Goal: Task Accomplishment & Management: Manage account settings

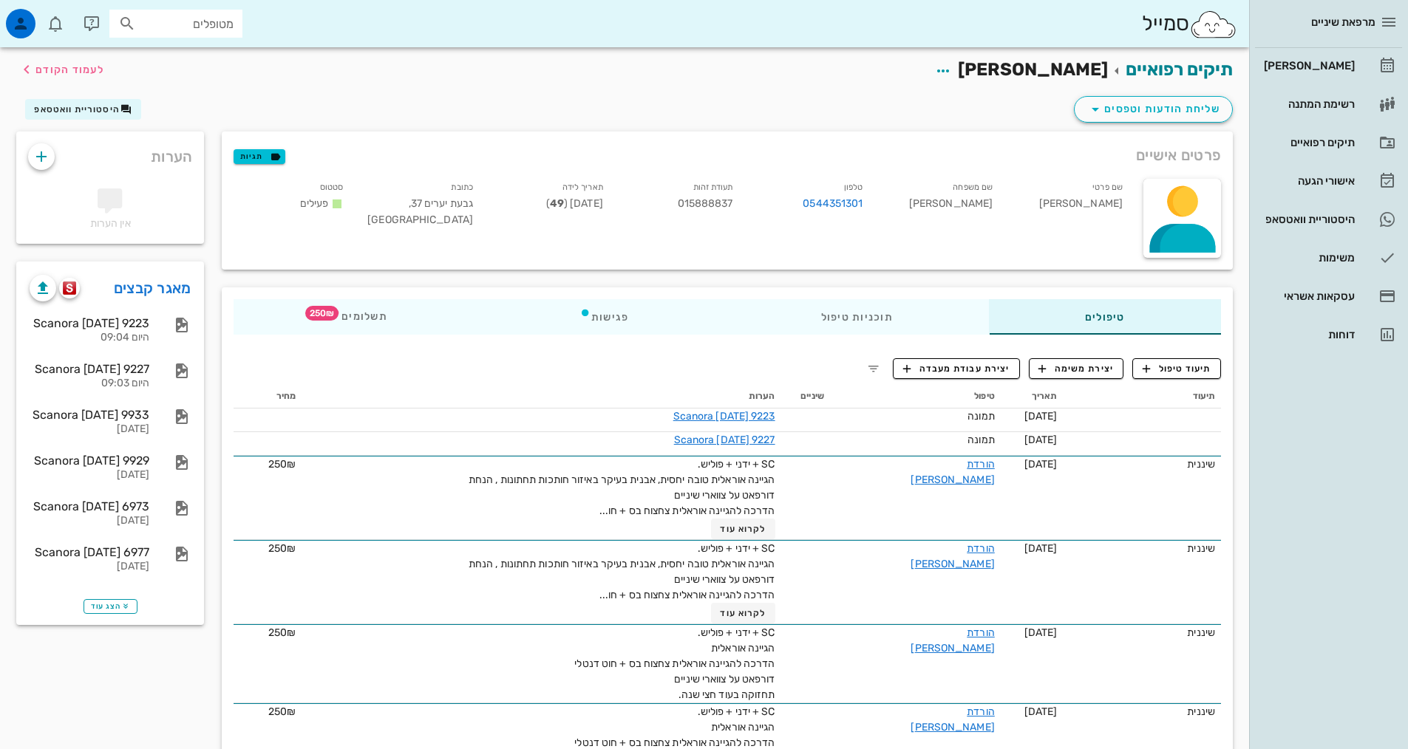
scroll to position [148, 0]
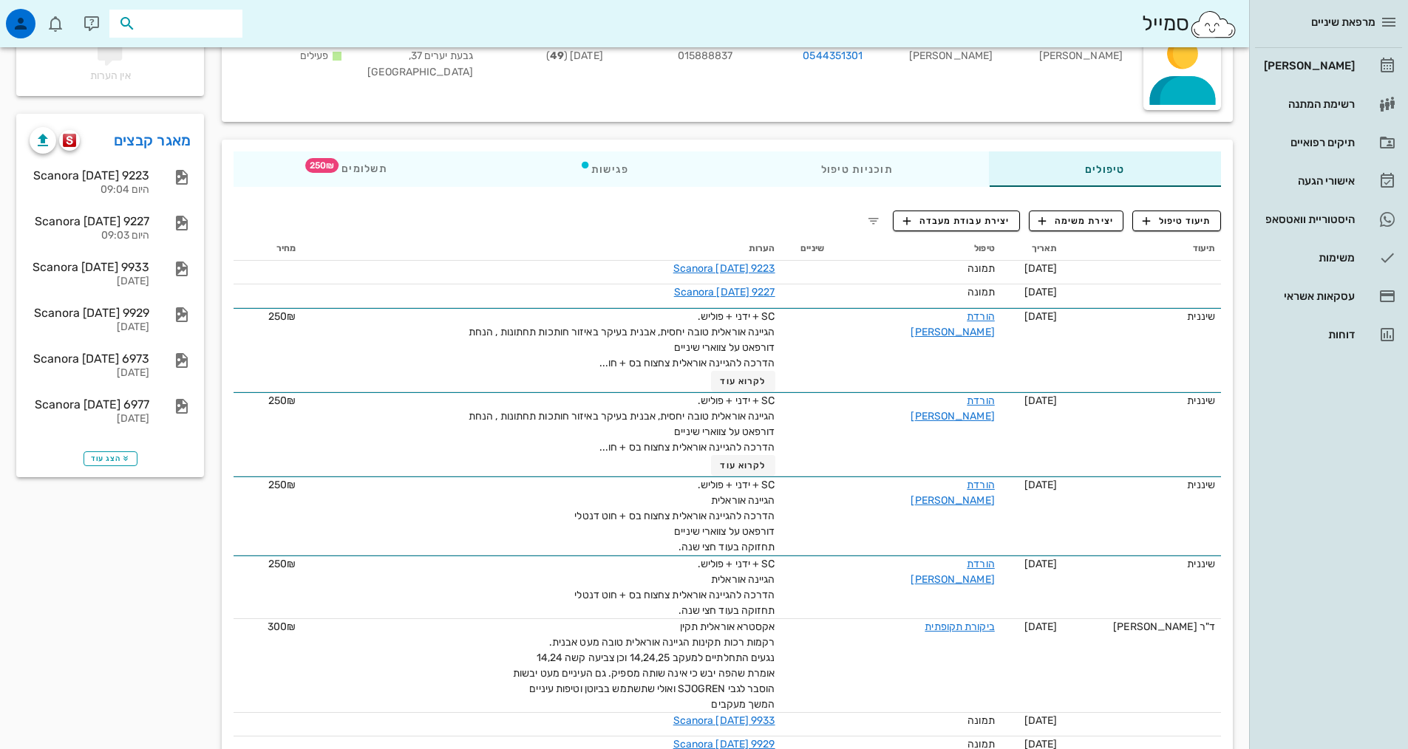
click at [210, 25] on input "text" at bounding box center [186, 23] width 95 height 19
type input "a"
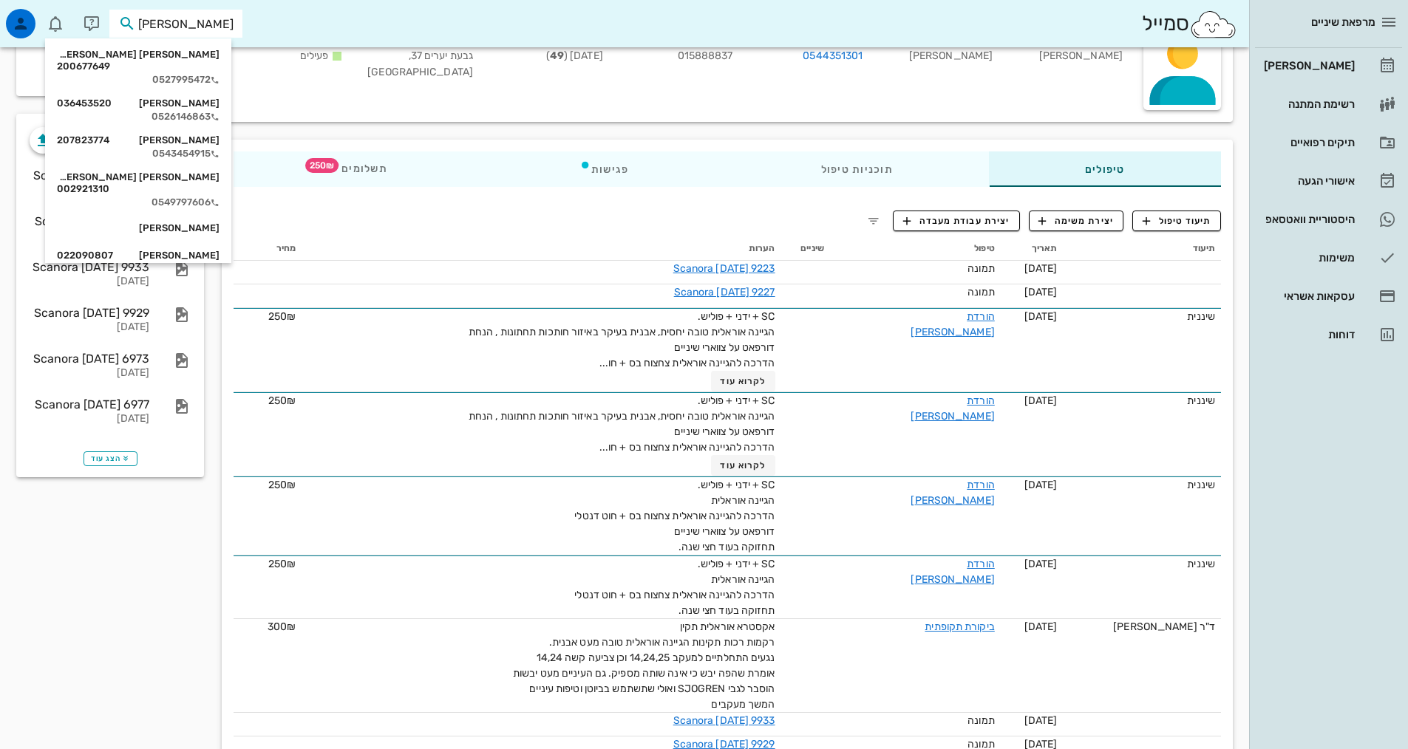
scroll to position [591, 0]
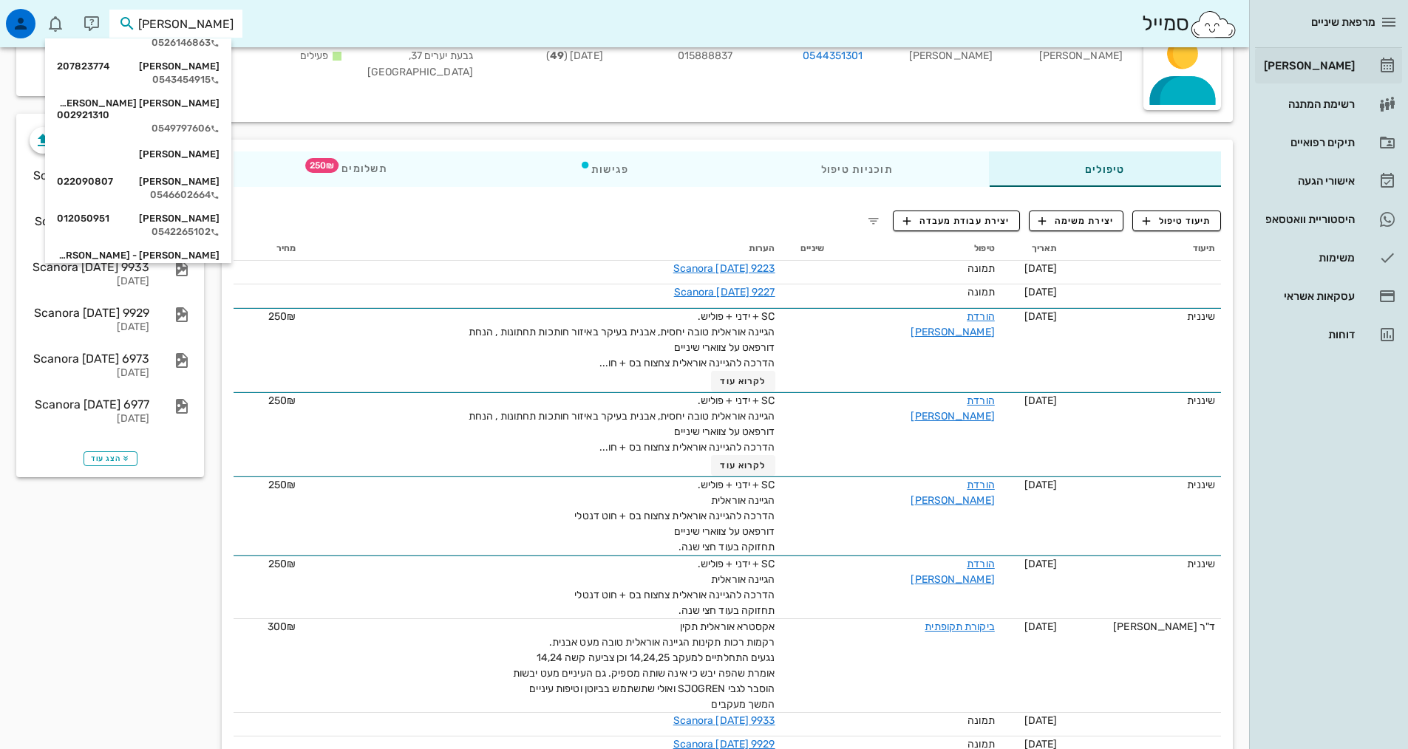
type input "[PERSON_NAME]"
click at [1323, 61] on div "[PERSON_NAME]" at bounding box center [1308, 66] width 94 height 12
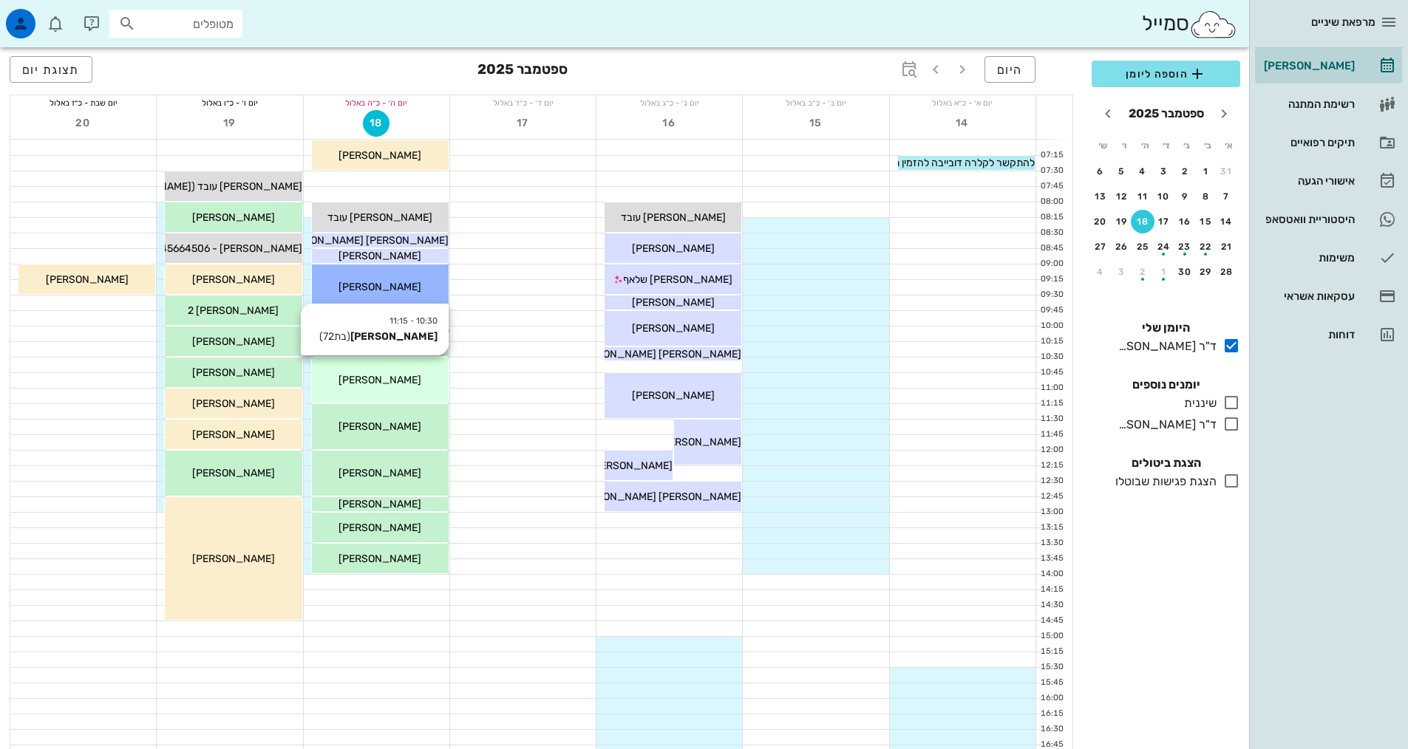
click at [423, 384] on div "[PERSON_NAME]" at bounding box center [380, 380] width 137 height 16
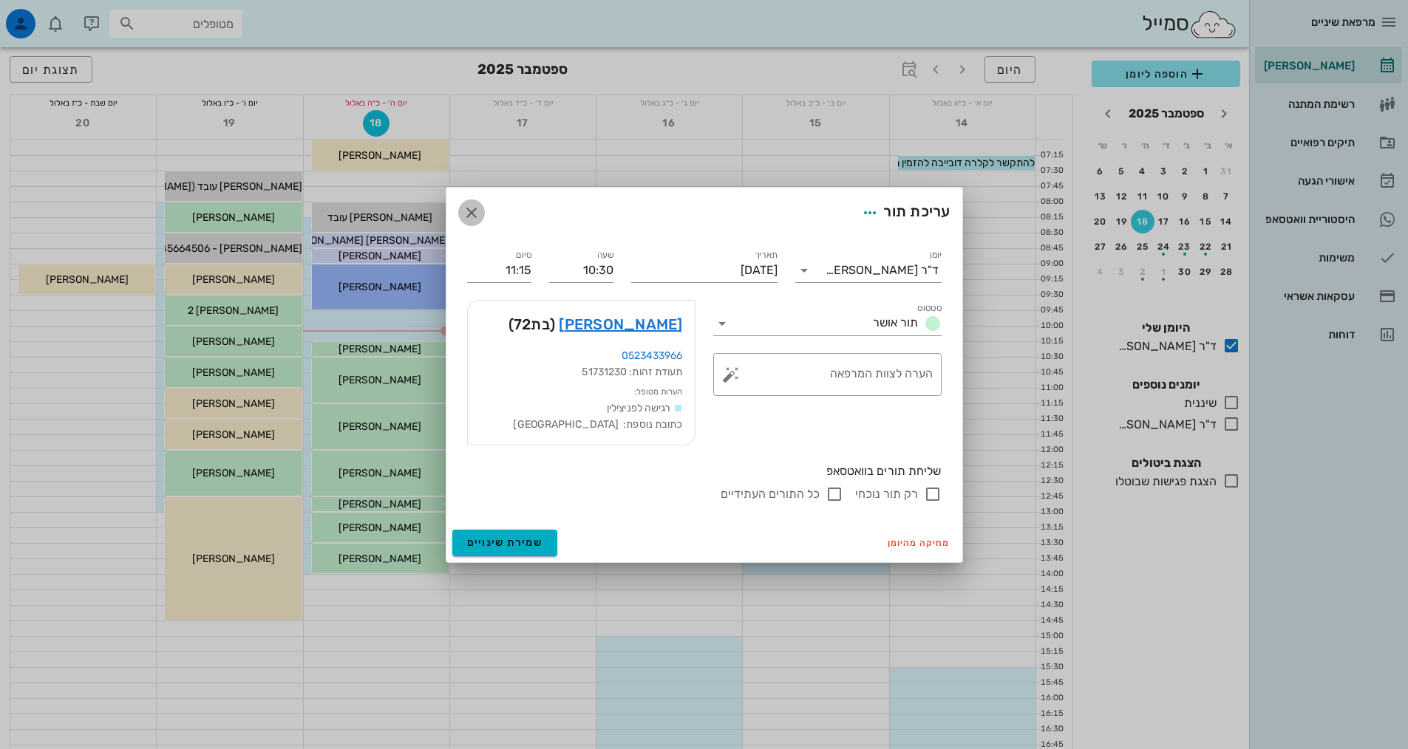
click at [477, 214] on icon "button" at bounding box center [472, 213] width 18 height 18
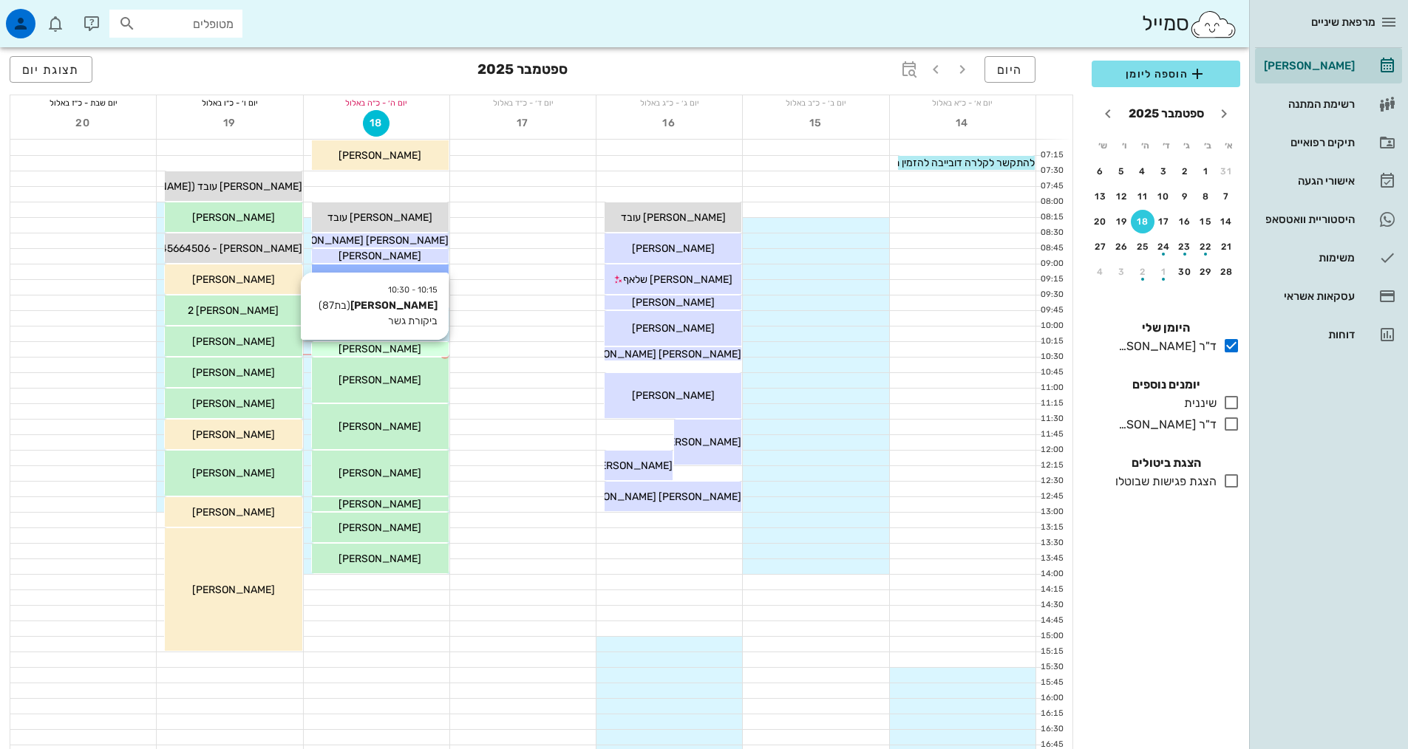
click at [426, 348] on div "[PERSON_NAME]" at bounding box center [380, 349] width 137 height 16
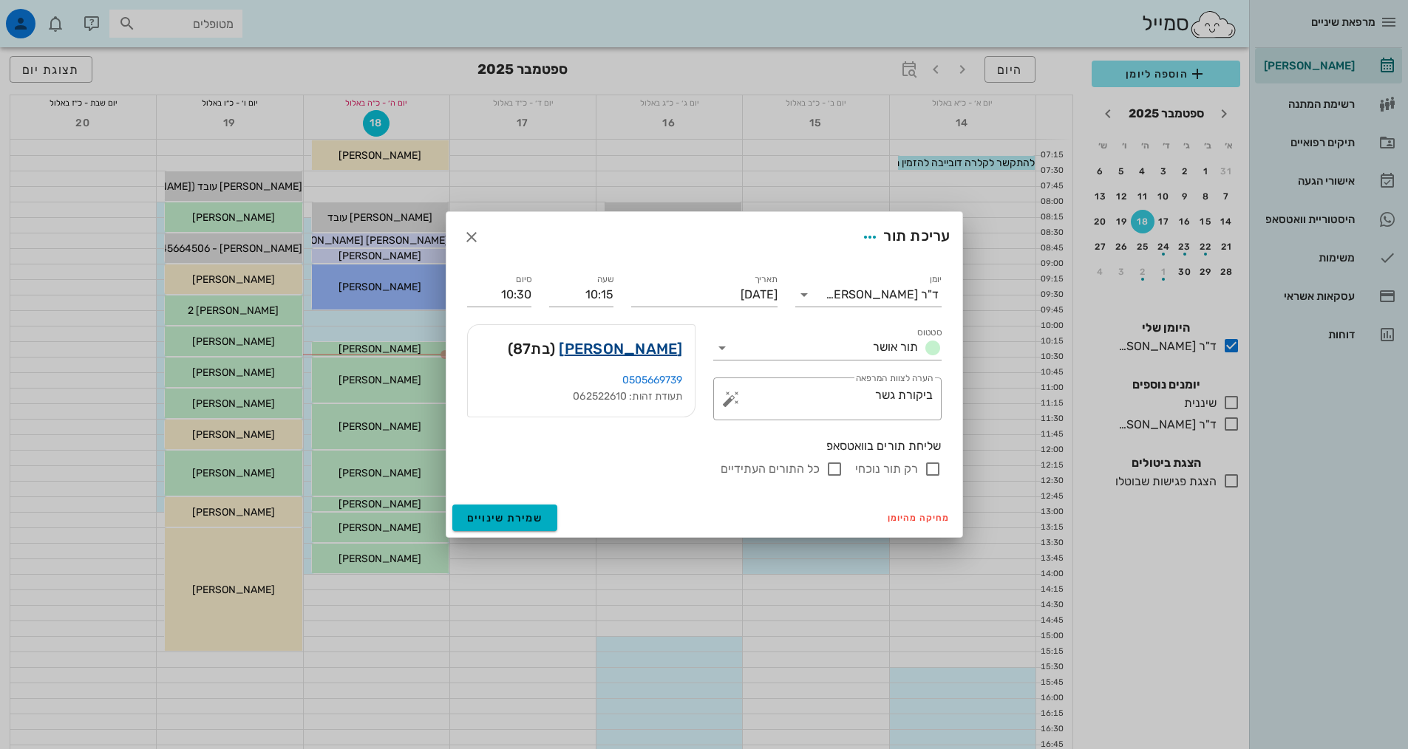
click at [632, 351] on link "[PERSON_NAME]" at bounding box center [620, 349] width 123 height 24
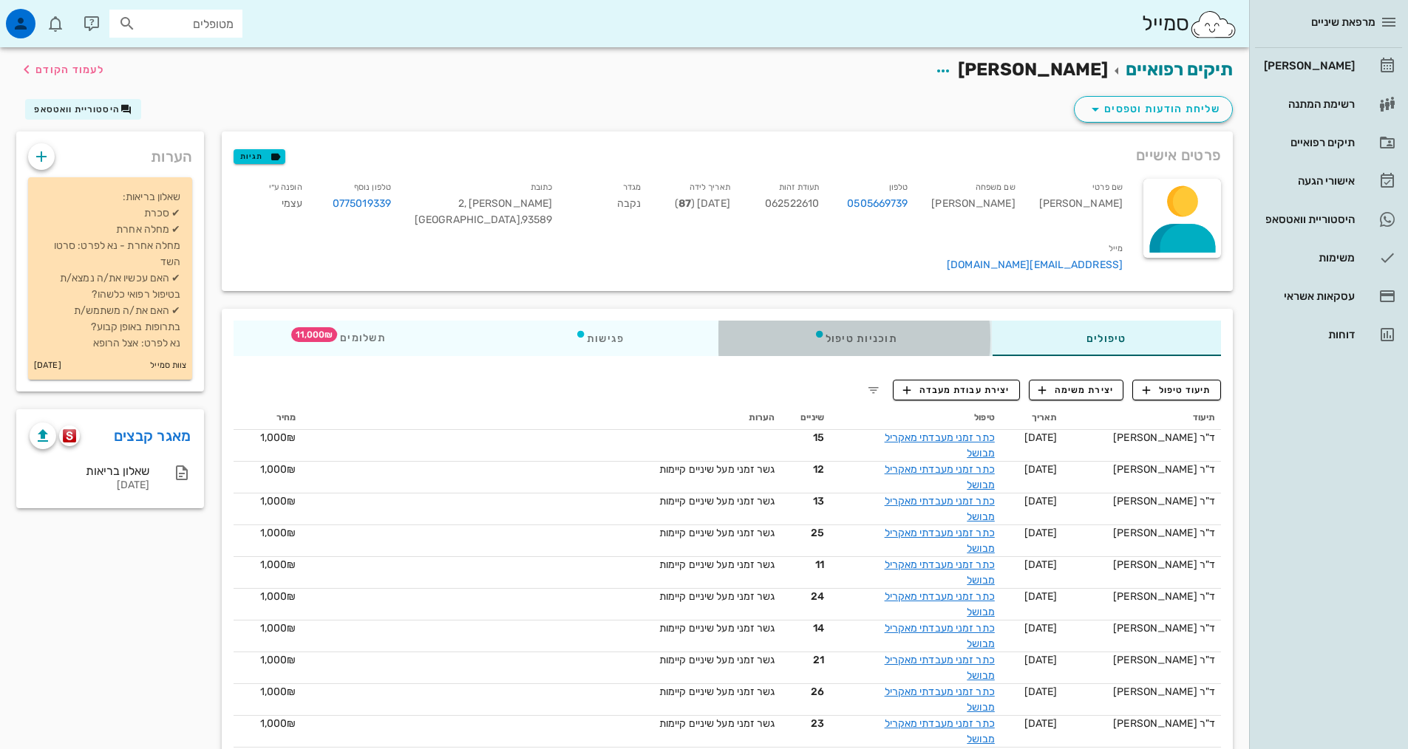
click at [860, 321] on div "תוכניות טיפול" at bounding box center [855, 338] width 273 height 35
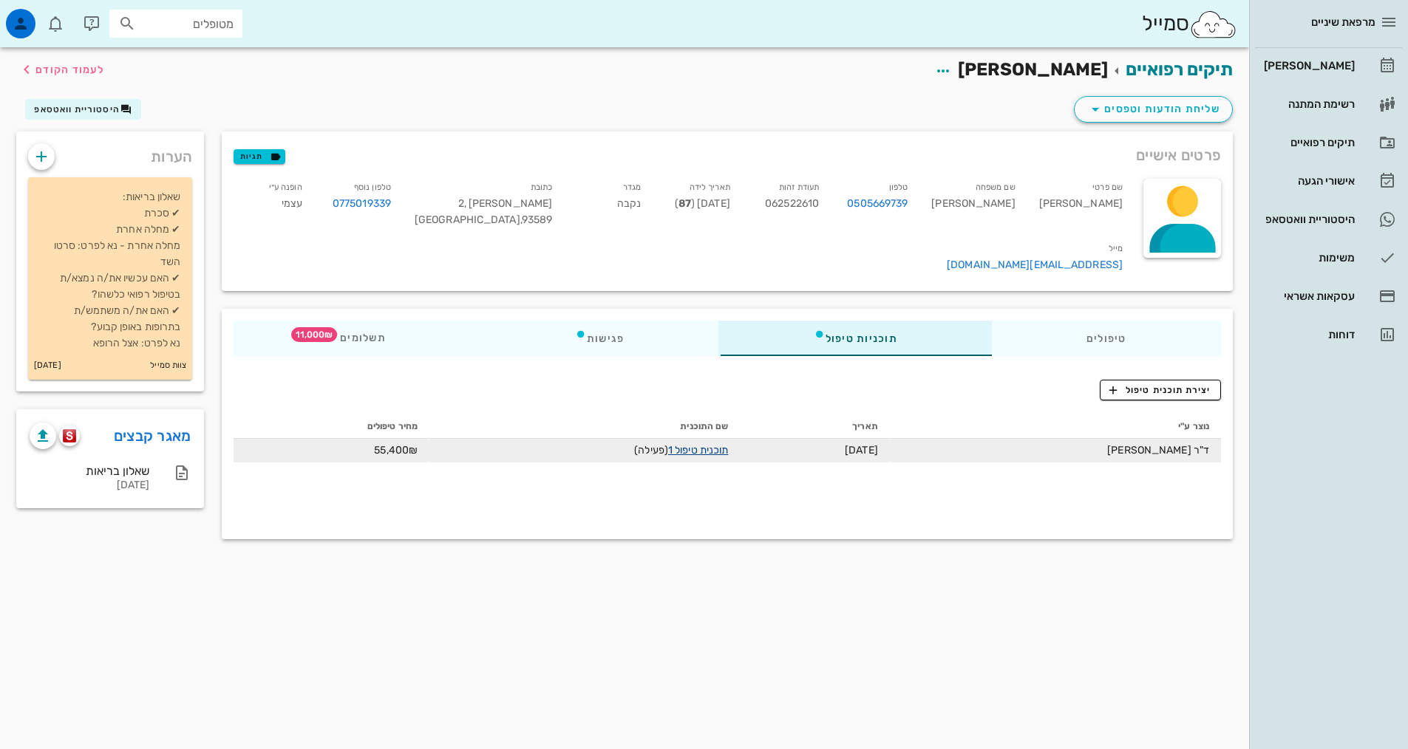
click at [697, 444] on link "תוכנית טיפול 1" at bounding box center [698, 450] width 60 height 13
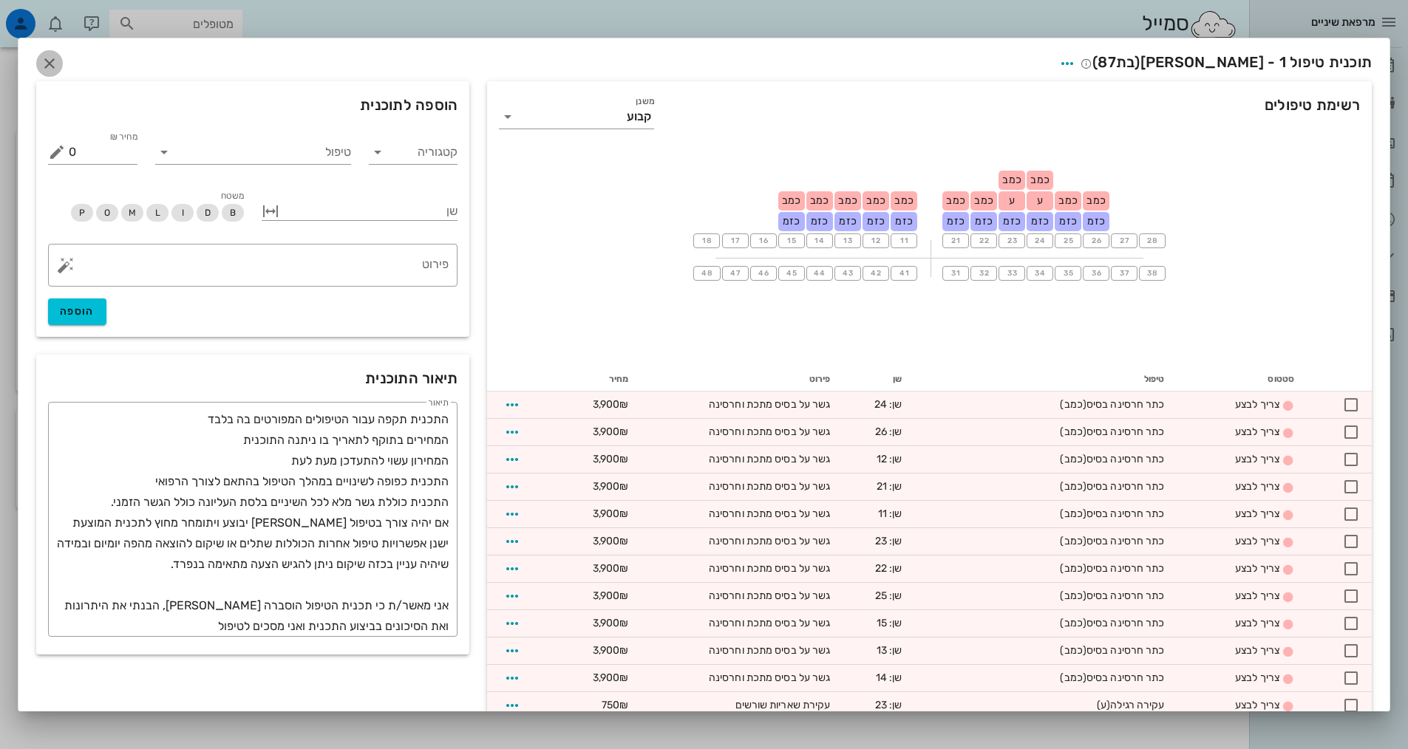
click at [58, 67] on icon "button" at bounding box center [50, 64] width 18 height 18
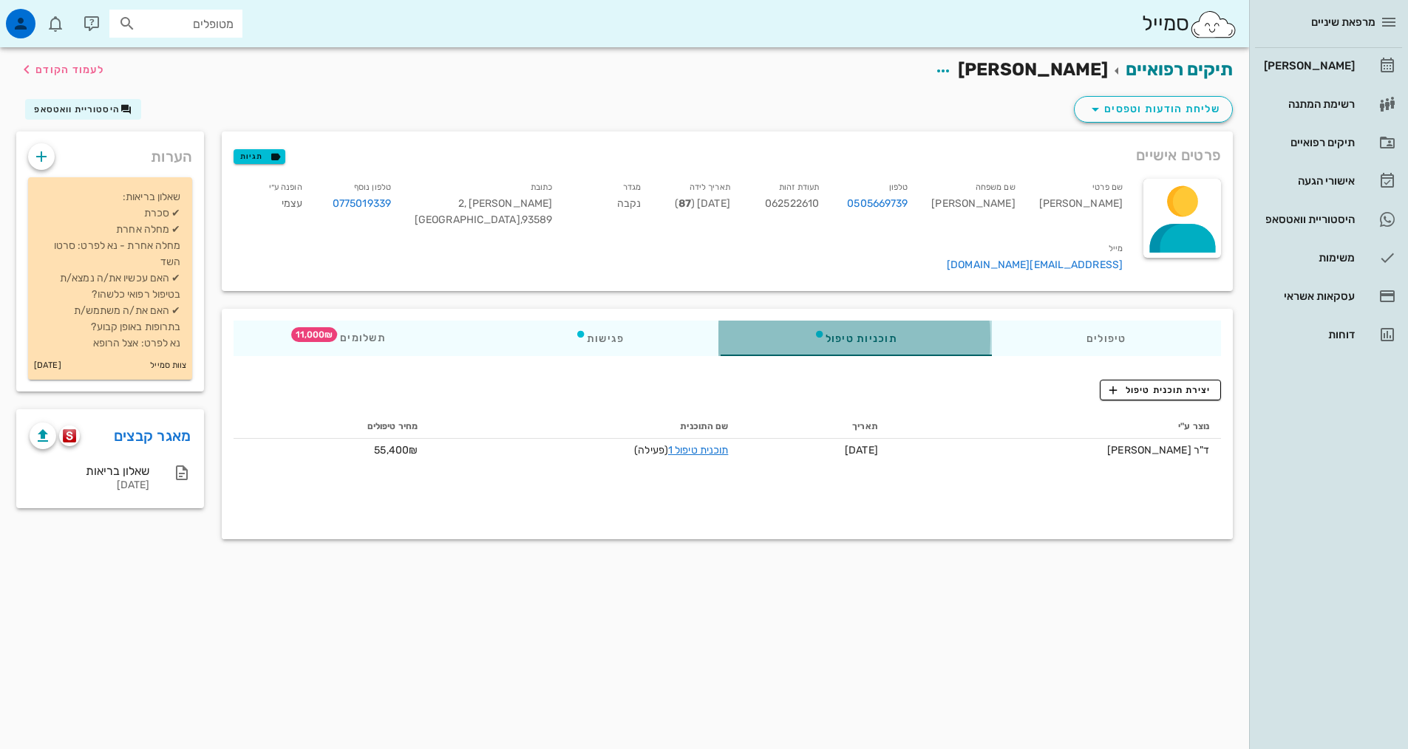
click at [854, 321] on div "תוכניות טיפול" at bounding box center [855, 338] width 273 height 35
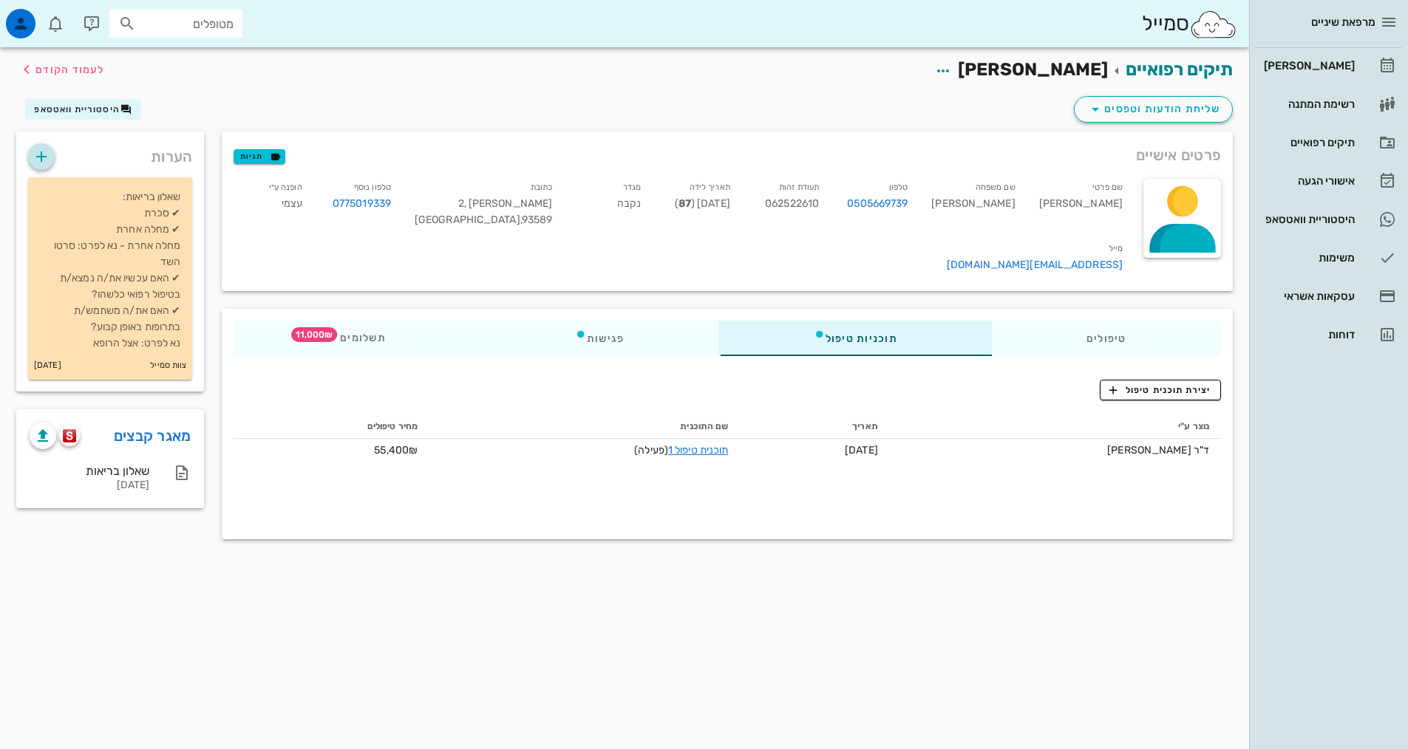
click at [43, 154] on icon "button" at bounding box center [42, 157] width 18 height 18
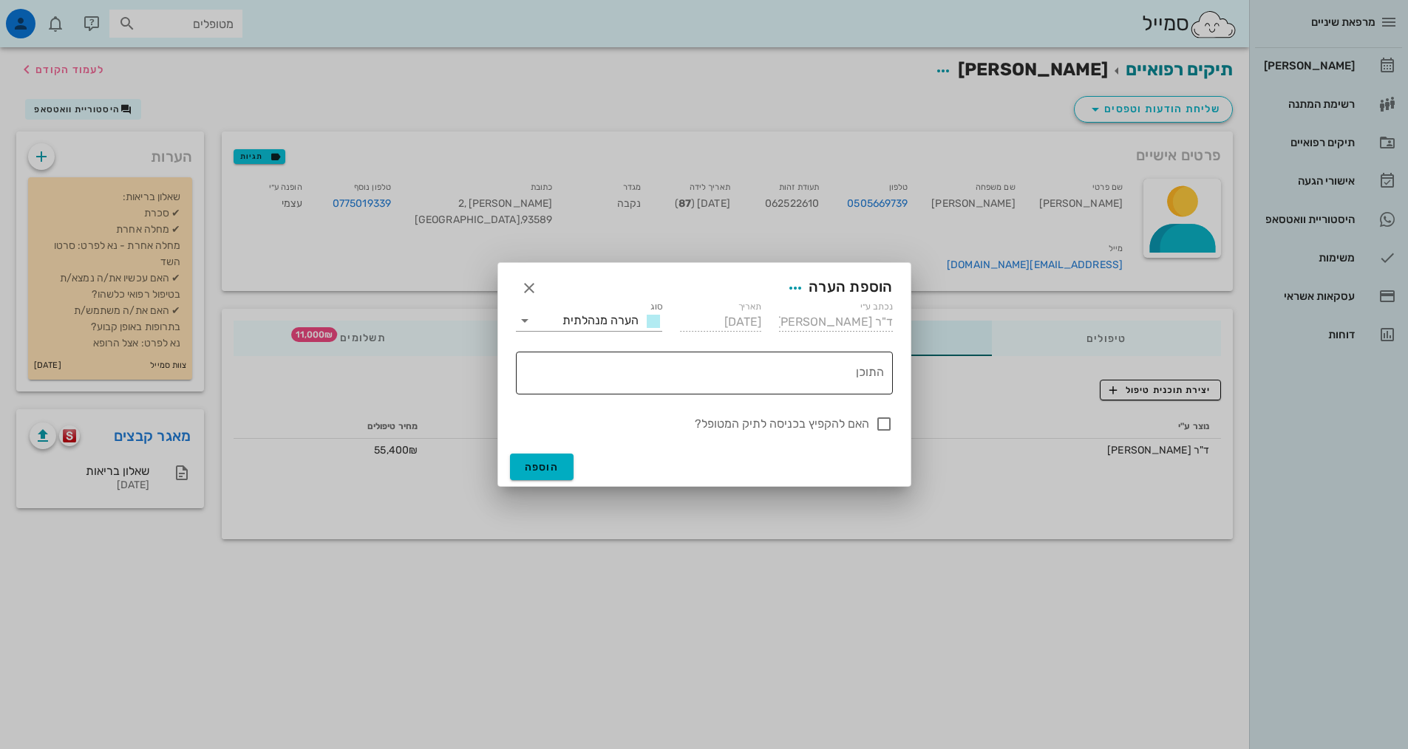
click at [791, 375] on textarea "התוכן" at bounding box center [701, 376] width 365 height 35
type textarea "10% הנחה על הגשר הקבוע בלבד"
click at [882, 420] on div at bounding box center [883, 424] width 25 height 25
checkbox input "true"
click at [532, 464] on span "הוספה" at bounding box center [542, 467] width 35 height 13
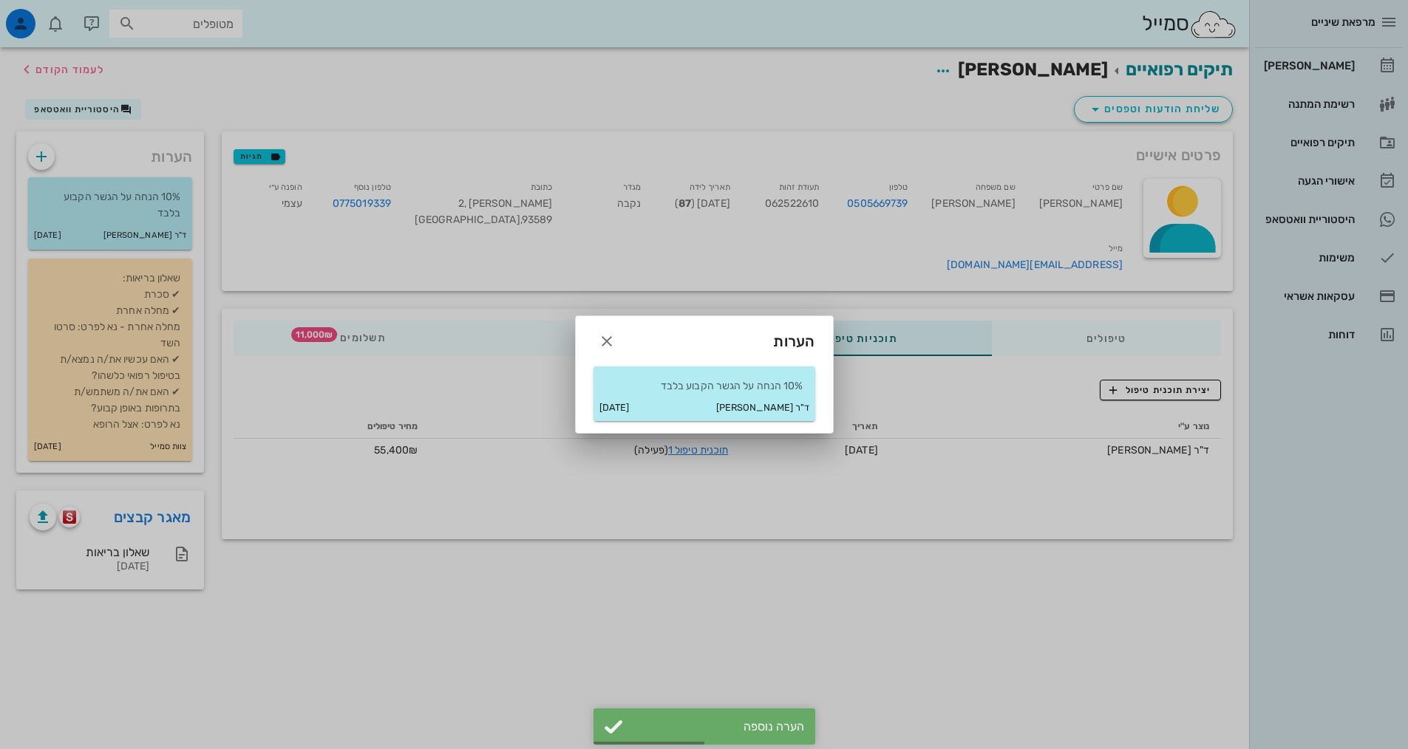
click at [807, 571] on div at bounding box center [704, 374] width 1408 height 749
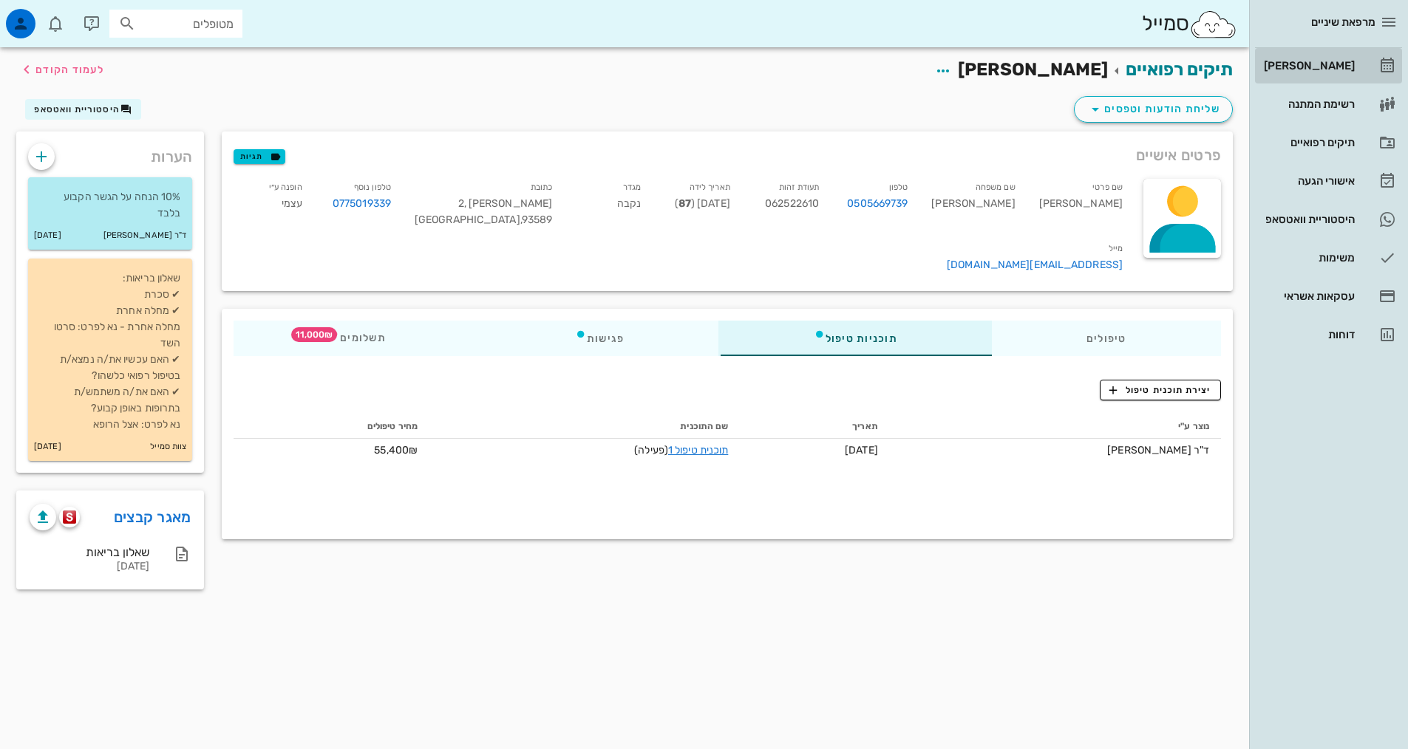
click at [1319, 68] on div "[PERSON_NAME]" at bounding box center [1308, 66] width 94 height 12
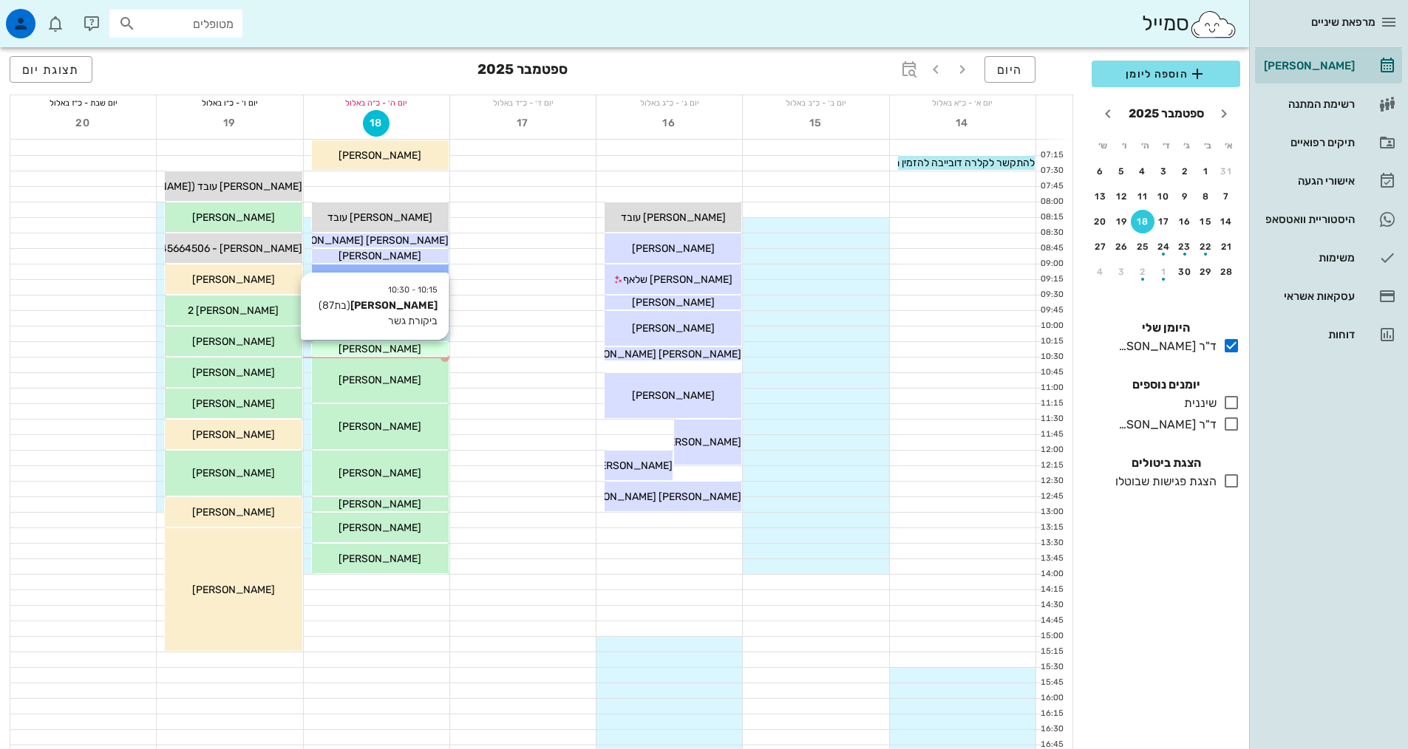
click at [426, 352] on div "[PERSON_NAME]" at bounding box center [380, 349] width 137 height 16
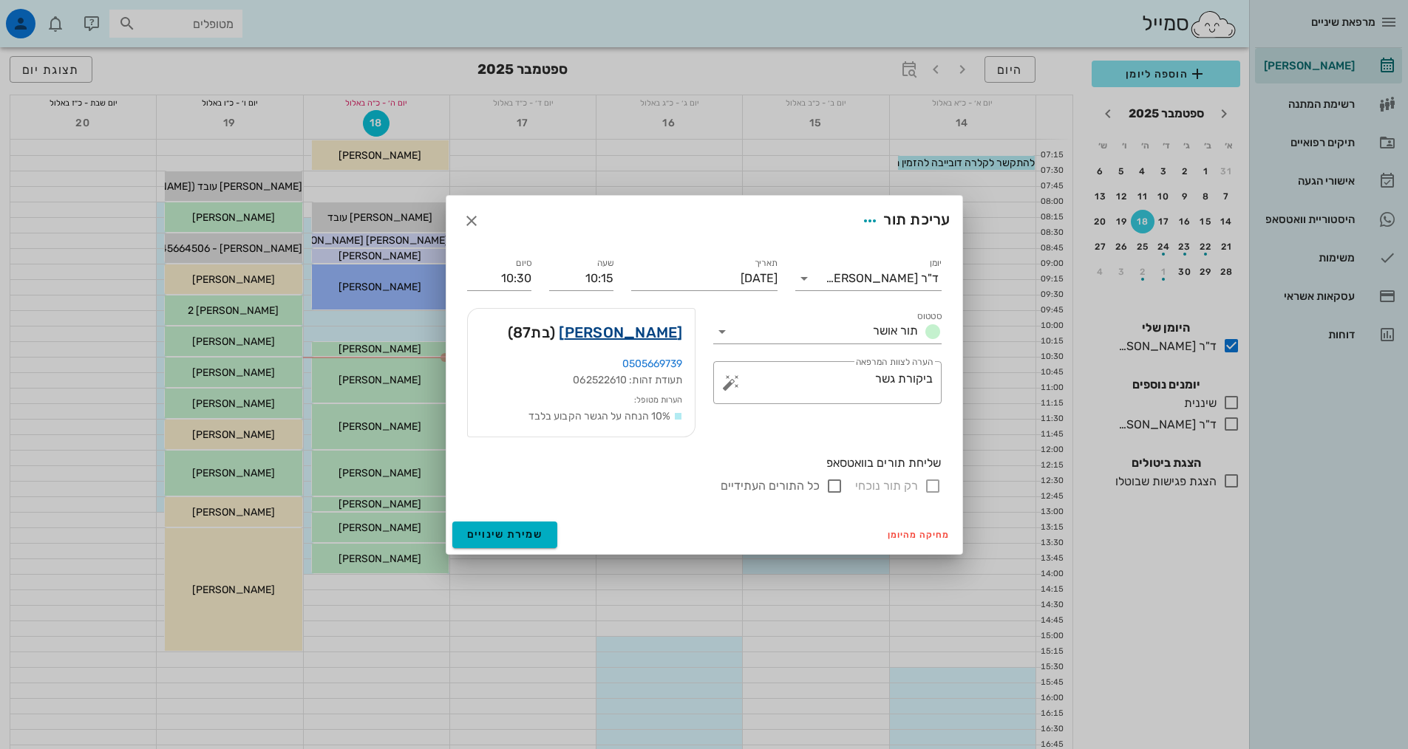
click at [670, 332] on link "[PERSON_NAME]" at bounding box center [620, 333] width 123 height 24
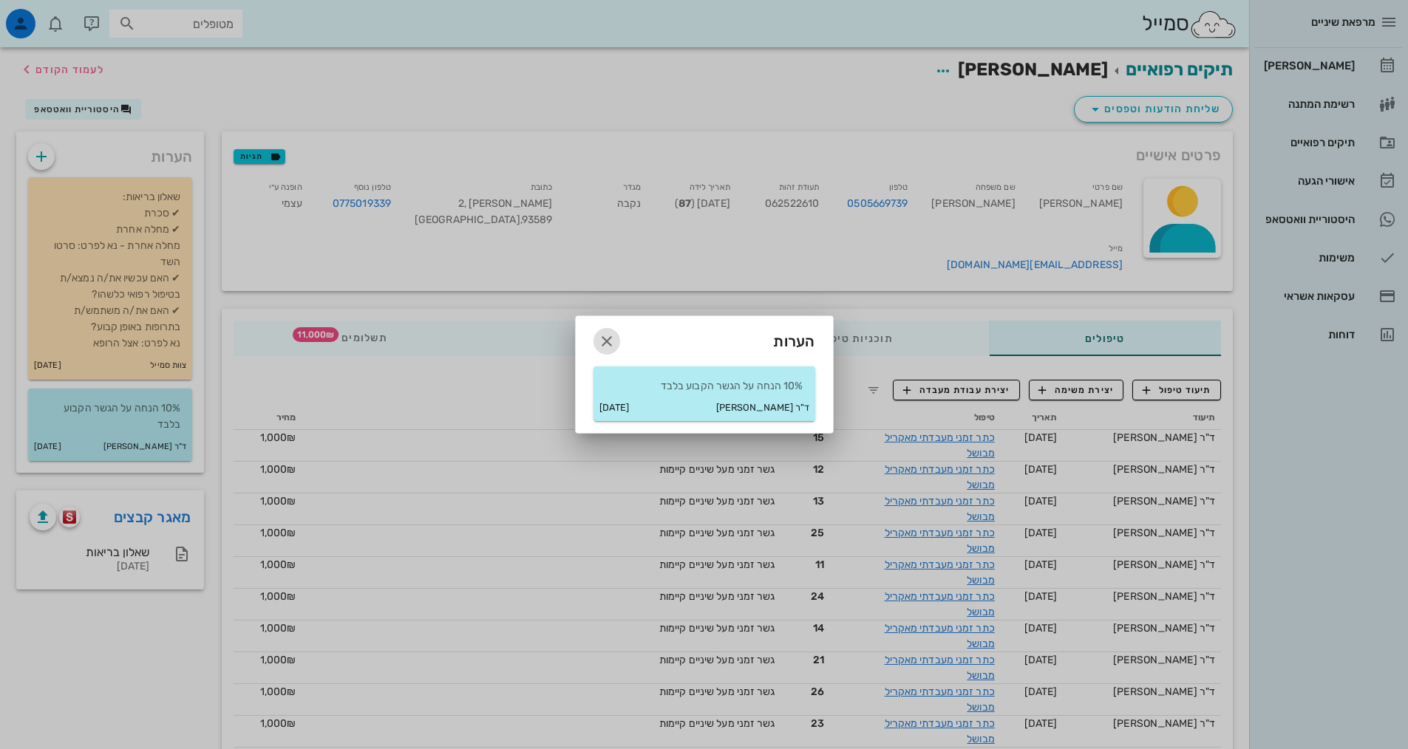
click at [607, 341] on icon "button" at bounding box center [607, 342] width 18 height 18
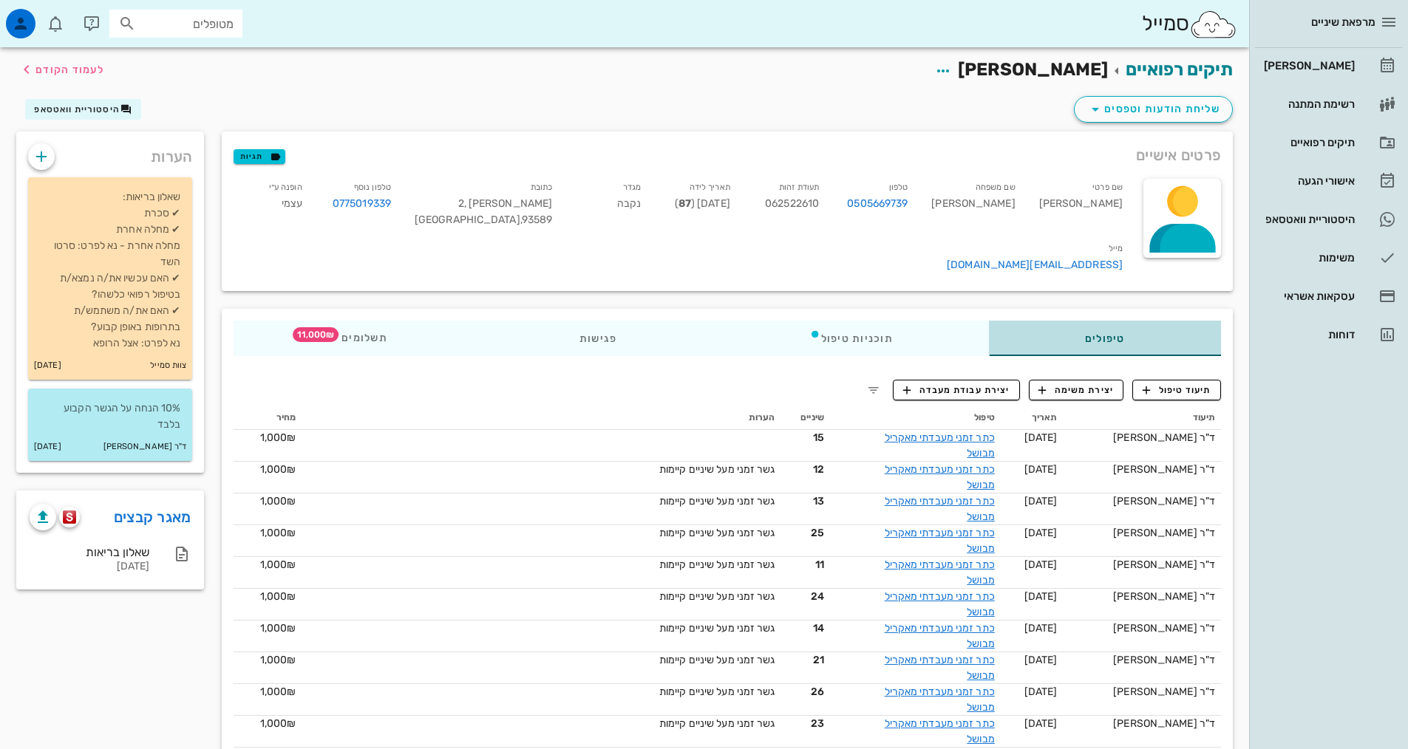
click at [1053, 321] on div "טיפולים" at bounding box center [1105, 338] width 232 height 35
click at [1154, 384] on span "תיעוד טיפול" at bounding box center [1176, 390] width 69 height 13
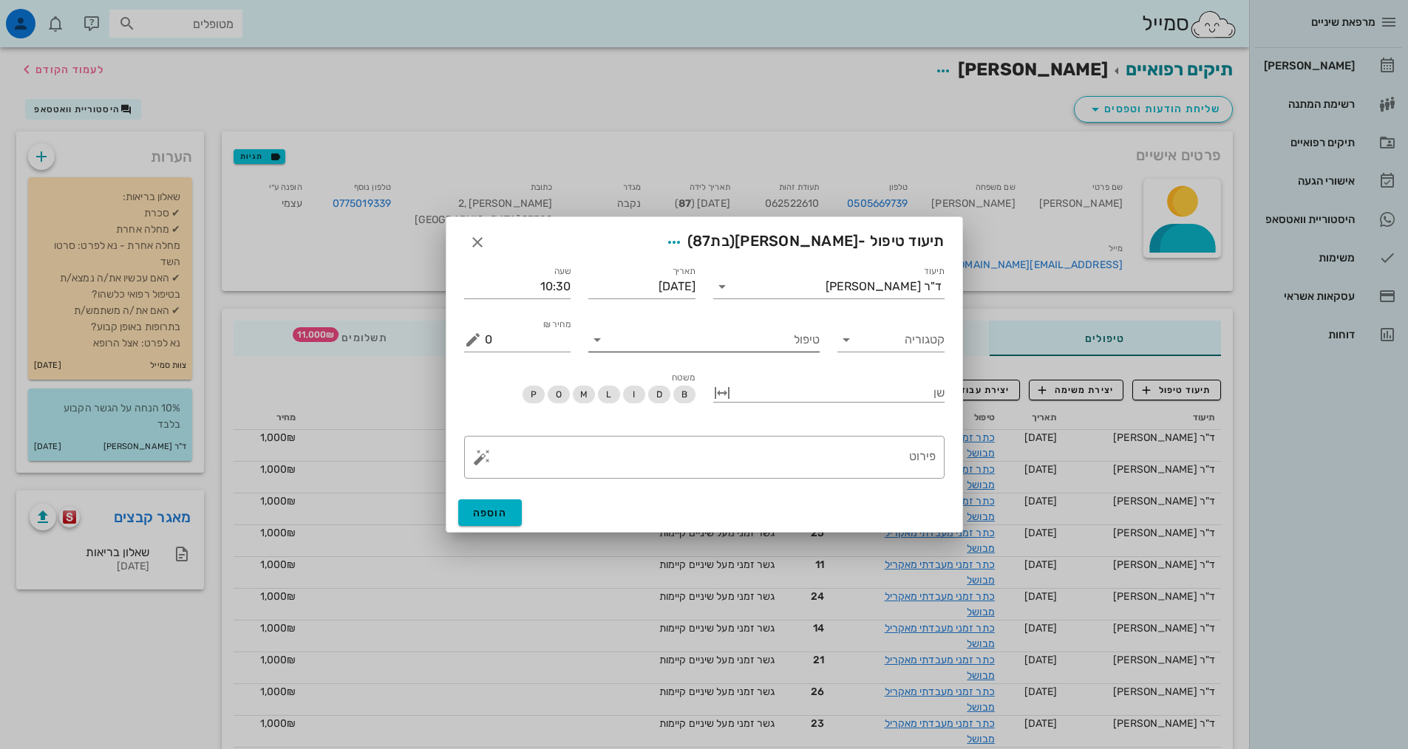
click at [782, 334] on input "טיפול" at bounding box center [714, 340] width 211 height 24
type input "טפלש"
click at [769, 370] on div "טיפול שיניים (טפלש)" at bounding box center [704, 374] width 208 height 14
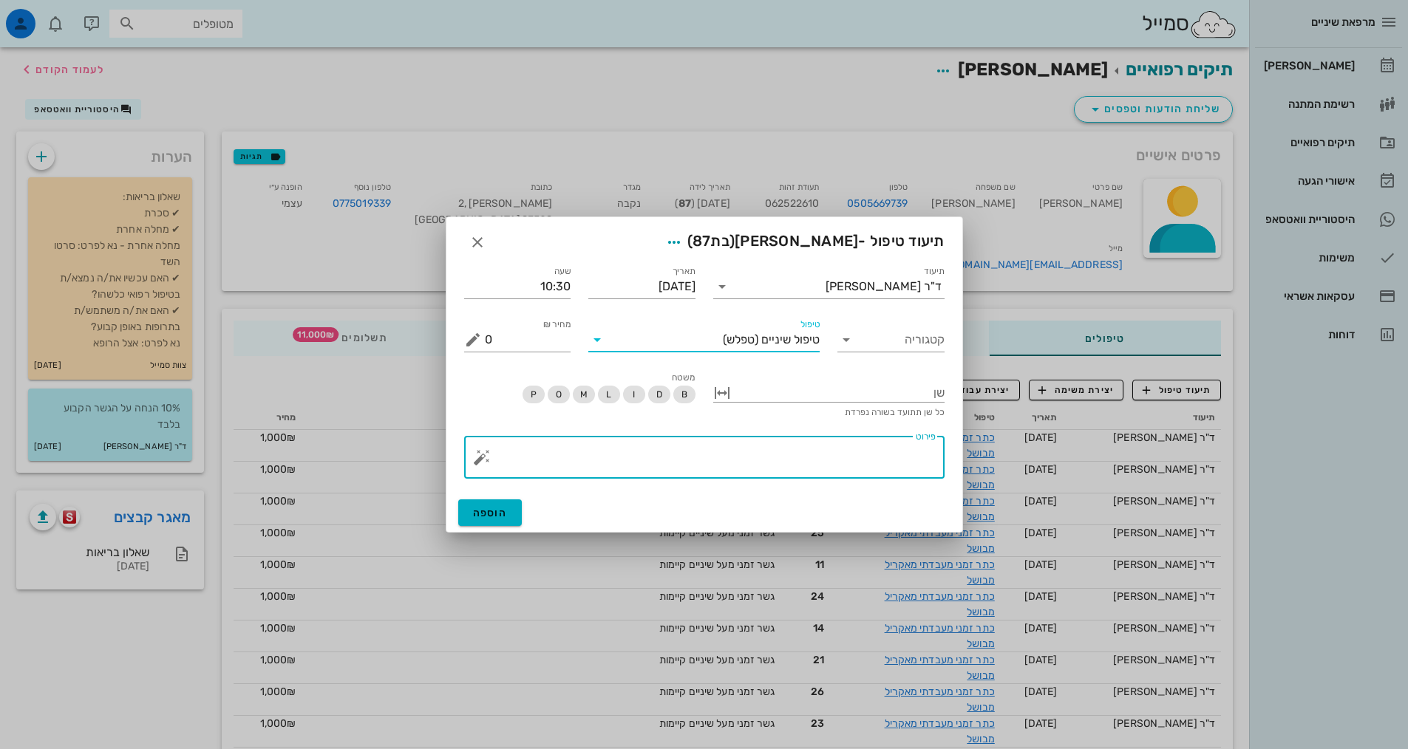
click at [895, 449] on textarea "פירוט" at bounding box center [710, 460] width 451 height 35
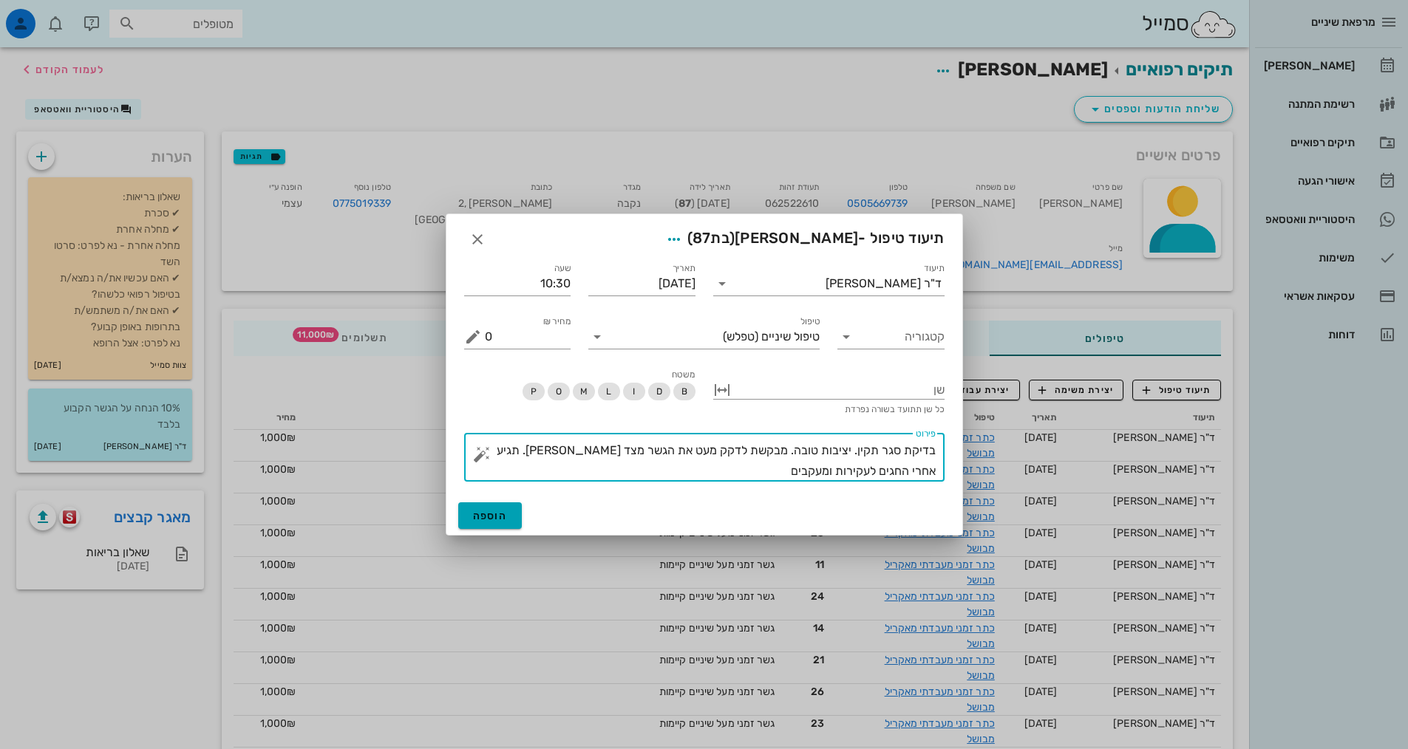
type textarea "בדיקת סגר תקין. יציבות טובה. מבקשת לדקק מעט את הגשר מצד [PERSON_NAME]. תגיע אחר…"
click at [494, 521] on span "הוספה" at bounding box center [490, 516] width 35 height 13
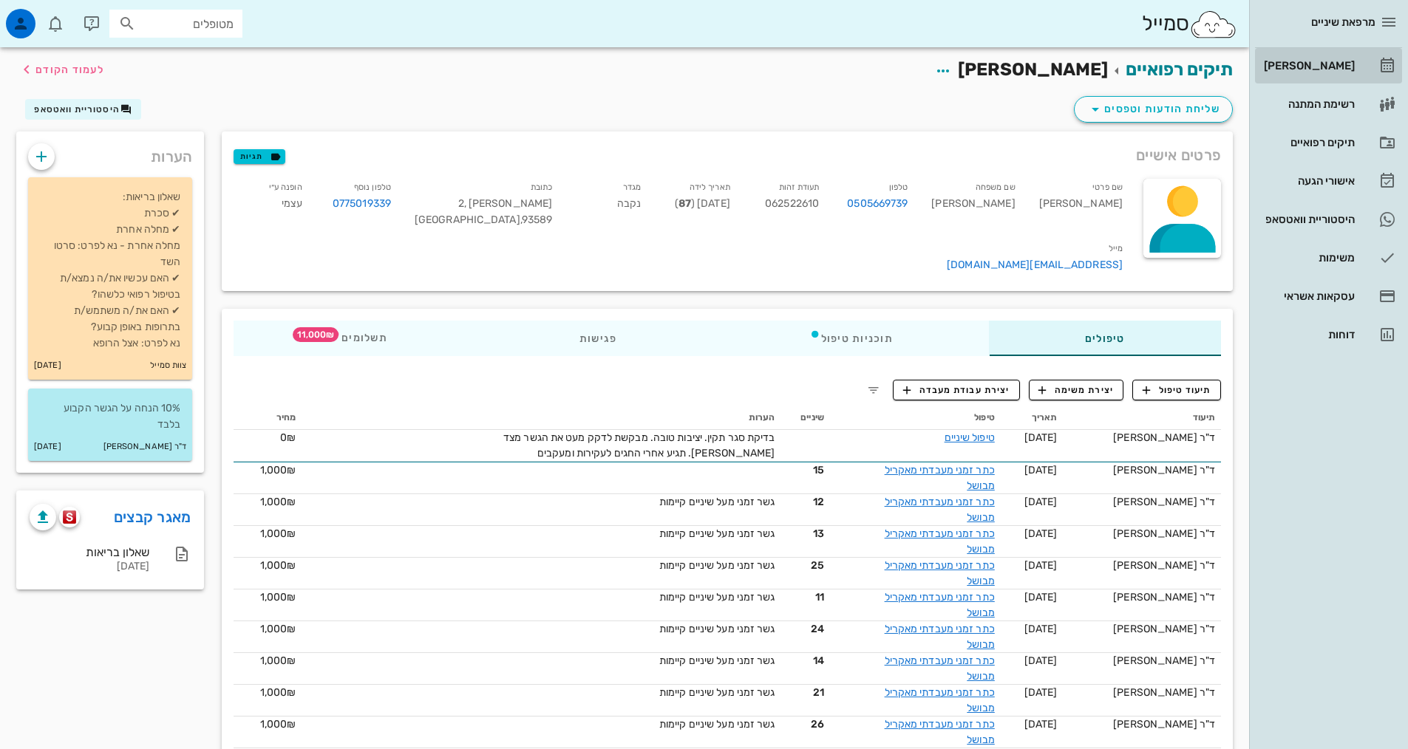
click at [1351, 67] on div "[PERSON_NAME]" at bounding box center [1308, 66] width 94 height 12
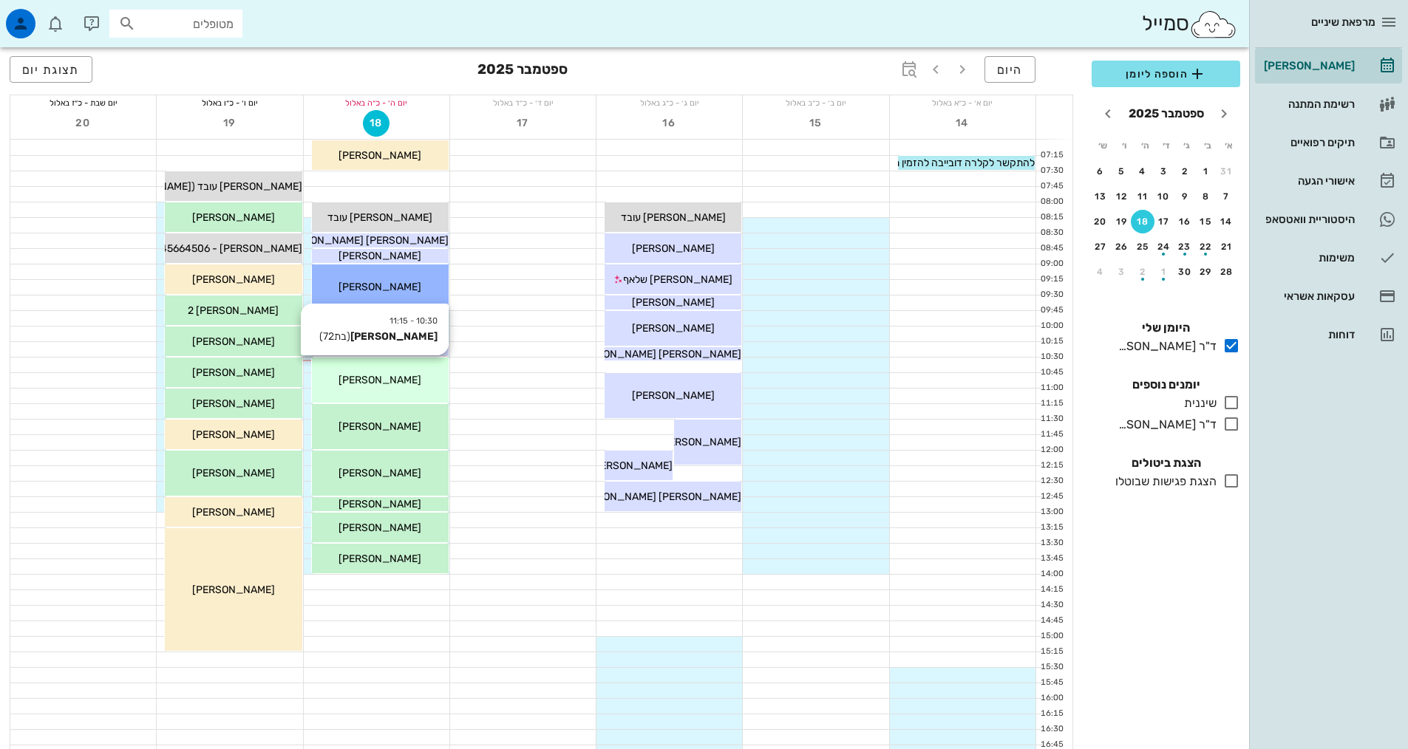
click at [418, 386] on div "[PERSON_NAME]" at bounding box center [380, 380] width 137 height 16
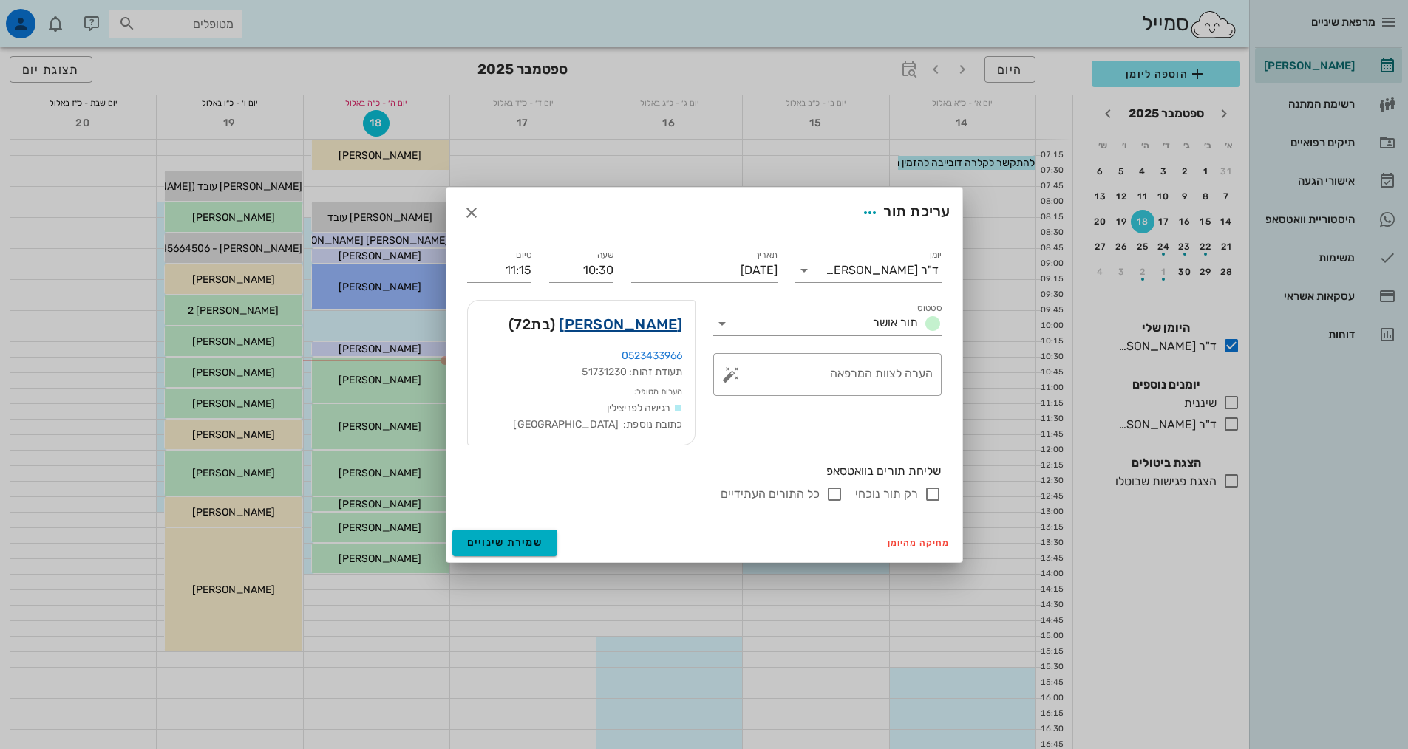
click at [670, 328] on link "[PERSON_NAME]" at bounding box center [620, 325] width 123 height 24
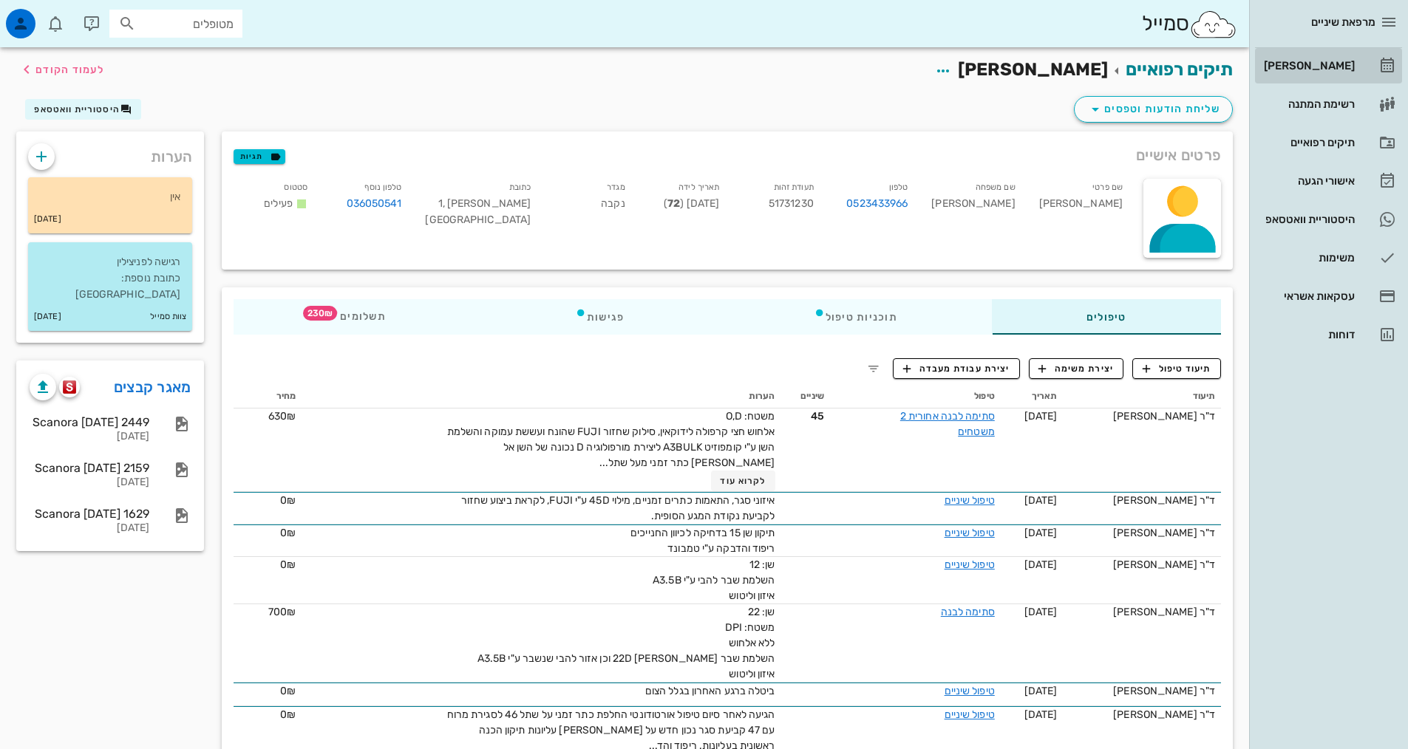
click at [1306, 65] on div "[PERSON_NAME]" at bounding box center [1308, 66] width 94 height 12
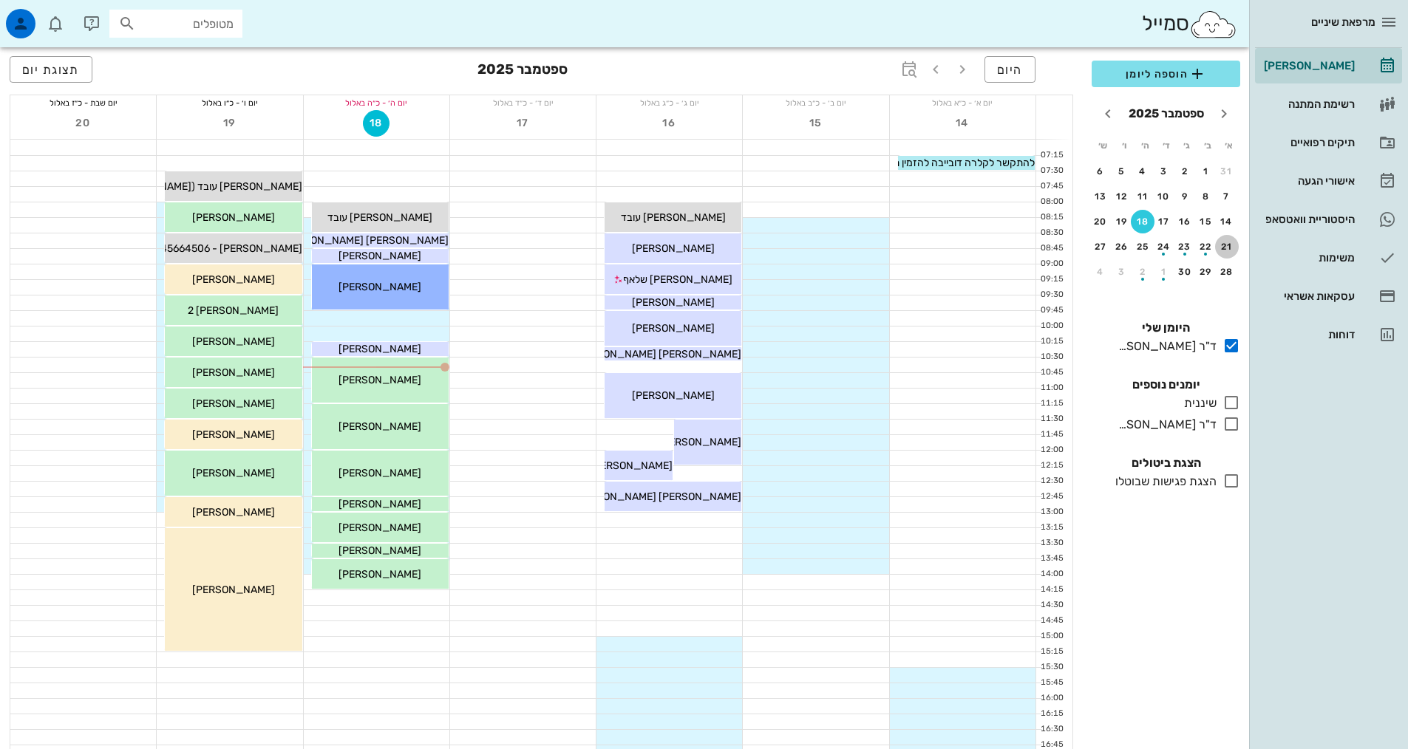
click at [1224, 251] on div "21" at bounding box center [1227, 247] width 24 height 10
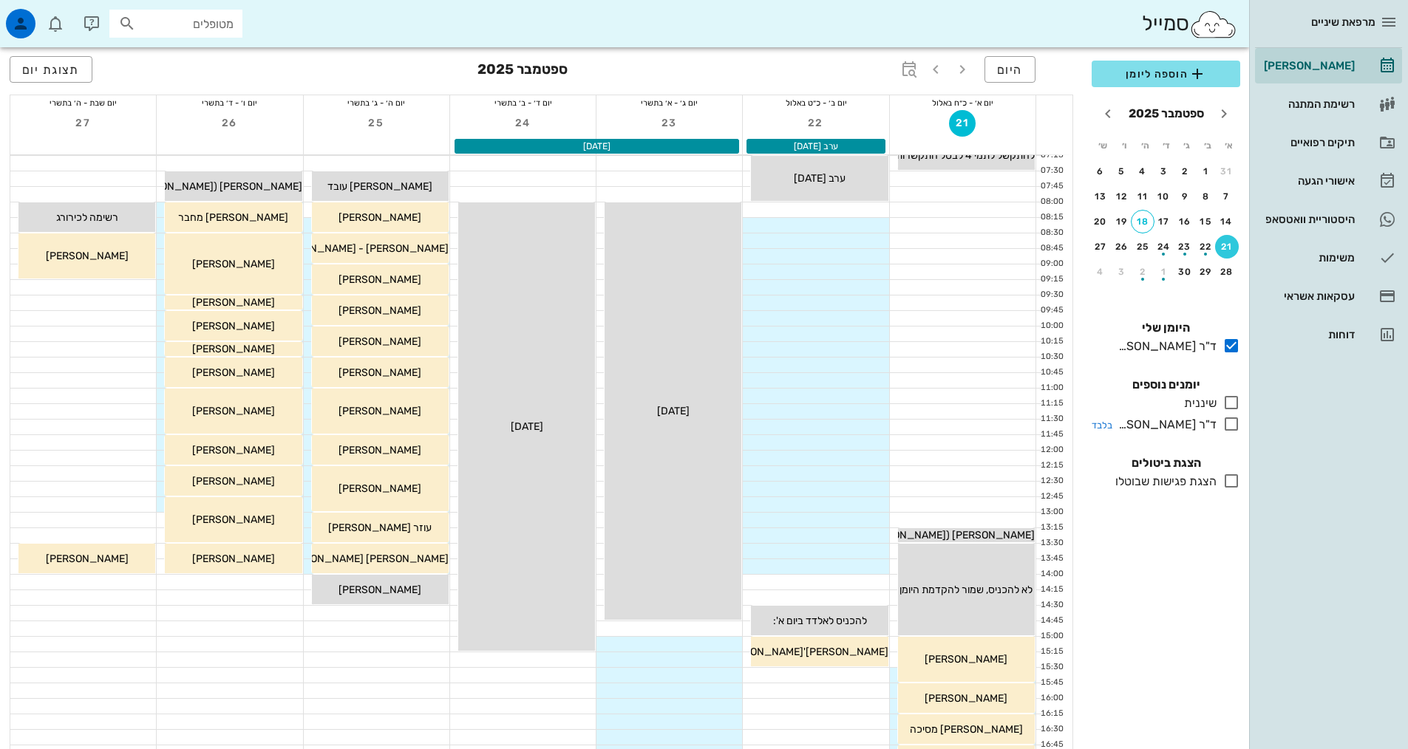
click at [1234, 424] on icon at bounding box center [1231, 424] width 18 height 18
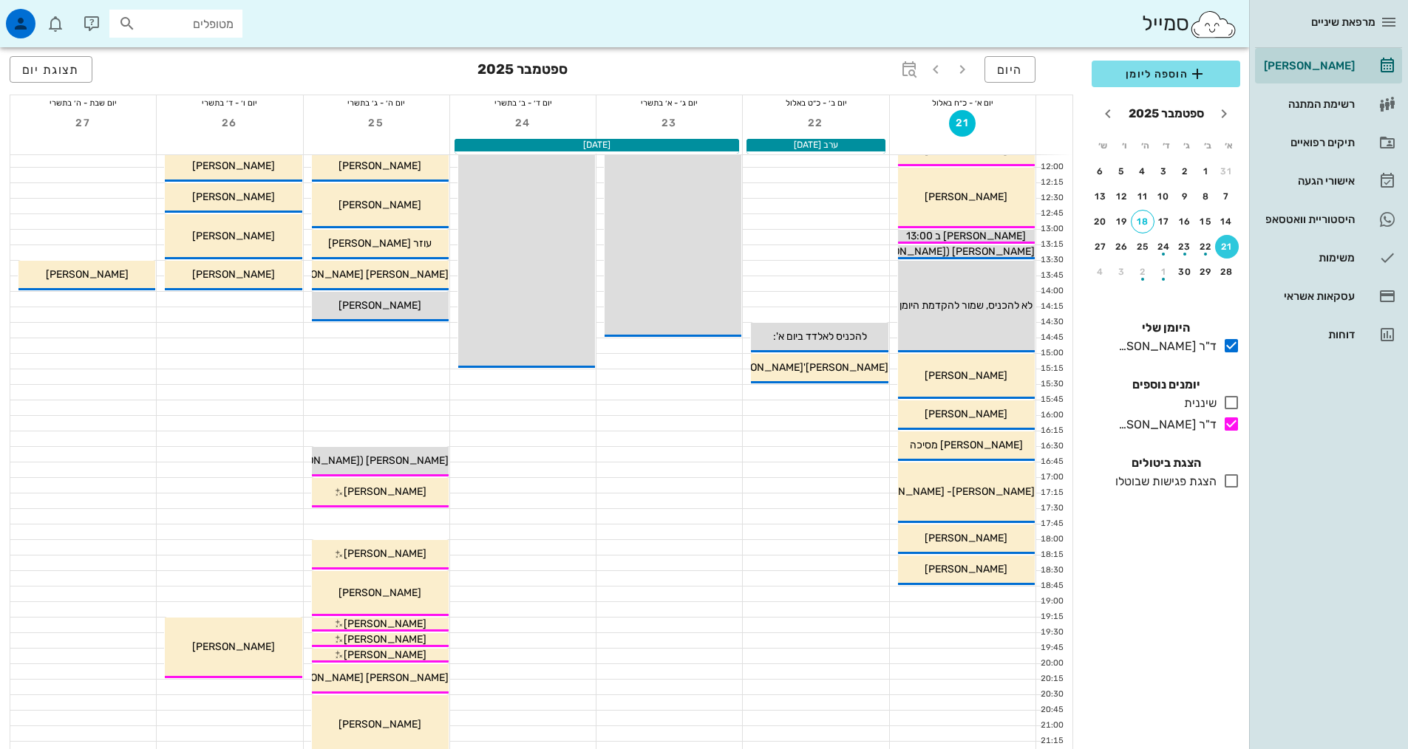
scroll to position [296, 0]
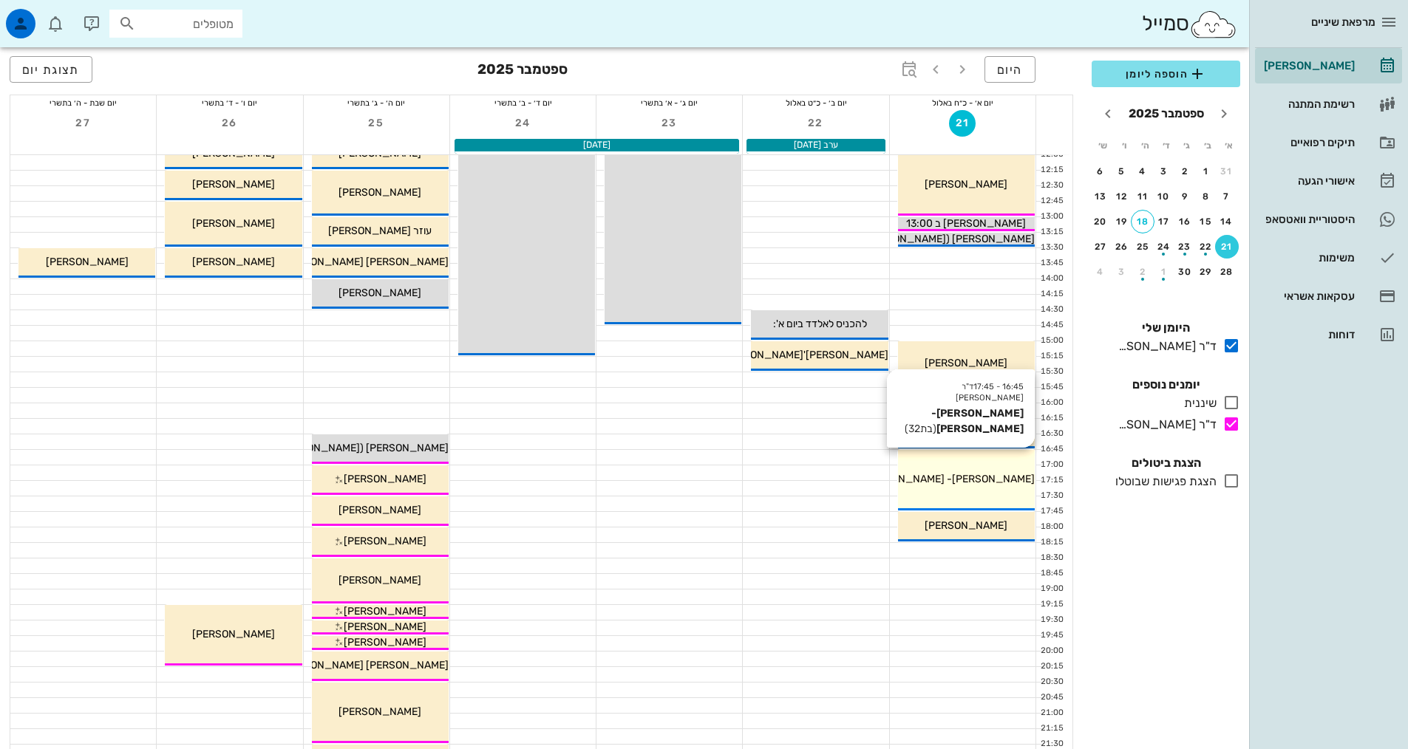
click at [989, 473] on span "[PERSON_NAME]- [PERSON_NAME]" at bounding box center [948, 479] width 173 height 13
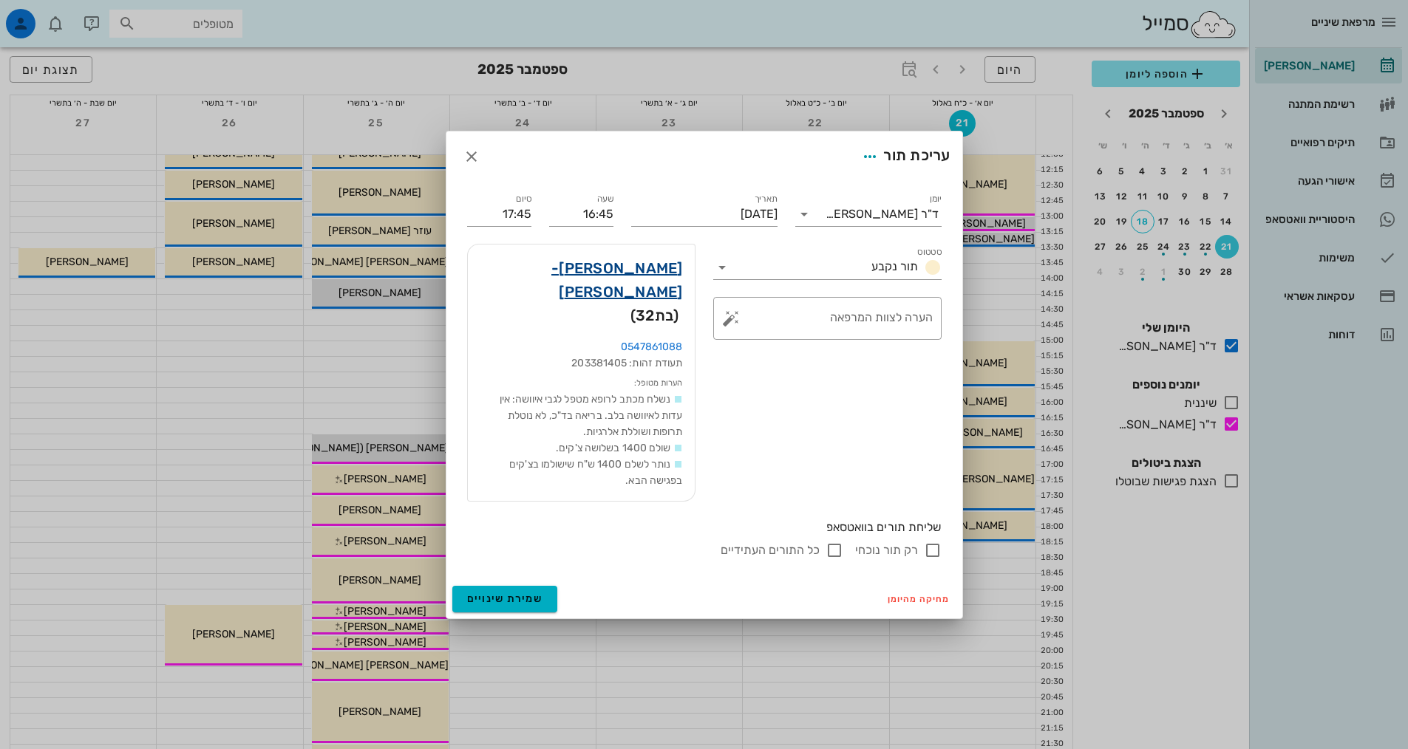
click at [658, 292] on link "[PERSON_NAME]- [PERSON_NAME]" at bounding box center [581, 279] width 203 height 47
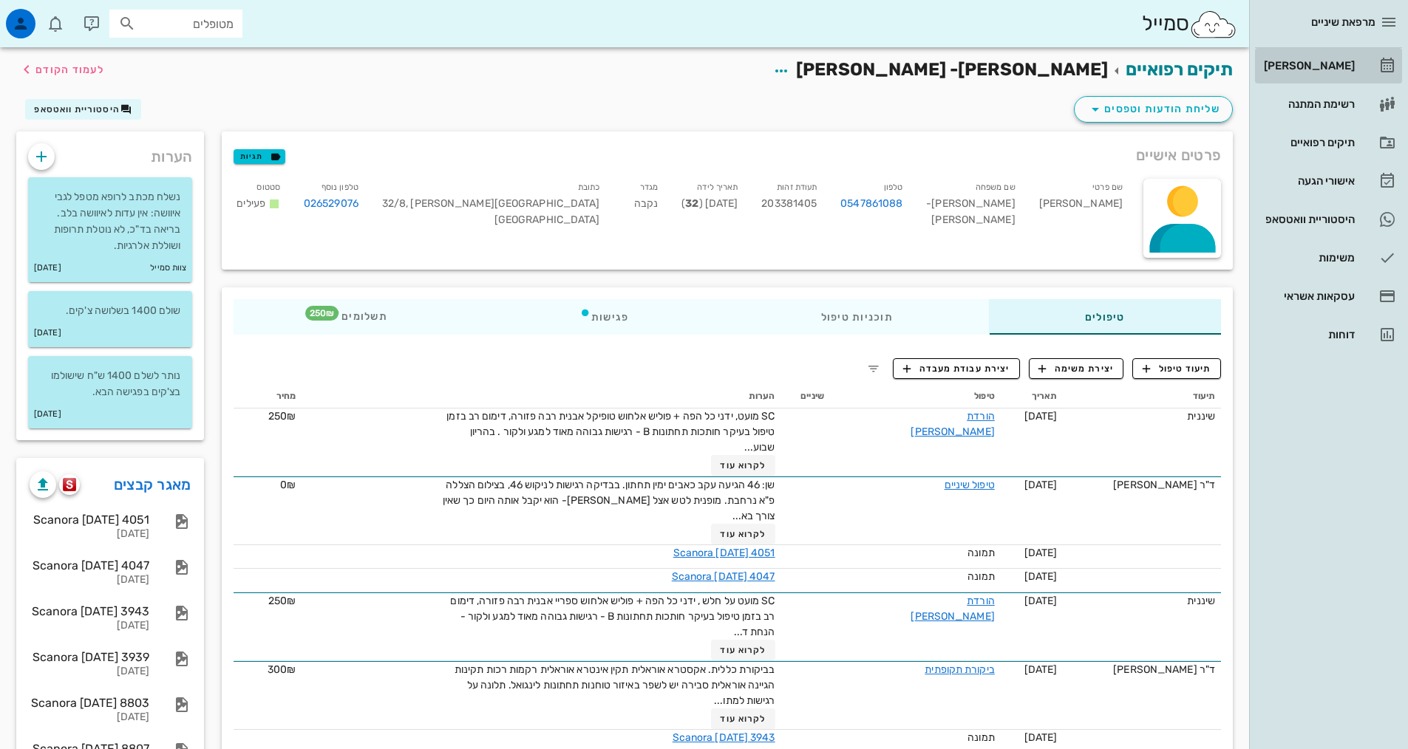
click at [1332, 56] on div "[PERSON_NAME]" at bounding box center [1308, 66] width 94 height 24
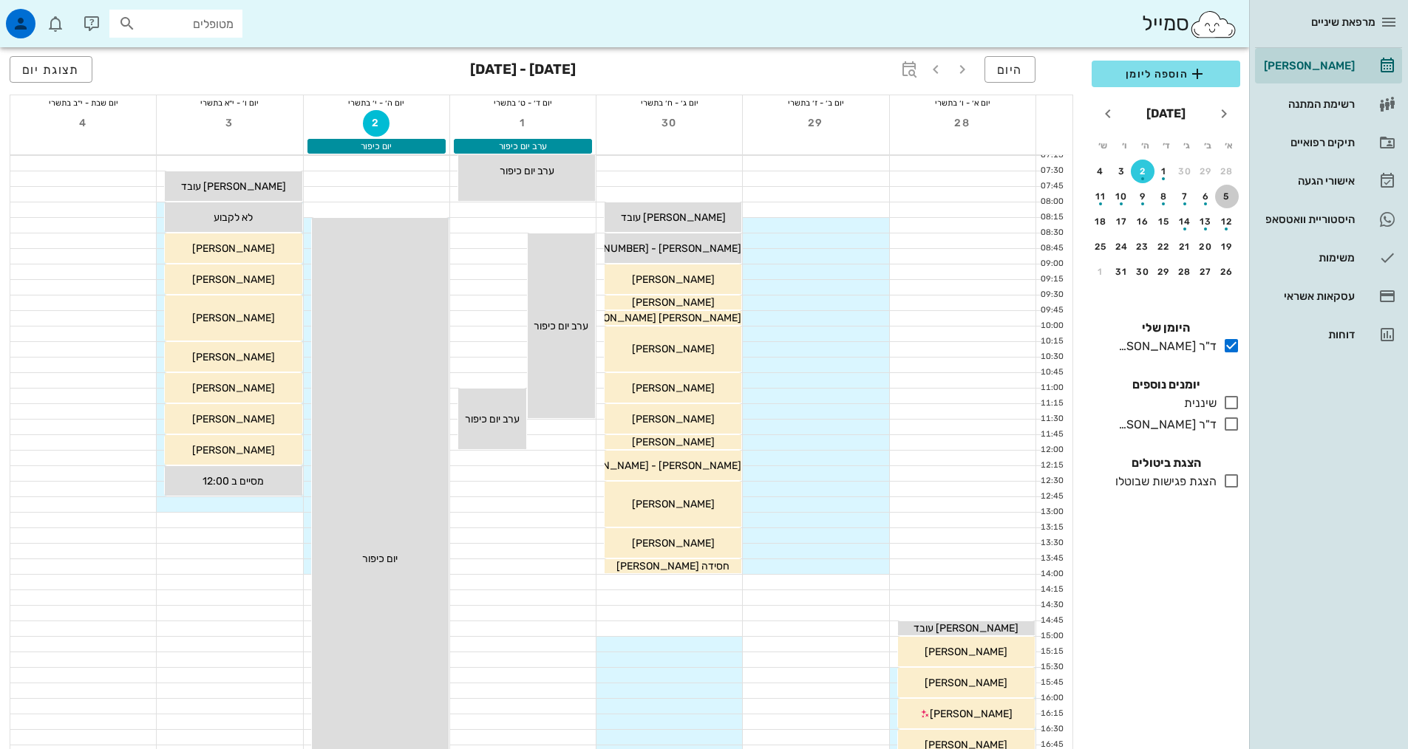
click at [1223, 195] on div "5" at bounding box center [1227, 196] width 24 height 10
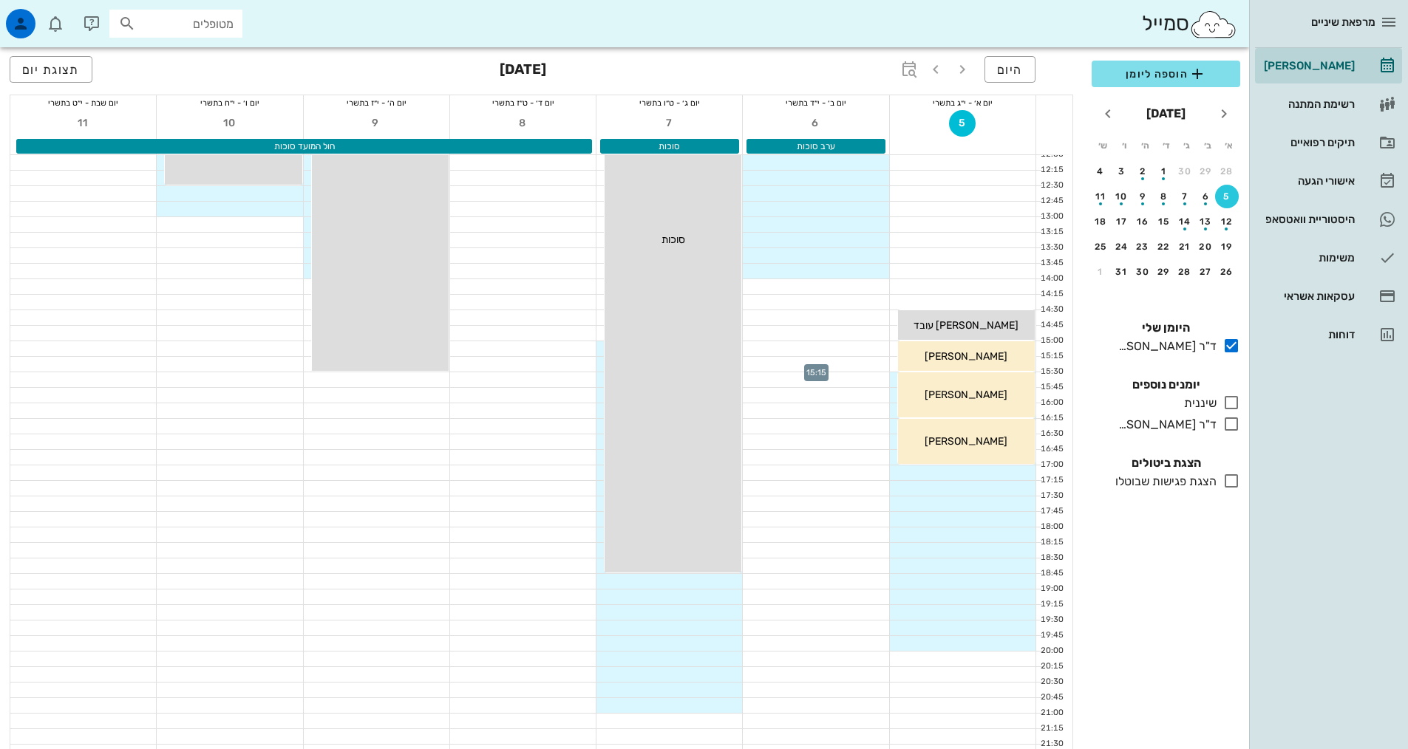
scroll to position [239, 0]
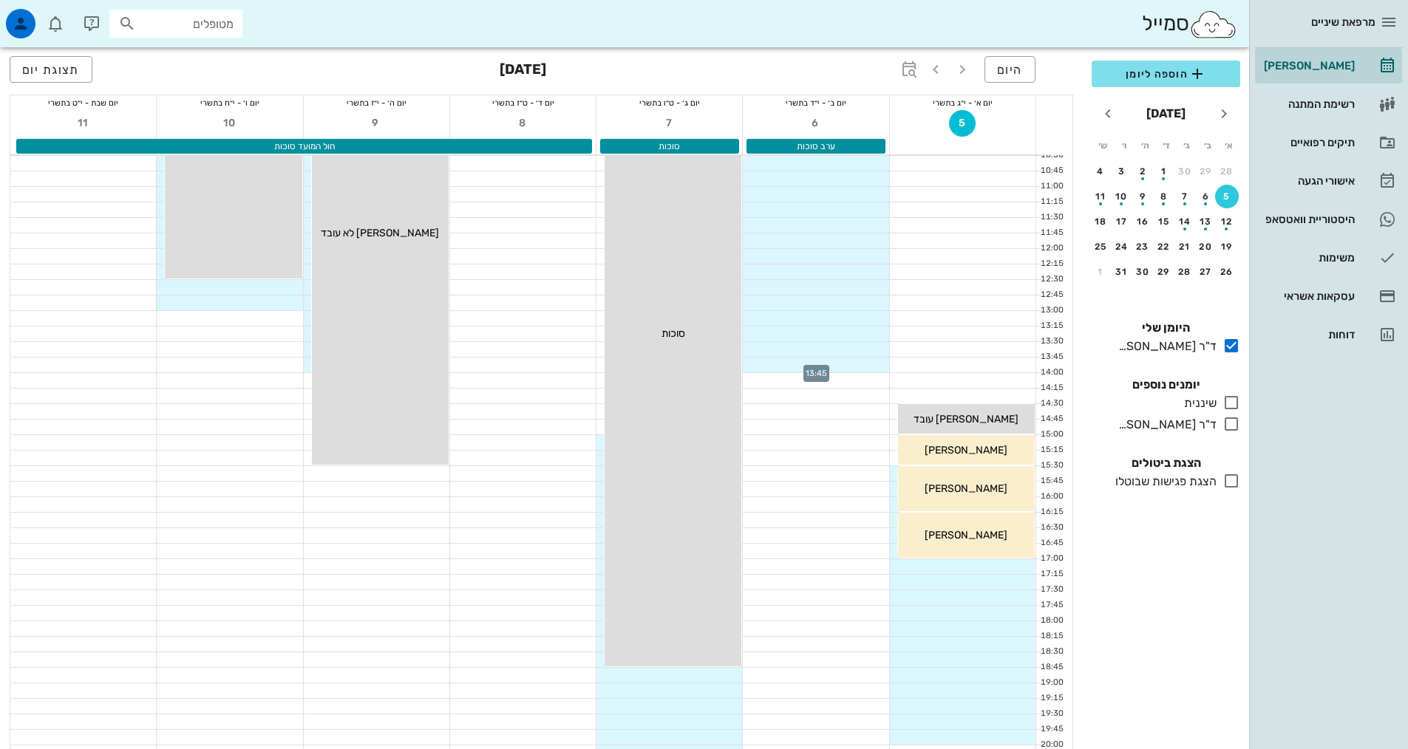
scroll to position [202, 0]
click at [228, 21] on input "text" at bounding box center [186, 23] width 95 height 19
type input "חגית לוי"
click at [211, 57] on div "חגית לוי 207956731" at bounding box center [156, 56] width 163 height 12
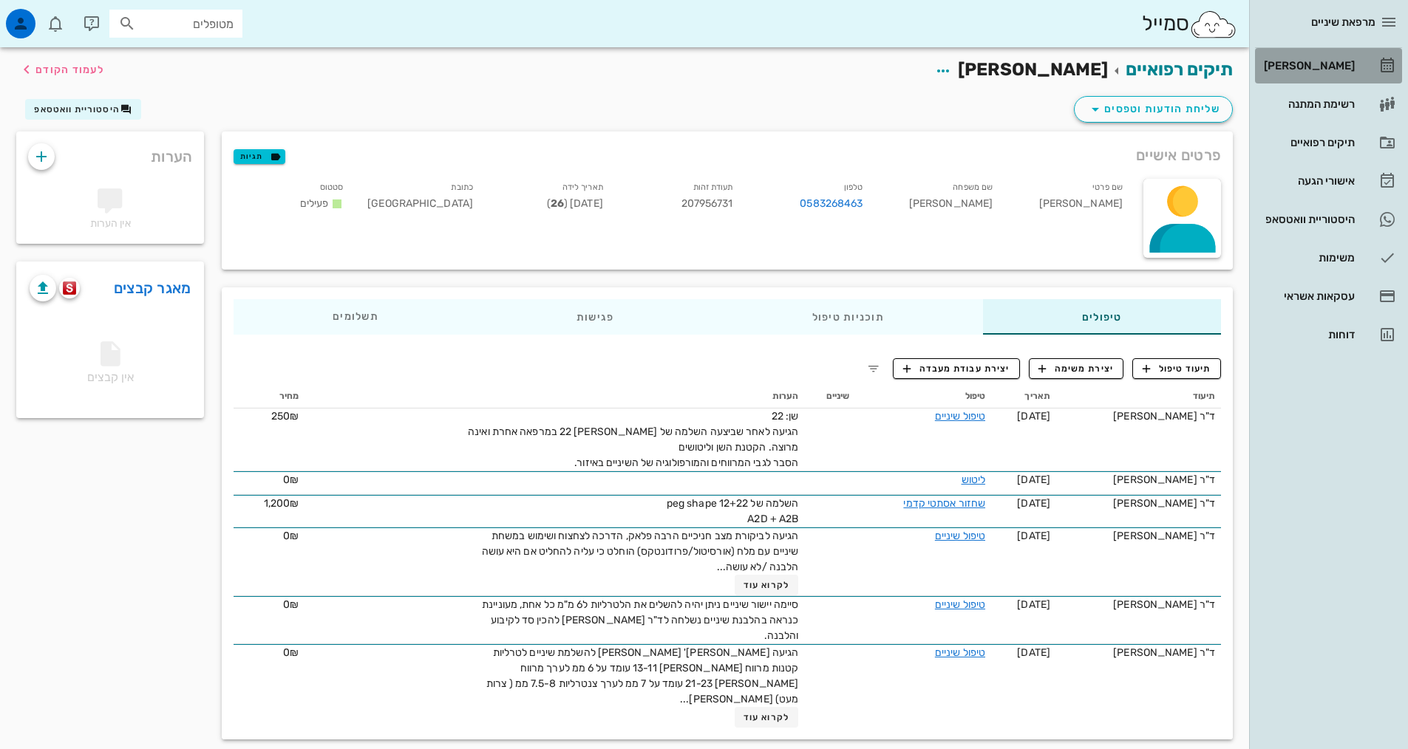
click at [1321, 67] on div "[PERSON_NAME]" at bounding box center [1308, 66] width 94 height 12
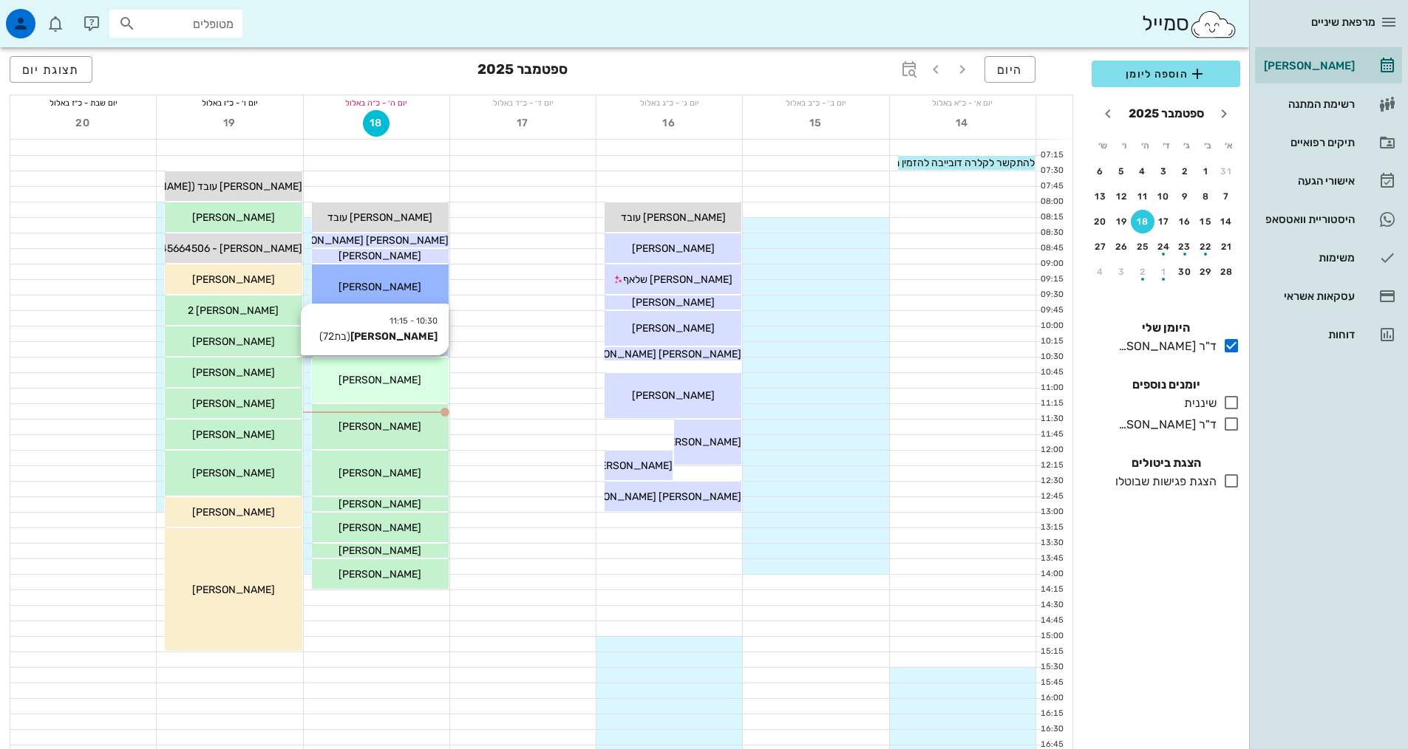
click at [423, 368] on div "10:30 - 11:15 מרים יוגב (בת 72 ) מרים יוגב" at bounding box center [380, 380] width 137 height 45
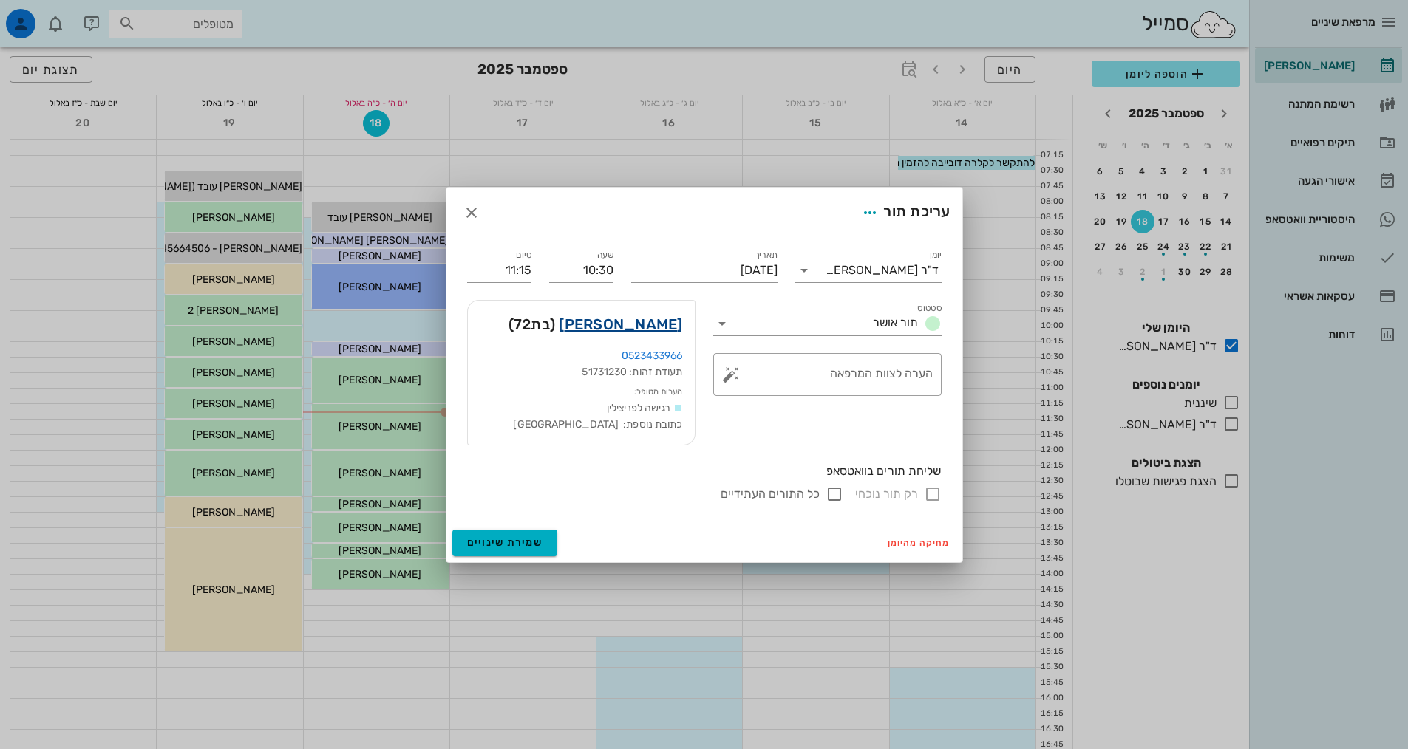
click at [651, 330] on link "[PERSON_NAME]" at bounding box center [620, 325] width 123 height 24
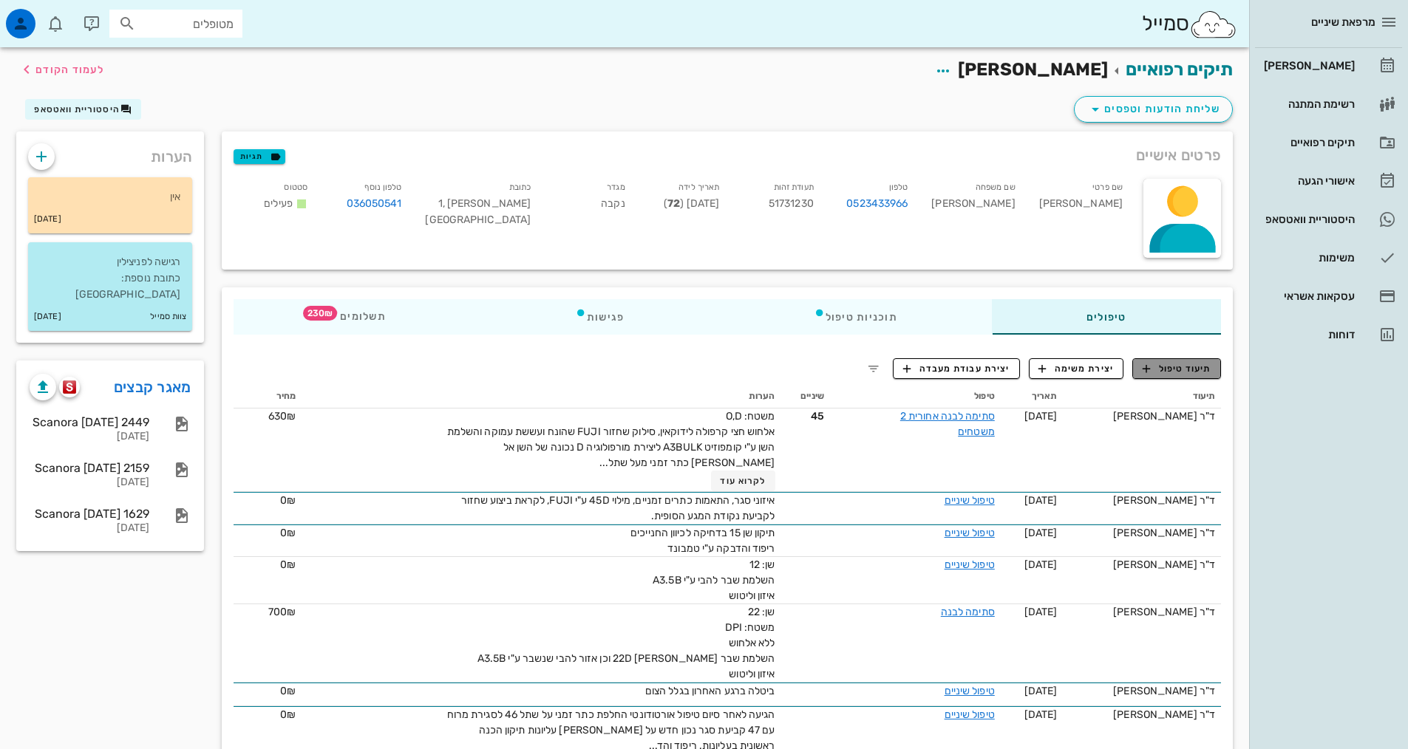
click at [1168, 367] on span "תיעוד טיפול" at bounding box center [1176, 368] width 69 height 13
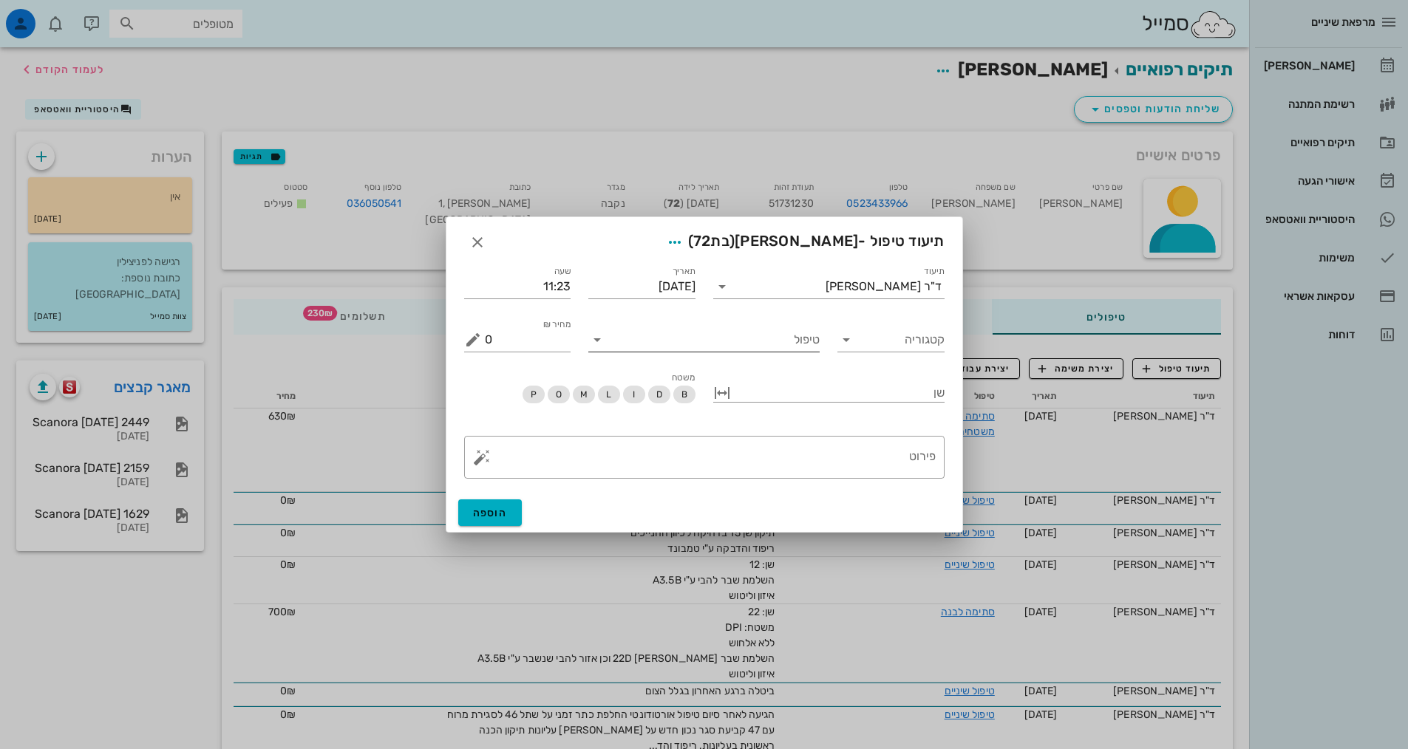
click at [777, 343] on input "טיפול" at bounding box center [714, 340] width 211 height 24
type input "טפלש"
click at [784, 369] on div "טיפול שיניים (טפלש)" at bounding box center [704, 374] width 208 height 14
click at [856, 458] on textarea "פירוט" at bounding box center [710, 460] width 451 height 35
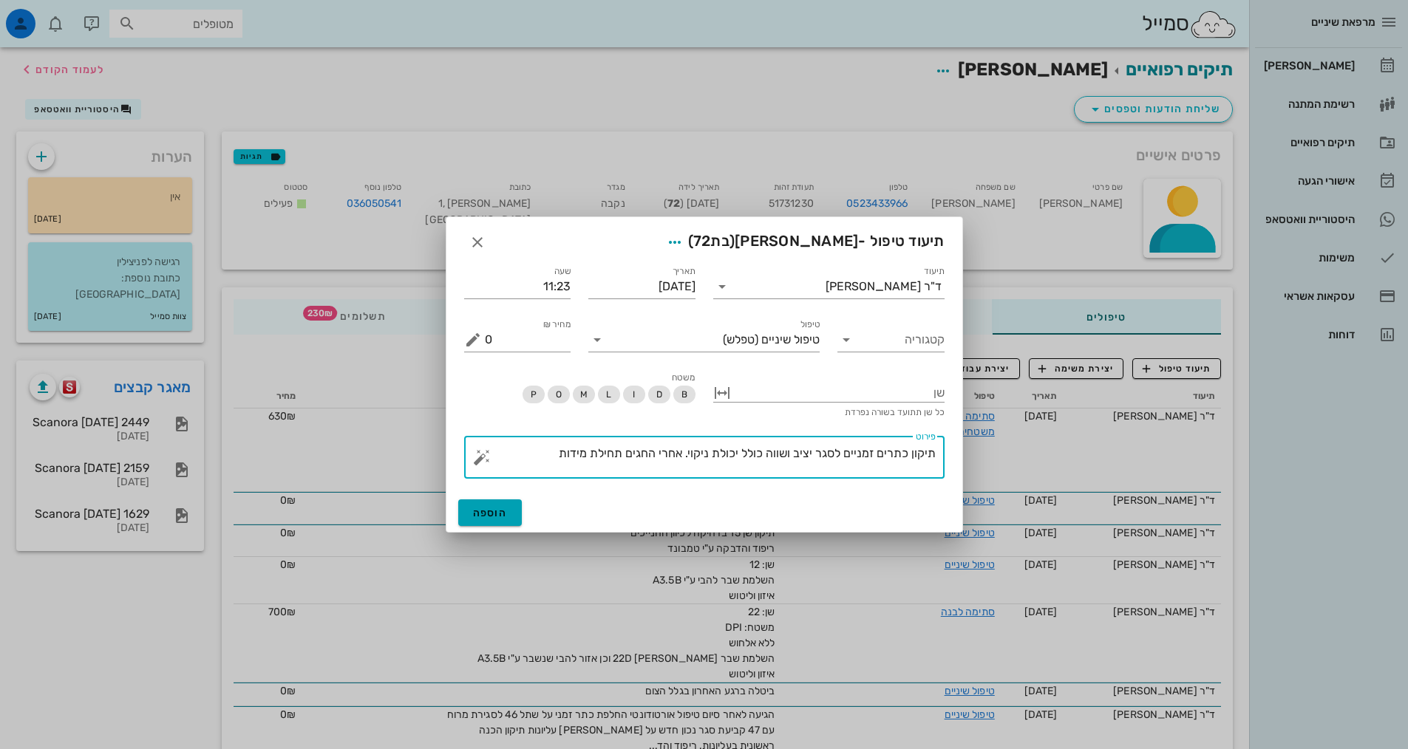
type textarea "תיקון כתרים זמניים לסגר יציב ושווה כולל יכולת ניקוי. אחרי החגים תחילת מידות"
click at [513, 515] on button "הוספה" at bounding box center [490, 513] width 64 height 27
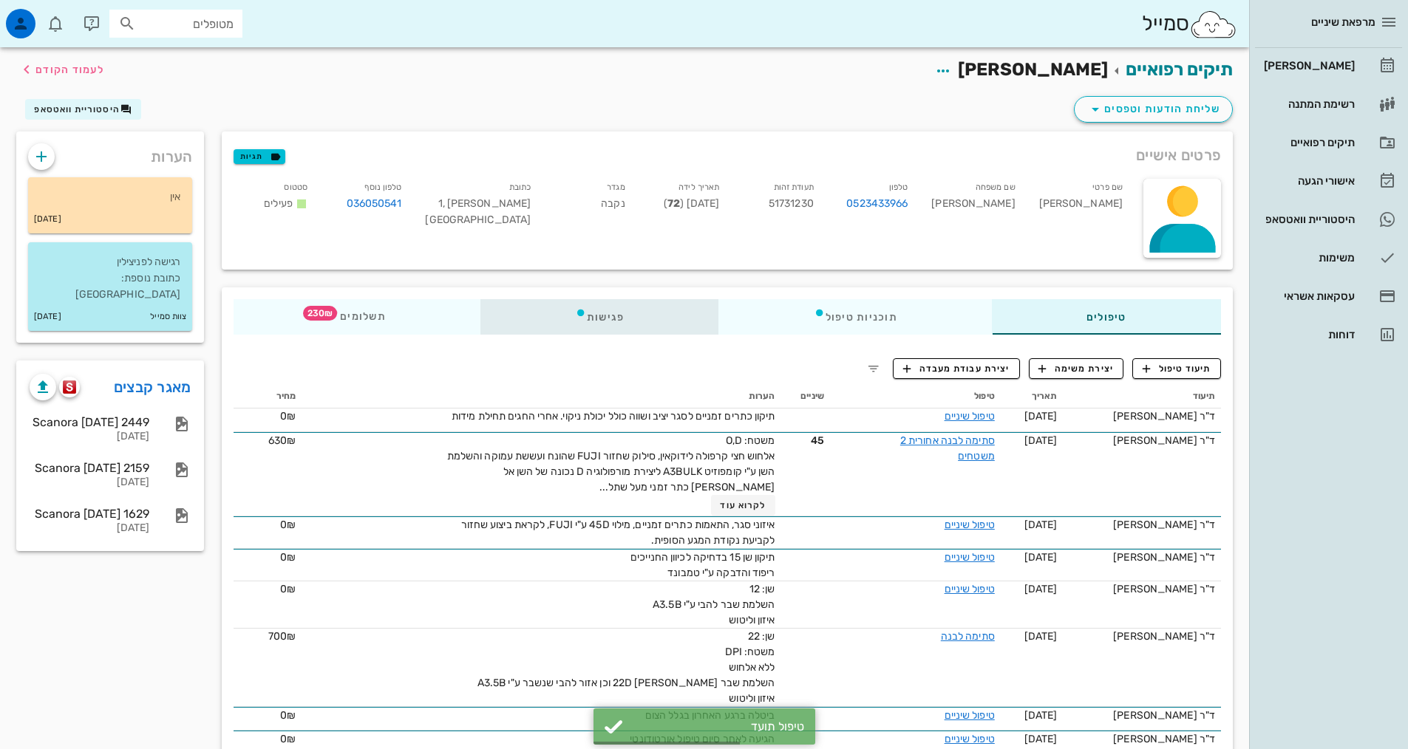
click at [616, 312] on div "פגישות" at bounding box center [599, 316] width 239 height 35
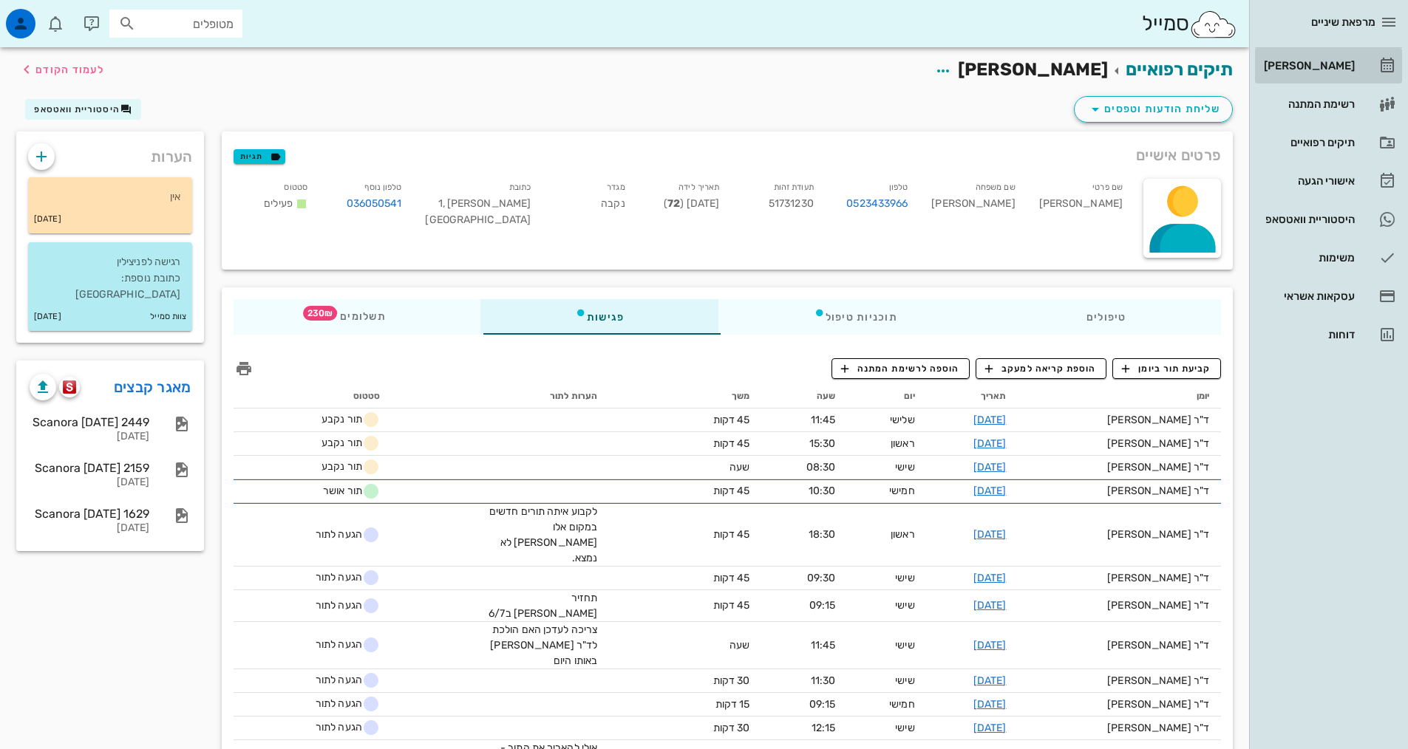
click at [1306, 64] on div "[PERSON_NAME]" at bounding box center [1308, 66] width 94 height 12
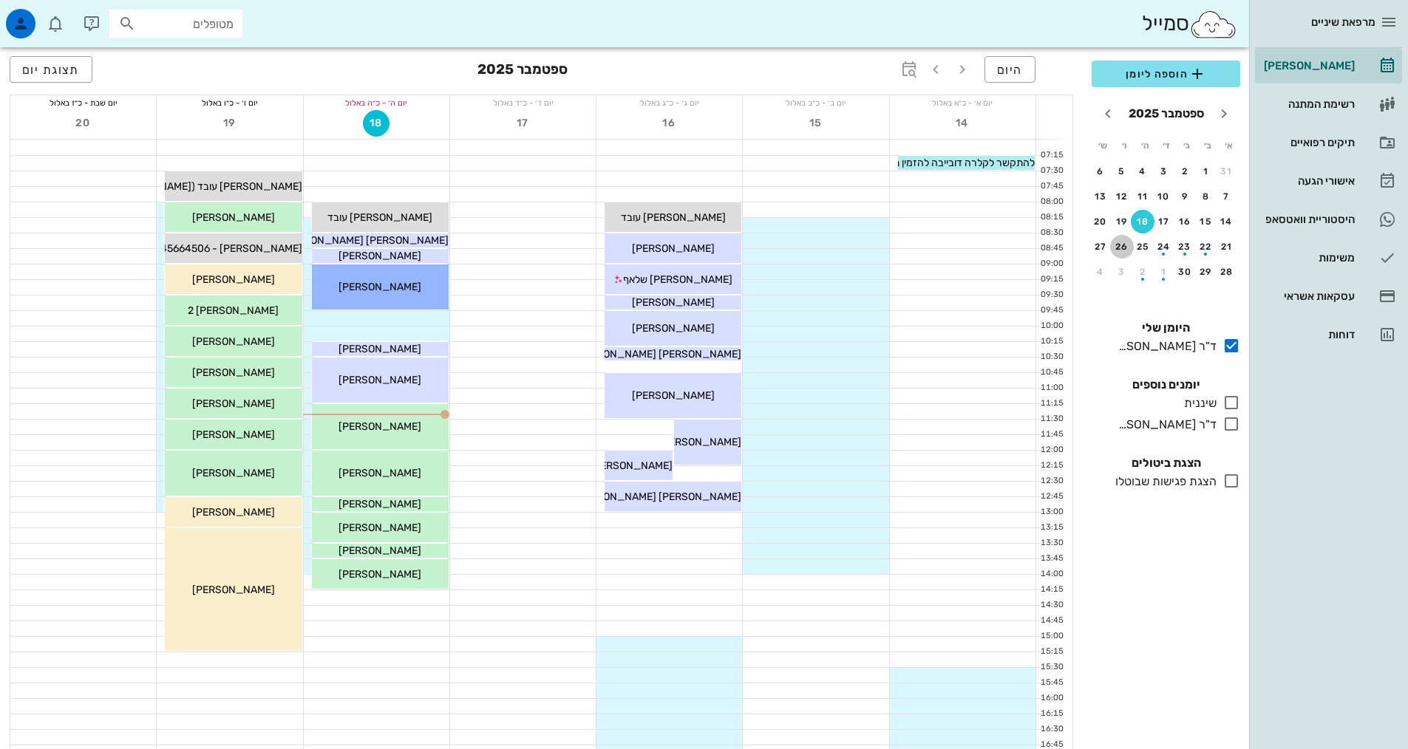
click at [1125, 240] on button "26" at bounding box center [1122, 247] width 24 height 24
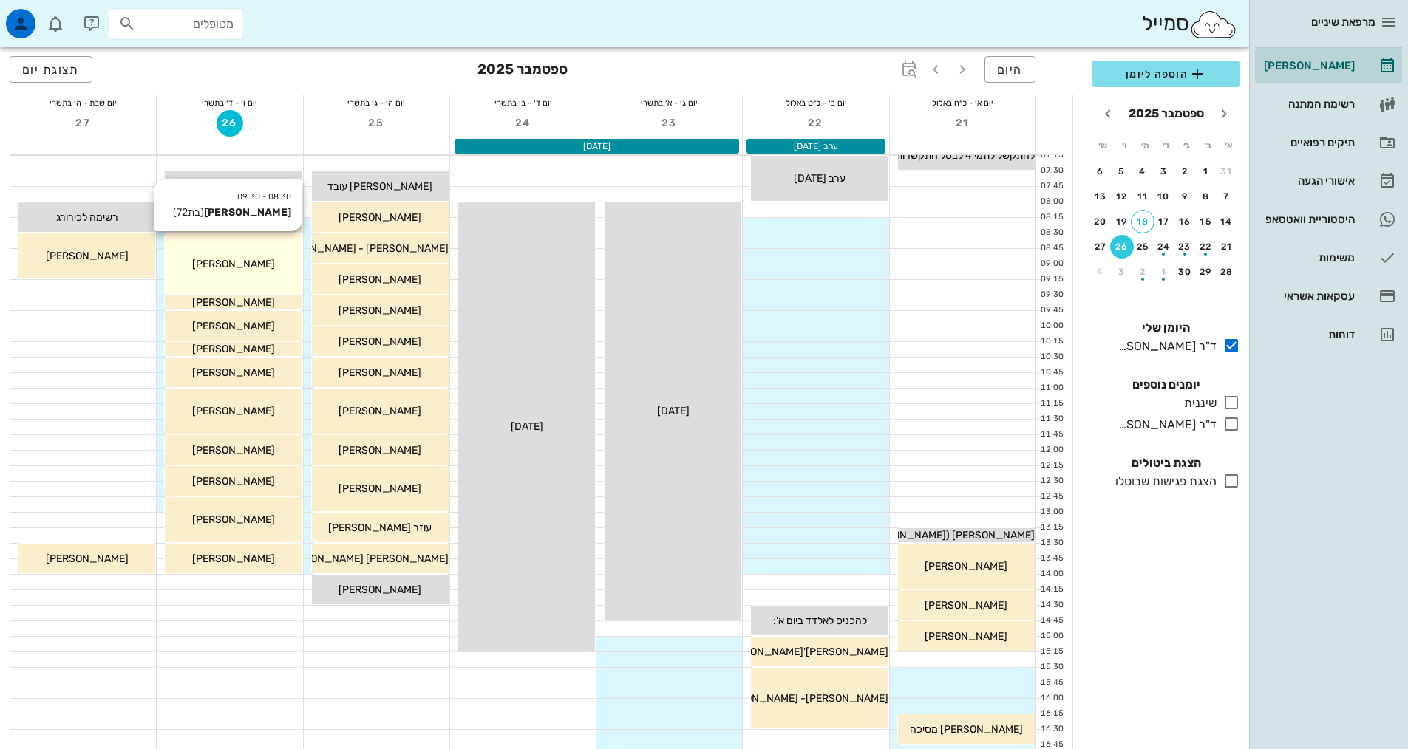
click at [282, 268] on div "[PERSON_NAME]" at bounding box center [233, 264] width 137 height 16
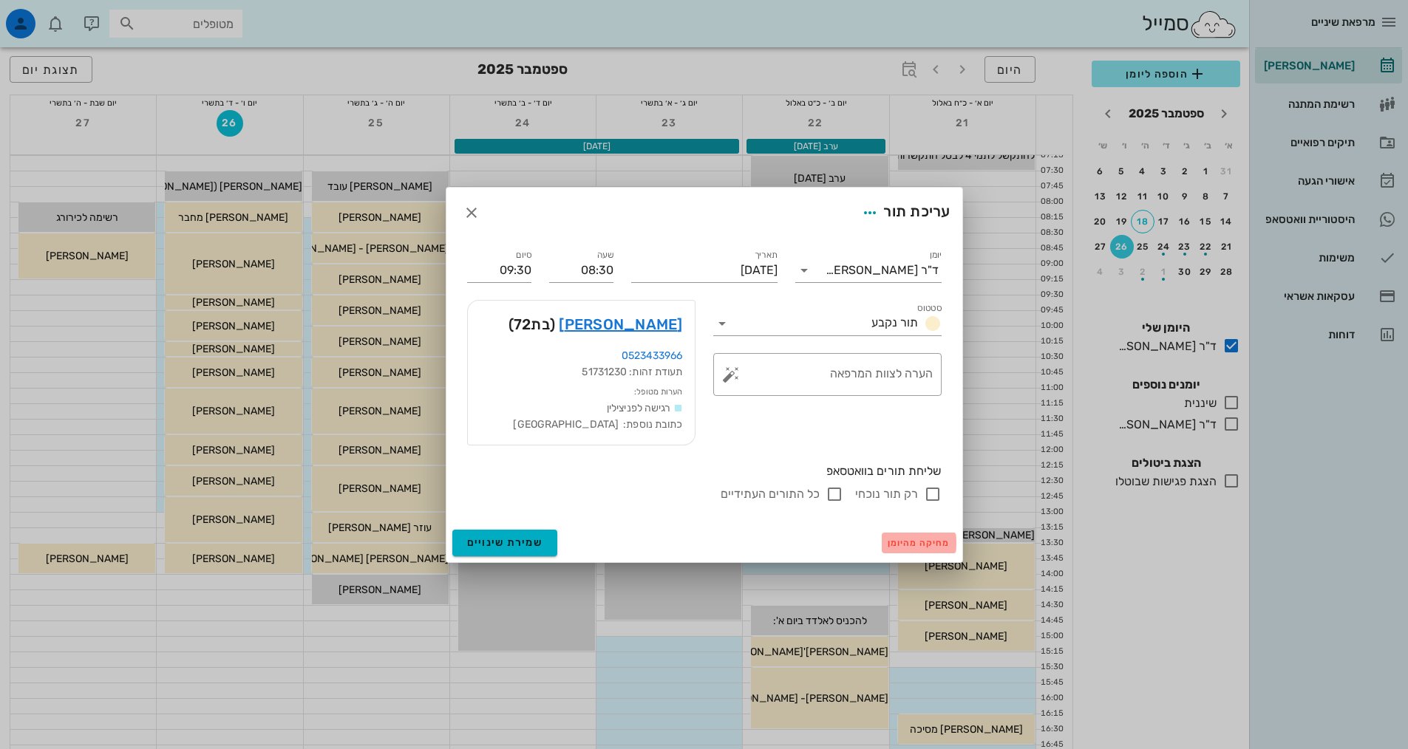
click at [916, 547] on span "מחיקה מהיומן" at bounding box center [919, 543] width 63 height 10
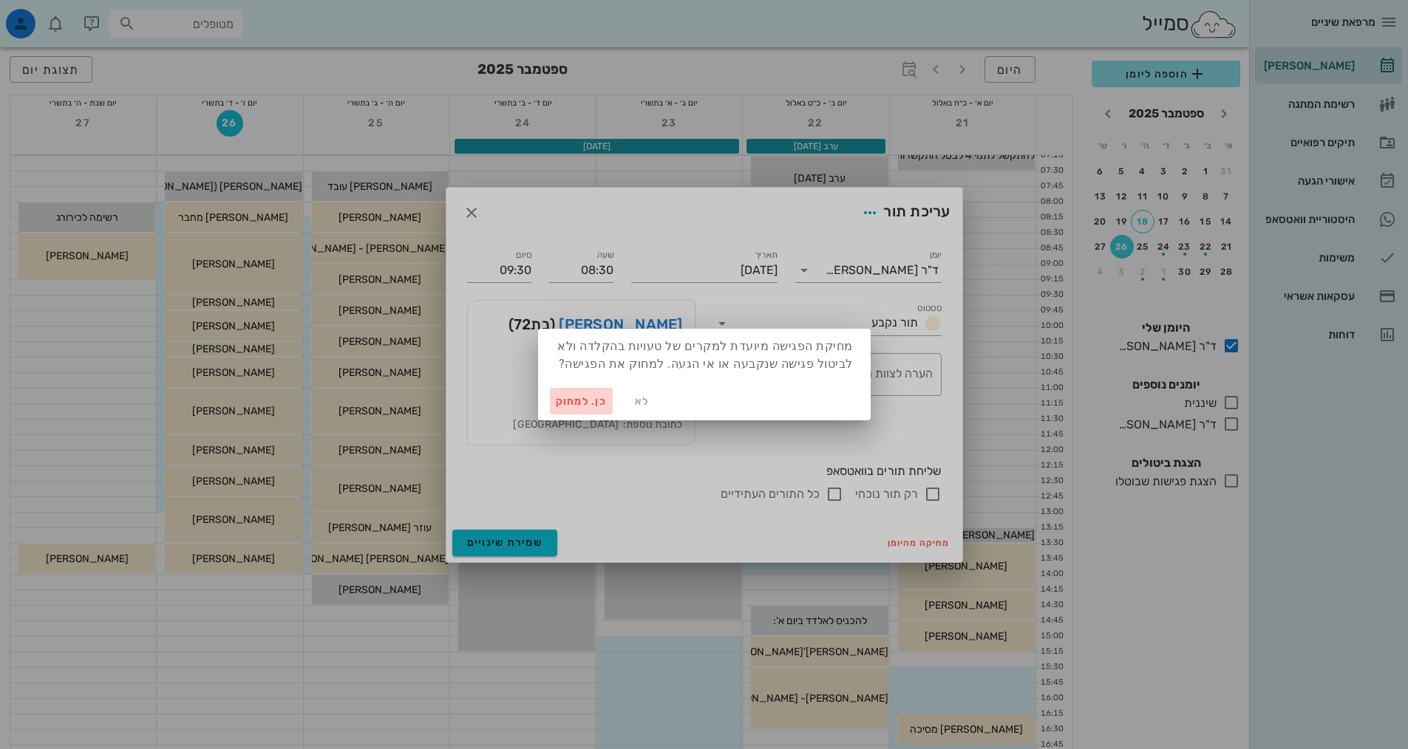
click at [590, 401] on span "כן. למחוק" at bounding box center [582, 401] width 52 height 13
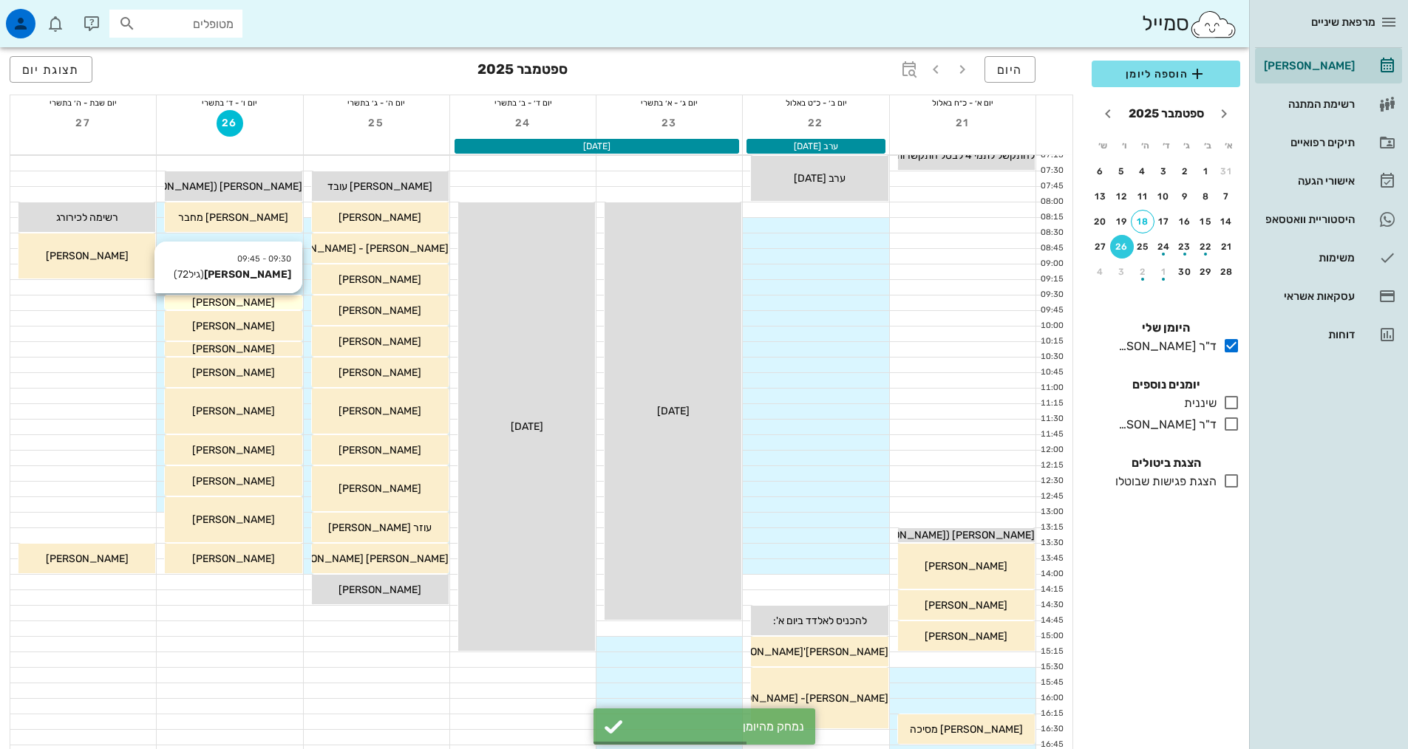
click at [224, 306] on span "[PERSON_NAME]" at bounding box center [233, 302] width 83 height 13
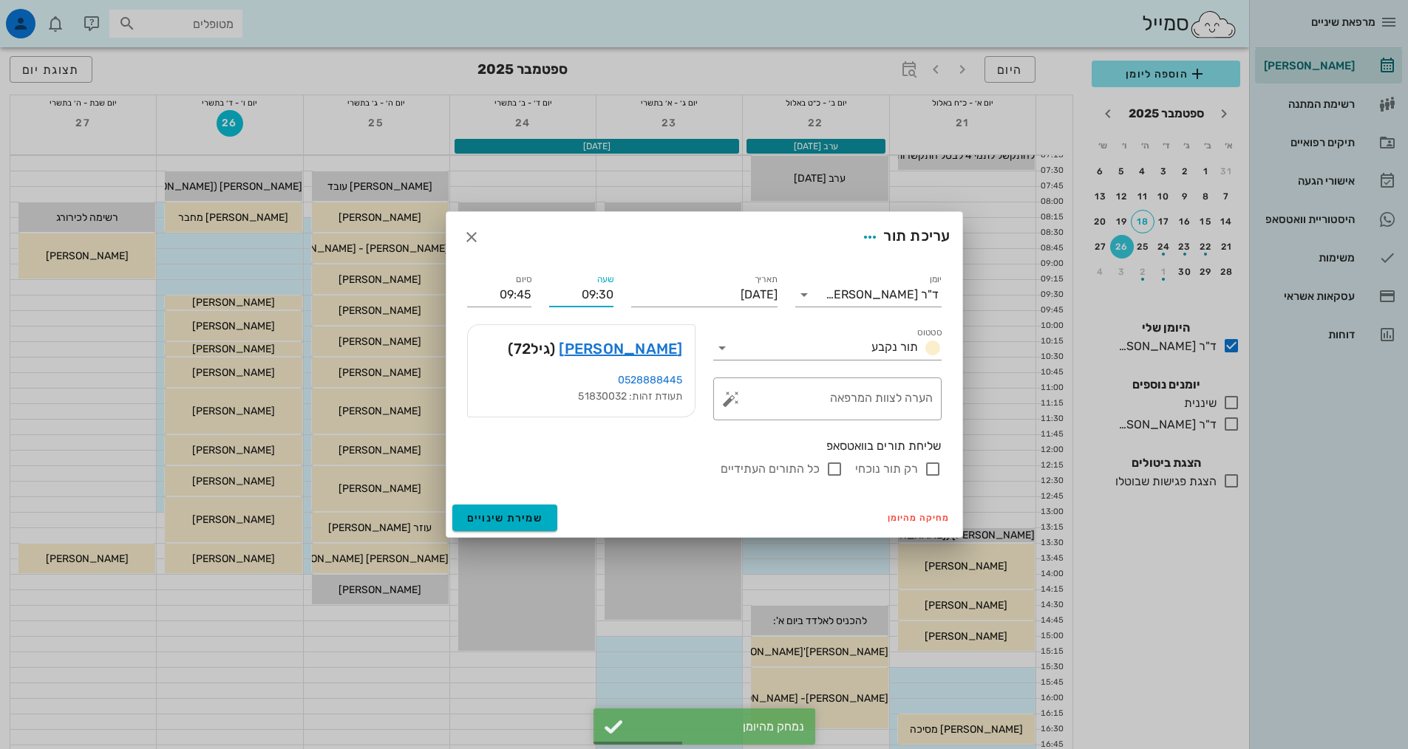
click at [610, 302] on input "09:30" at bounding box center [581, 295] width 64 height 24
click at [587, 360] on div "09:15" at bounding box center [581, 364] width 41 height 12
type input "09:15"
click at [523, 295] on input "09:30" at bounding box center [499, 295] width 64 height 24
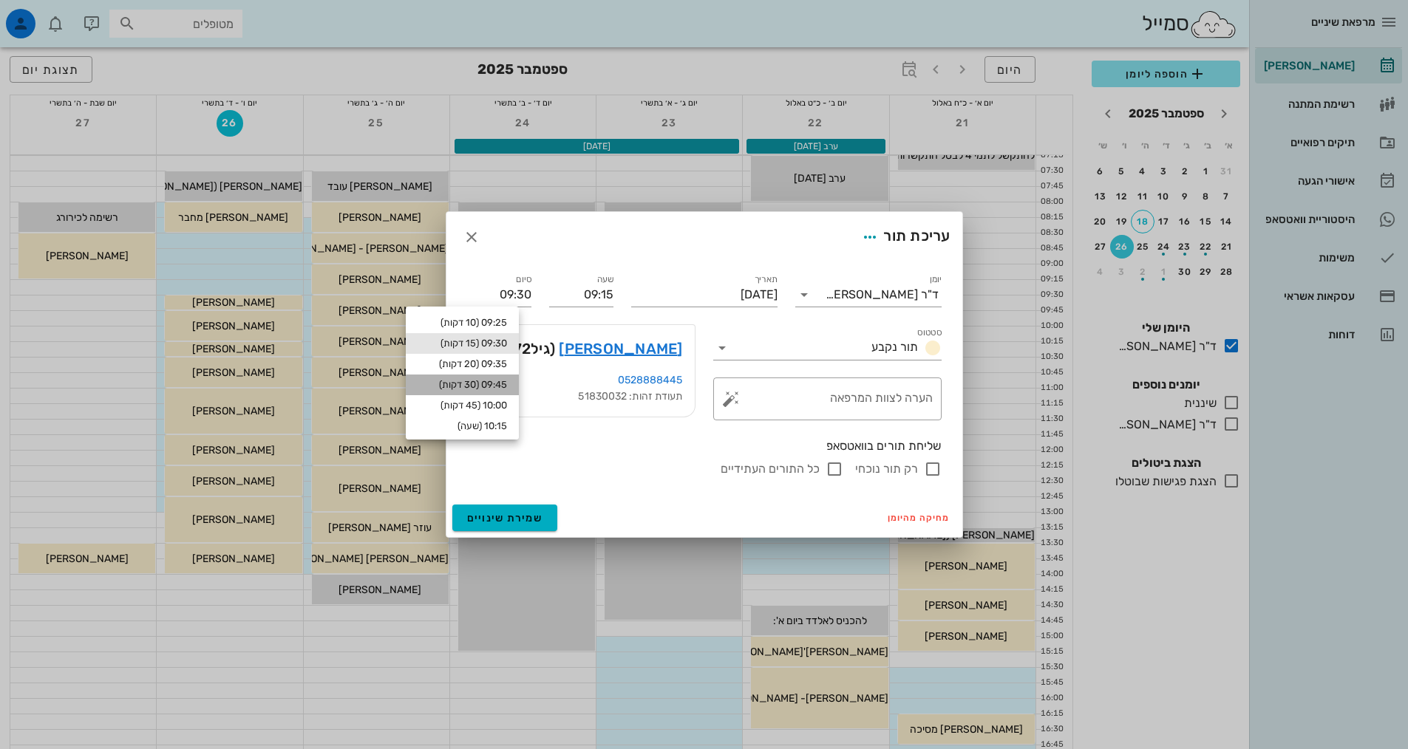
click at [497, 383] on div "09:45 (30 דקות)" at bounding box center [462, 385] width 89 height 12
type input "09:45"
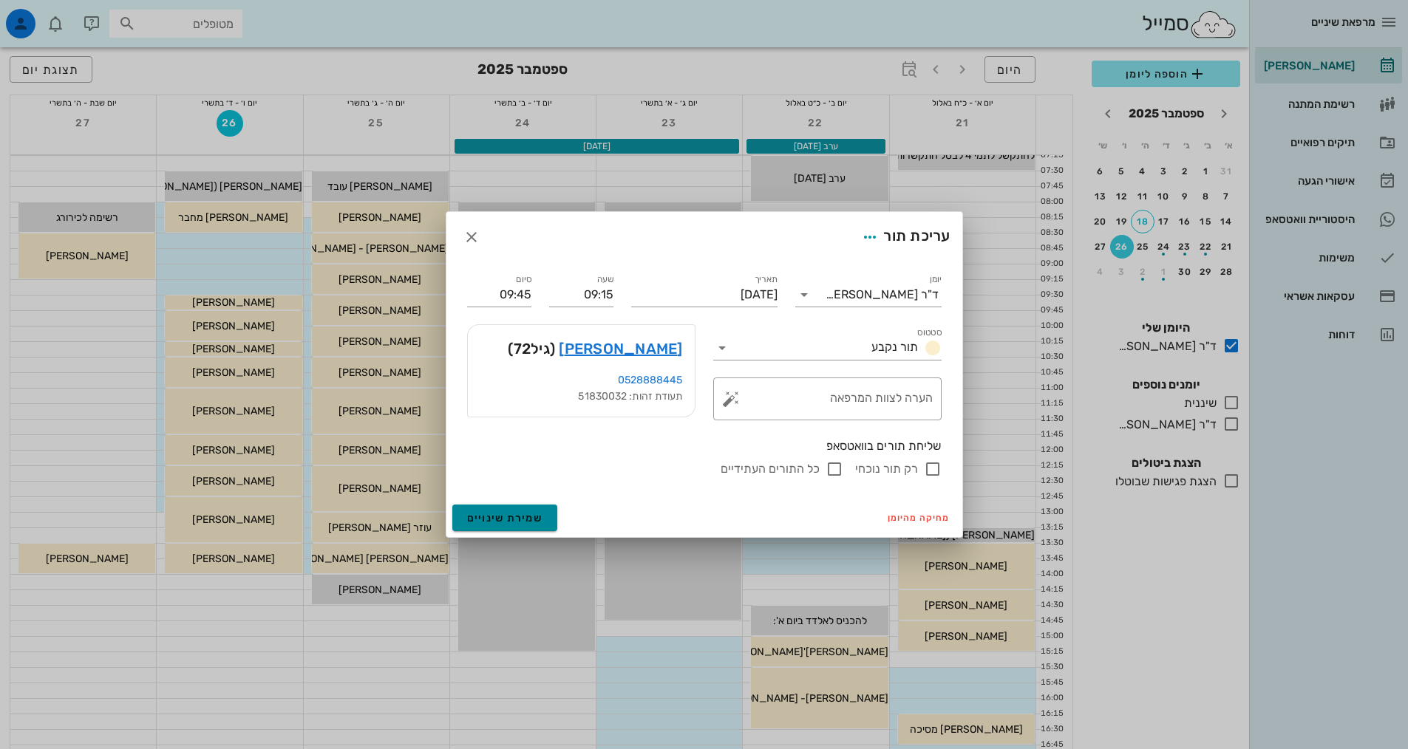
click at [523, 511] on button "שמירת שינויים" at bounding box center [505, 518] width 106 height 27
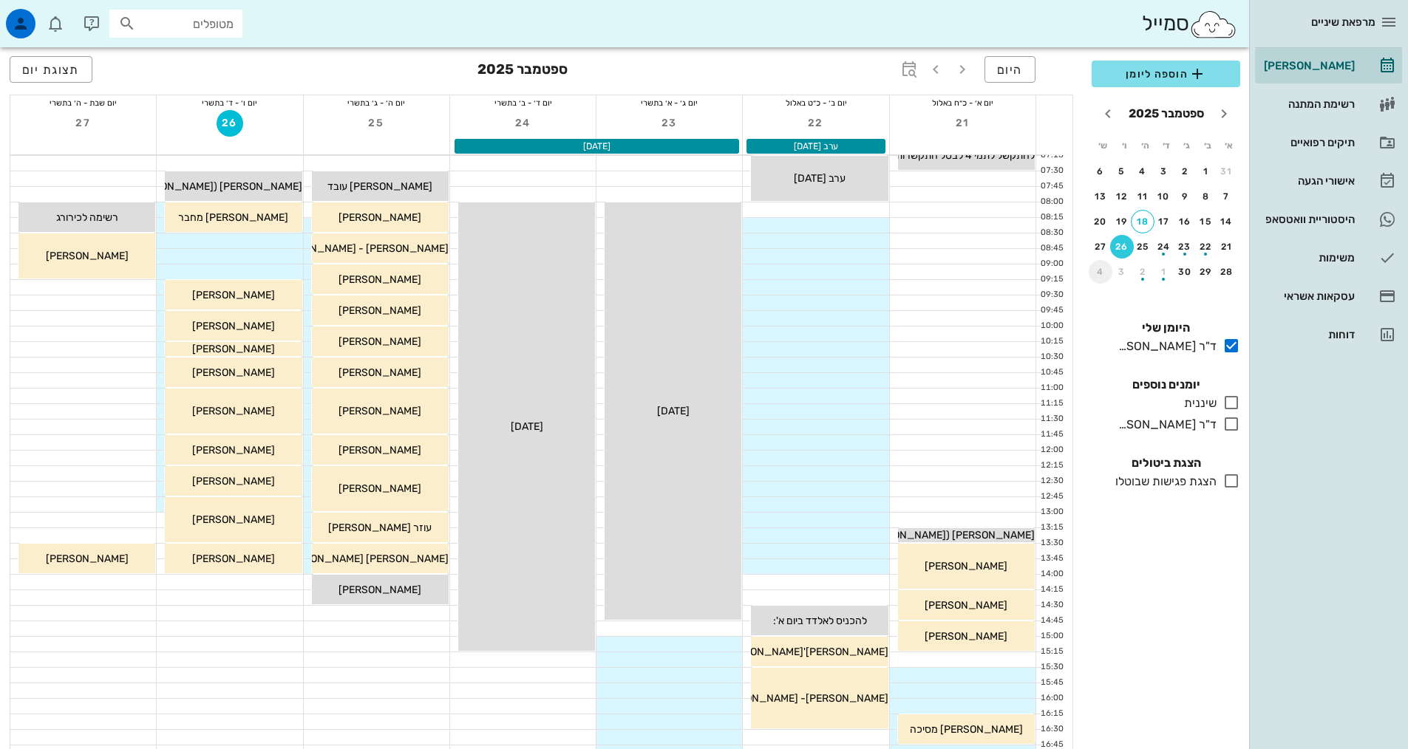
click at [1099, 270] on div "4" at bounding box center [1100, 272] width 24 height 10
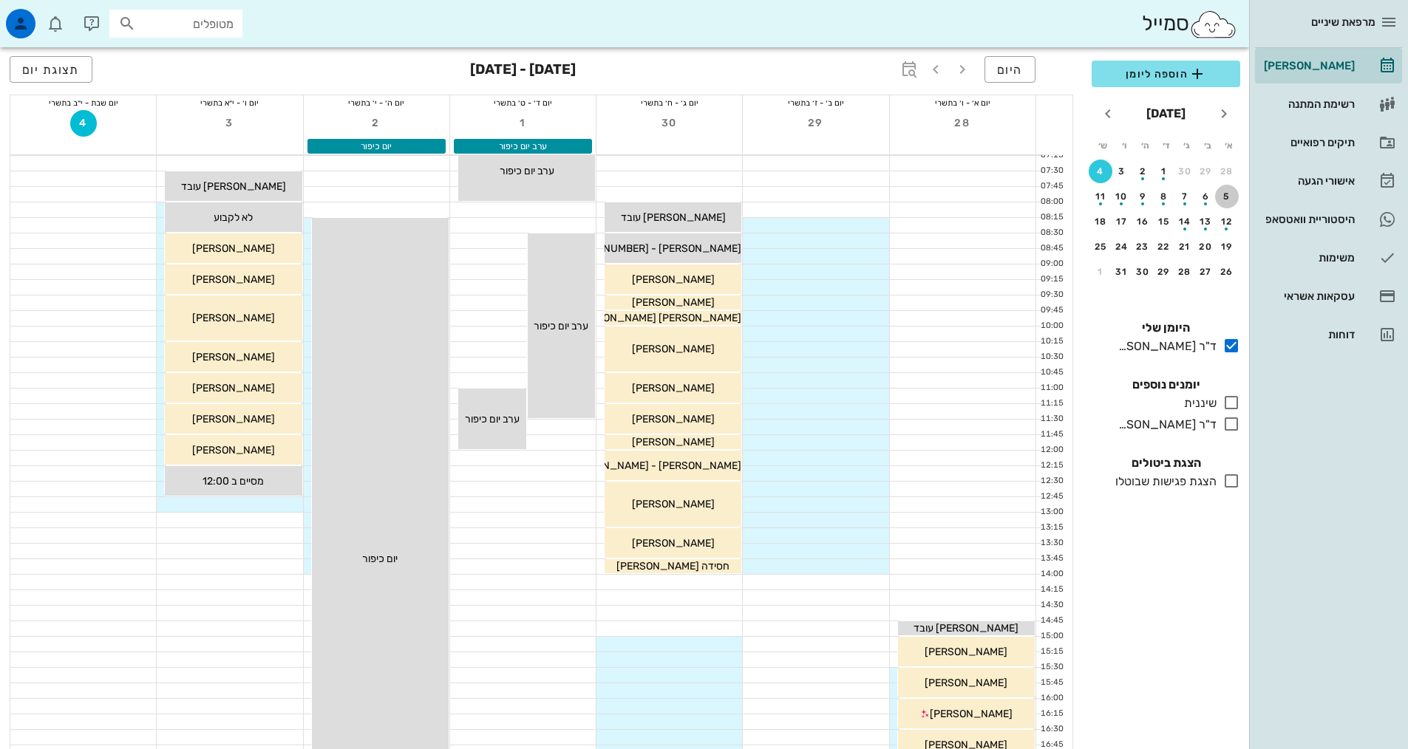
click at [1226, 197] on div "5" at bounding box center [1227, 196] width 24 height 10
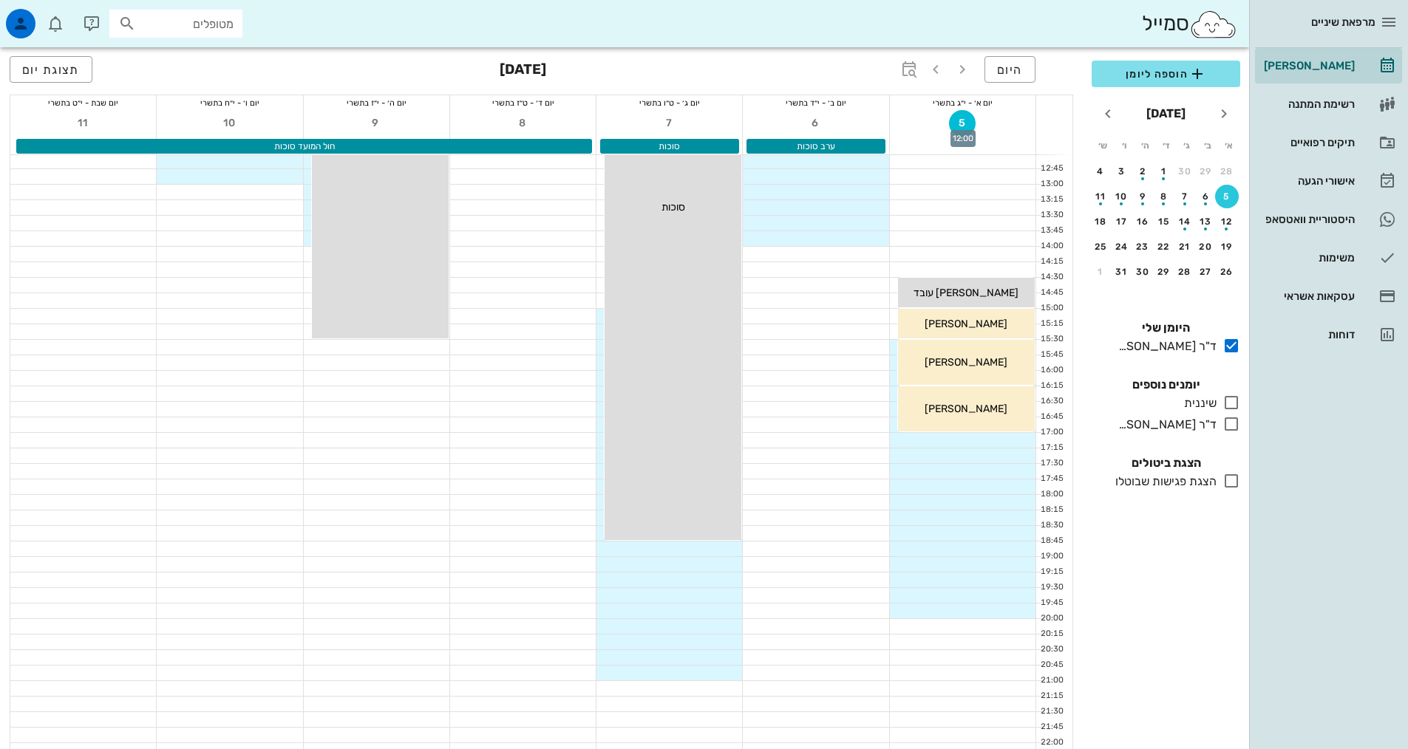
scroll to position [369, 0]
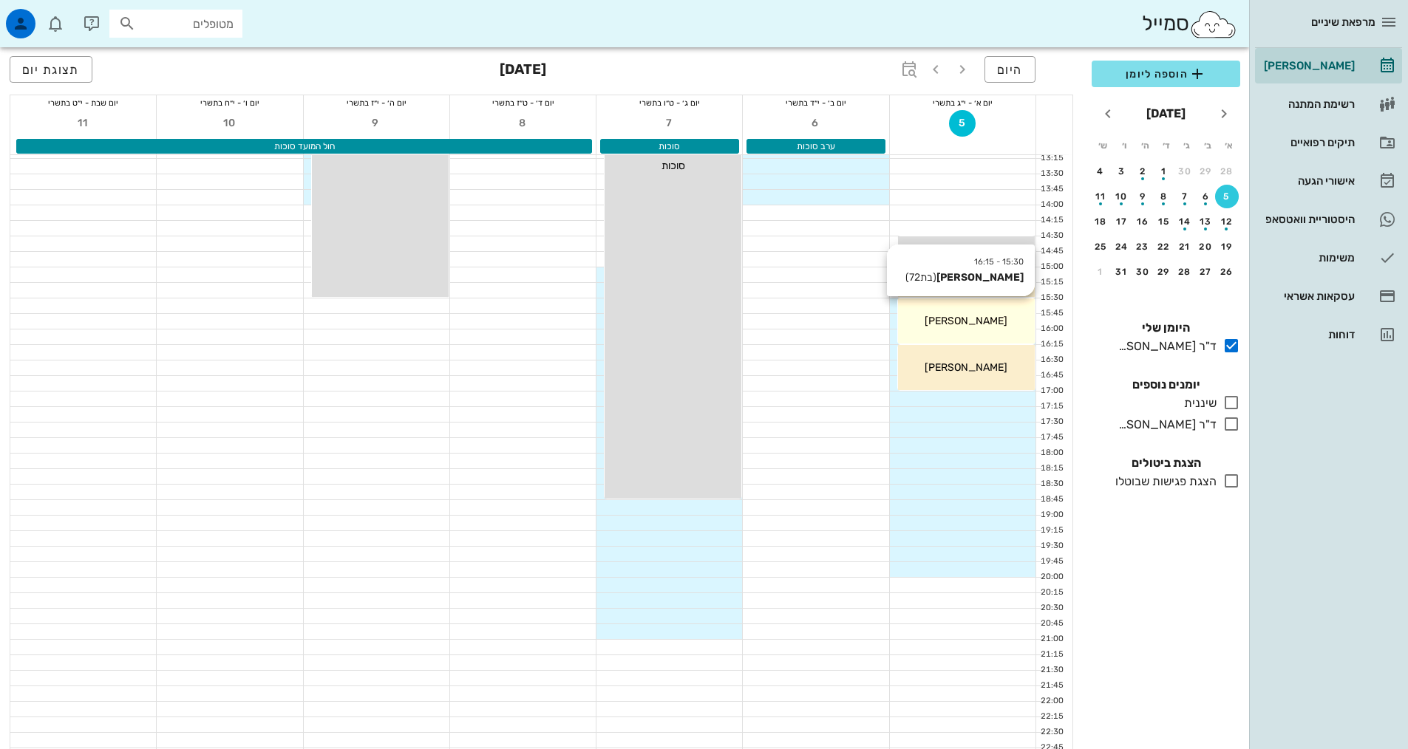
click at [998, 319] on div "[PERSON_NAME]" at bounding box center [966, 321] width 137 height 16
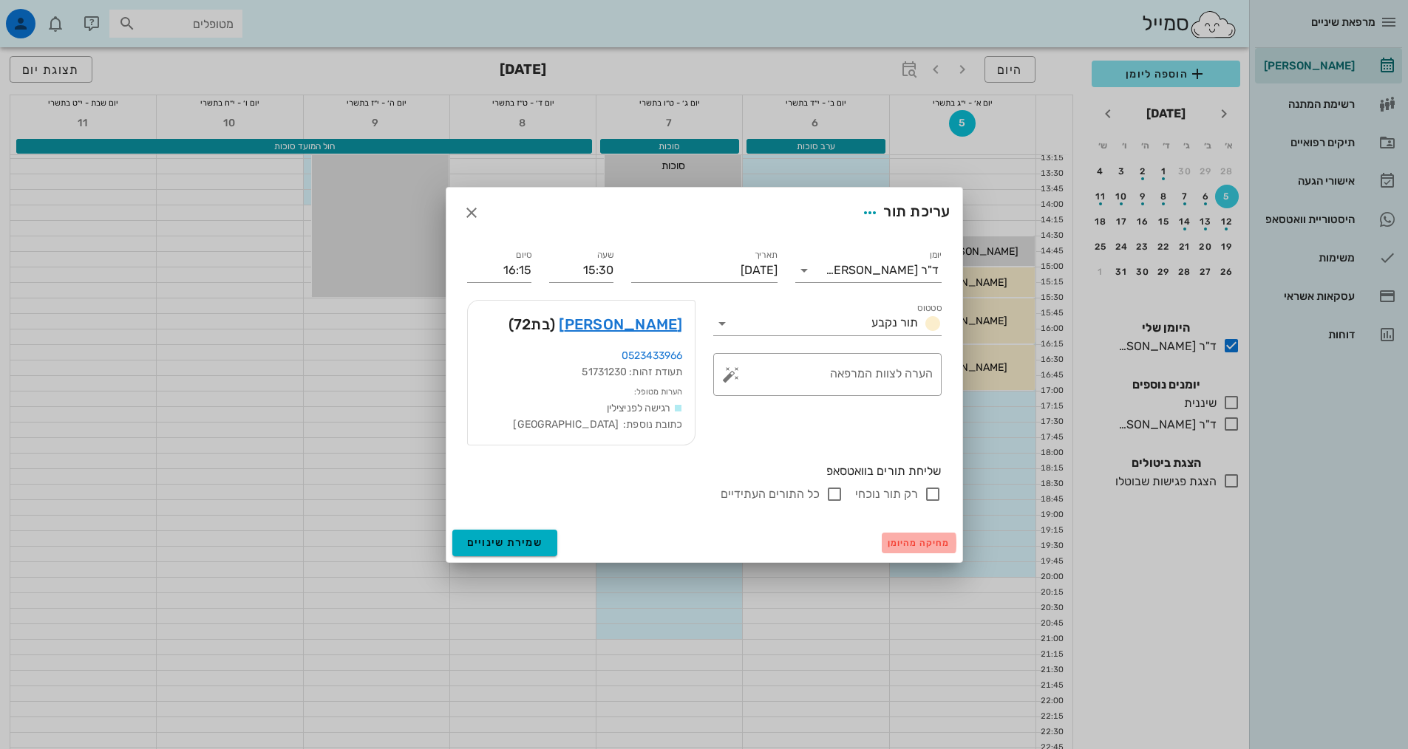
click at [937, 545] on span "מחיקה מהיומן" at bounding box center [919, 543] width 63 height 10
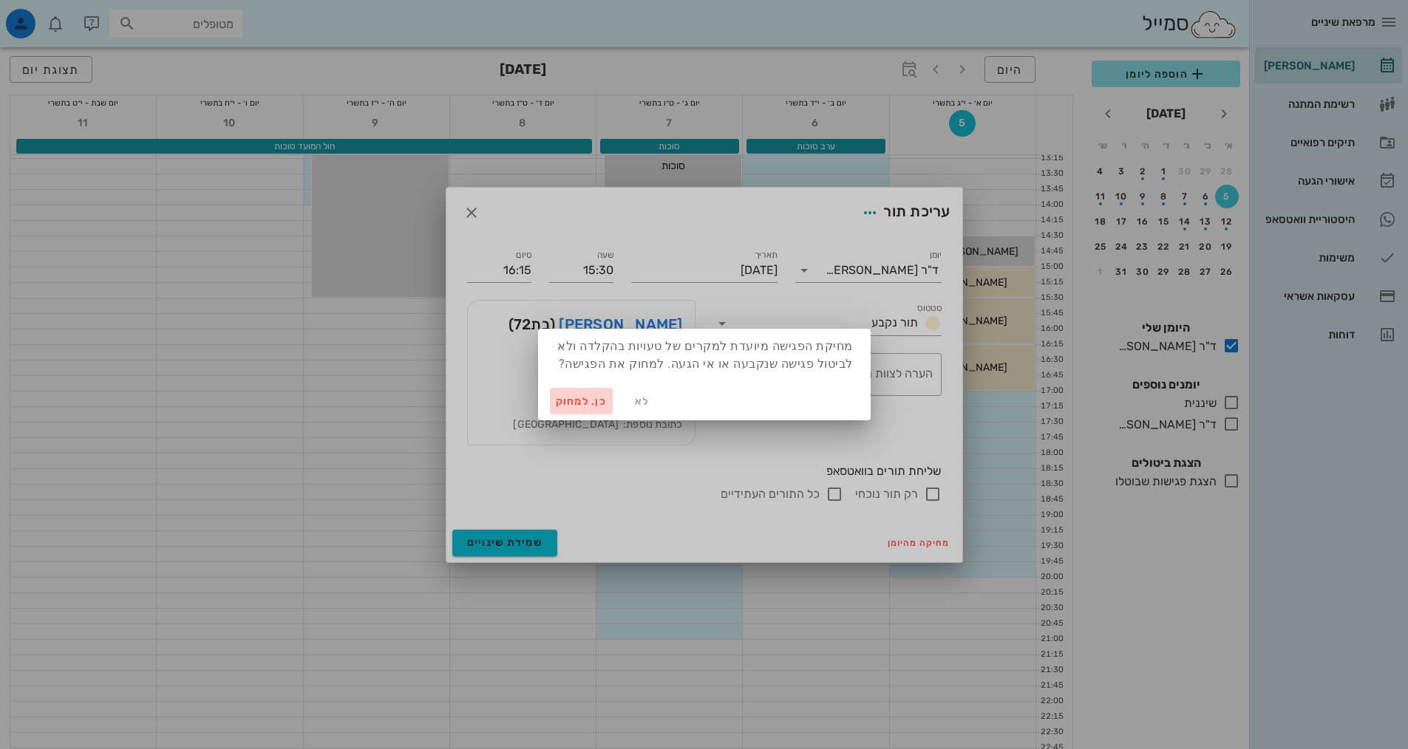
click at [593, 403] on span "כן. למחוק" at bounding box center [582, 401] width 52 height 13
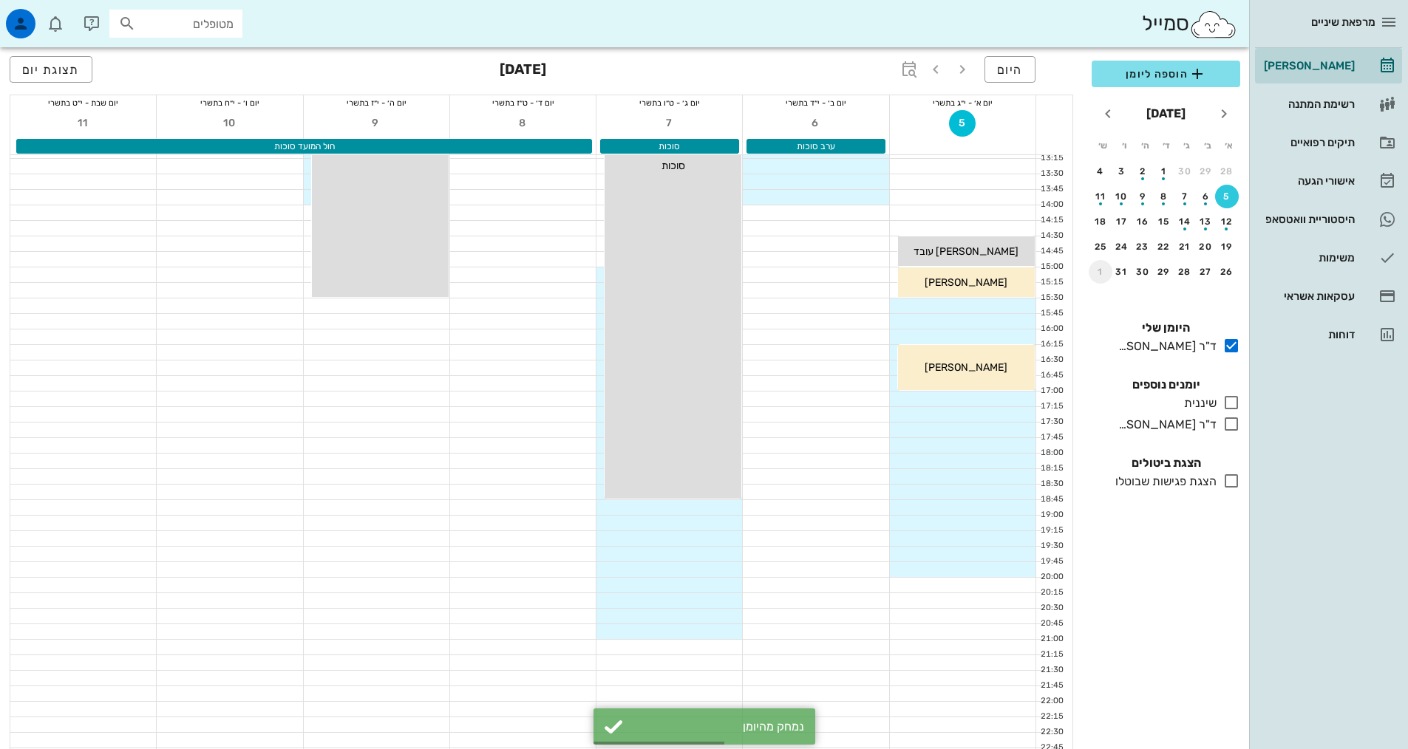
click at [1101, 270] on div "1" at bounding box center [1100, 272] width 24 height 10
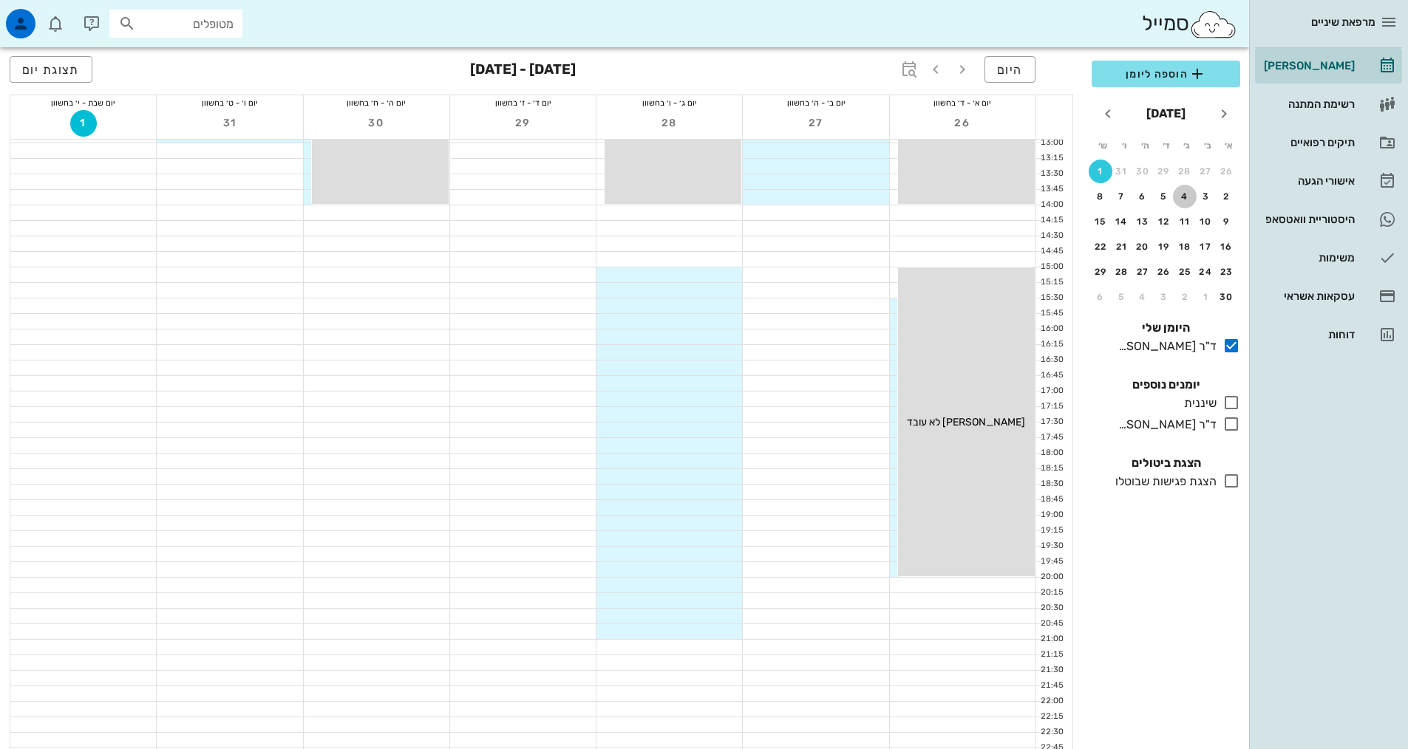
click at [1182, 194] on div "4" at bounding box center [1185, 196] width 24 height 10
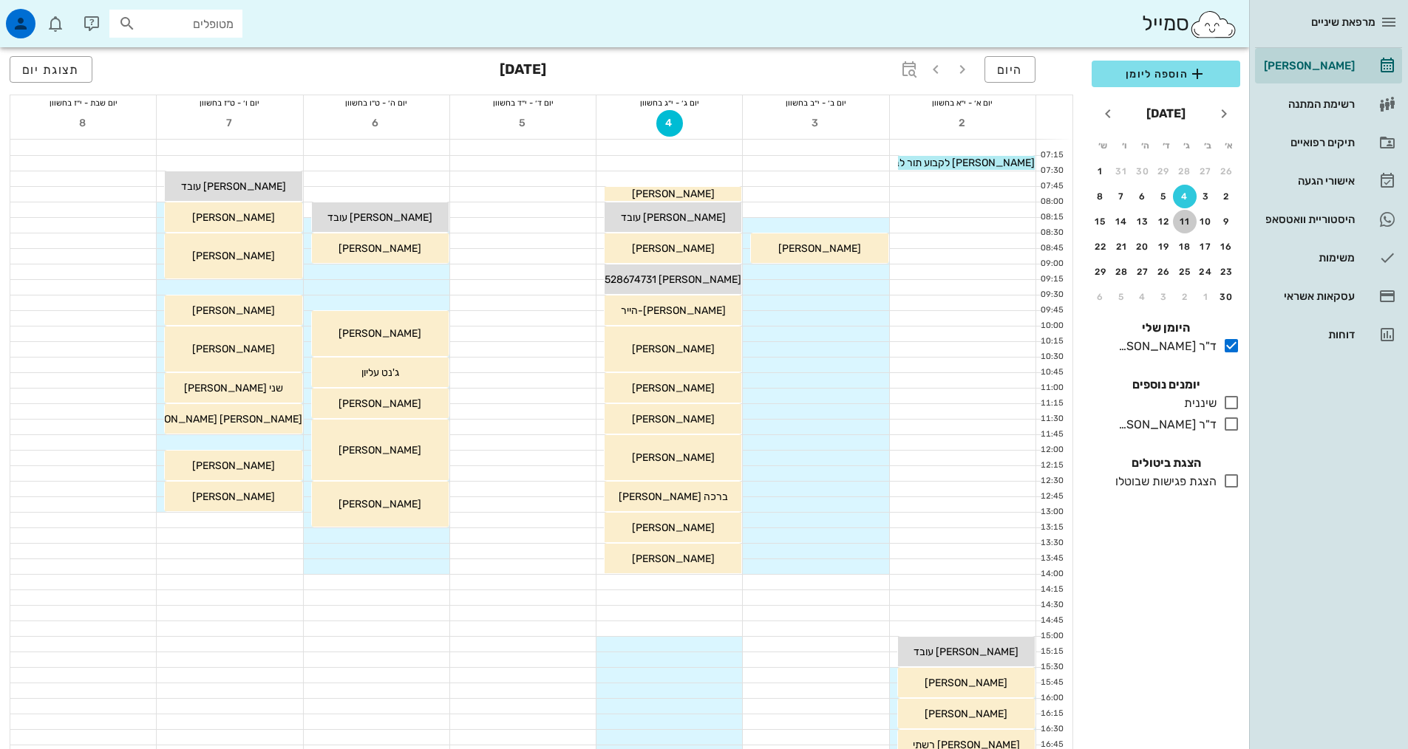
click at [1179, 215] on button "11" at bounding box center [1185, 222] width 24 height 24
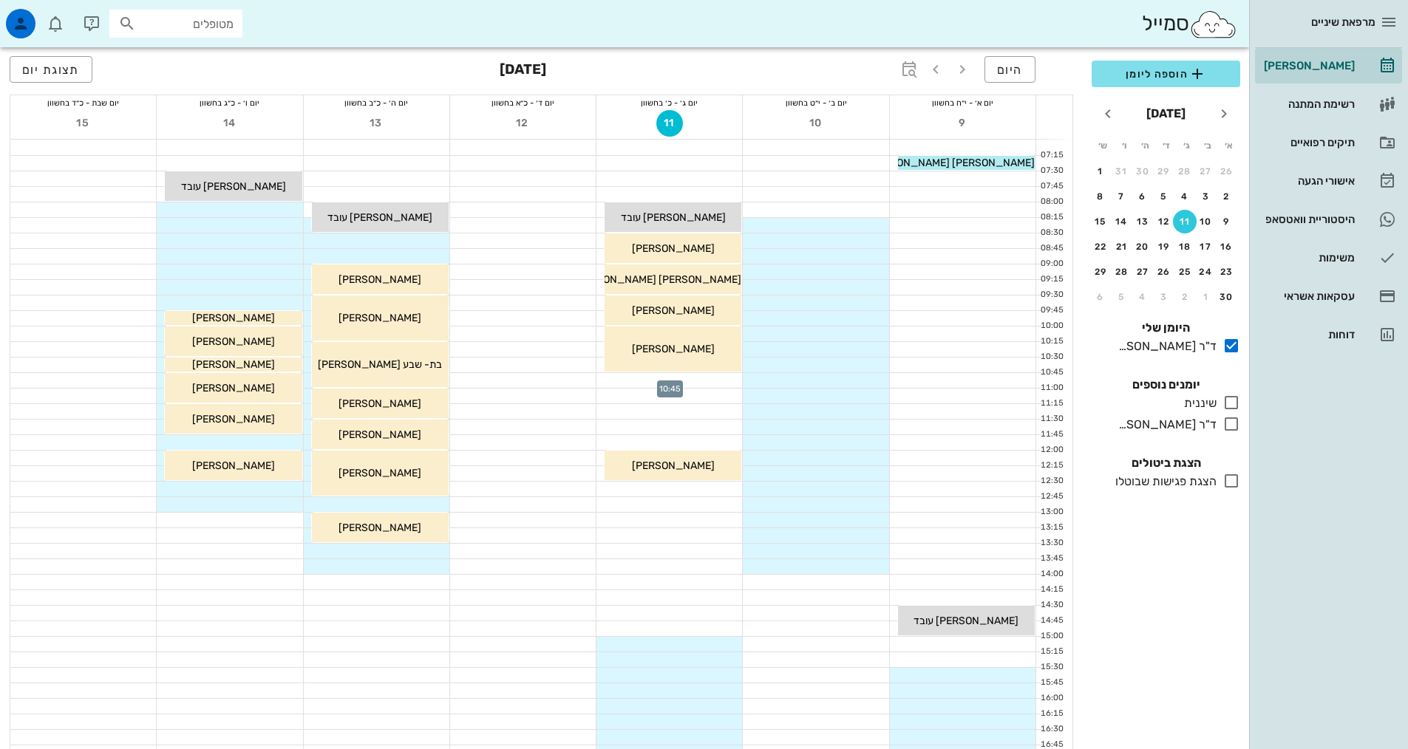
click at [699, 378] on div at bounding box center [669, 380] width 146 height 15
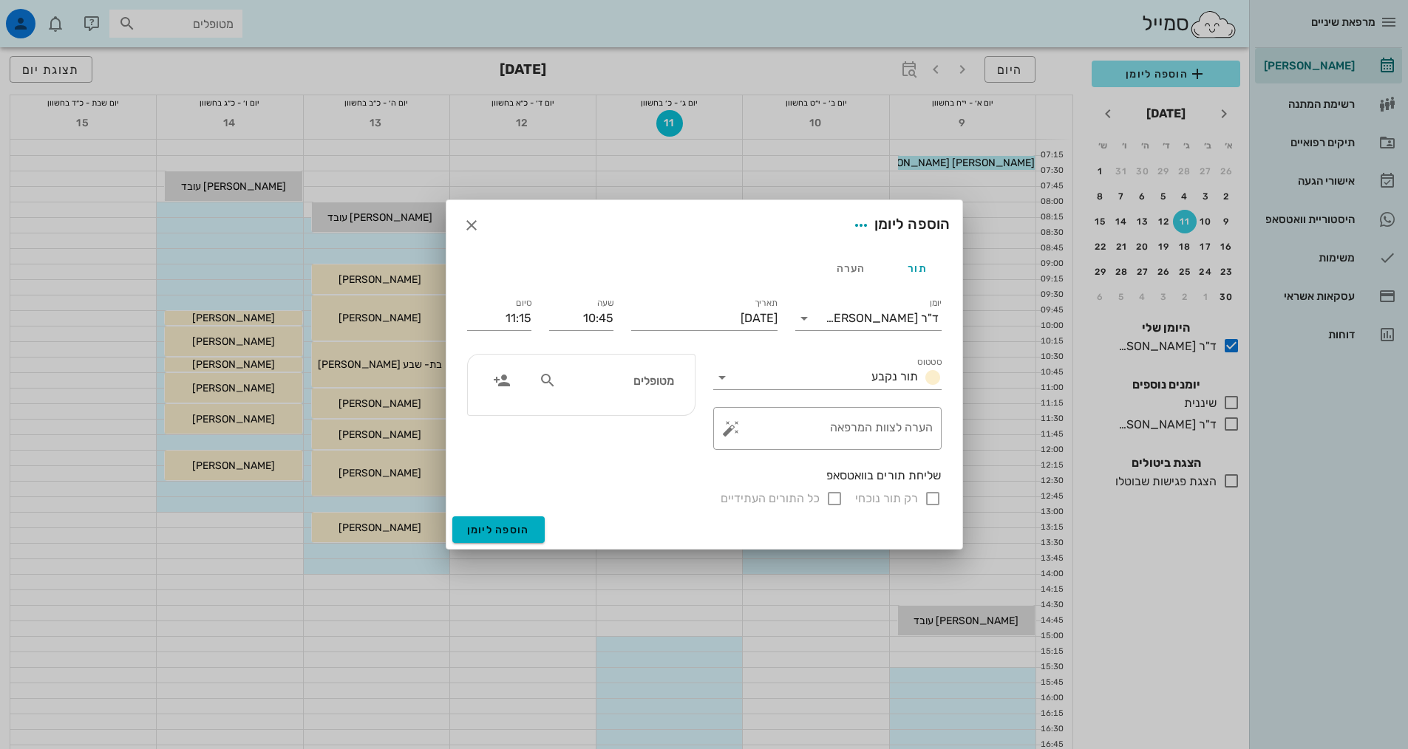
click at [672, 384] on input "מטופלים" at bounding box center [616, 380] width 114 height 19
type input "מרים יו"
click at [661, 406] on div "מרים יוגב 51731230 0523433966" at bounding box center [598, 419] width 163 height 37
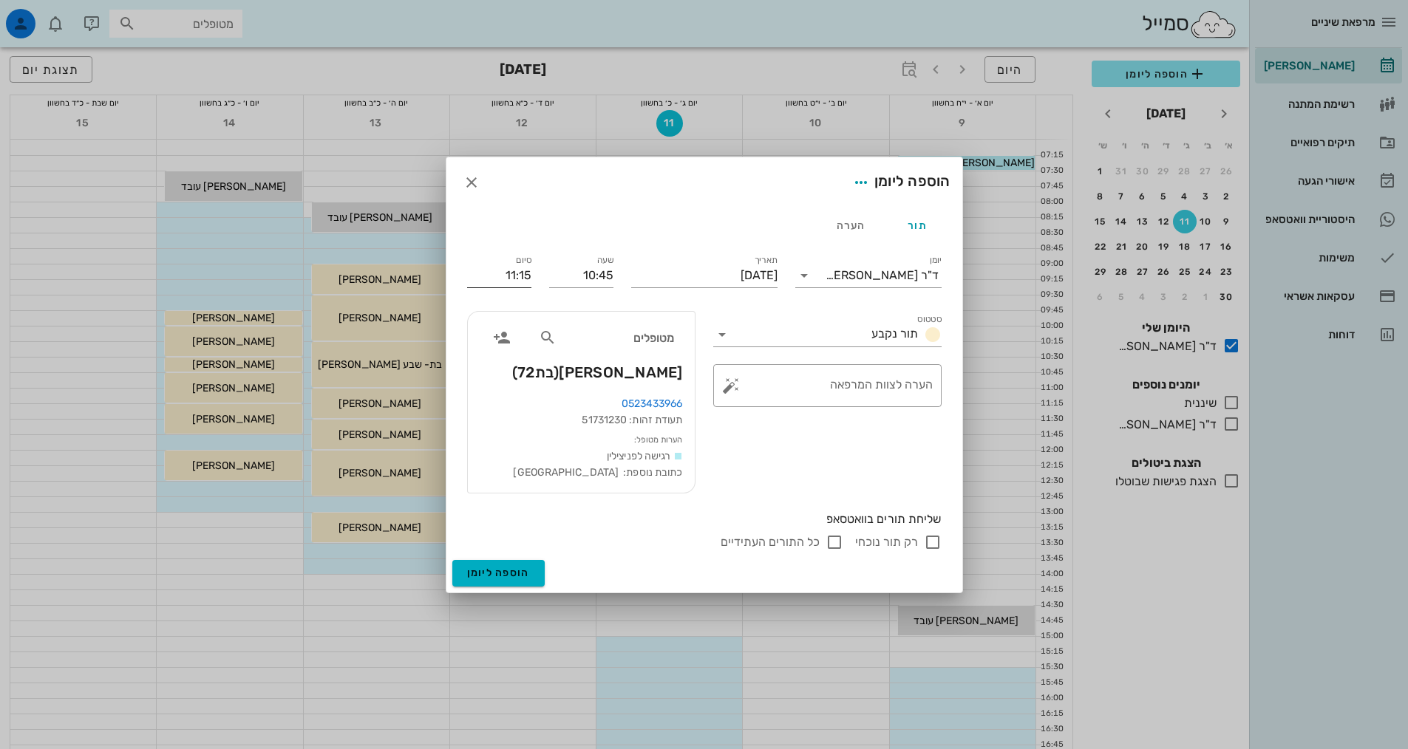
click at [529, 279] on input "11:15" at bounding box center [499, 276] width 64 height 24
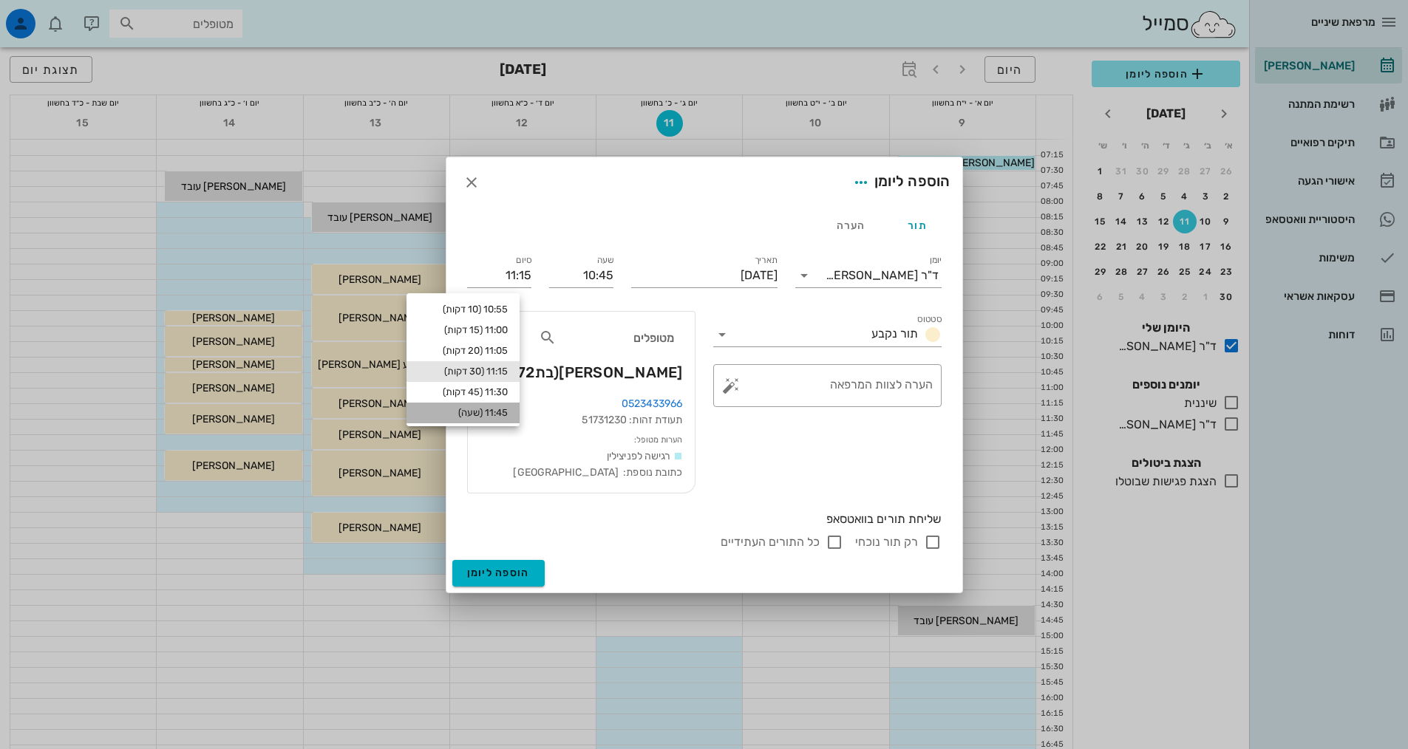
click at [508, 411] on div "11:45 (שעה)" at bounding box center [462, 413] width 89 height 12
type input "11:45"
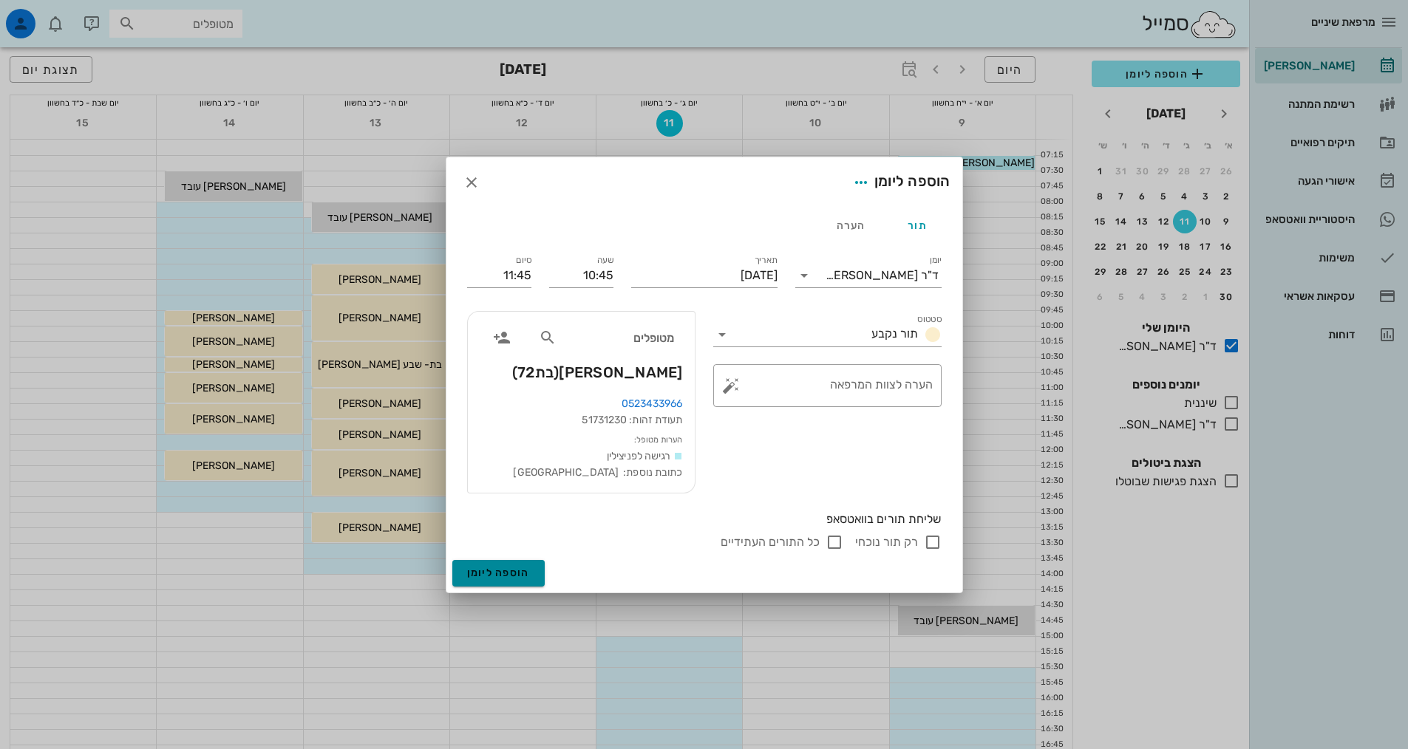
click at [505, 580] on button "הוספה ליומן" at bounding box center [498, 573] width 92 height 27
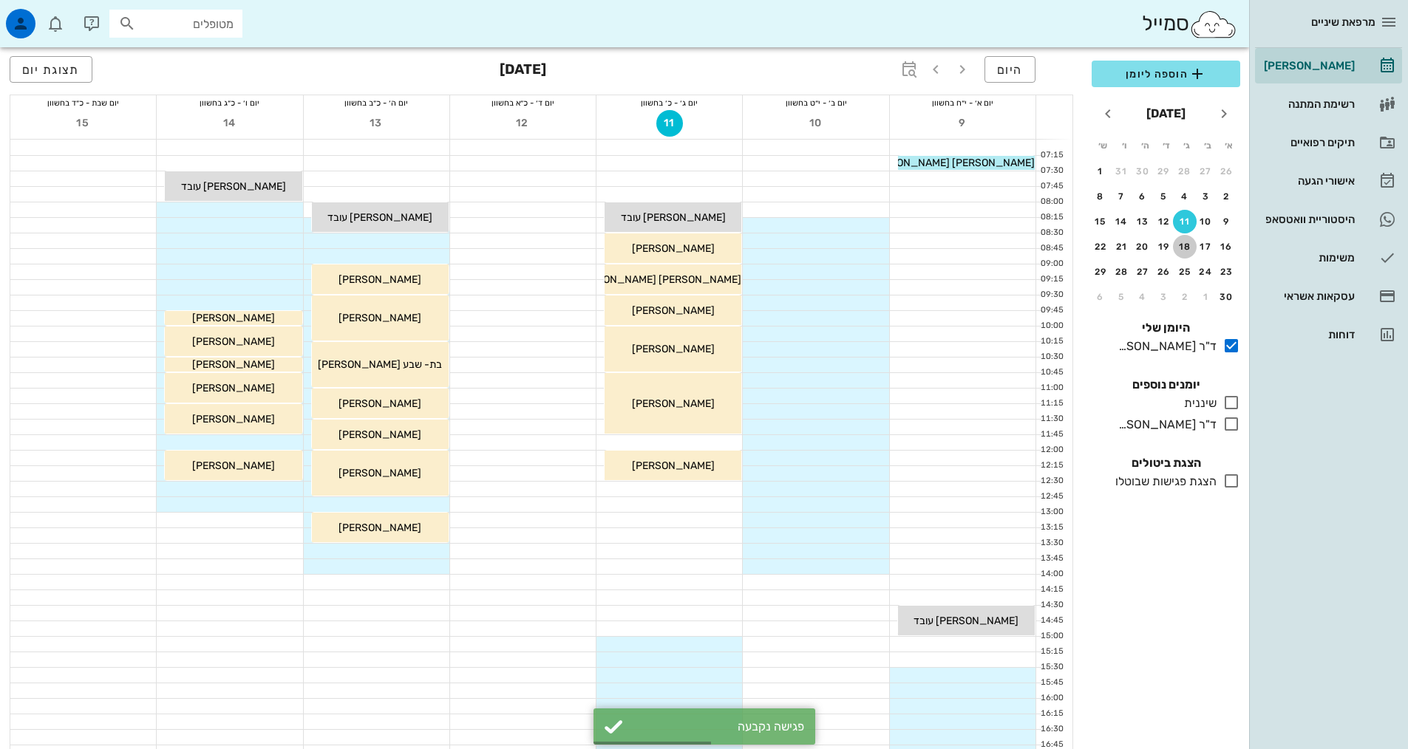
click at [1186, 246] on div "18" at bounding box center [1185, 247] width 24 height 10
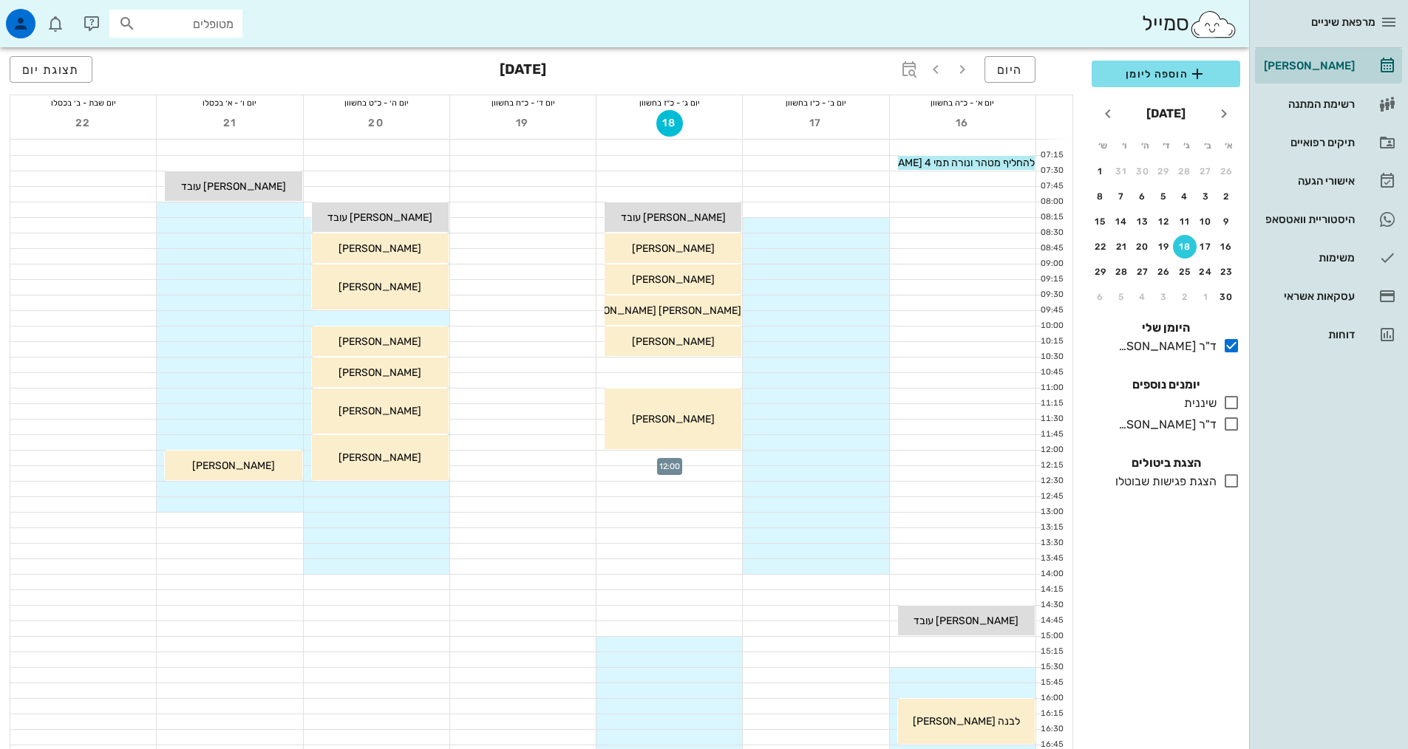
click at [725, 461] on div at bounding box center [669, 458] width 146 height 15
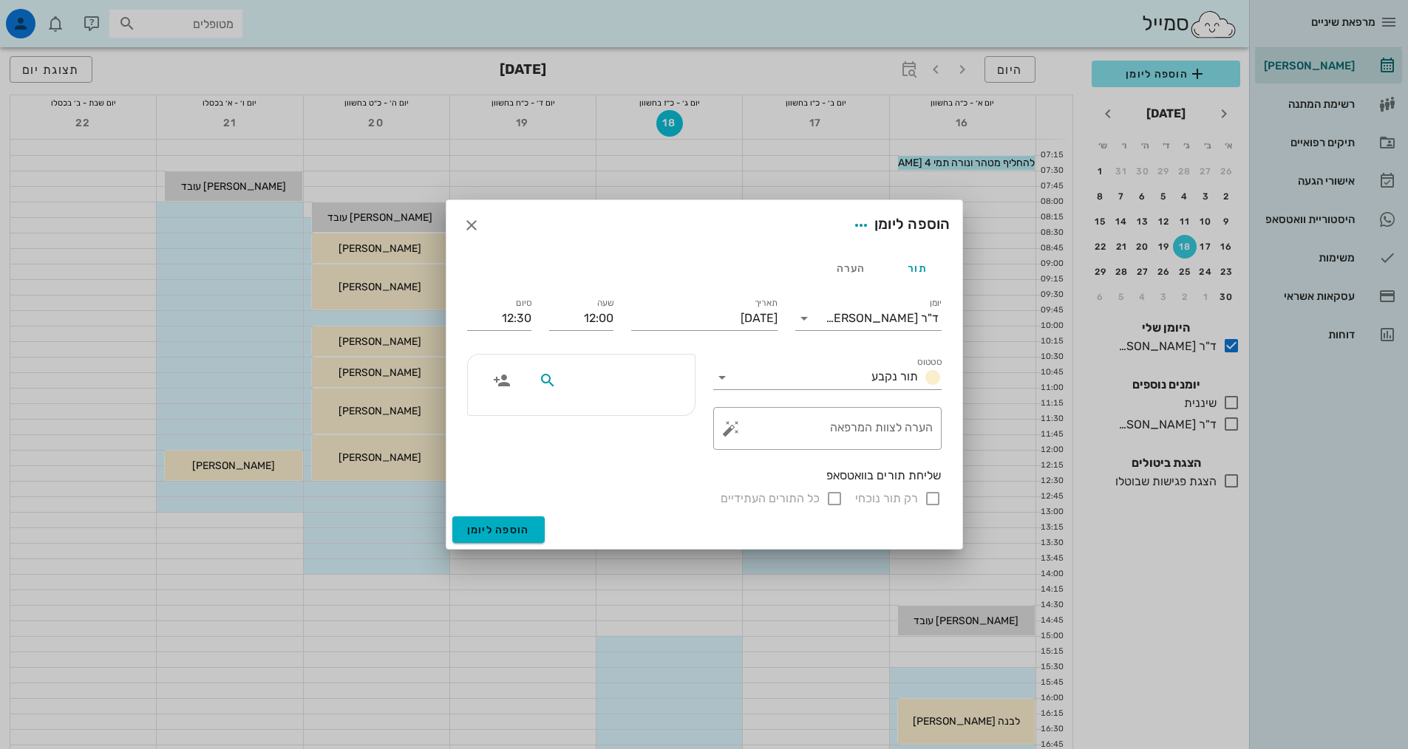
click at [648, 373] on input "text" at bounding box center [616, 380] width 114 height 19
type input "מרים י"
click at [649, 412] on div "מרים יוגב 51731230" at bounding box center [598, 413] width 163 height 12
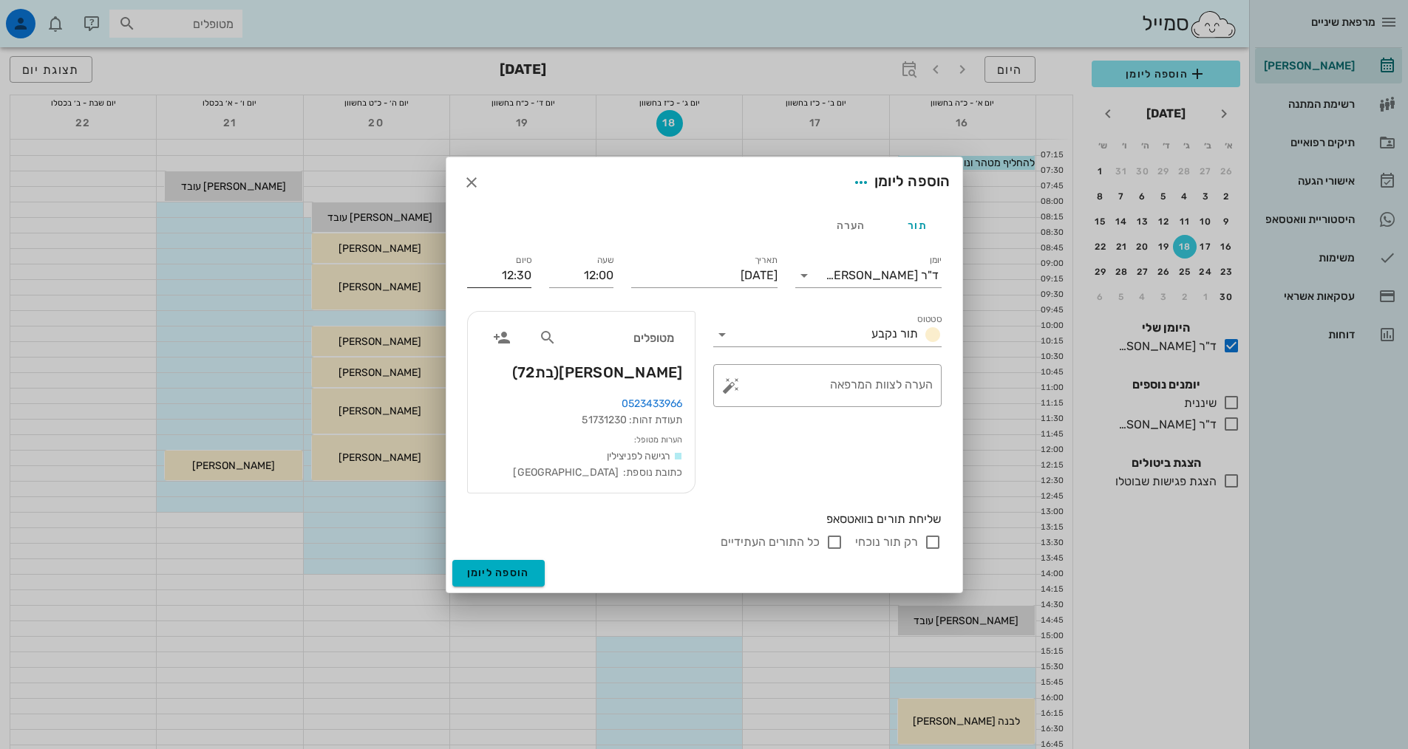
click at [526, 284] on input "12:30" at bounding box center [499, 276] width 64 height 24
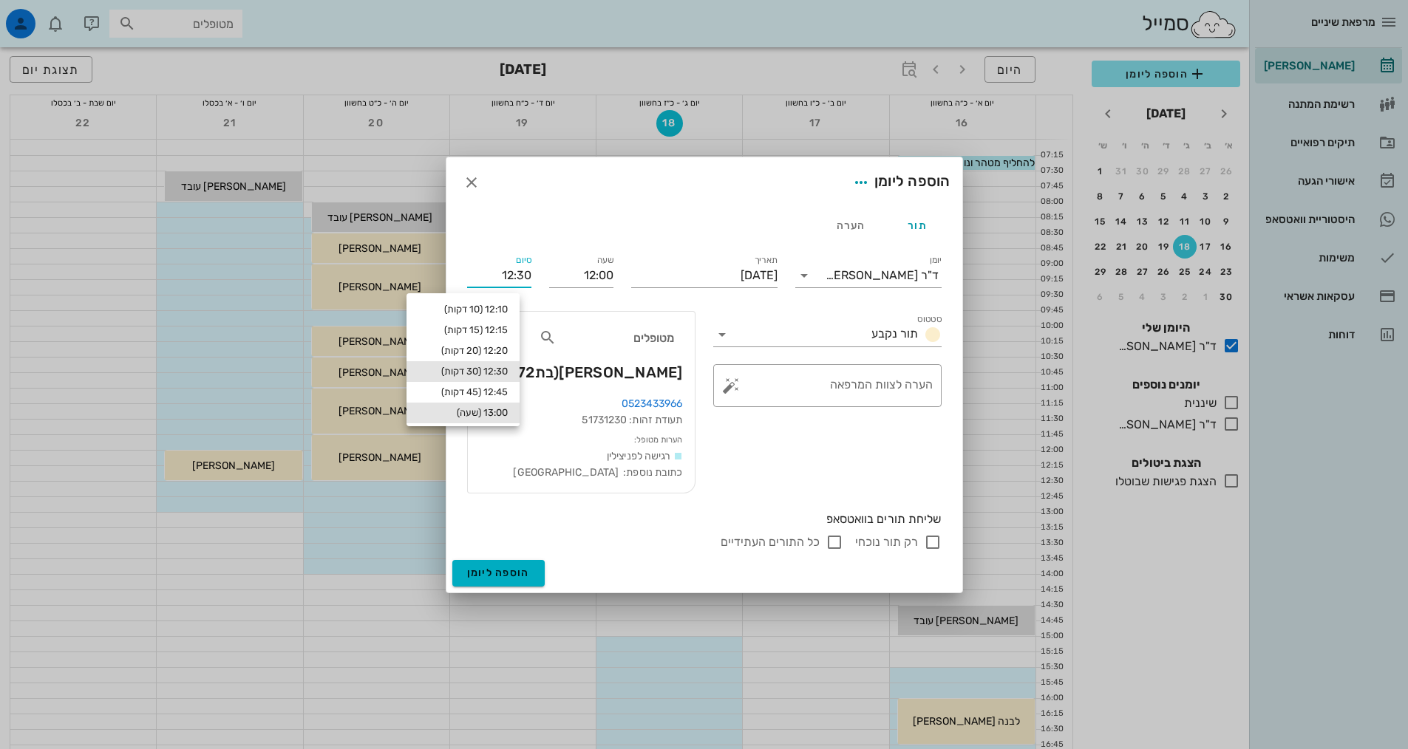
click at [504, 409] on div "13:00 (שעה)" at bounding box center [462, 413] width 89 height 12
type input "13:00"
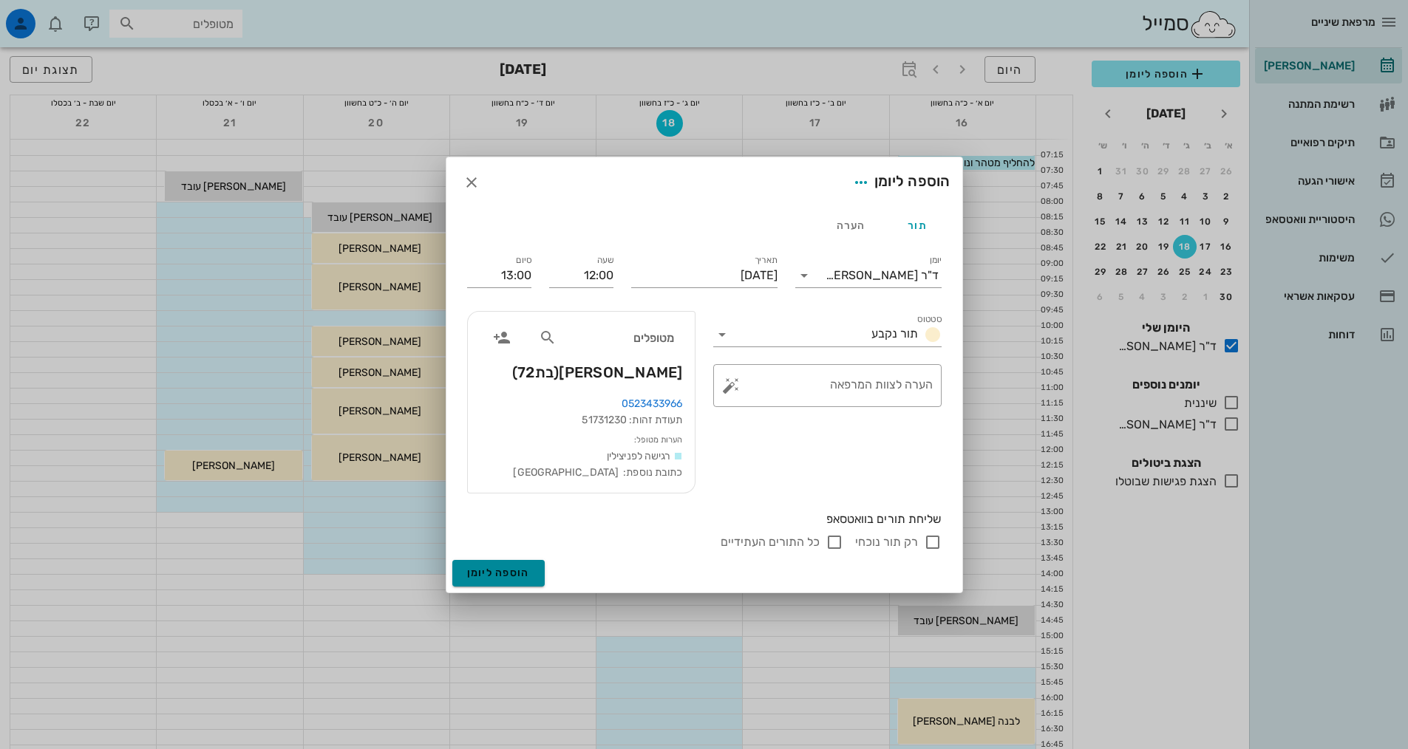
click at [520, 573] on span "הוספה ליומן" at bounding box center [498, 573] width 63 height 13
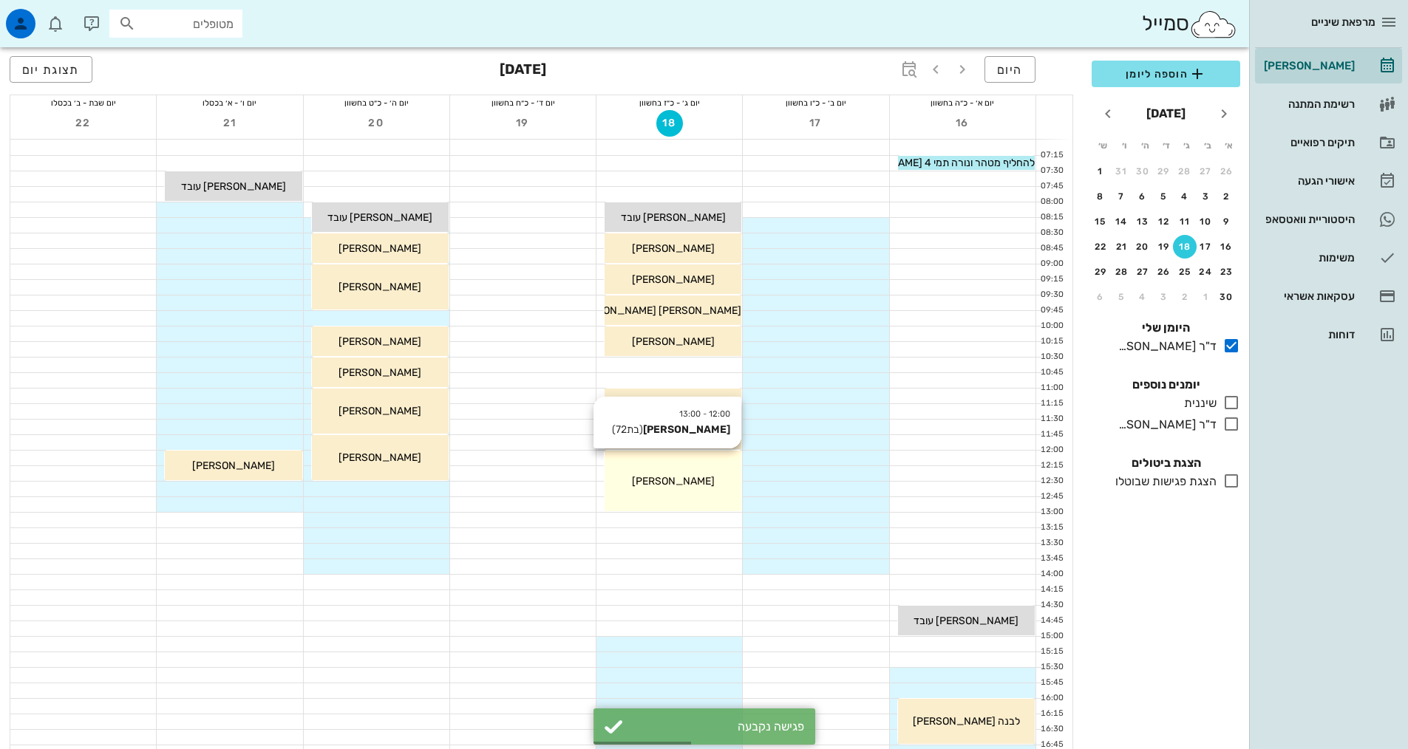
click at [688, 469] on div "12:00 - 13:00 מרים יוגב (בת 72 ) מרים יוגב" at bounding box center [672, 481] width 137 height 61
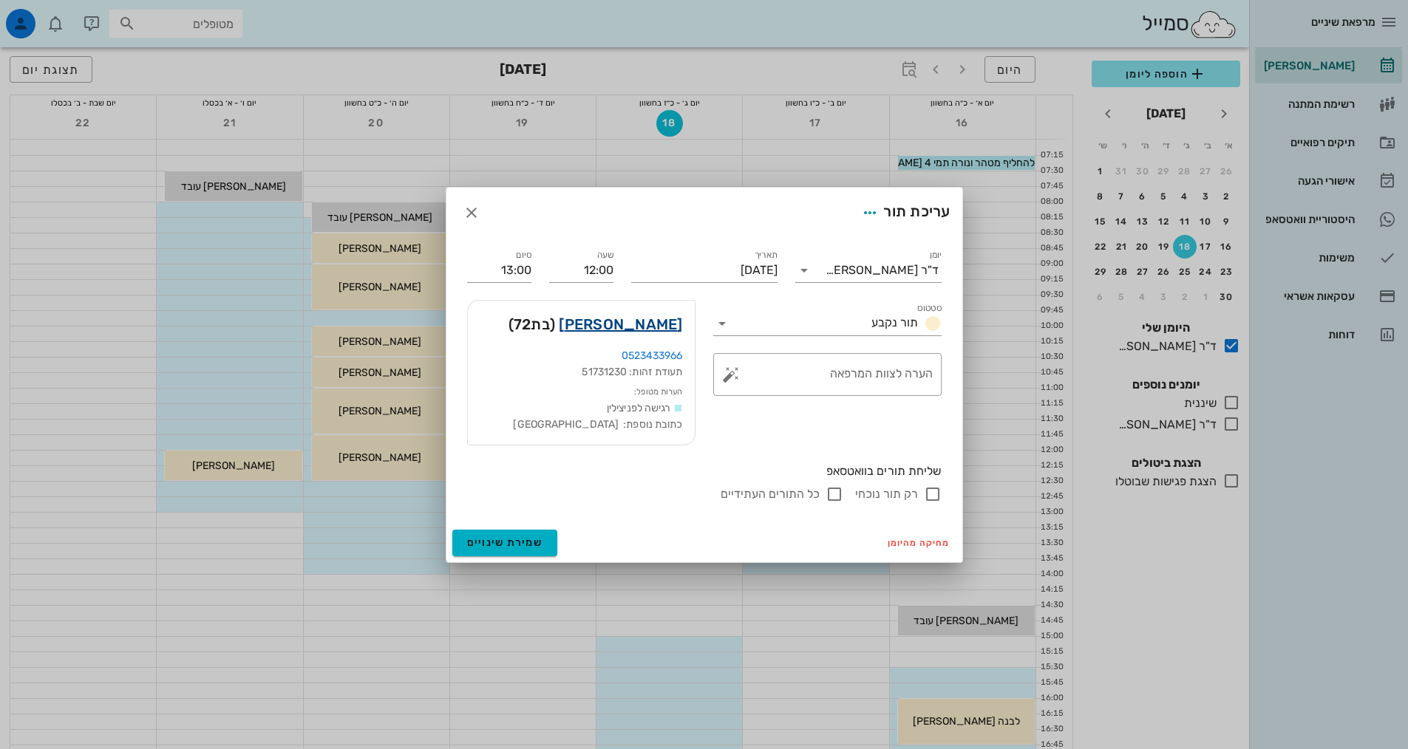
click at [652, 325] on link "[PERSON_NAME]" at bounding box center [620, 325] width 123 height 24
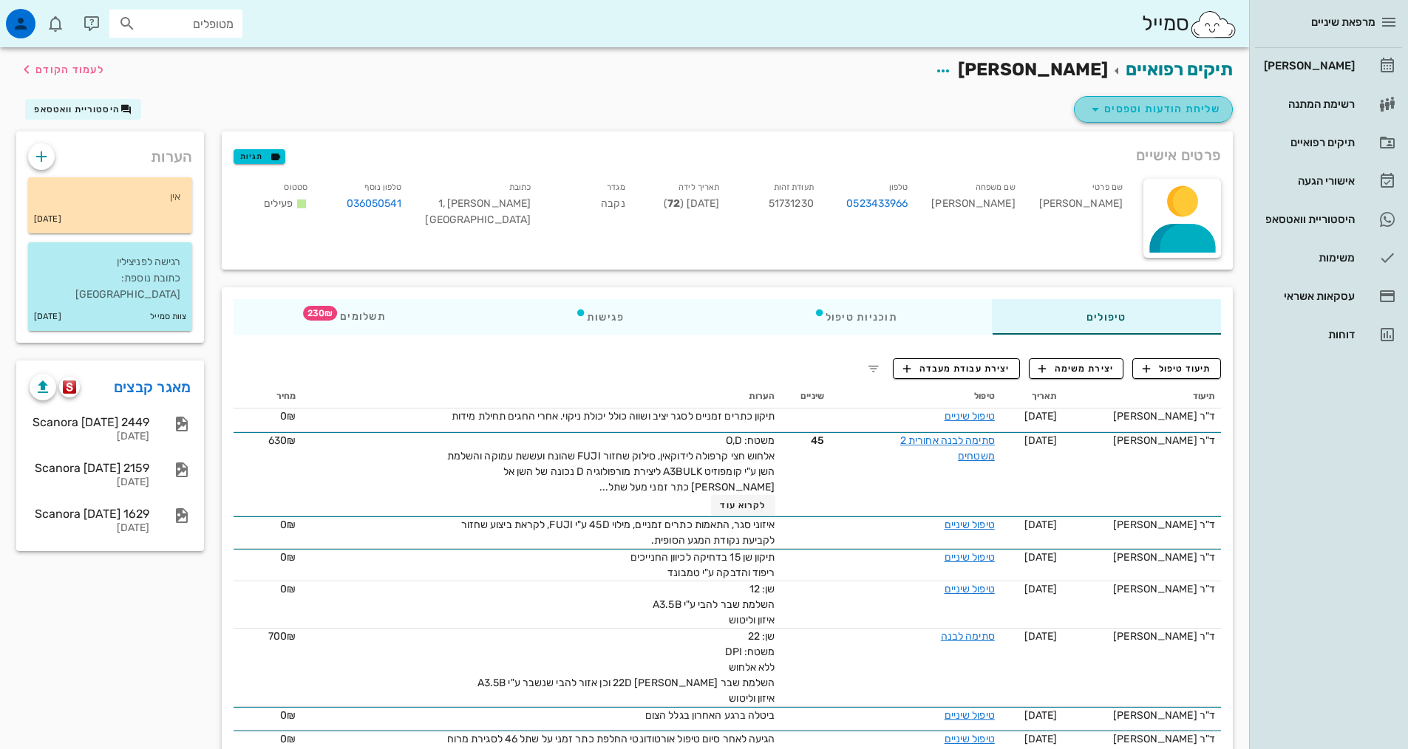
click at [1117, 113] on span "שליחת הודעות וטפסים" at bounding box center [1153, 109] width 134 height 18
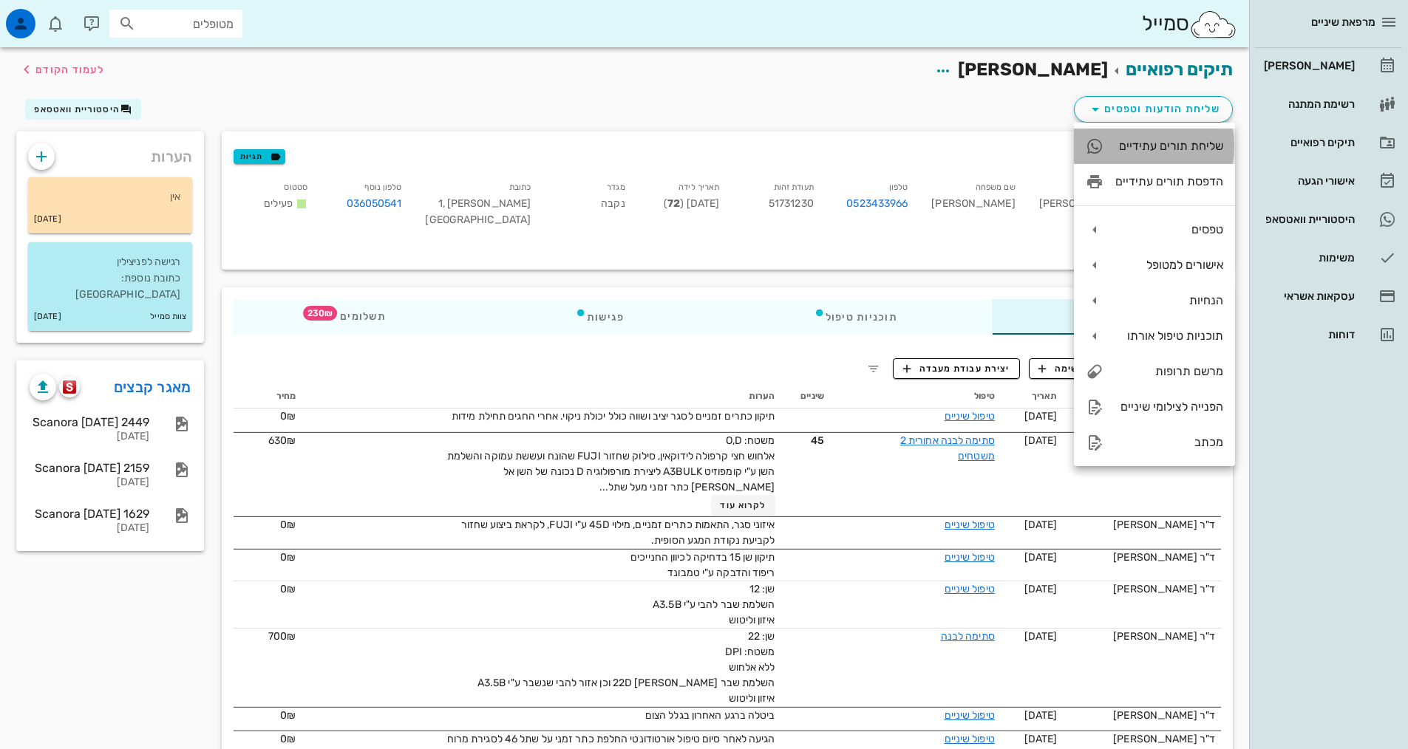
click at [1138, 144] on div "שליחת תורים עתידיים" at bounding box center [1169, 146] width 108 height 14
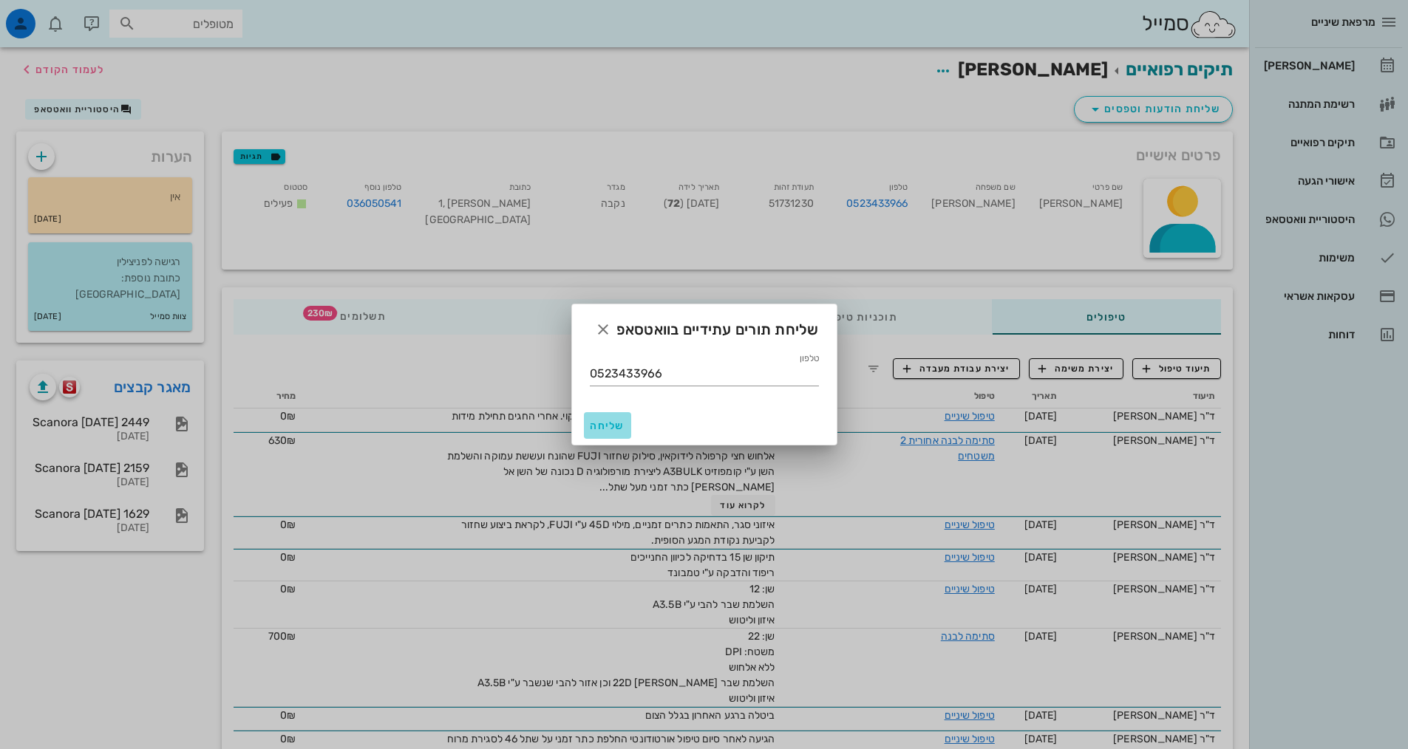
click at [621, 429] on span "שליחה" at bounding box center [607, 426] width 35 height 13
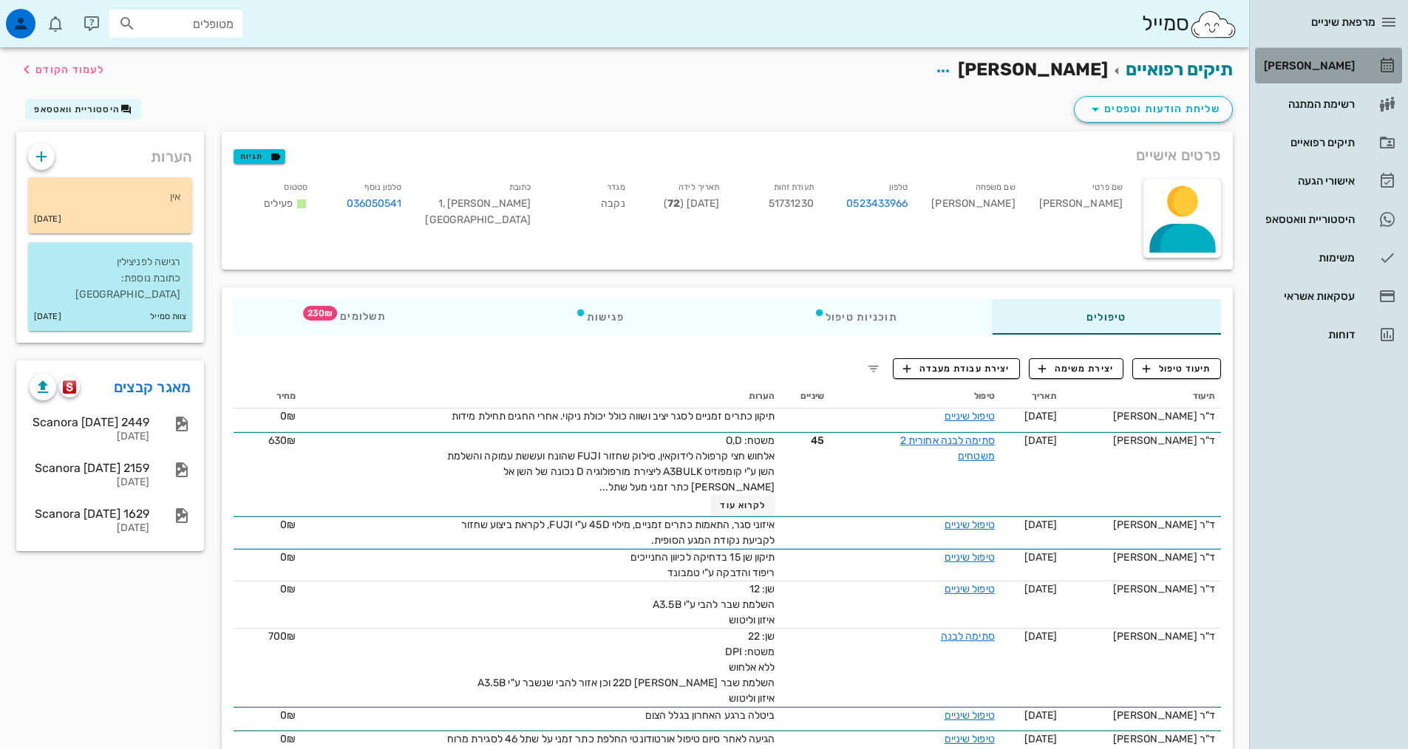
click at [1332, 72] on div "[PERSON_NAME]" at bounding box center [1308, 66] width 94 height 24
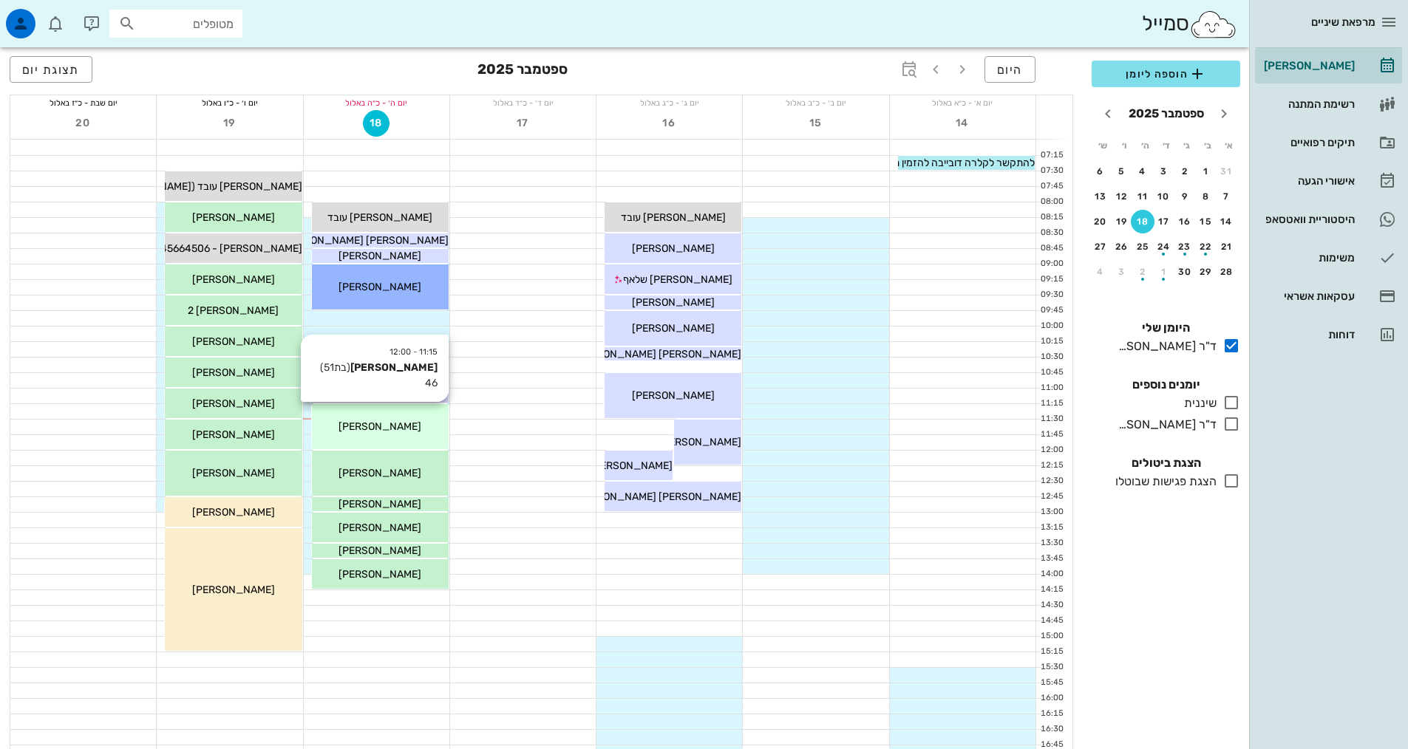
click at [415, 428] on div "[PERSON_NAME]" at bounding box center [380, 427] width 137 height 16
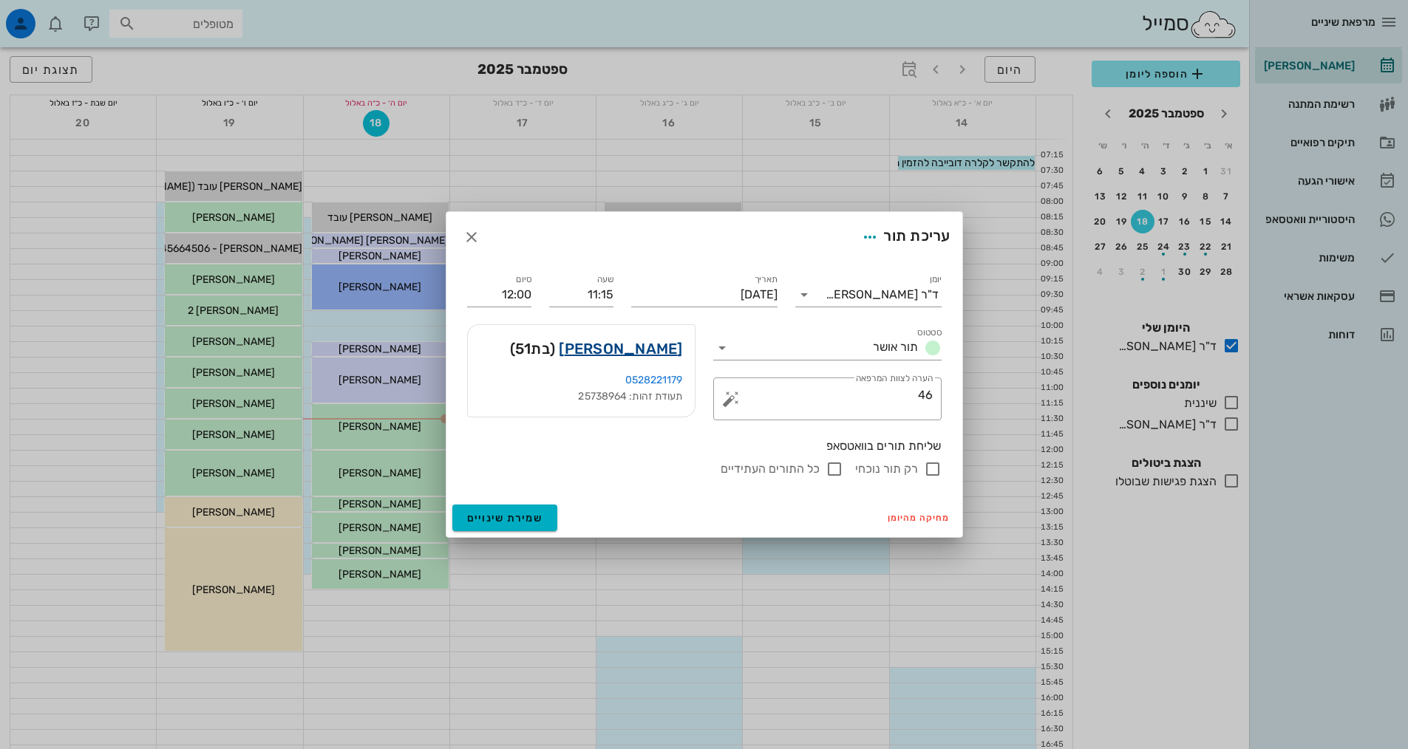
click at [638, 353] on link "נעה כהן אליהו" at bounding box center [620, 349] width 123 height 24
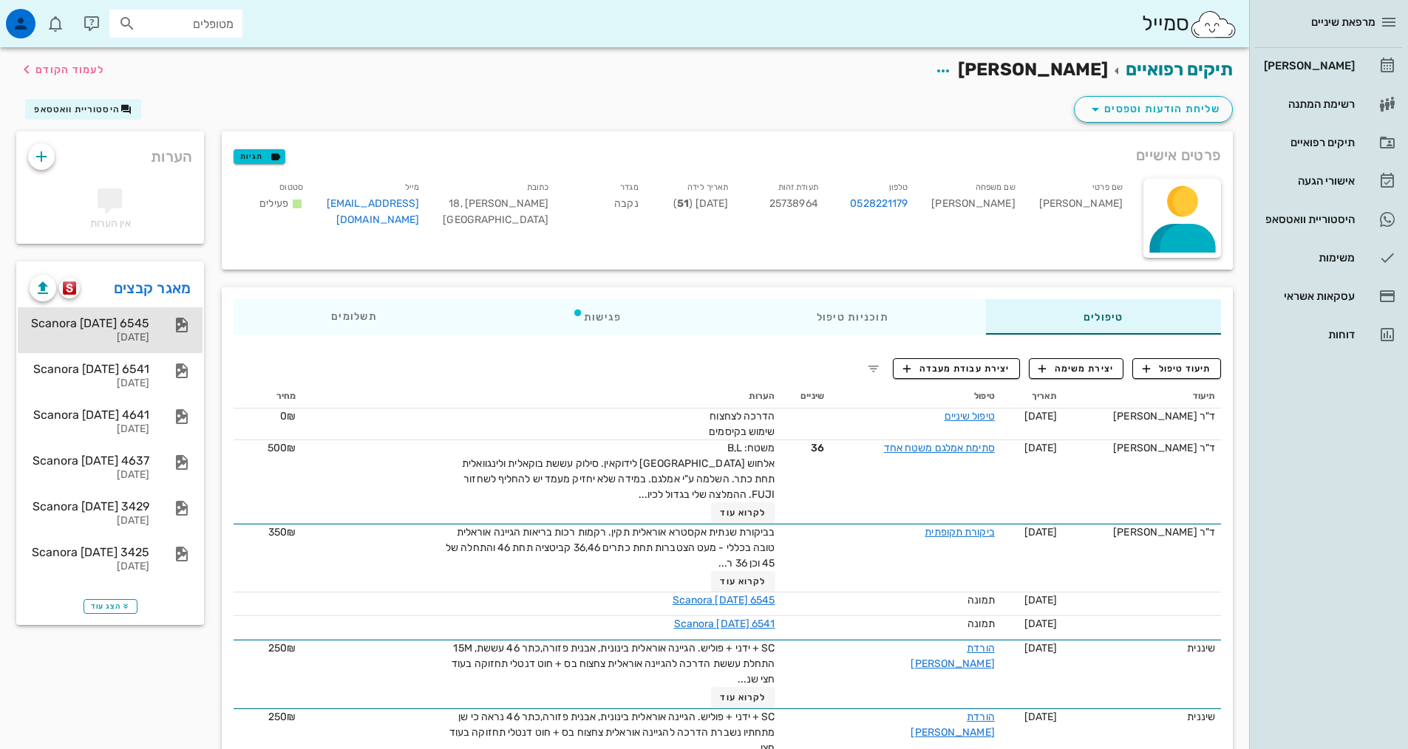
click at [140, 323] on div "Scanora 10-07-25 6545" at bounding box center [90, 323] width 120 height 14
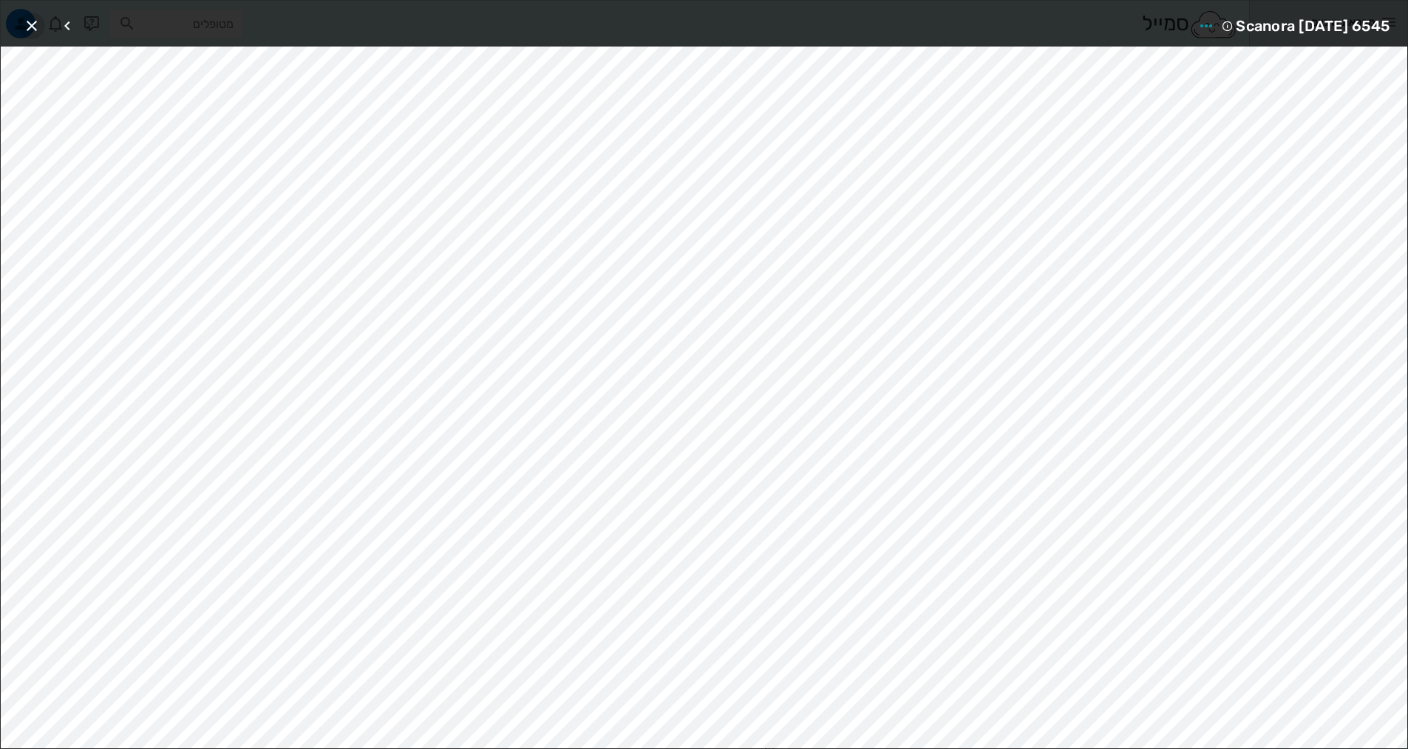
click at [30, 25] on icon "button" at bounding box center [32, 26] width 18 height 18
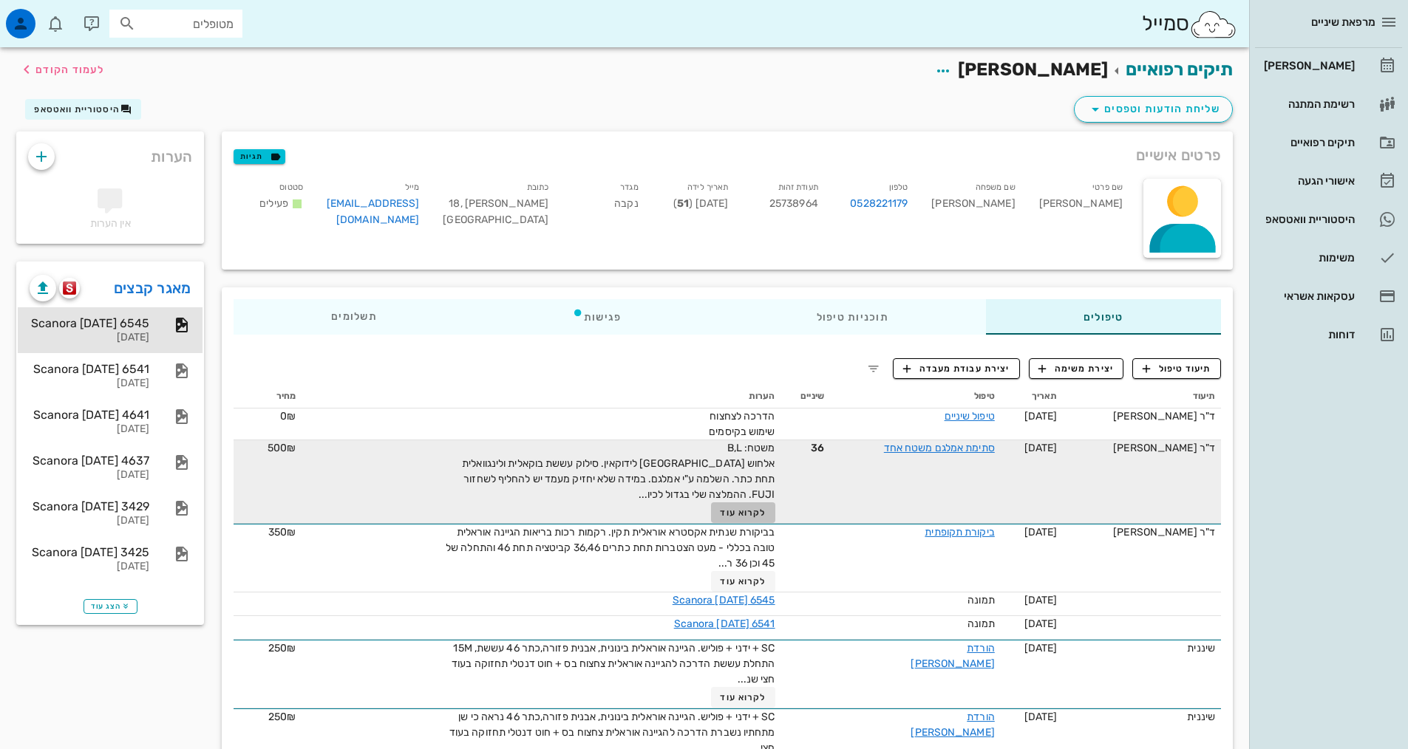
click at [735, 508] on span "לקרוא עוד" at bounding box center [743, 513] width 46 height 10
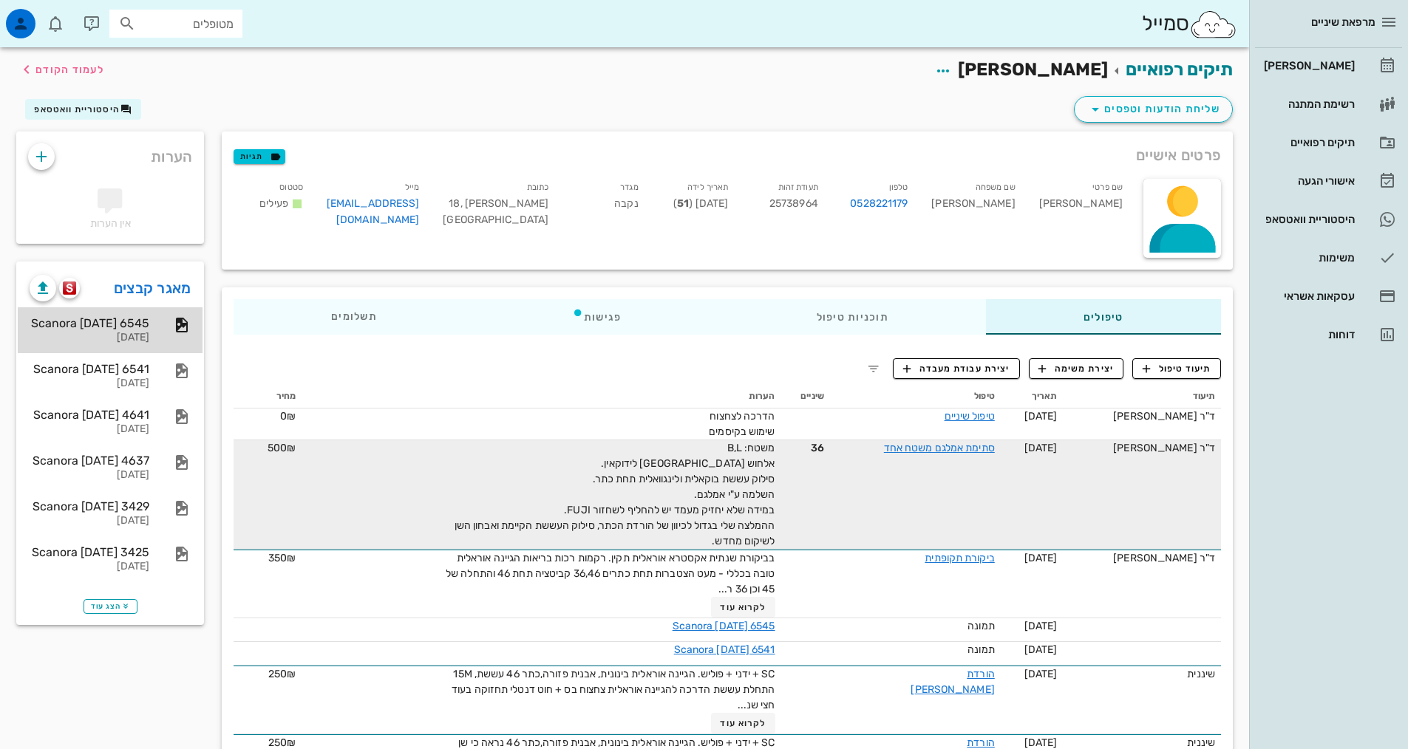
click at [74, 324] on div "Scanora 10-07-25 6545" at bounding box center [90, 323] width 120 height 14
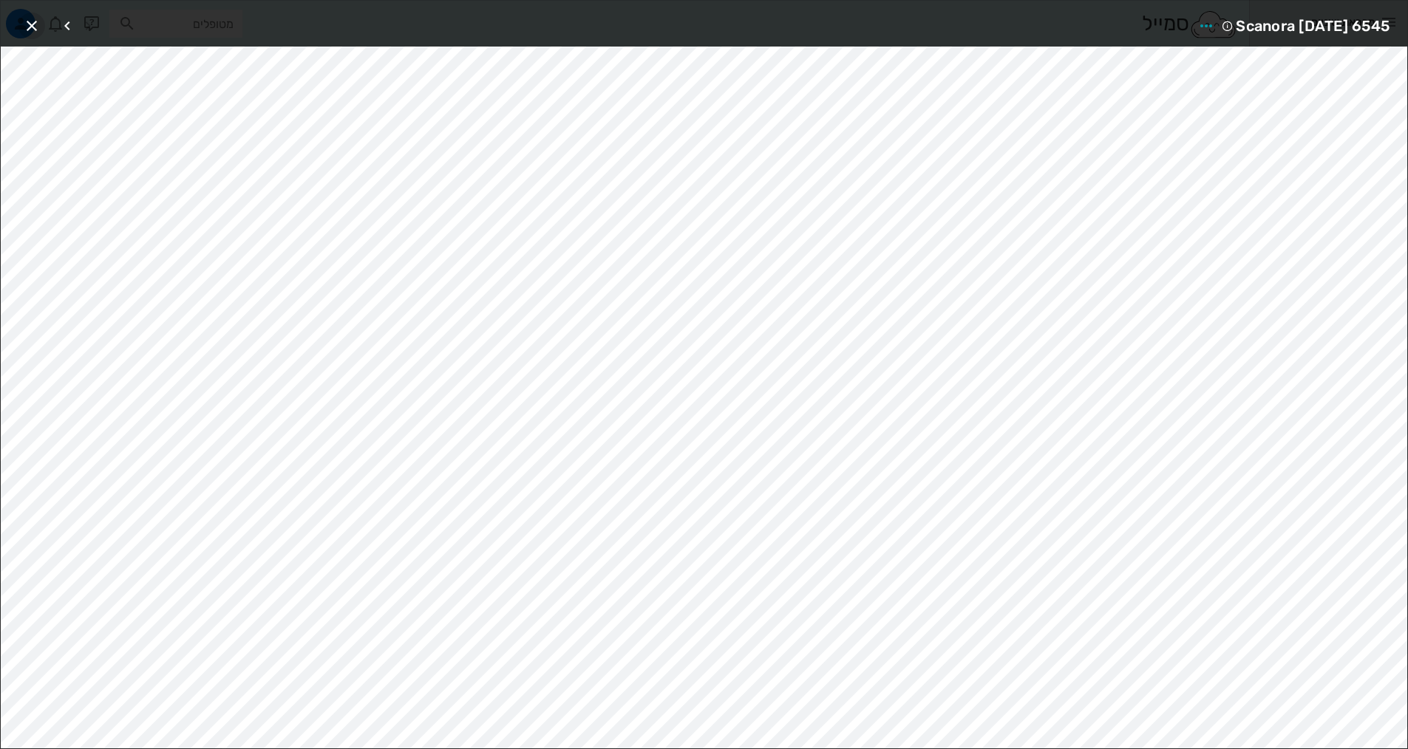
click at [27, 25] on icon "button" at bounding box center [32, 26] width 18 height 18
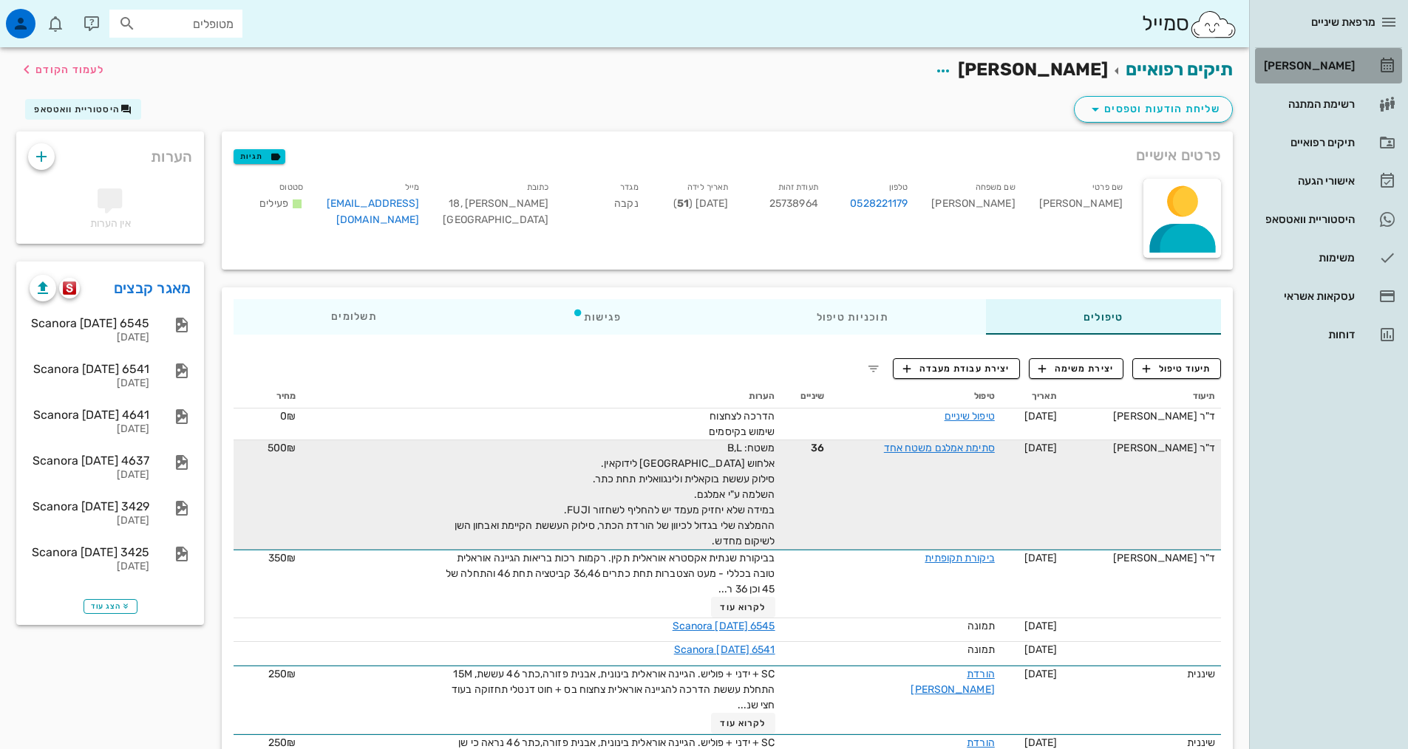
click at [1327, 65] on div "[PERSON_NAME]" at bounding box center [1308, 66] width 94 height 12
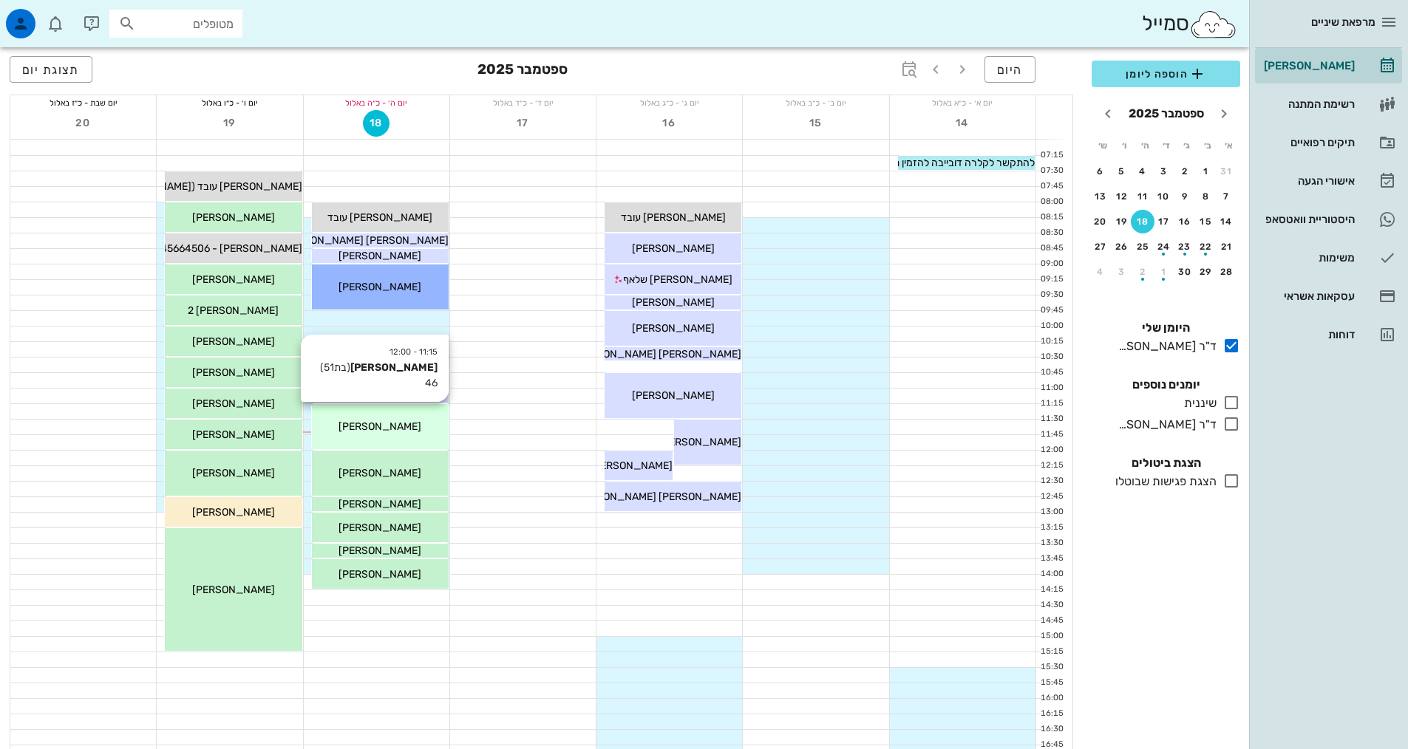
click at [392, 424] on span "[PERSON_NAME]" at bounding box center [379, 426] width 83 height 13
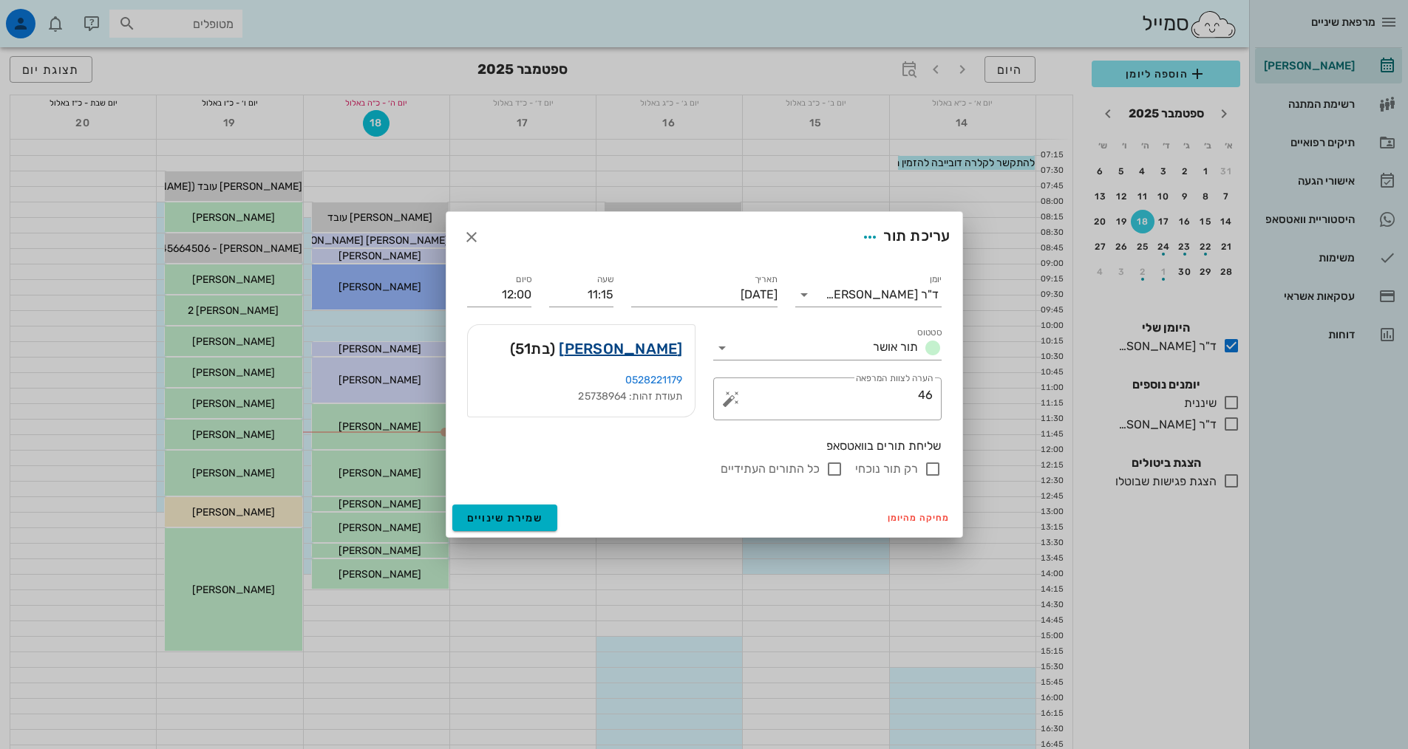
click at [633, 350] on link "נעה כהן אליהו" at bounding box center [620, 349] width 123 height 24
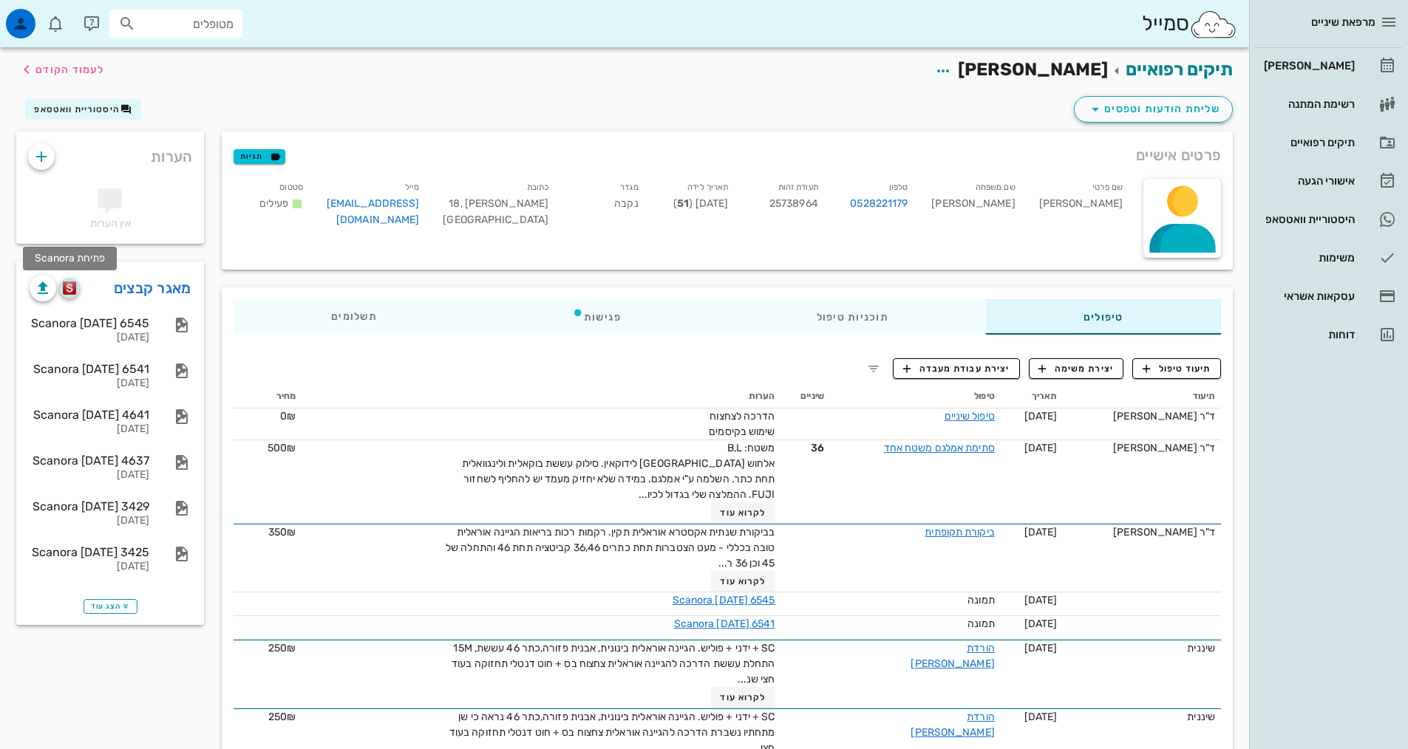
click at [67, 282] on img "button" at bounding box center [70, 288] width 14 height 13
click at [1287, 68] on div "[PERSON_NAME]" at bounding box center [1308, 66] width 94 height 12
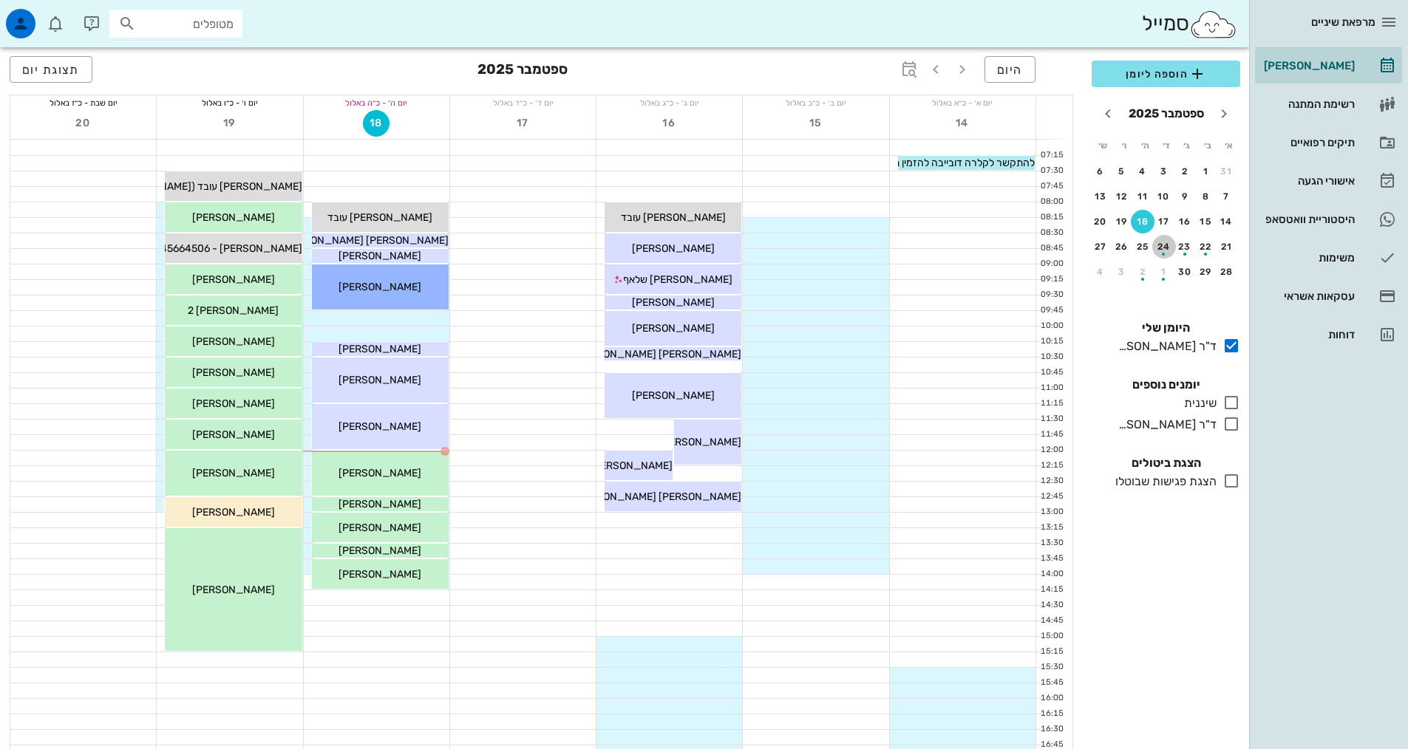
click at [1164, 248] on div "button" at bounding box center [1164, 250] width 24 height 8
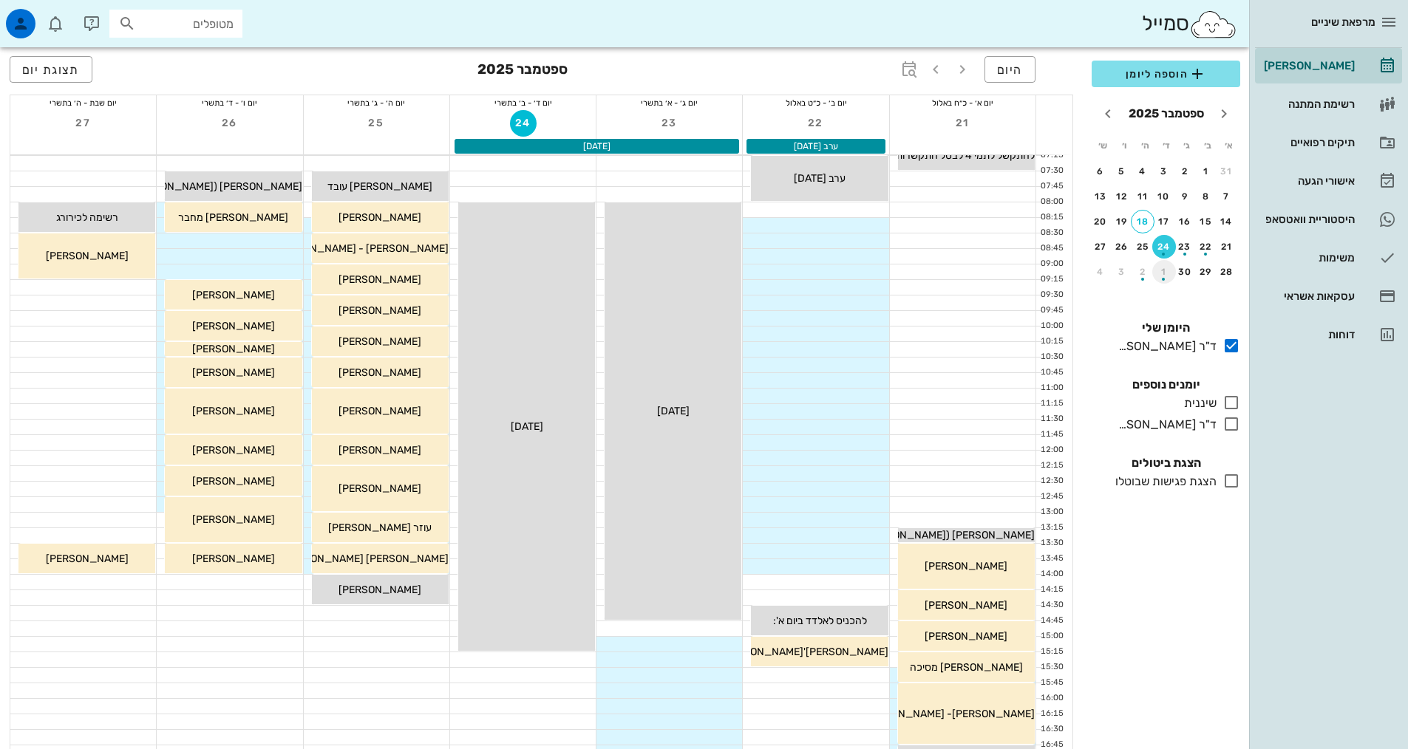
click at [1165, 274] on div "button" at bounding box center [1164, 275] width 24 height 8
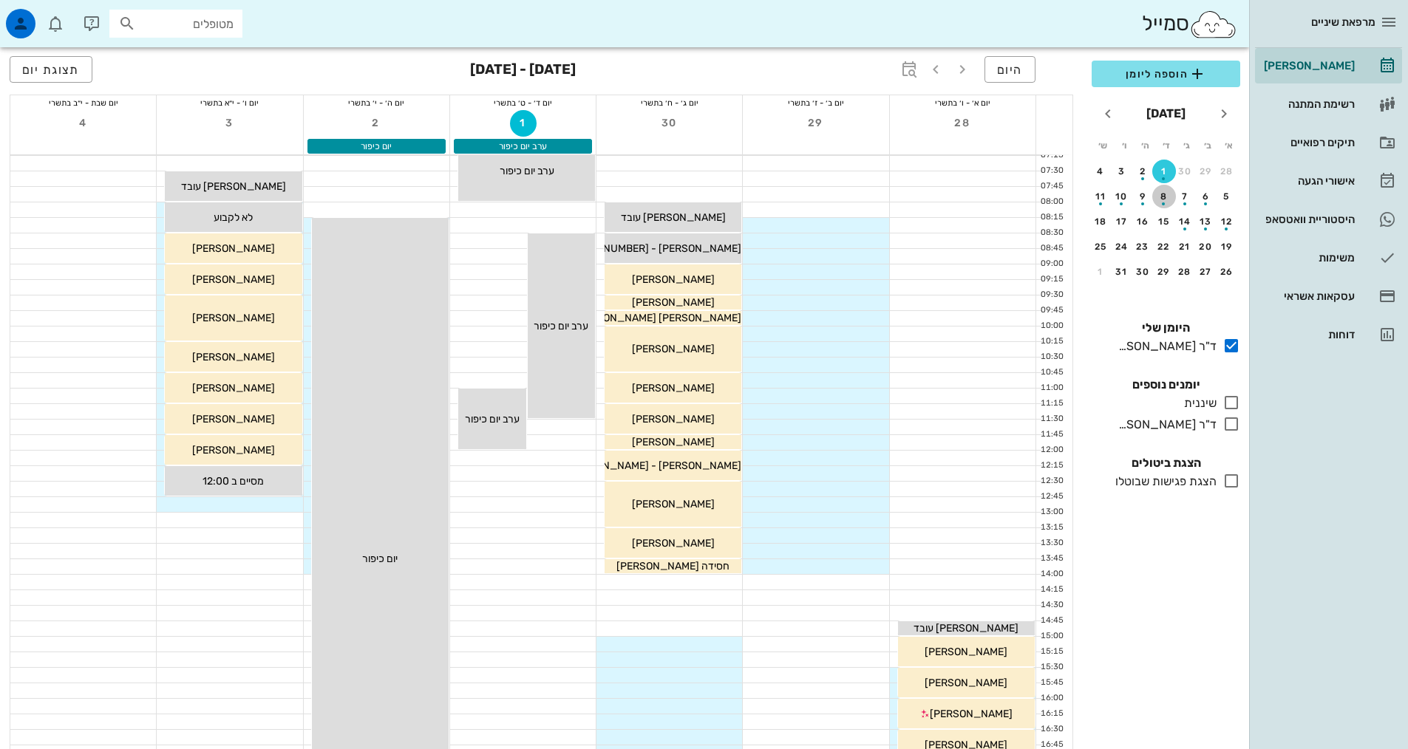
click at [1164, 200] on div "button" at bounding box center [1164, 200] width 24 height 8
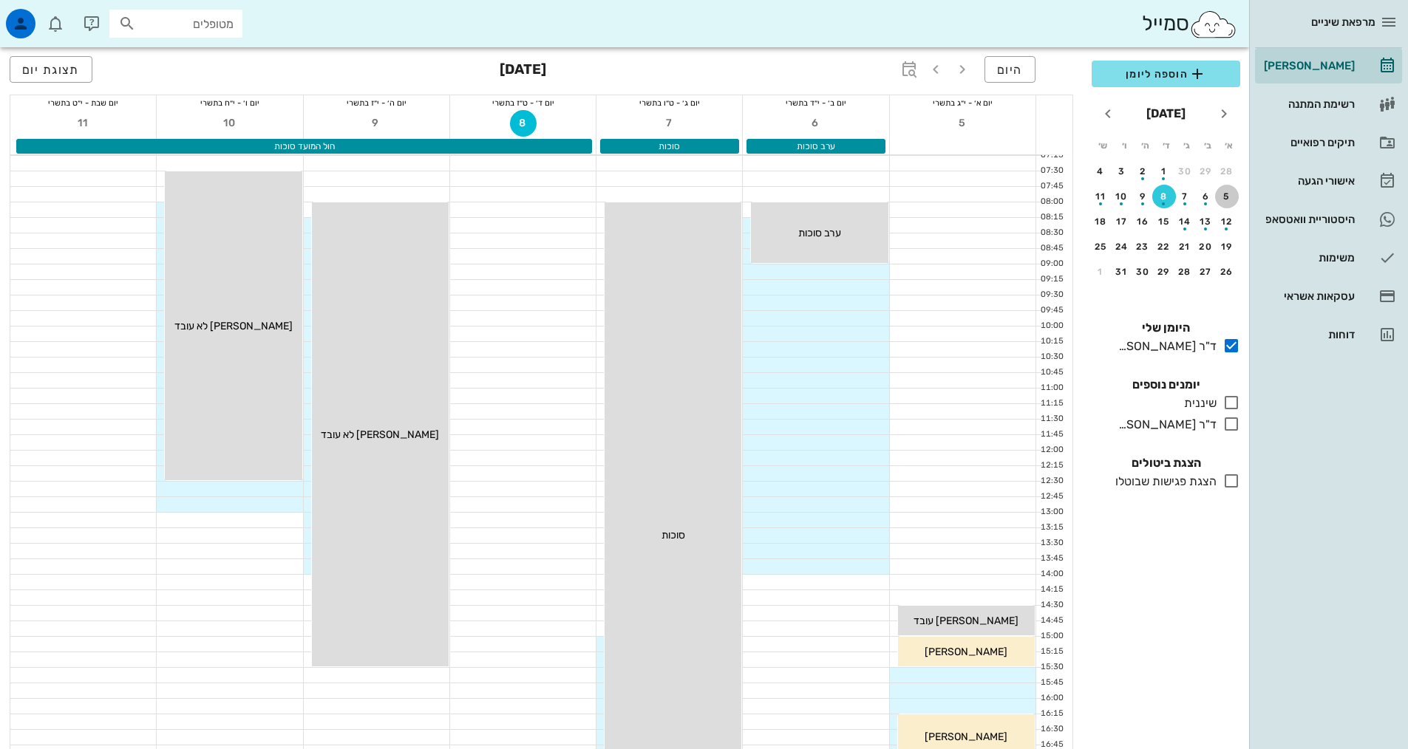
click at [1228, 195] on div "5" at bounding box center [1227, 196] width 24 height 10
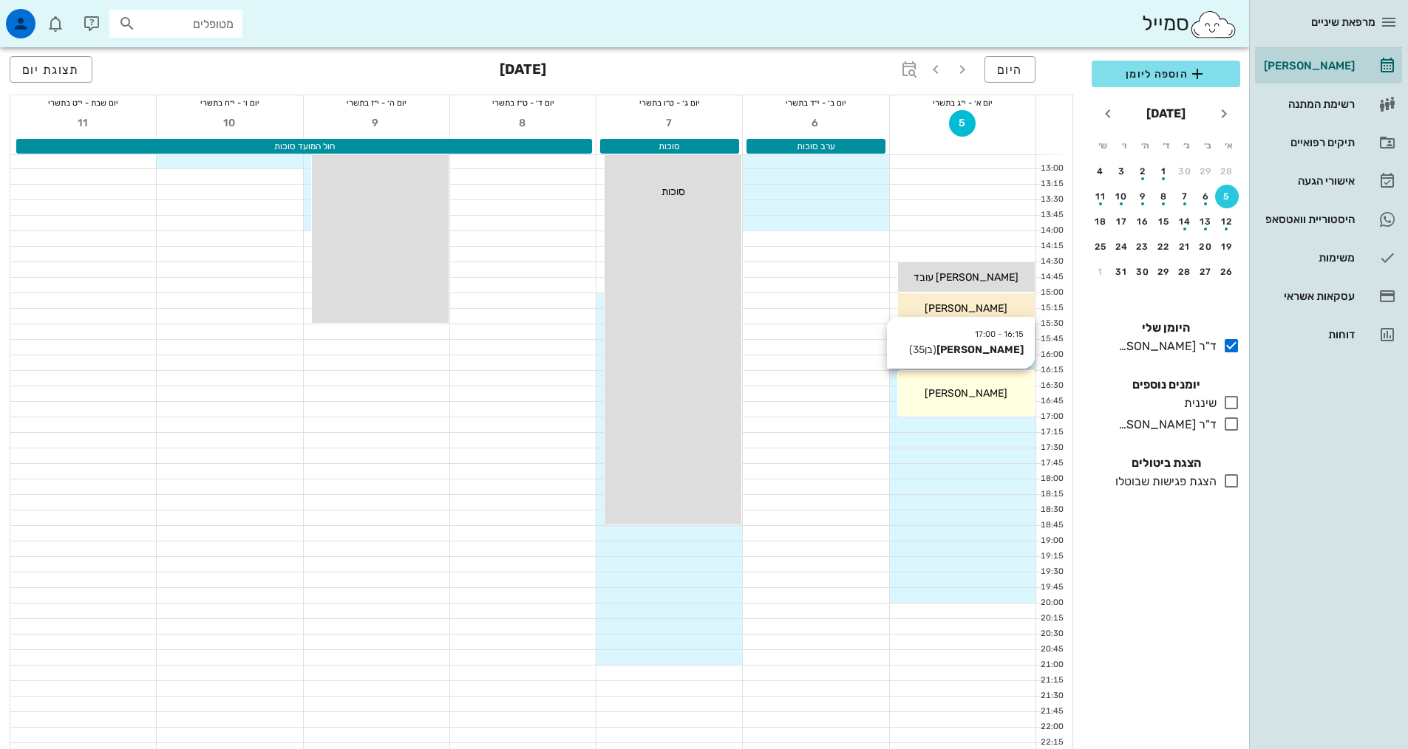
scroll to position [369, 0]
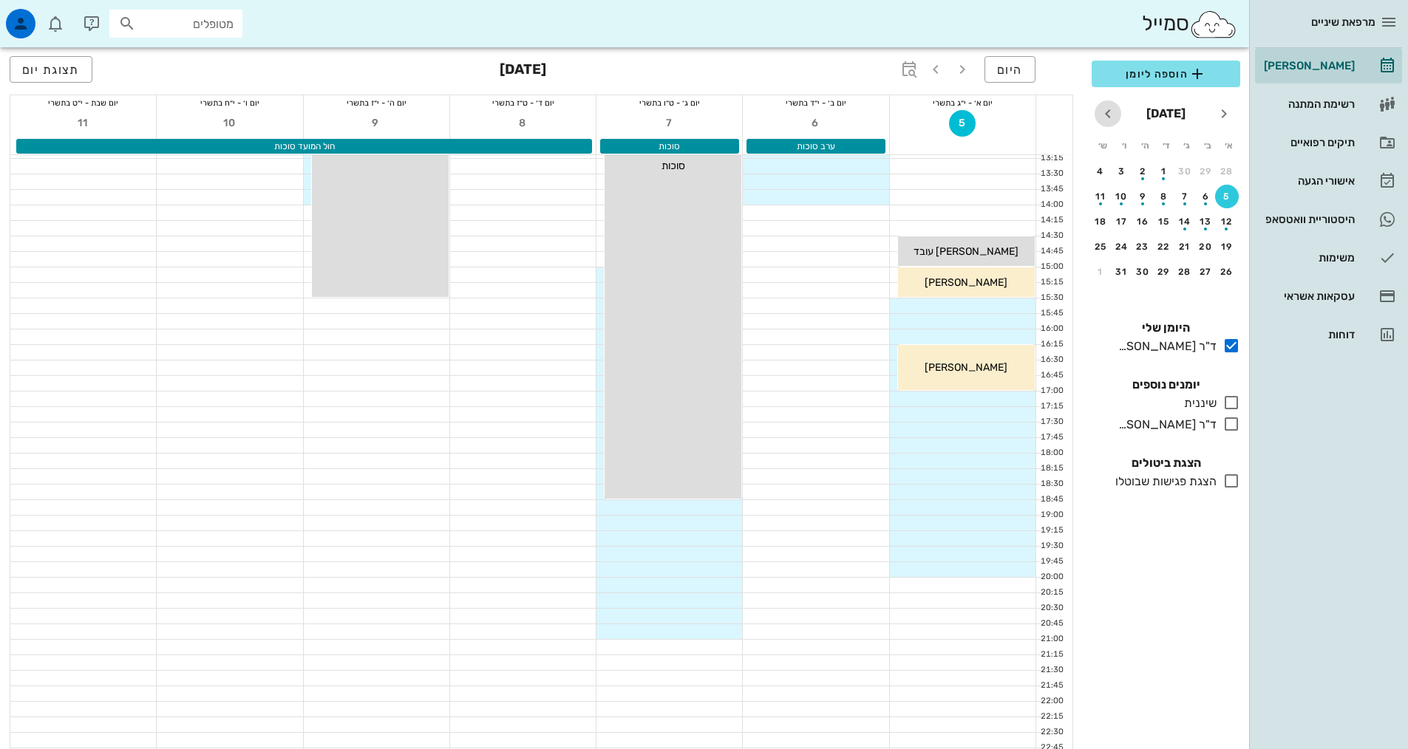
click at [1104, 116] on icon "חודש הבא" at bounding box center [1108, 114] width 18 height 18
click at [1224, 225] on div "9" at bounding box center [1227, 222] width 24 height 10
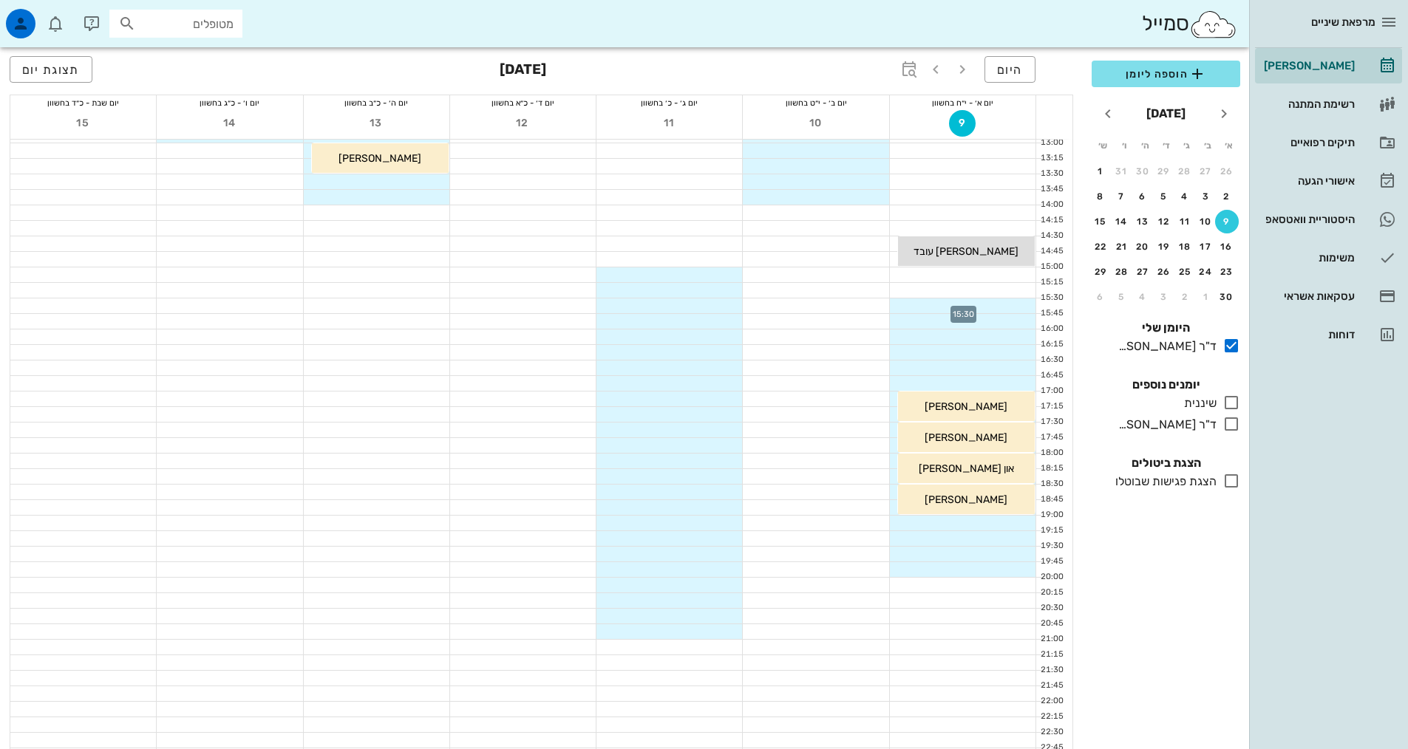
click at [1021, 301] on div at bounding box center [963, 306] width 146 height 15
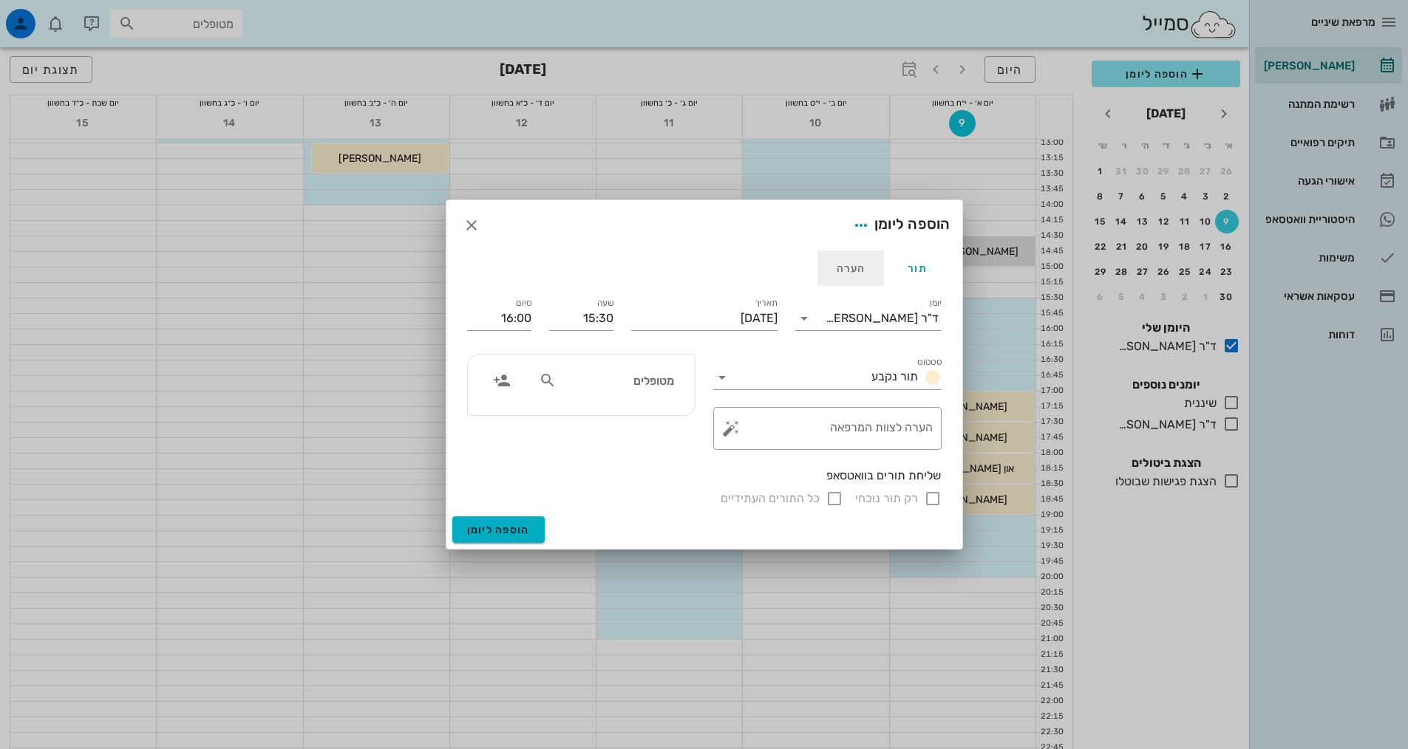
click at [857, 267] on div "הערה" at bounding box center [850, 268] width 67 height 35
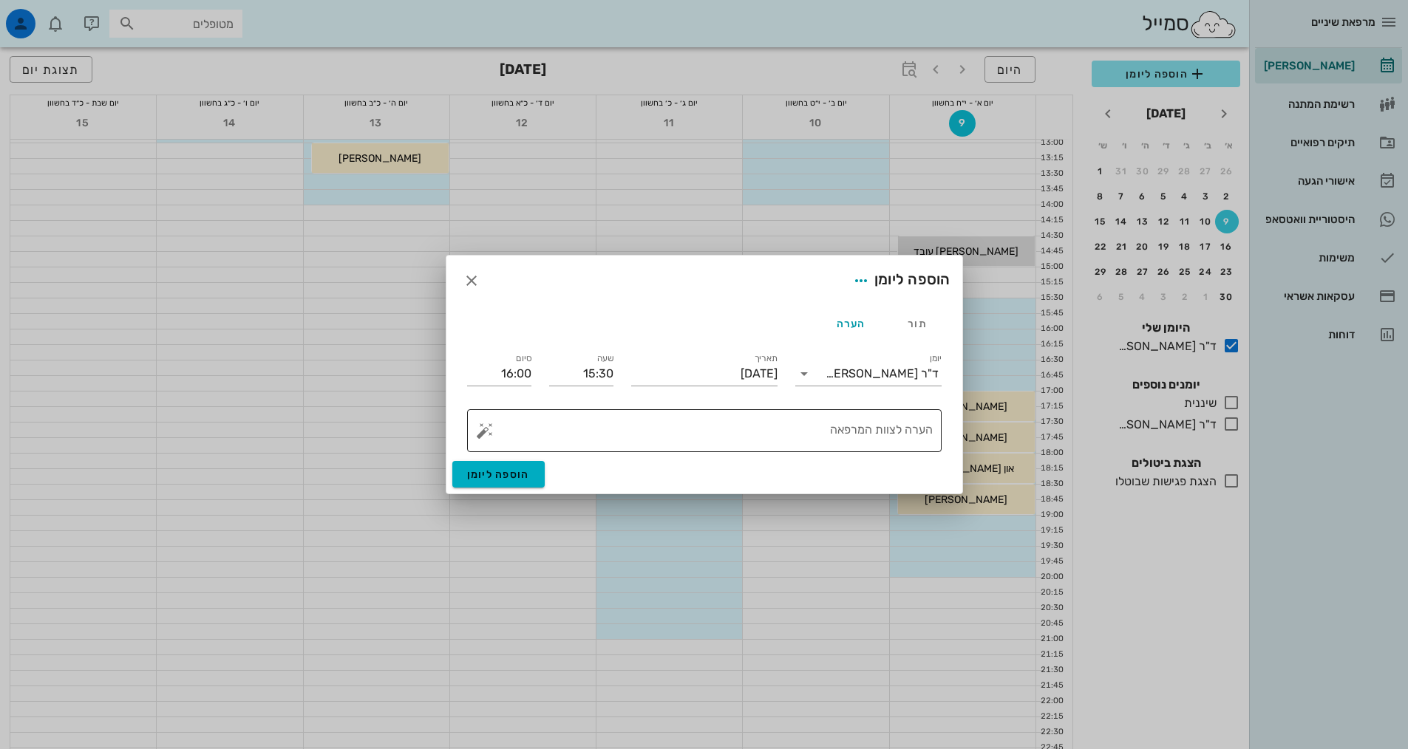
click at [899, 425] on textarea "הערה לצוות המרפאה" at bounding box center [710, 434] width 445 height 35
type textarea "י"
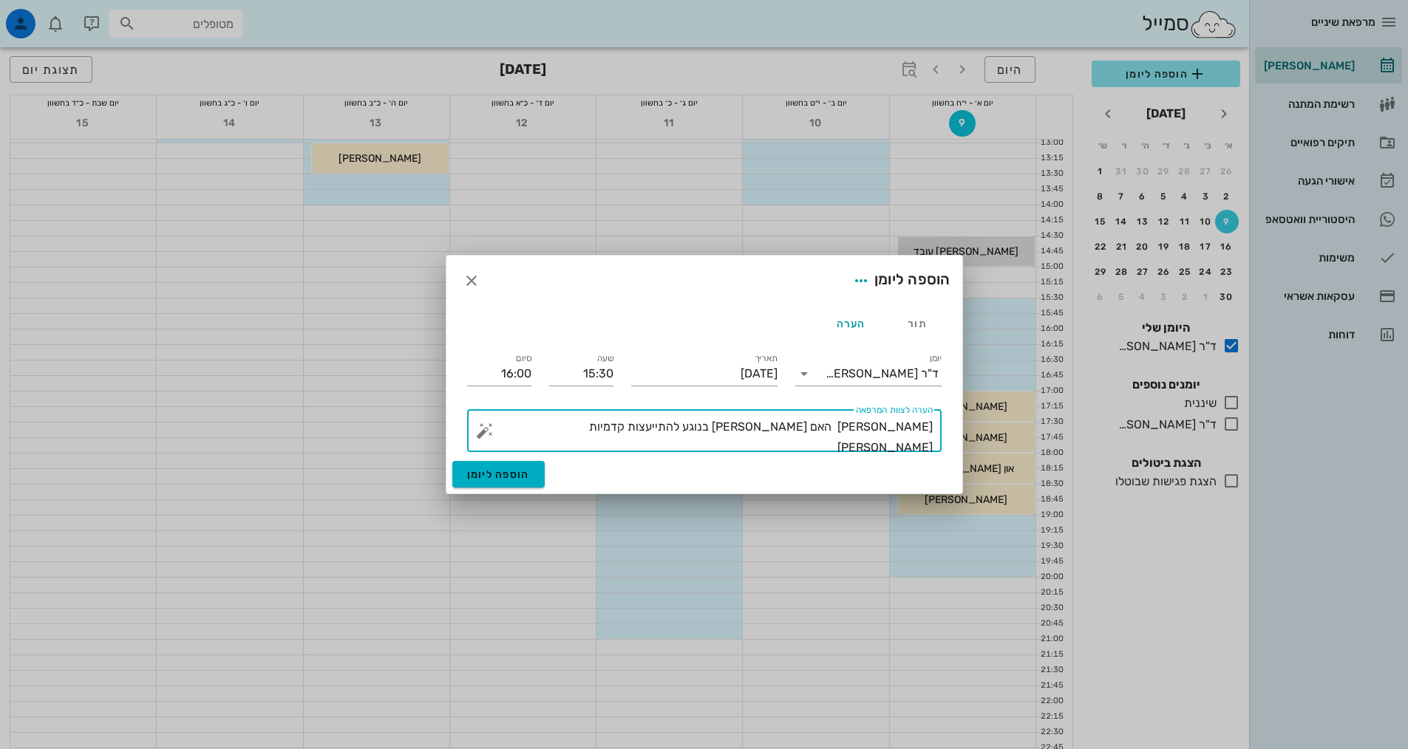
click at [693, 428] on textarea "תמר אפנזר האם ירדן בנוגע להתייעצות קדמיות מדר בקר" at bounding box center [710, 434] width 445 height 35
click at [647, 432] on textarea "תמר אפנזר האם ירדן בנוגע להתייעצות קדמיות מד"ר בקר" at bounding box center [710, 434] width 445 height 35
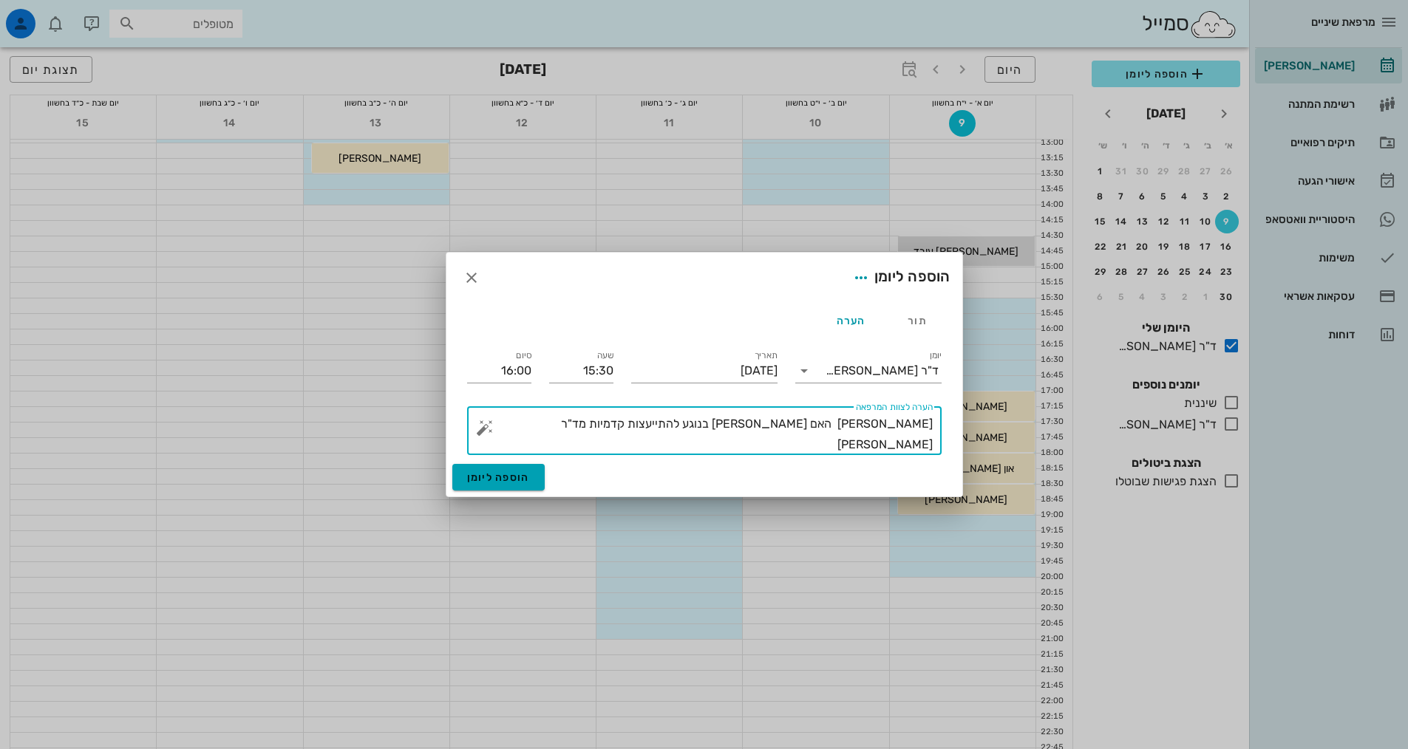
type textarea "תמר אפנזר האם ירדן בנוגע להתייעצות קדמיות מד"ר בקר 0522872879"
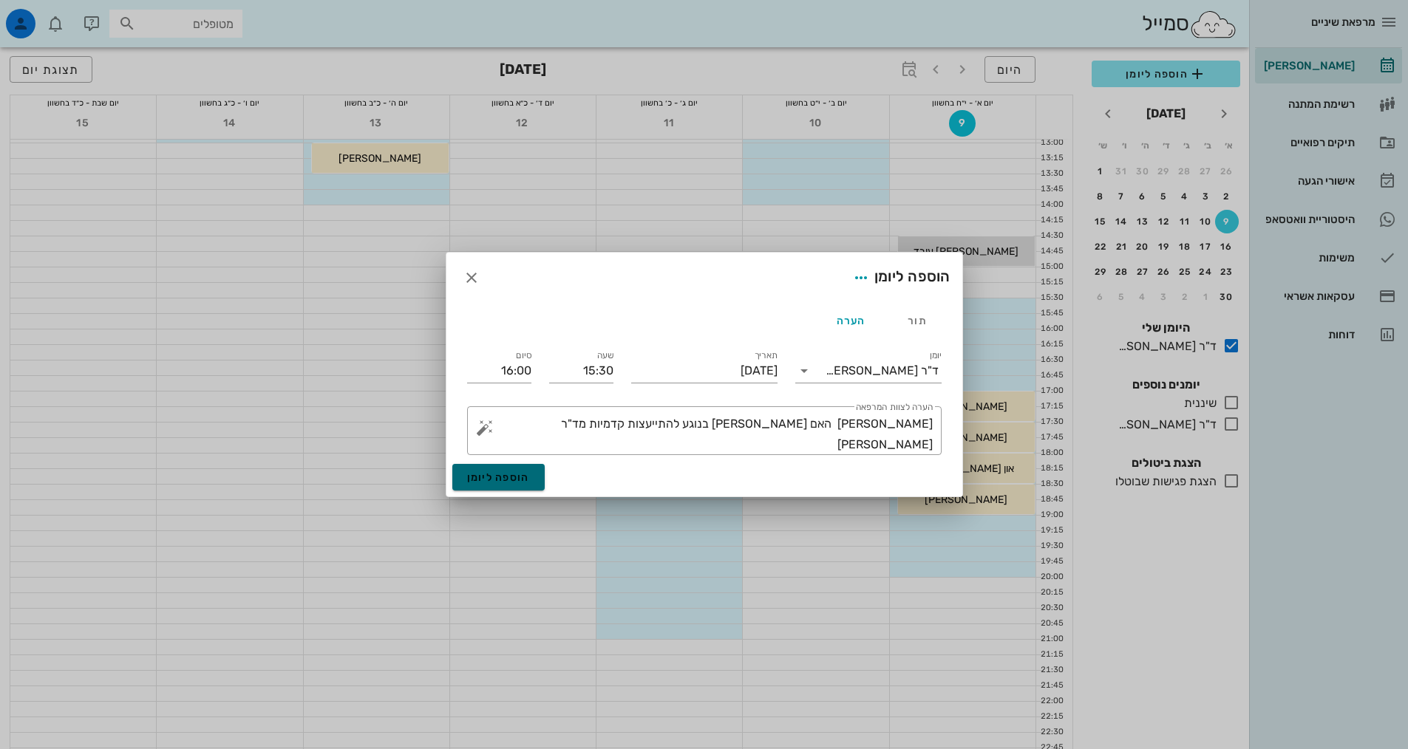
click at [520, 478] on span "הוספה ליומן" at bounding box center [498, 477] width 63 height 13
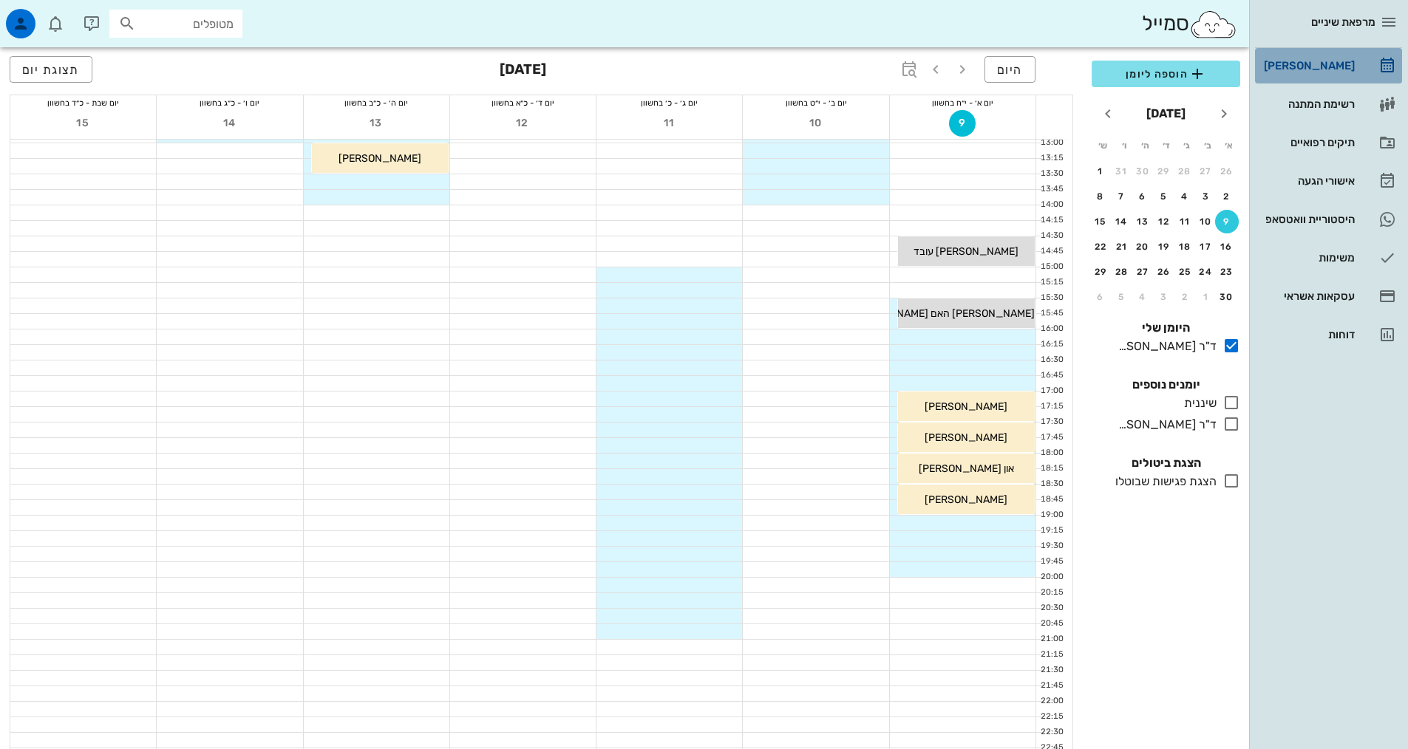
click at [1314, 68] on div "[PERSON_NAME]" at bounding box center [1308, 66] width 94 height 12
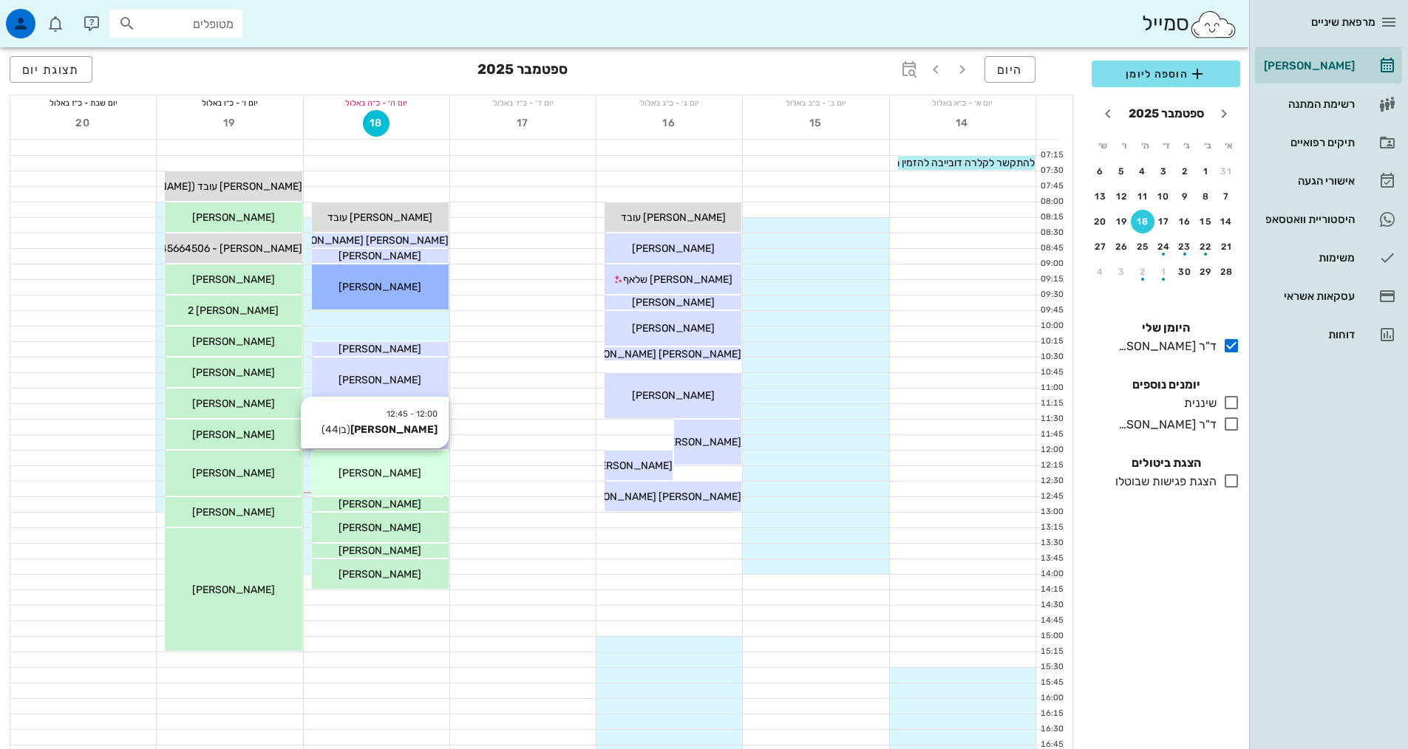
click at [417, 477] on div "[PERSON_NAME]" at bounding box center [380, 474] width 137 height 16
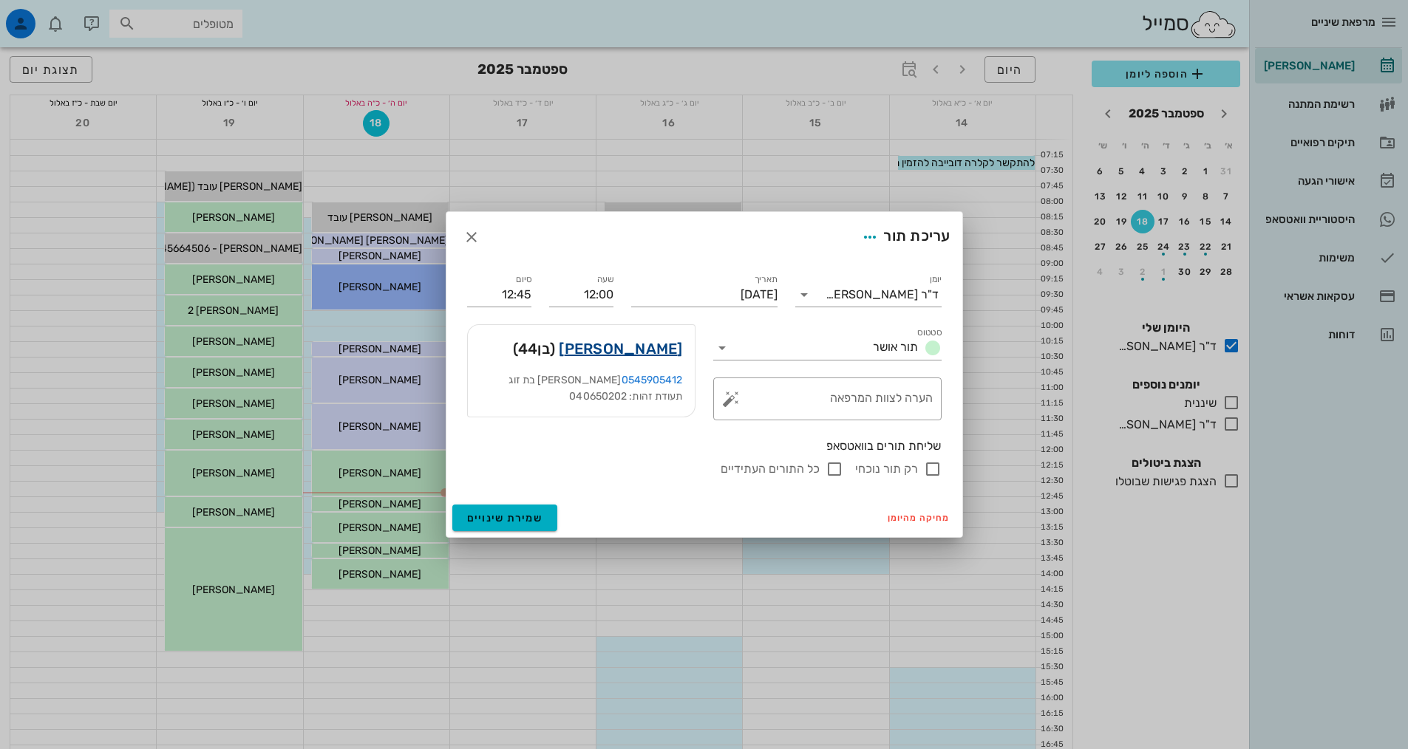
click at [671, 355] on link "יואל ליאון" at bounding box center [620, 349] width 123 height 24
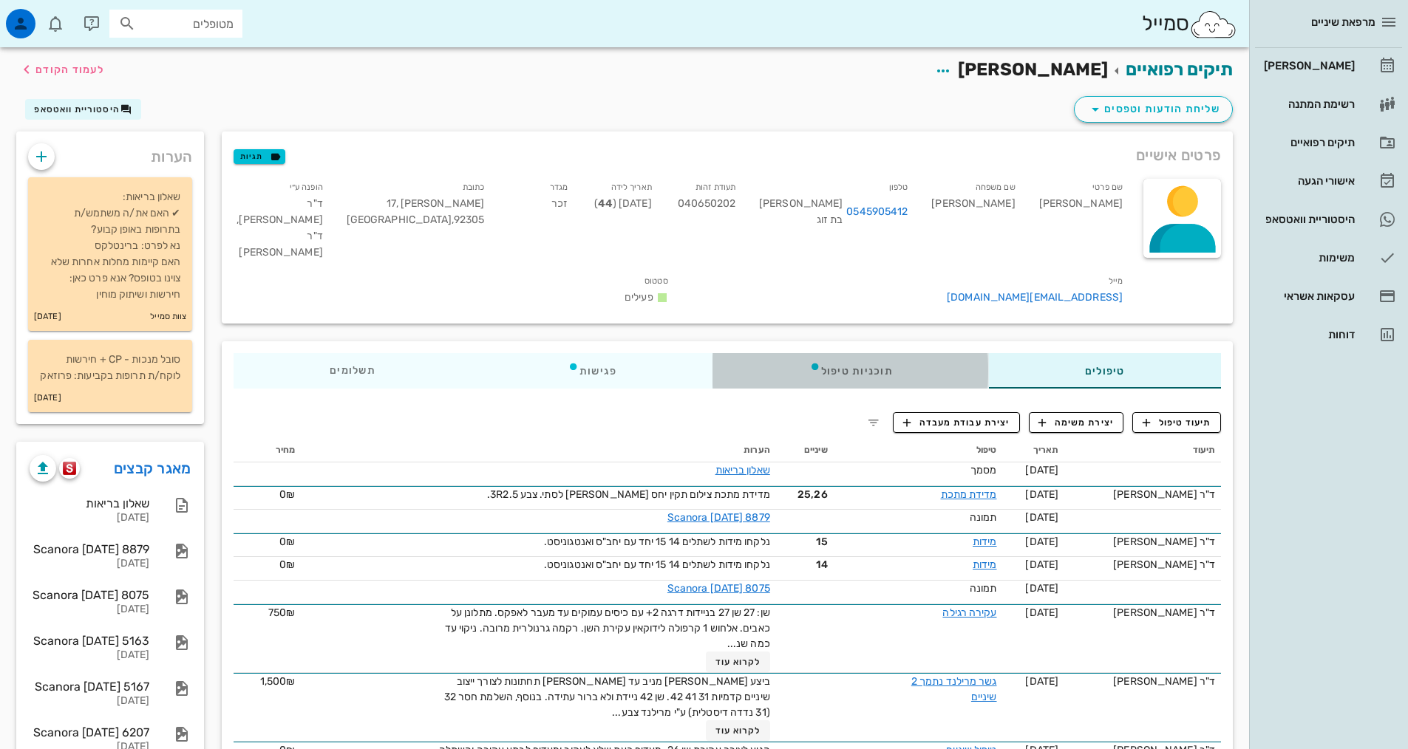
click at [834, 353] on div "תוכניות טיפול" at bounding box center [851, 370] width 276 height 35
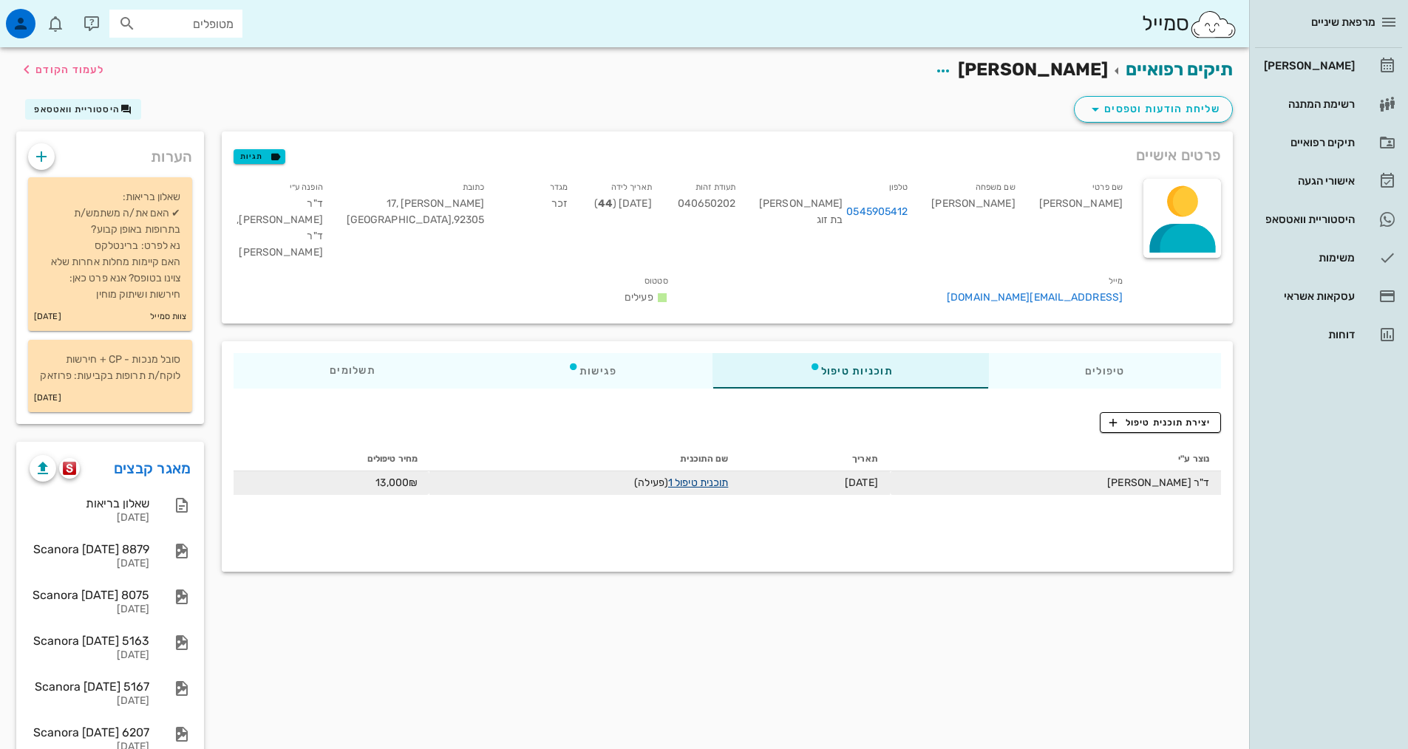
click at [728, 477] on link "תוכנית טיפול 1" at bounding box center [698, 483] width 60 height 13
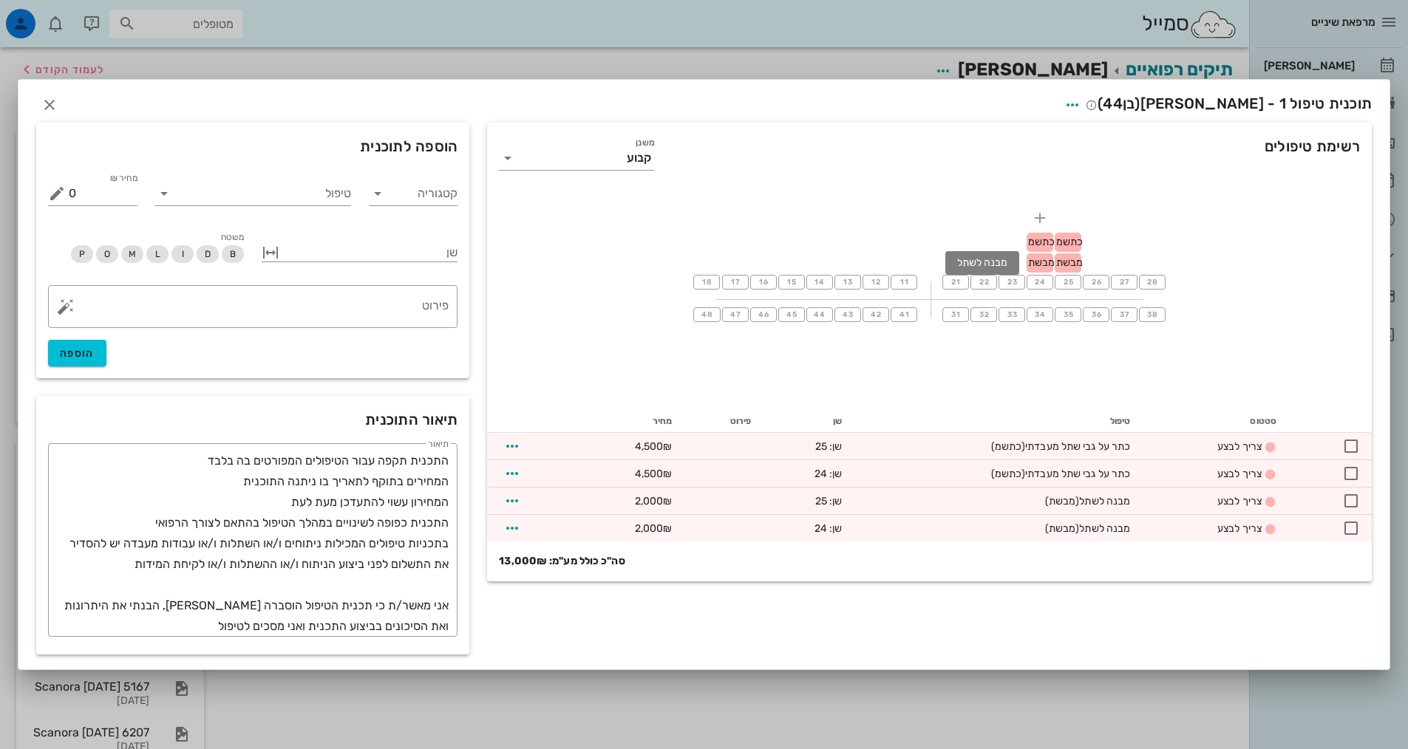
click at [1045, 265] on span "מבשת" at bounding box center [1041, 262] width 27 height 13
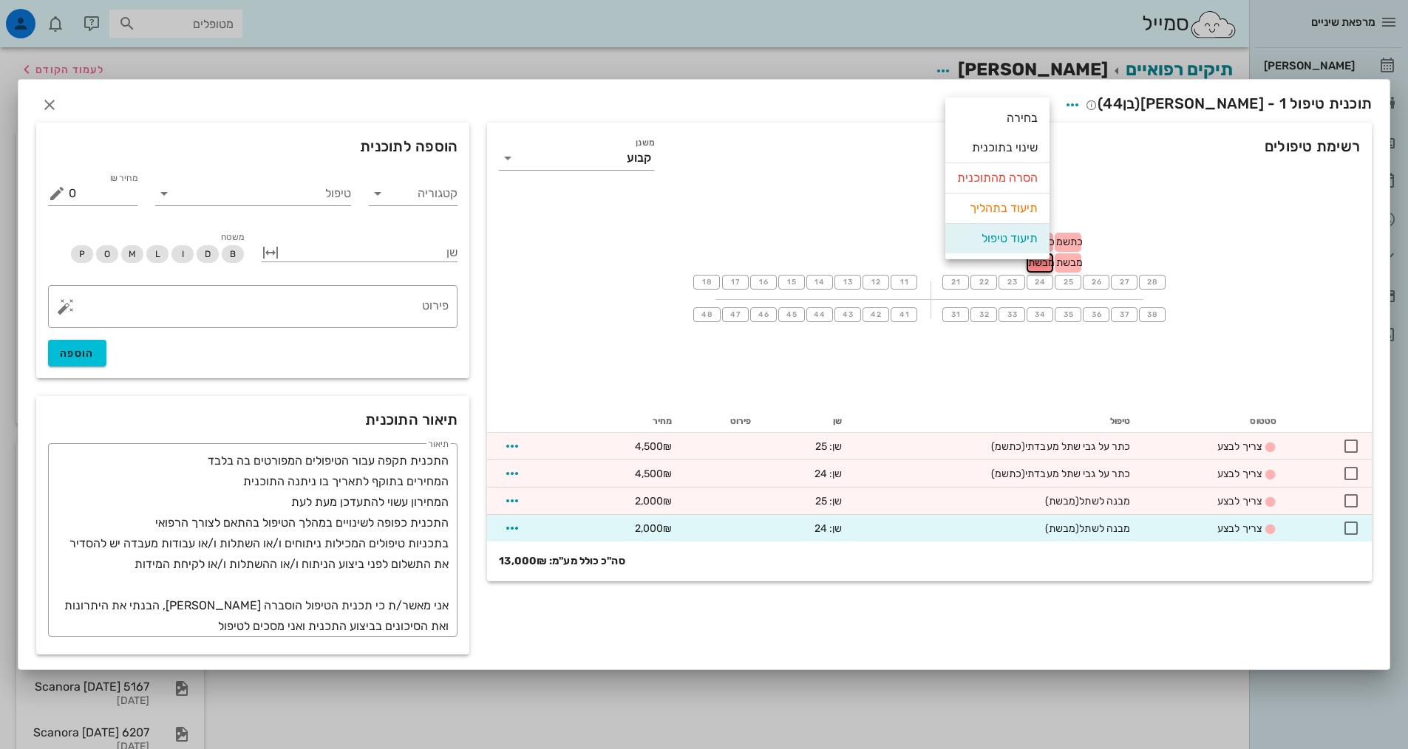
click at [1015, 240] on div "תיעוד טיפול" at bounding box center [997, 239] width 81 height 30
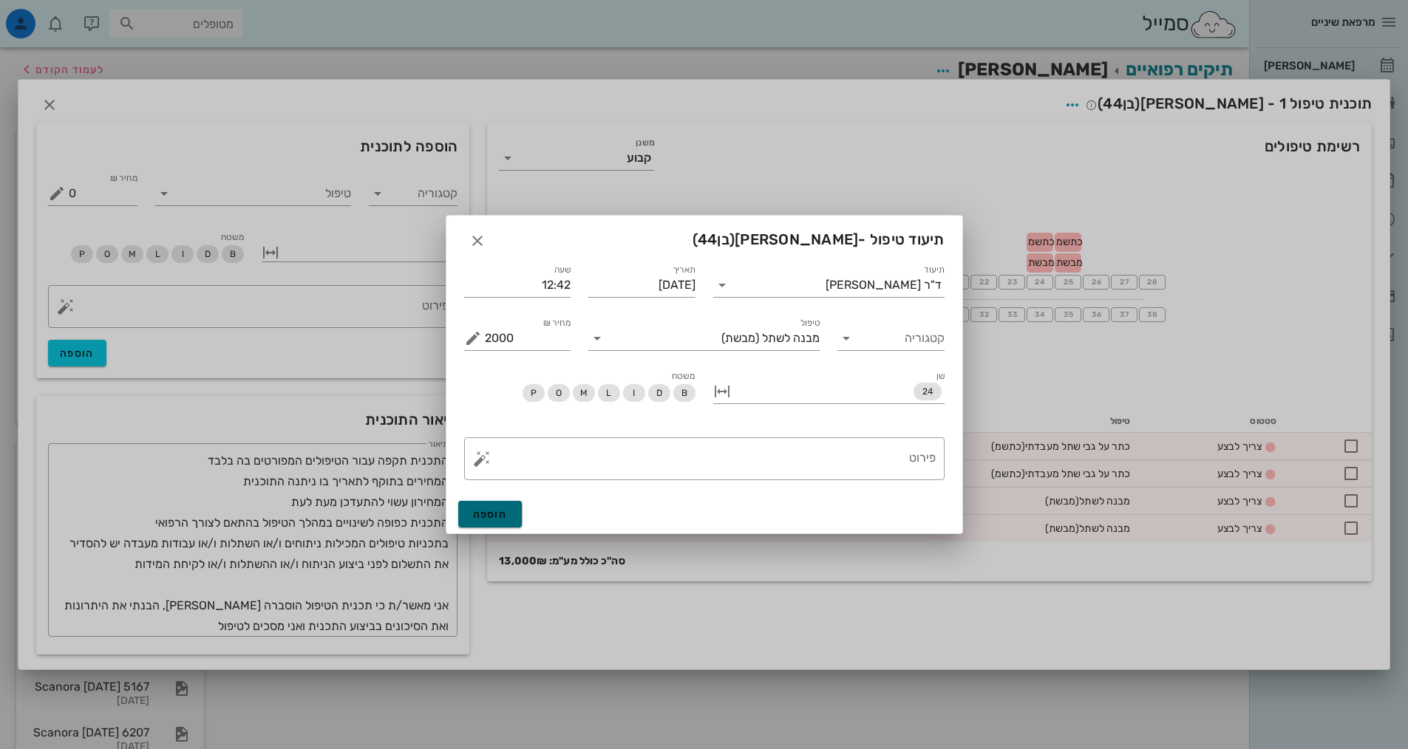
click at [490, 515] on span "הוספה" at bounding box center [490, 514] width 35 height 13
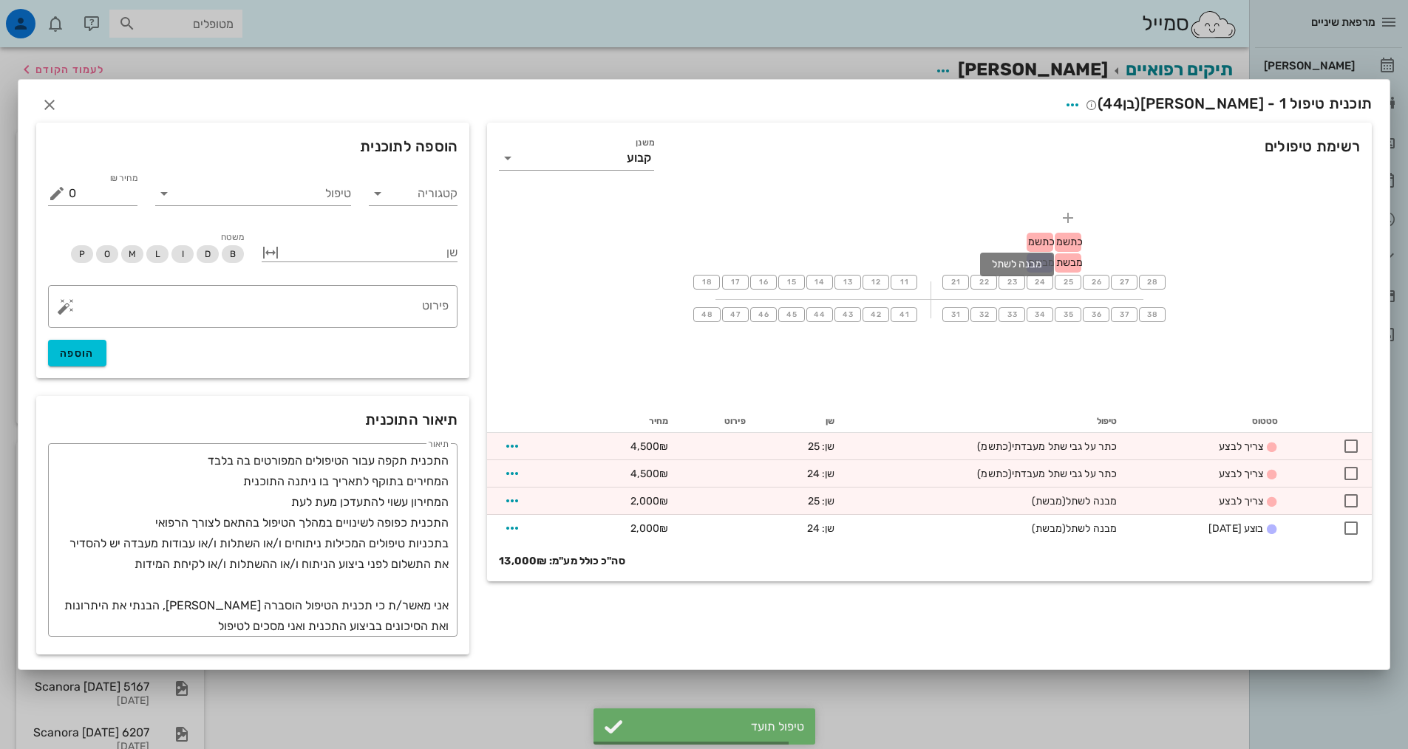
click at [1066, 262] on span "מבשת" at bounding box center [1069, 262] width 27 height 13
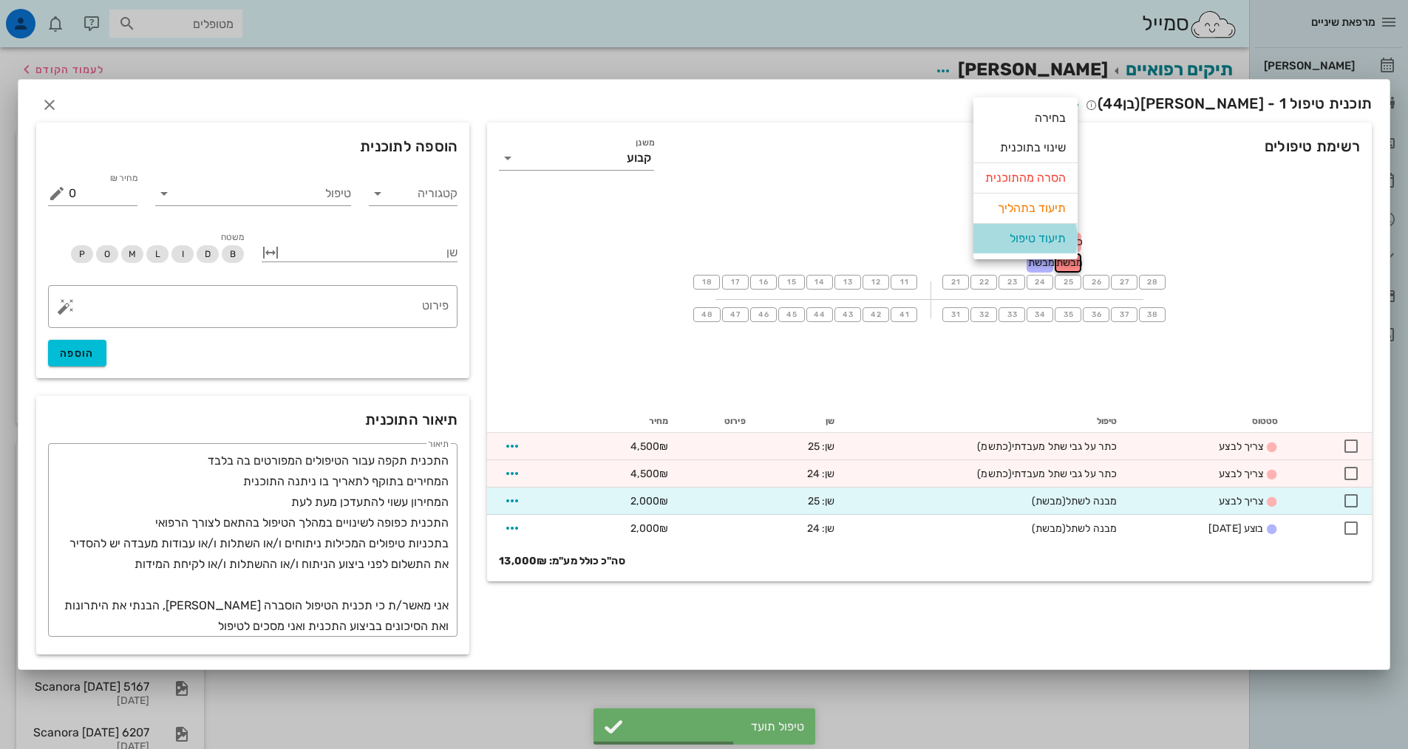
click at [1043, 244] on div "תיעוד טיפול" at bounding box center [1025, 239] width 81 height 30
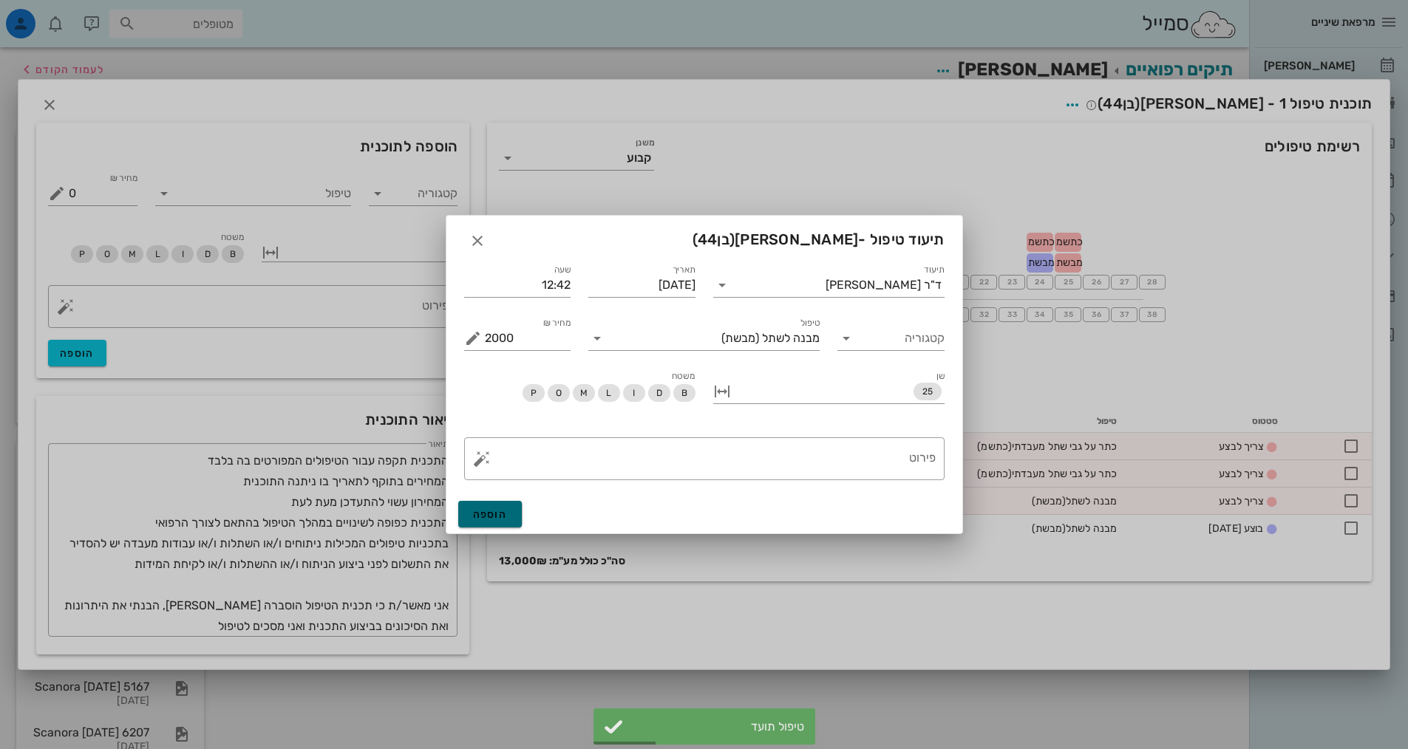
click at [515, 514] on button "הוספה" at bounding box center [490, 514] width 64 height 27
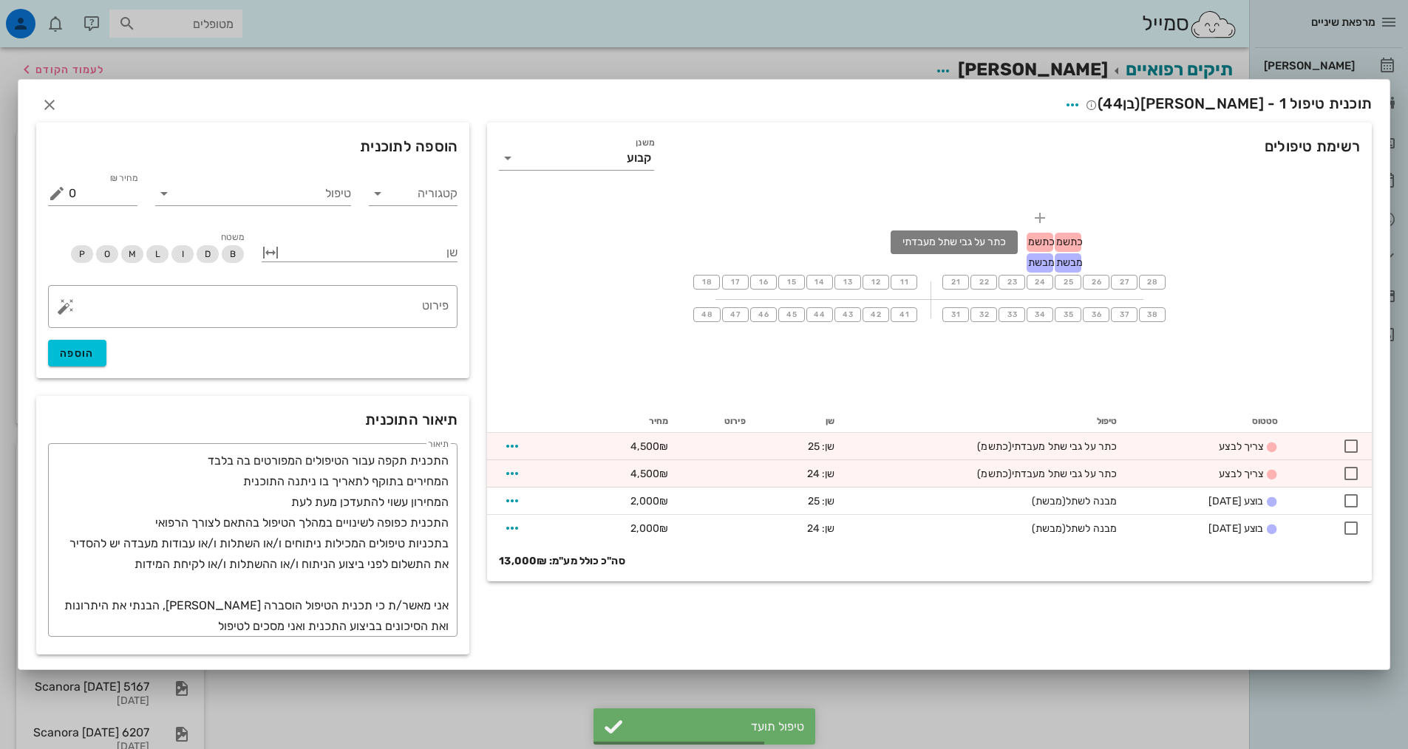
click at [1037, 238] on span "כתשמ" at bounding box center [1041, 242] width 27 height 13
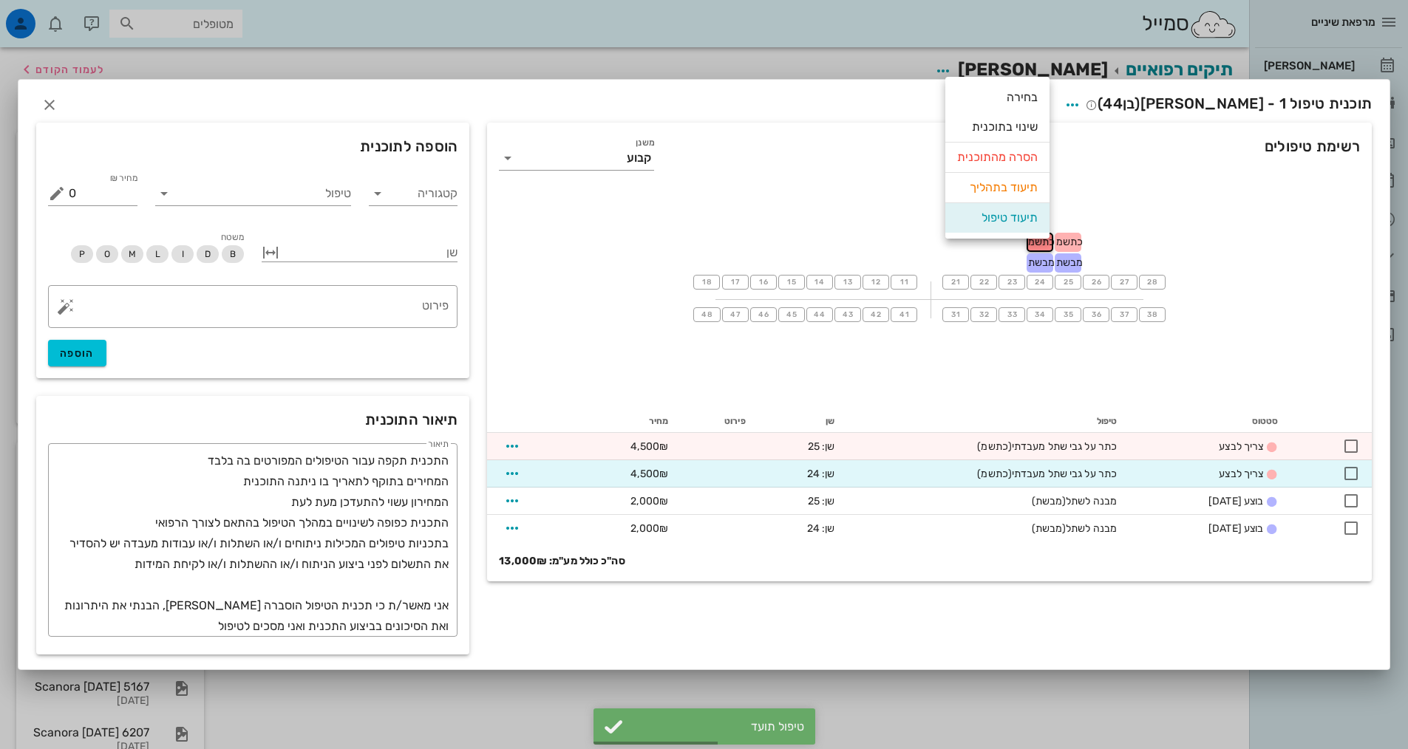
click at [994, 219] on div "תיעוד טיפול" at bounding box center [997, 218] width 81 height 30
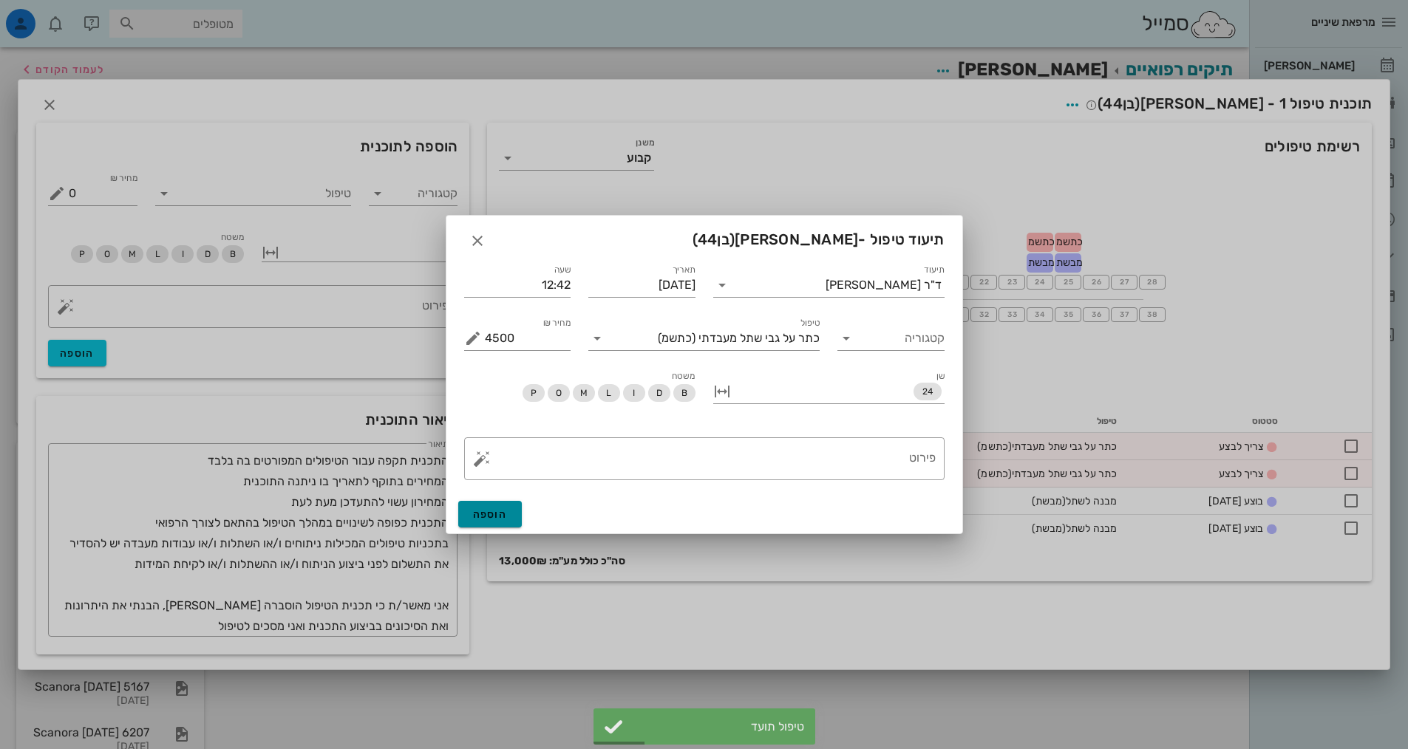
click at [486, 504] on button "הוספה" at bounding box center [490, 514] width 64 height 27
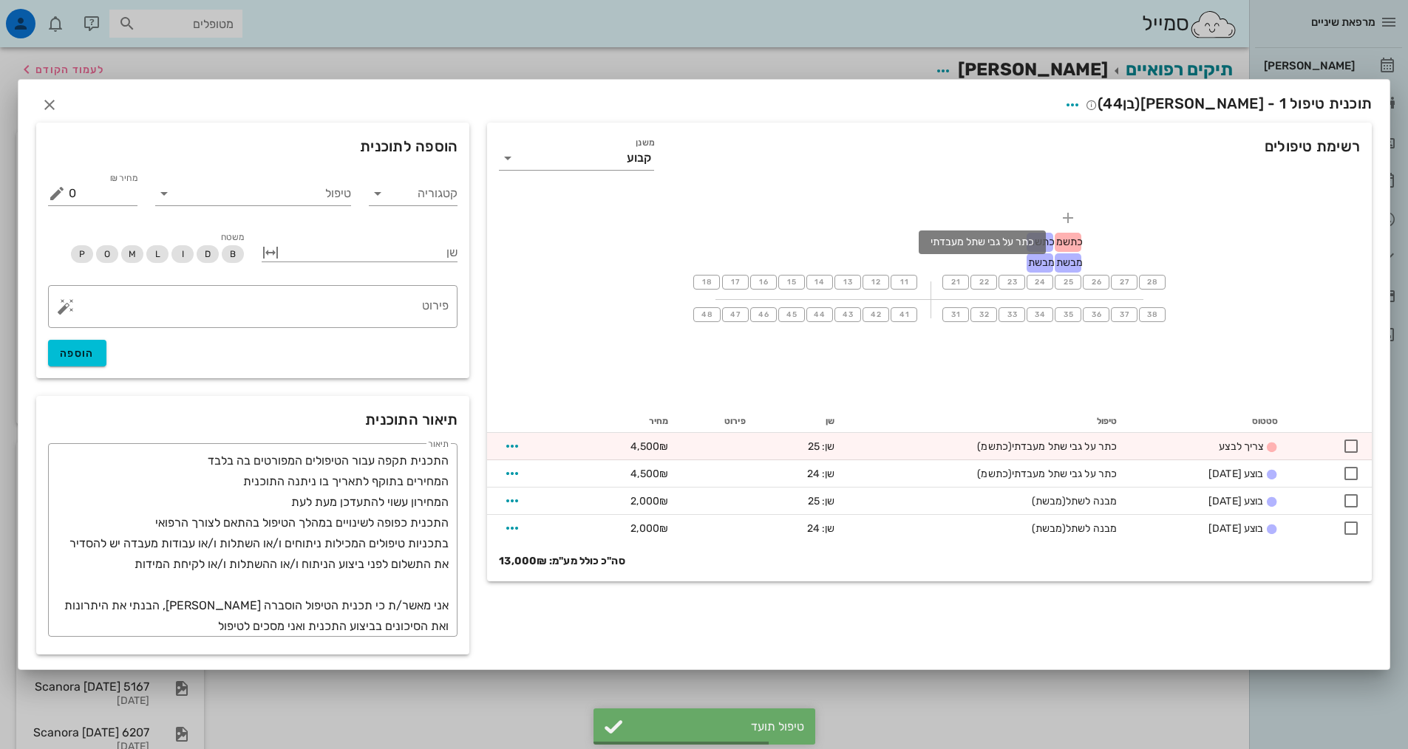
click at [1071, 248] on span "כתשמ" at bounding box center [1069, 242] width 27 height 13
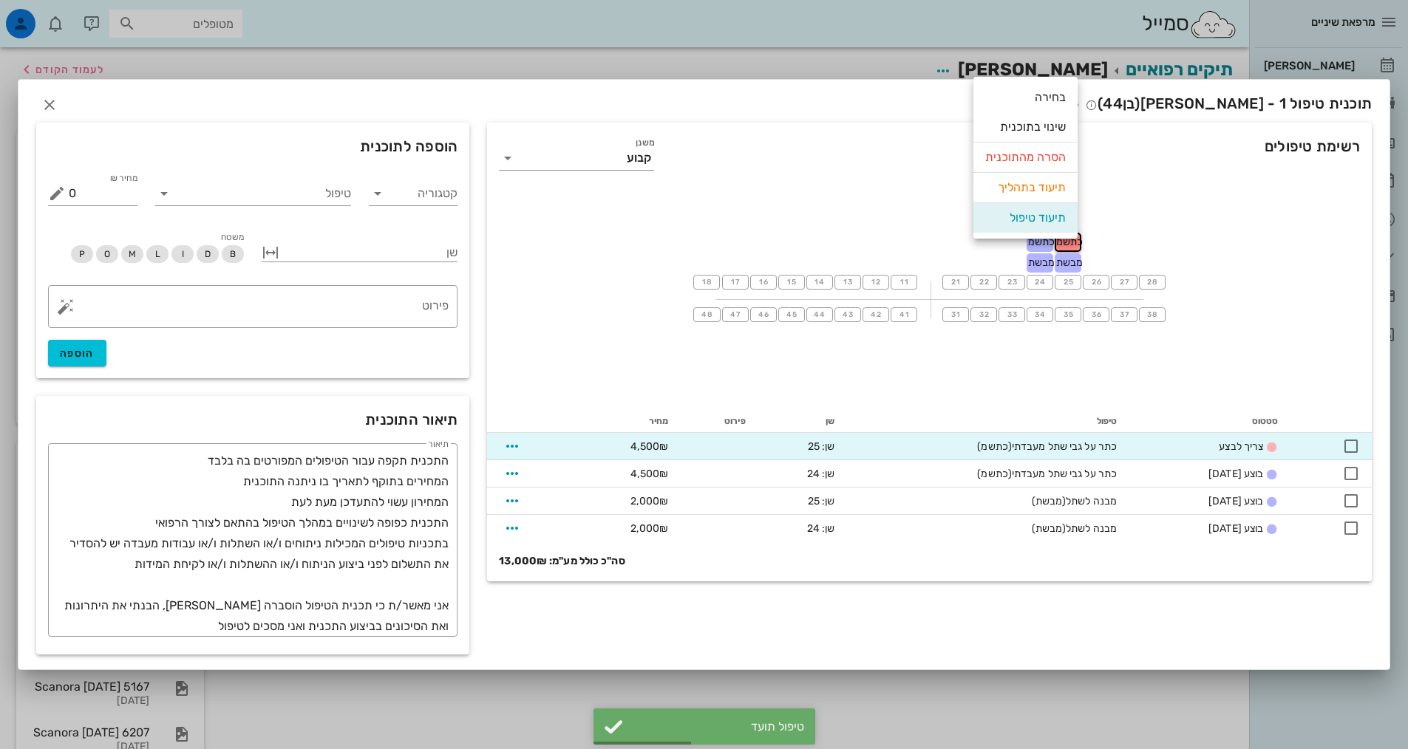
click at [1013, 216] on div "תיעוד טיפול" at bounding box center [1025, 218] width 81 height 30
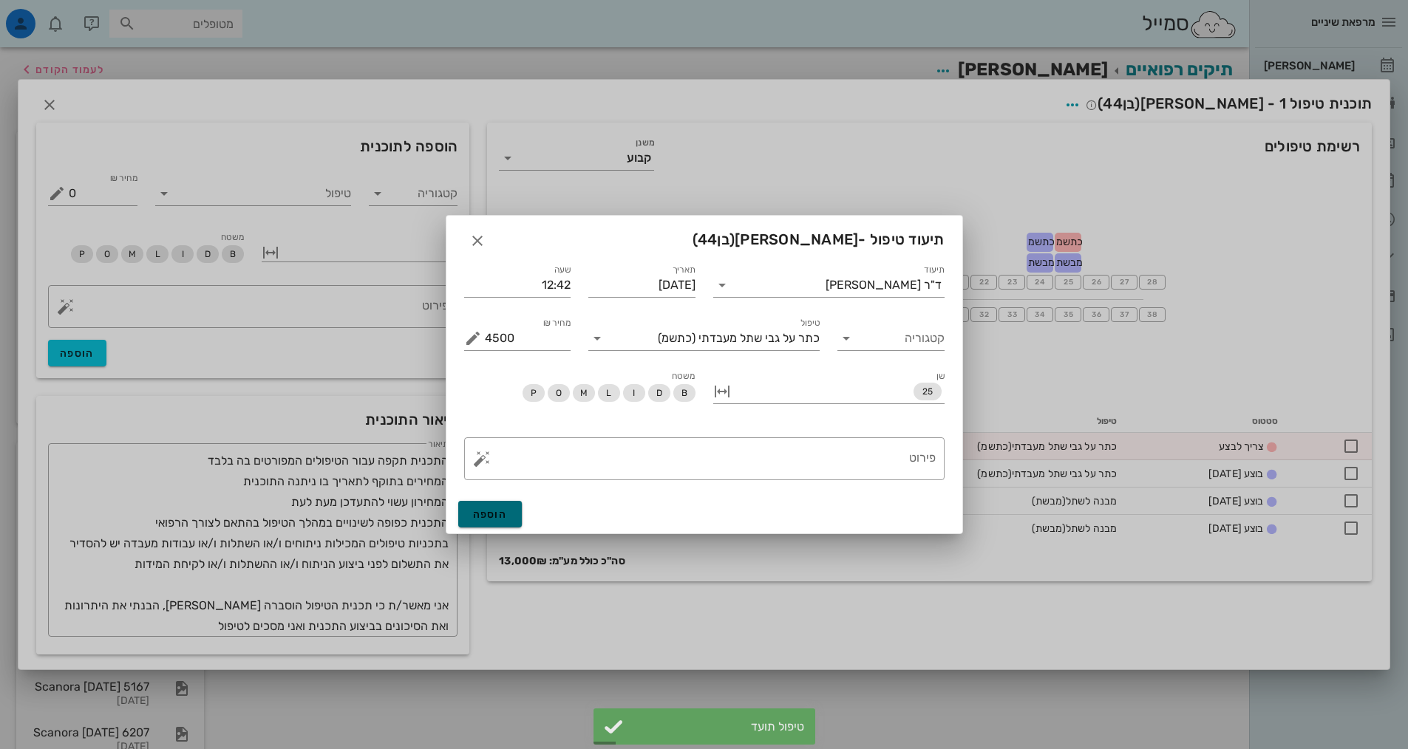
click at [502, 510] on span "הוספה" at bounding box center [490, 514] width 35 height 13
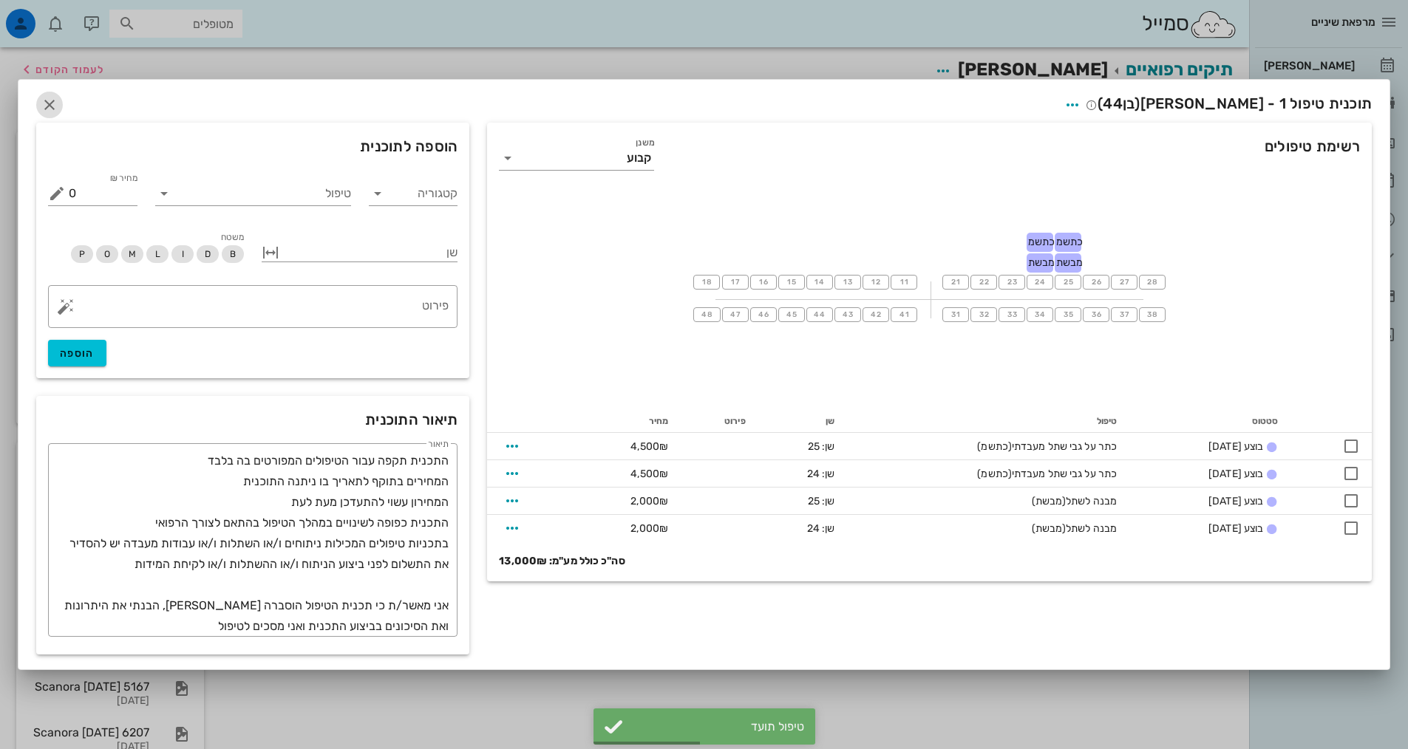
click at [50, 101] on icon "button" at bounding box center [50, 105] width 18 height 18
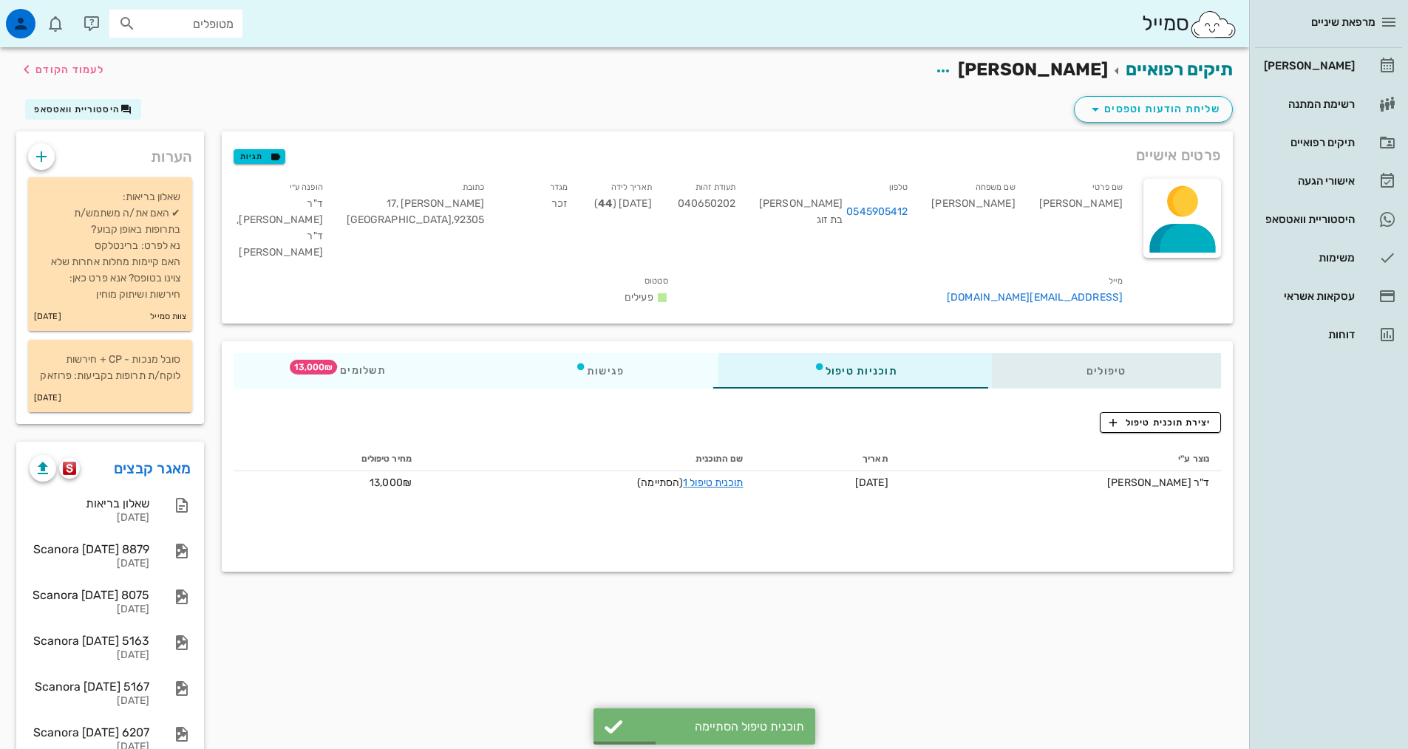
click at [1123, 353] on div "טיפולים" at bounding box center [1106, 370] width 229 height 35
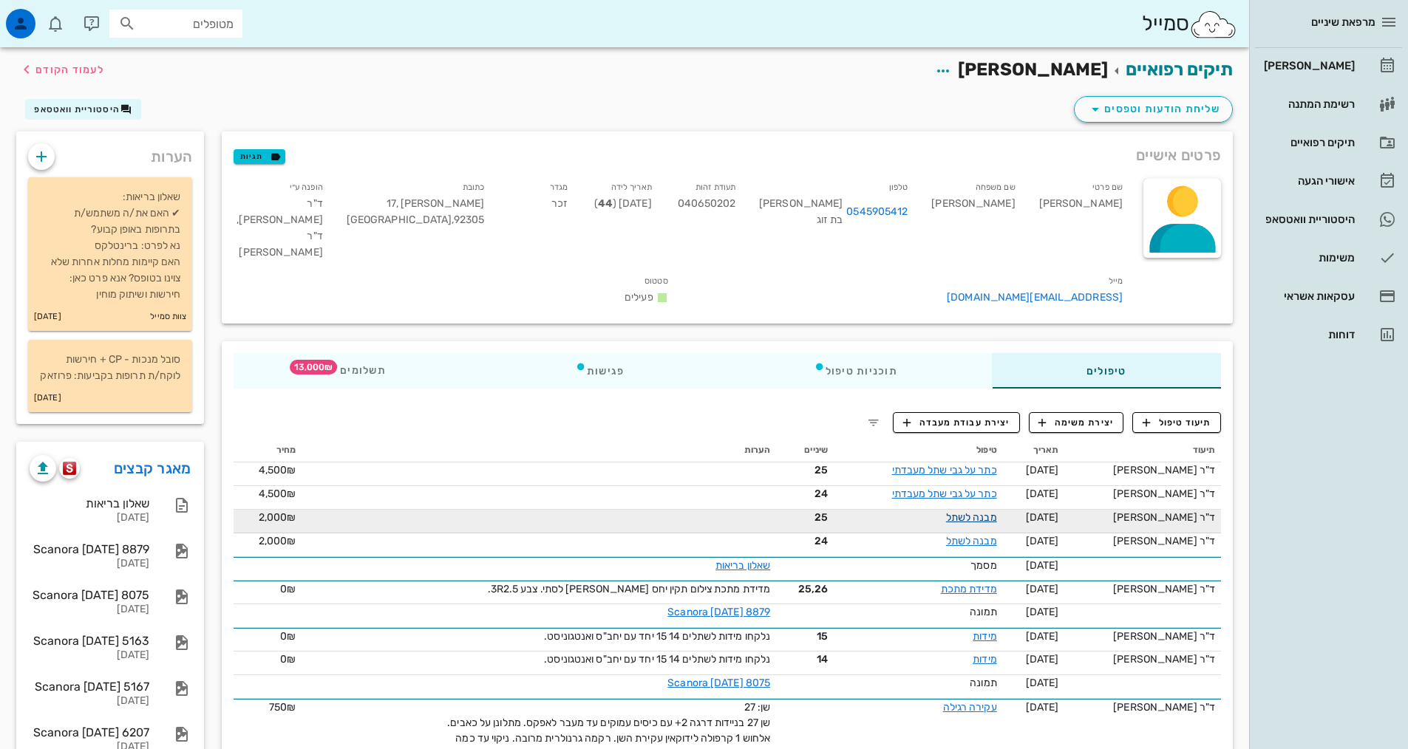
click at [973, 511] on link "מבנה לשתל" at bounding box center [971, 517] width 51 height 13
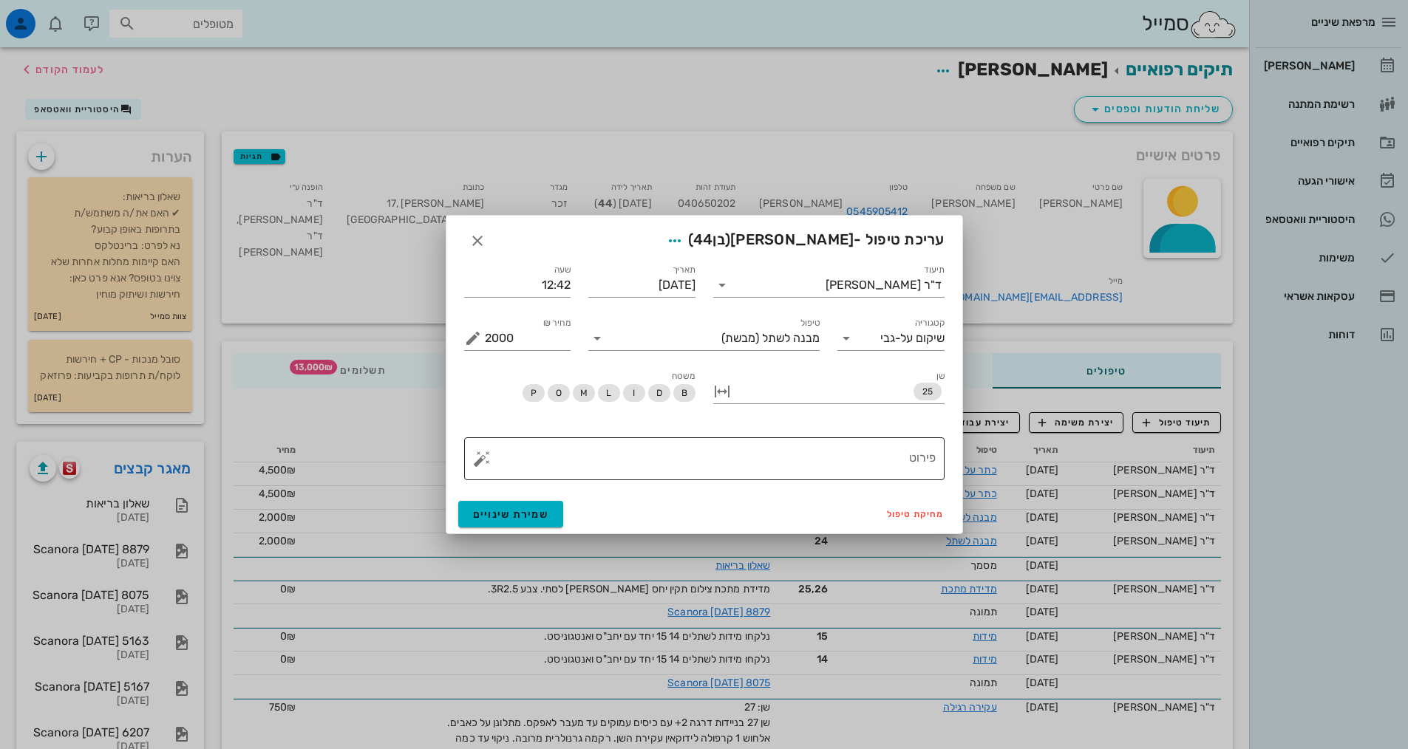
click at [904, 463] on textarea "פירוט" at bounding box center [710, 462] width 451 height 35
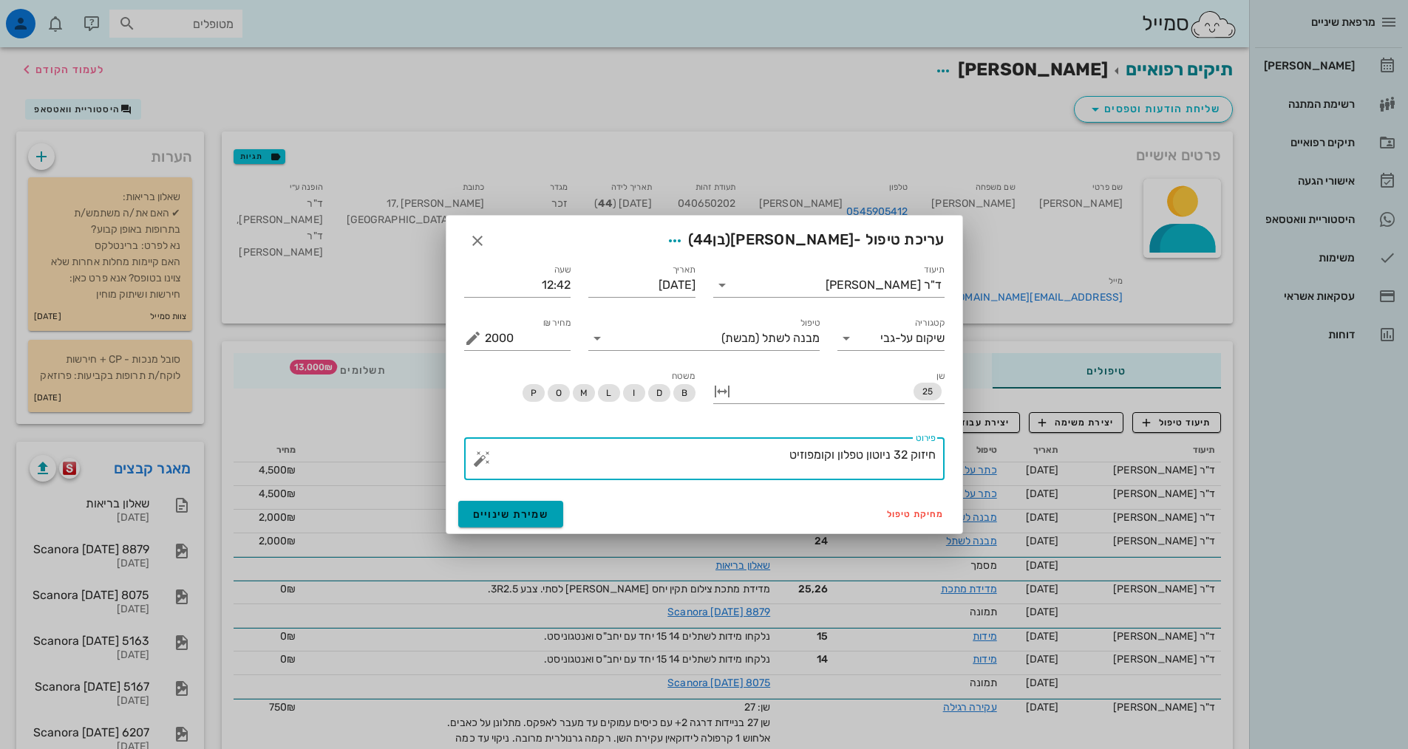
type textarea "חיזוק 32 ניוטון טפלון וקומפוזיט"
click at [533, 516] on span "שמירת שינויים" at bounding box center [511, 514] width 76 height 13
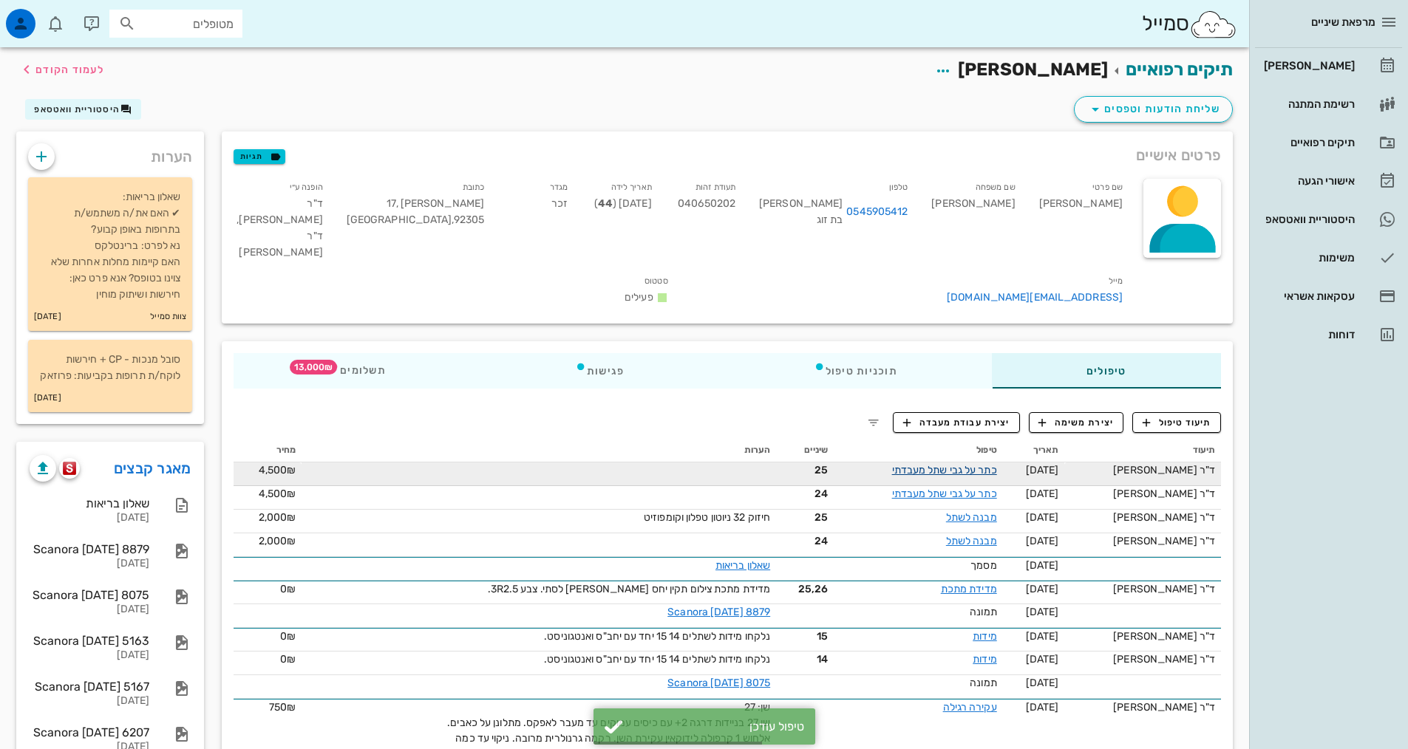
click at [905, 464] on link "כתר על גבי שתל מעבדתי" at bounding box center [944, 470] width 105 height 13
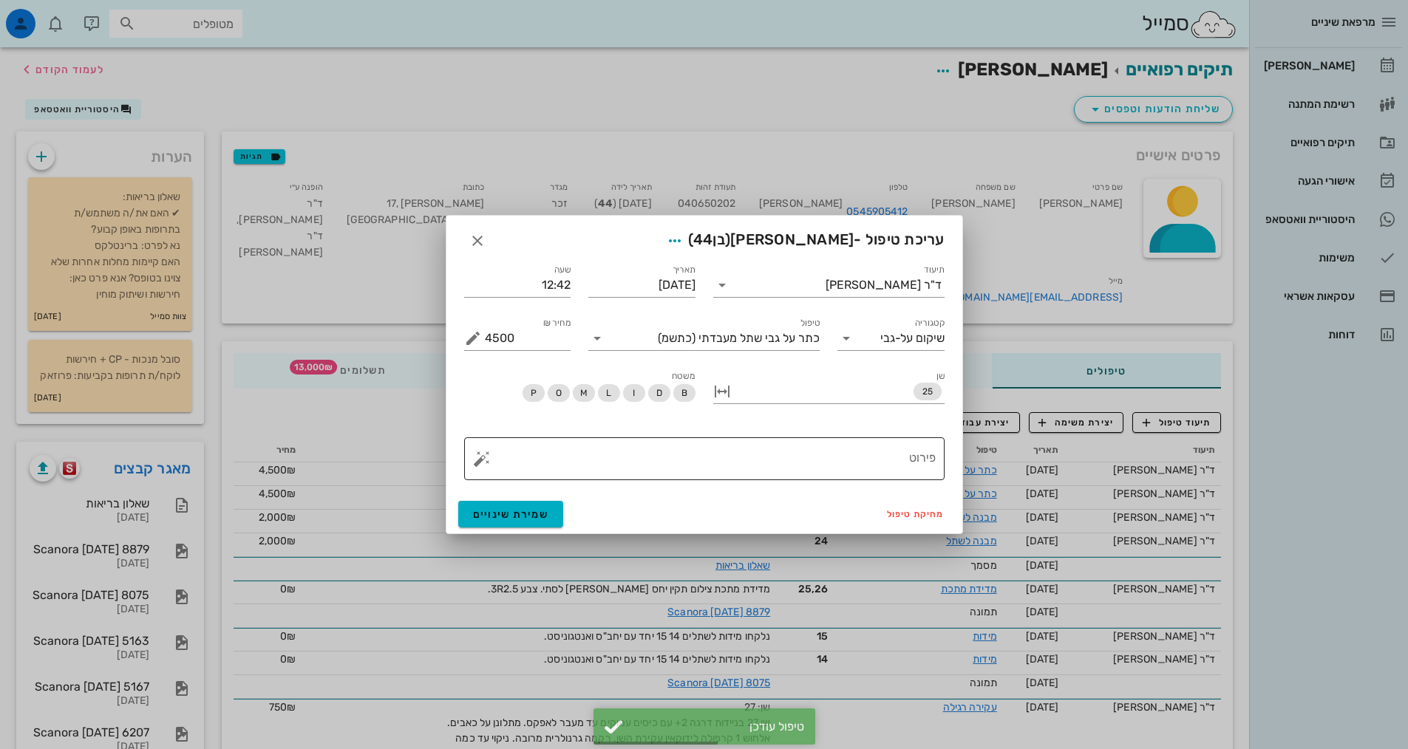
click at [875, 452] on textarea "פירוט" at bounding box center [710, 462] width 451 height 35
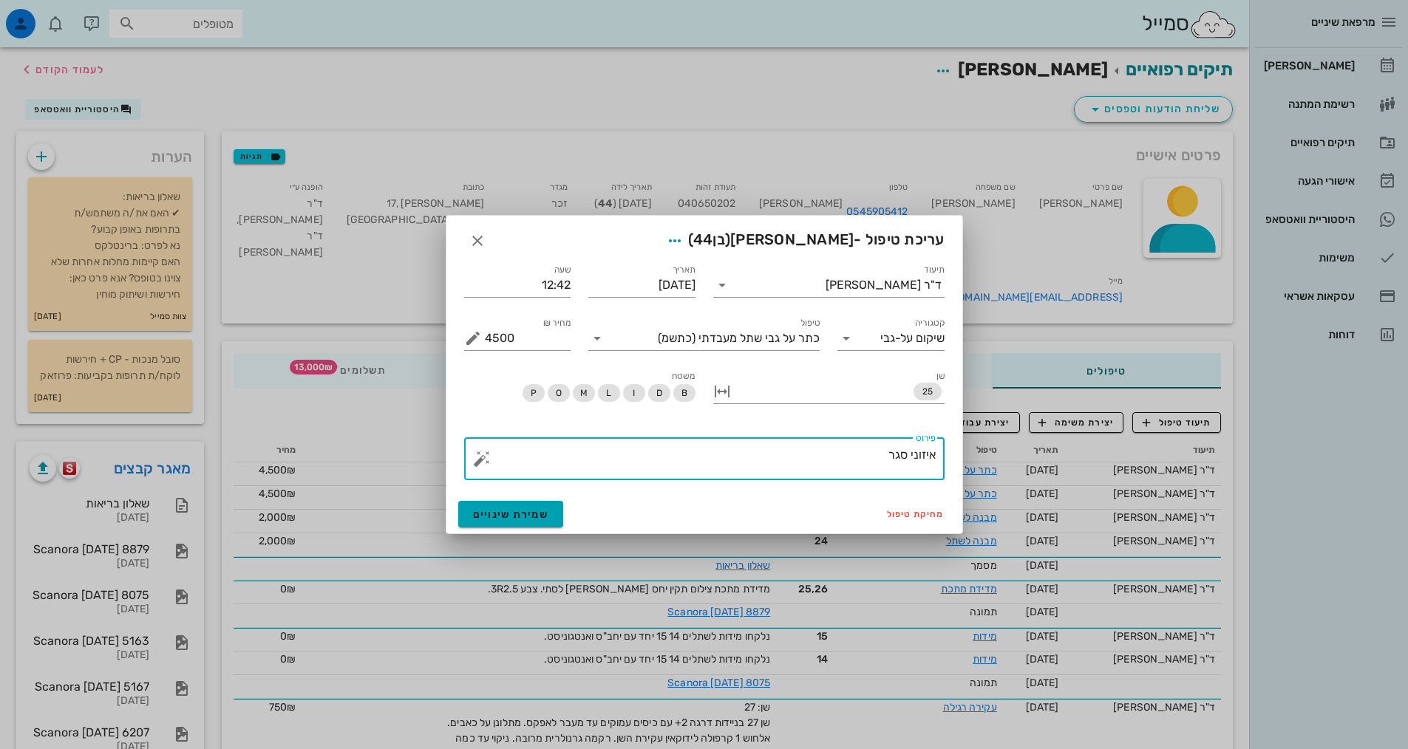
type textarea "איזוני סגר"
click at [550, 517] on button "שמירת שינויים" at bounding box center [511, 514] width 106 height 27
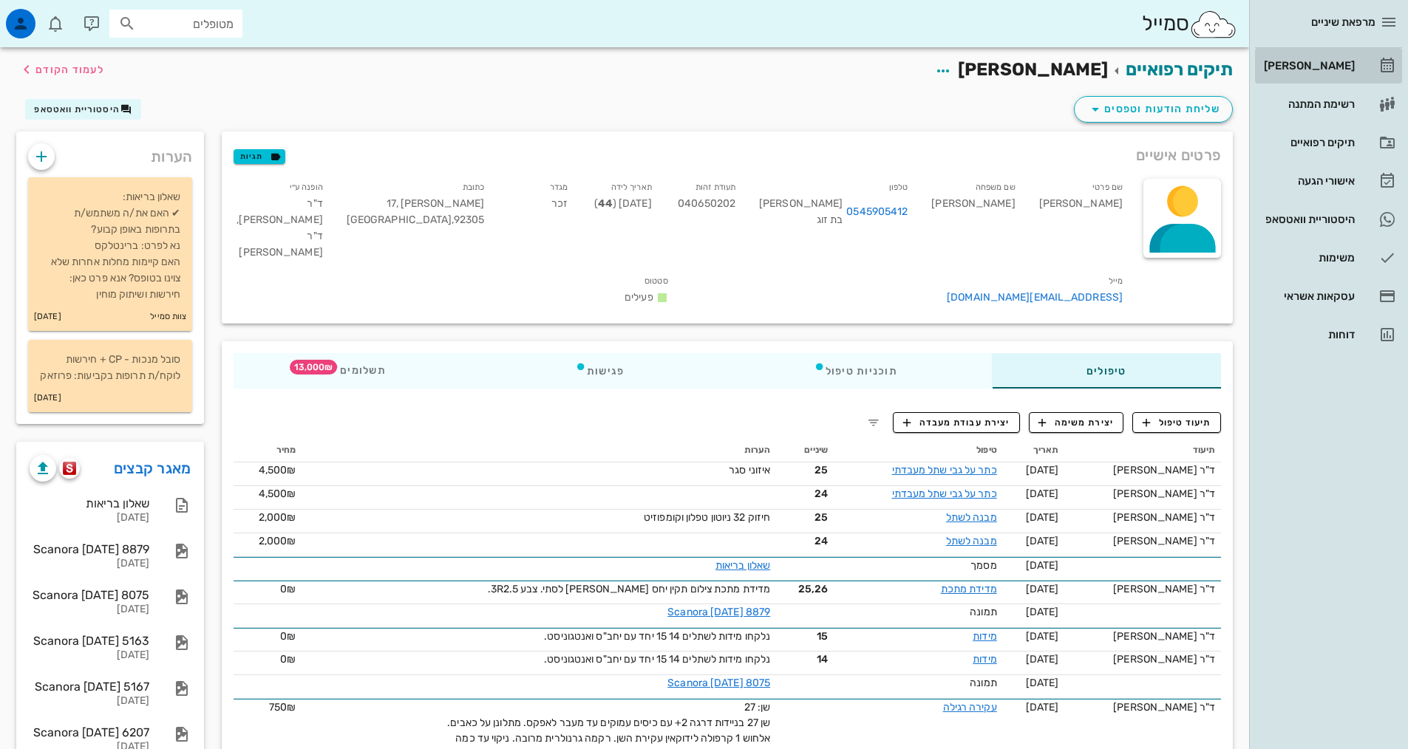
click at [1318, 64] on div "[PERSON_NAME]" at bounding box center [1308, 66] width 94 height 12
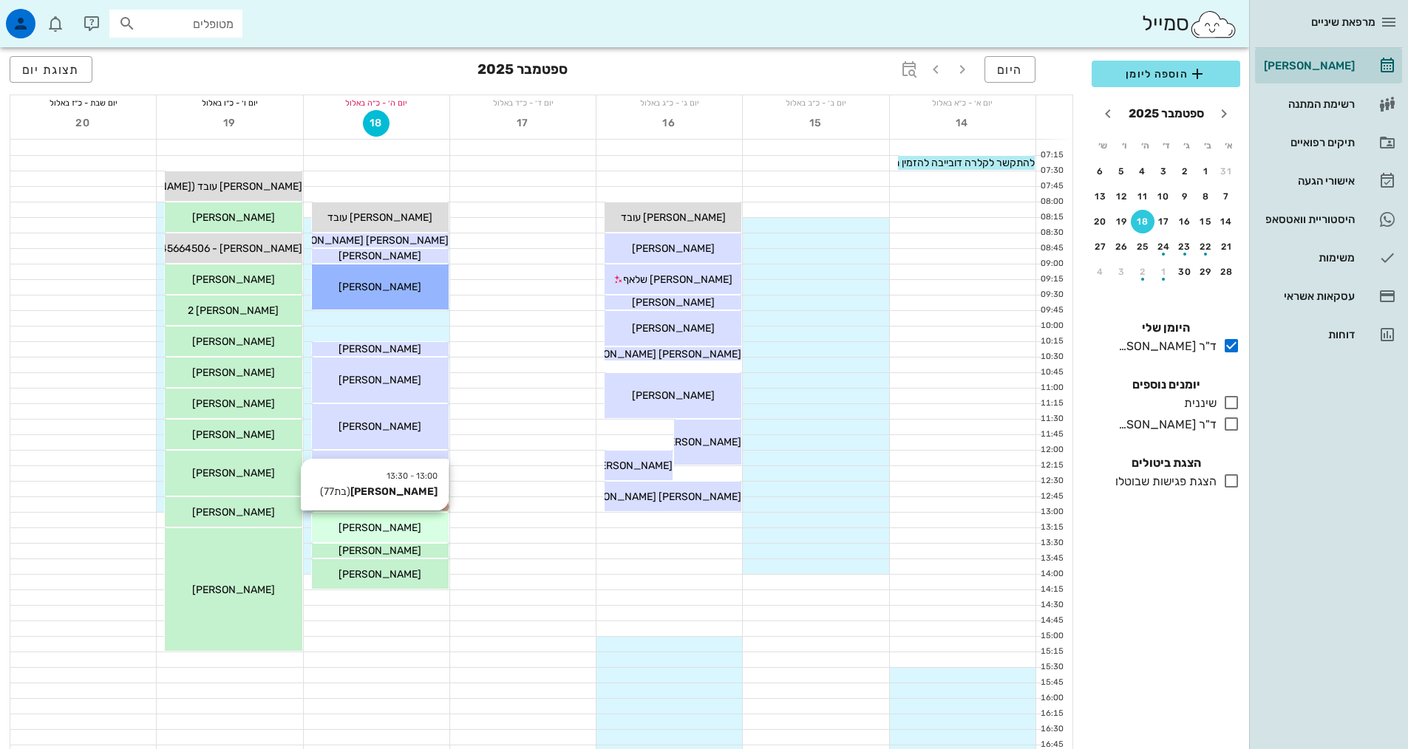
click at [429, 527] on div "[PERSON_NAME]" at bounding box center [380, 528] width 137 height 16
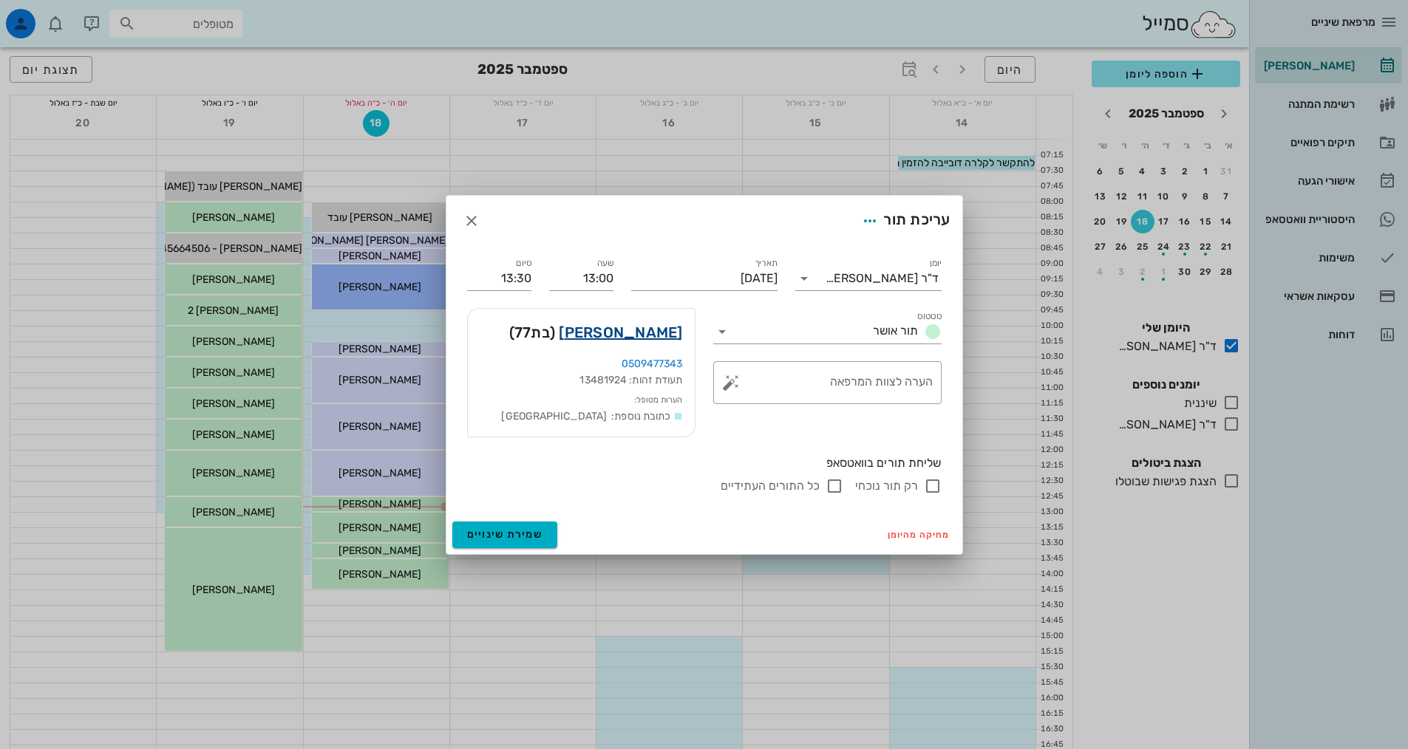
click at [676, 330] on link "שולה סופר" at bounding box center [620, 333] width 123 height 24
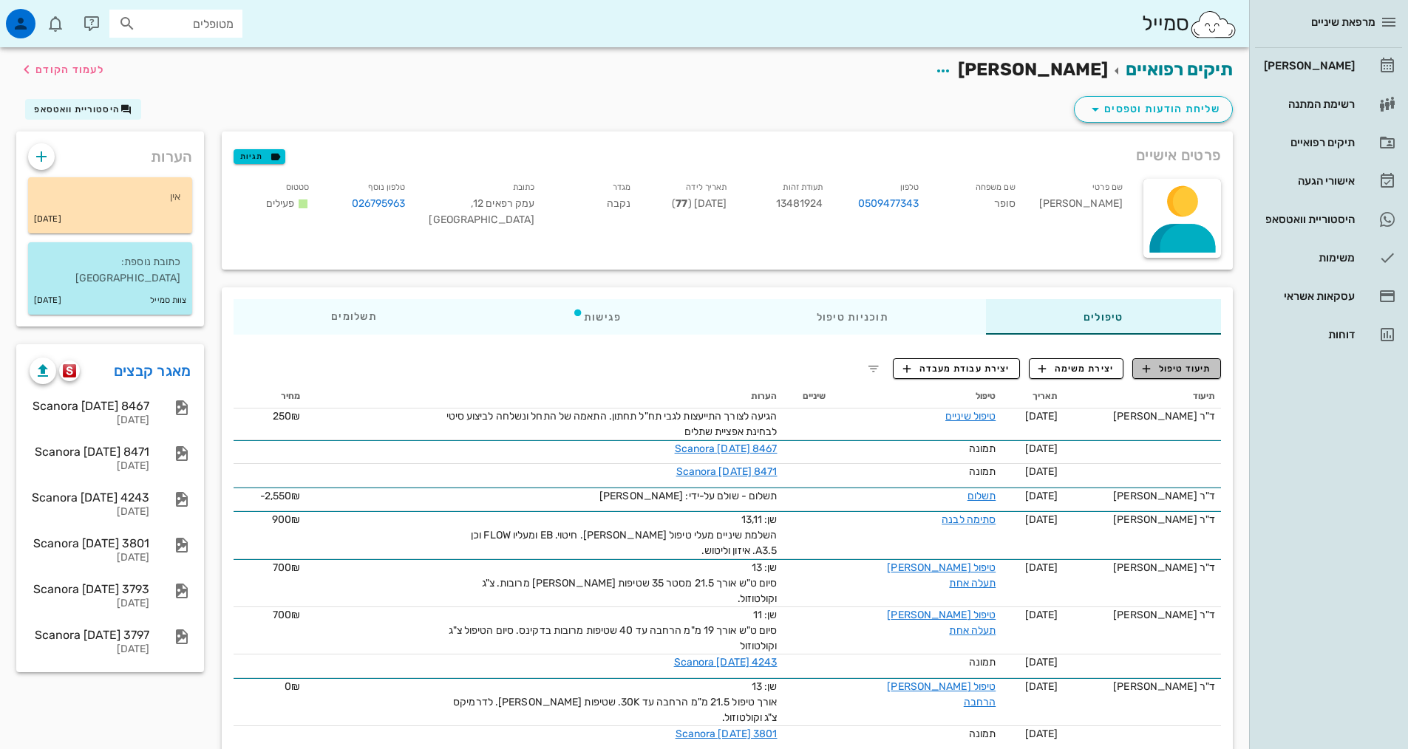
click at [1162, 369] on span "תיעוד טיפול" at bounding box center [1176, 368] width 69 height 13
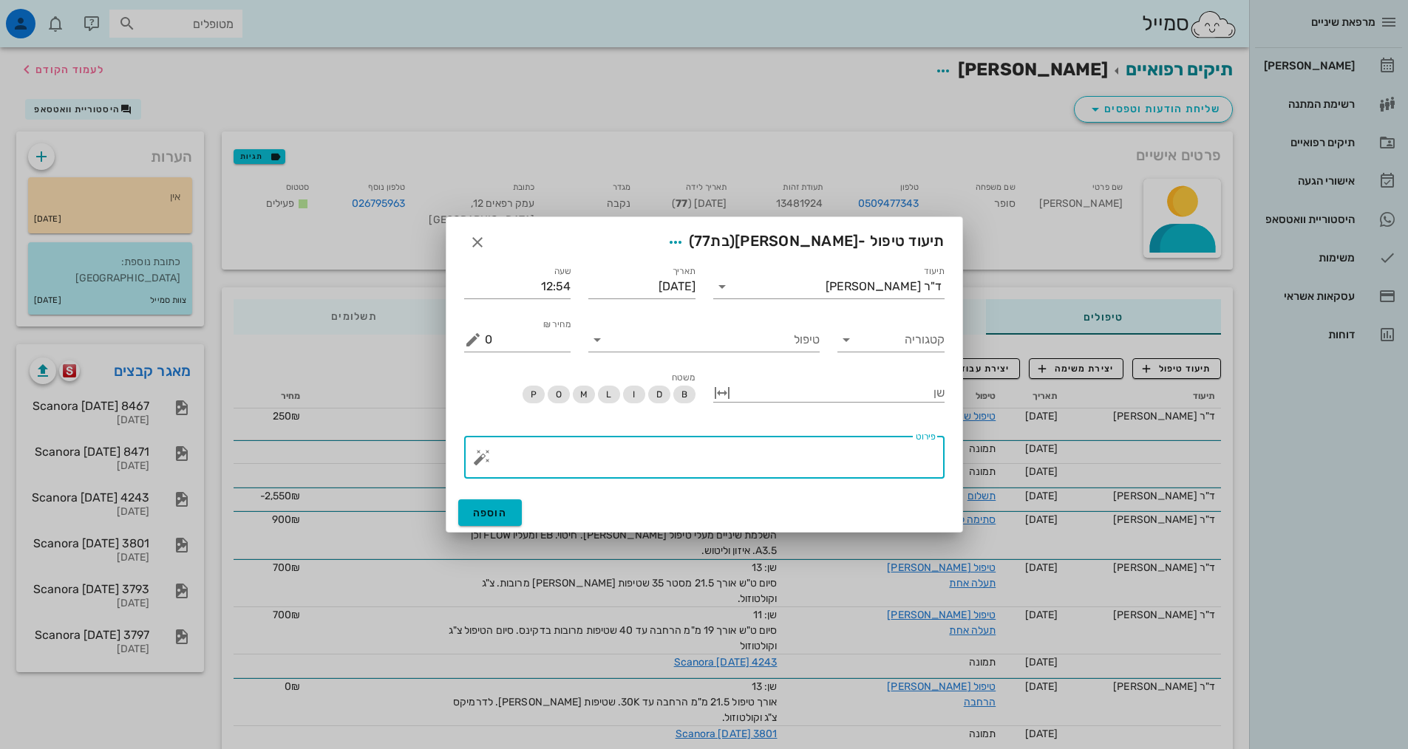
click at [834, 451] on textarea "פירוט" at bounding box center [710, 460] width 451 height 35
click at [766, 336] on input "טיפול" at bounding box center [714, 340] width 211 height 24
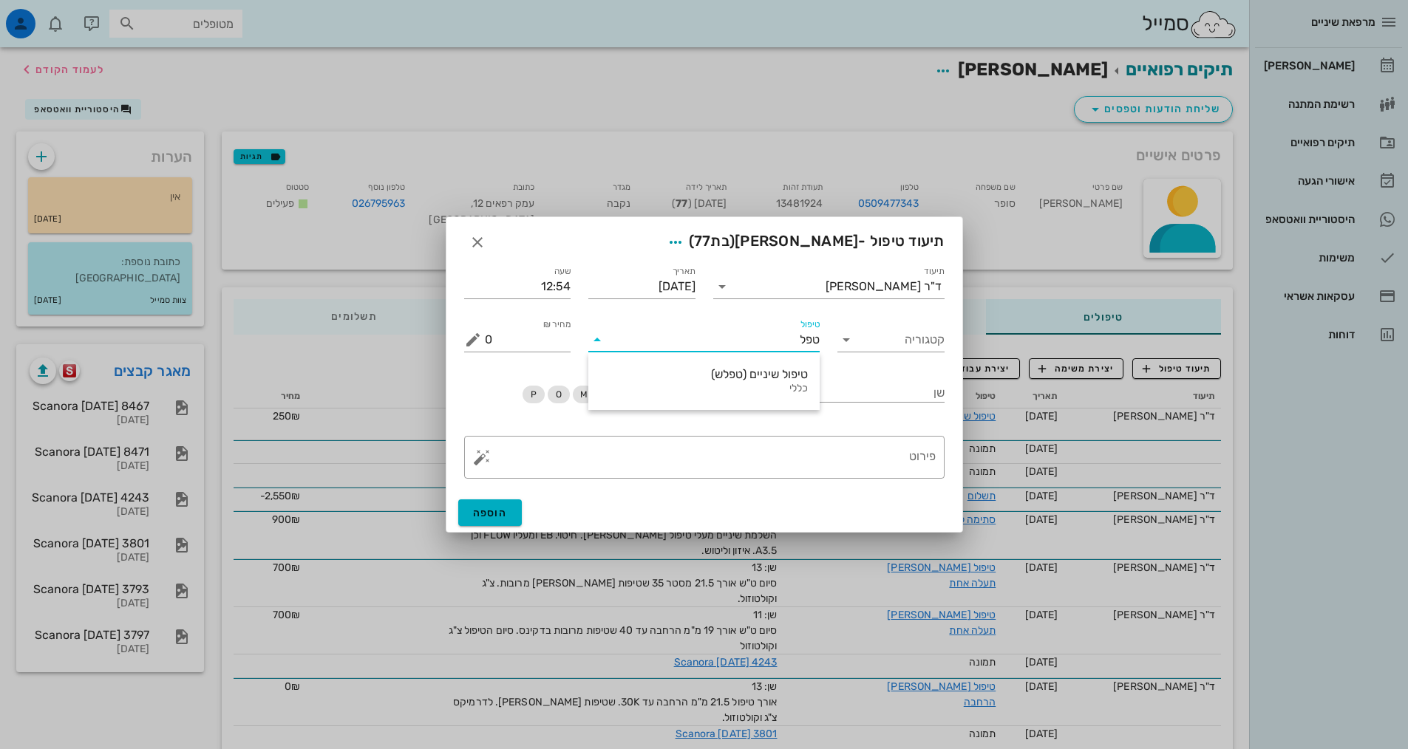
type input "טפלש"
click at [757, 378] on div "טיפול שיניים (טפלש)" at bounding box center [704, 374] width 208 height 14
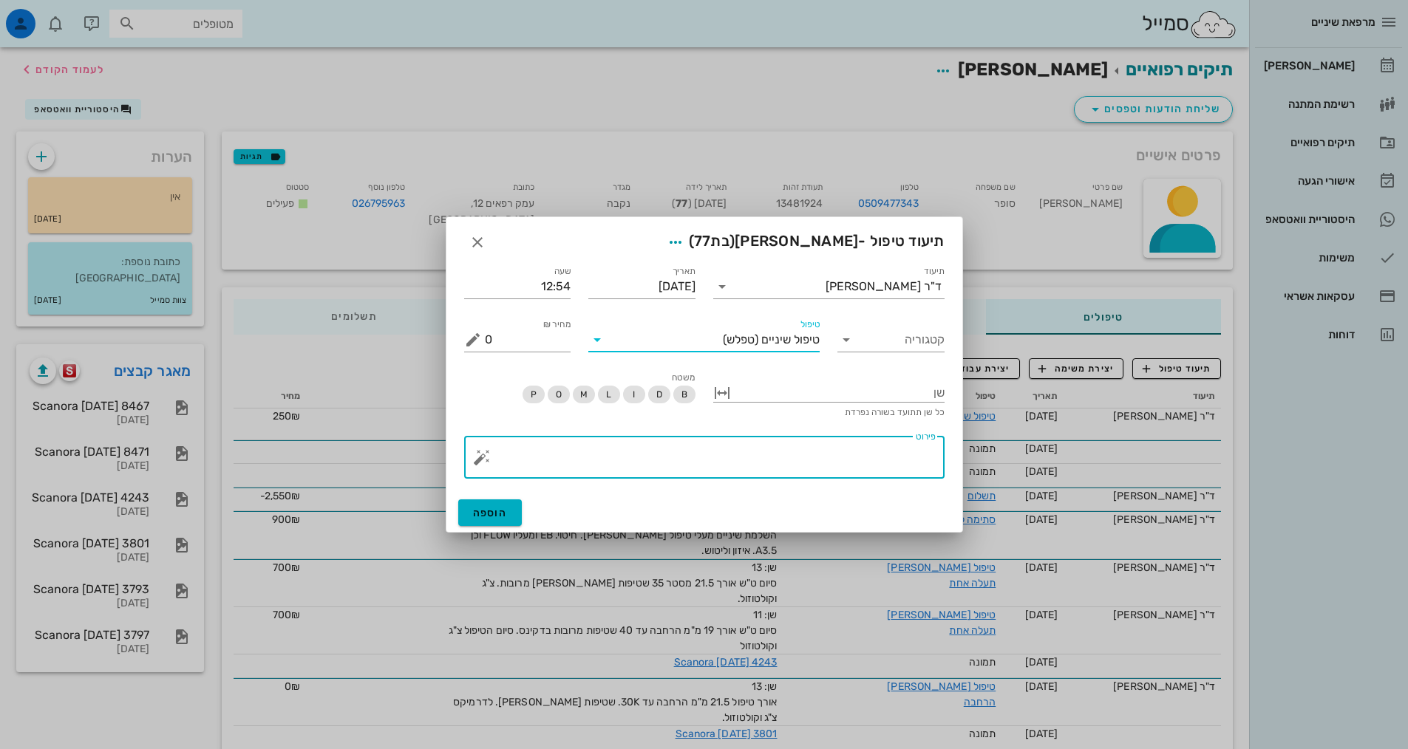
click at [879, 450] on textarea "פירוט" at bounding box center [710, 460] width 451 height 35
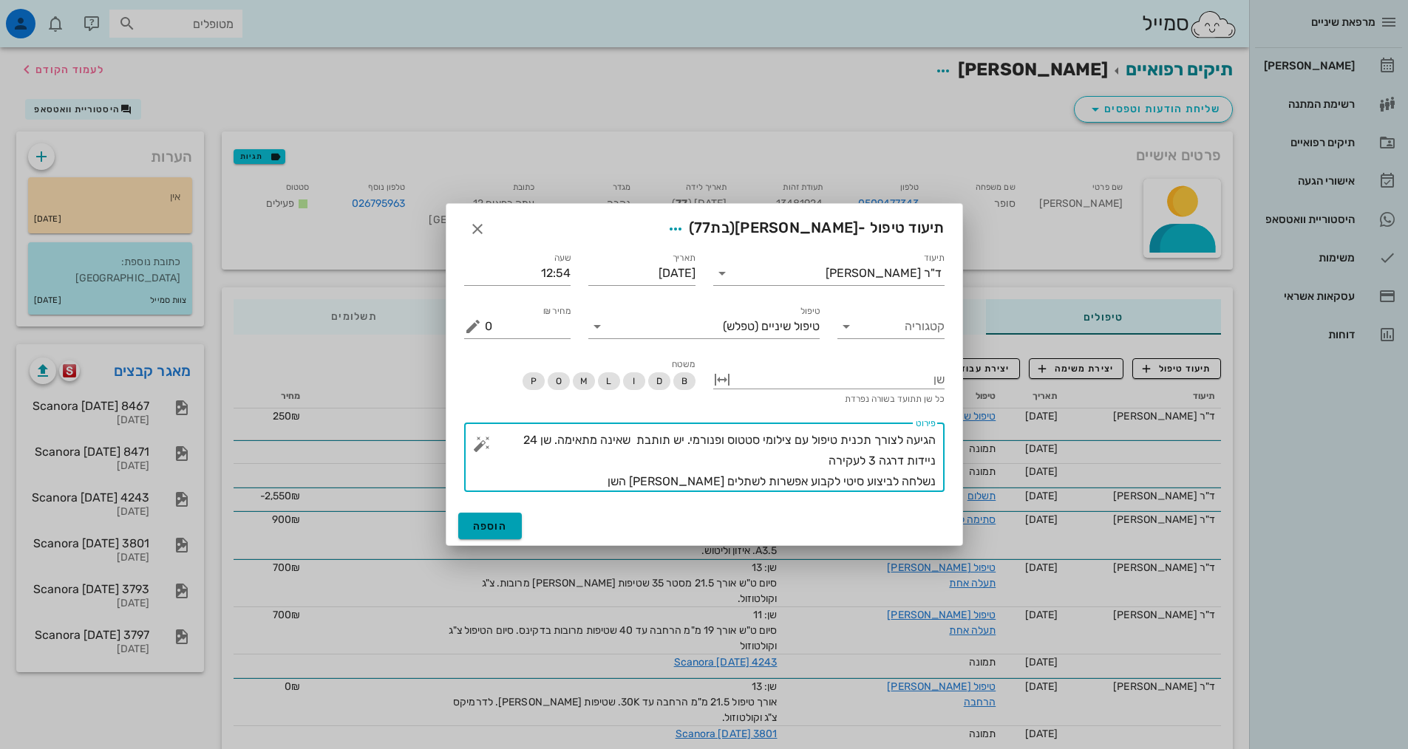
type textarea "הגיעה לצורך תכנית טיפול עם צילומי סטטוס ופנורמי. יש תותבת שאינה מתאימה. שן 24 נ…"
click at [507, 522] on button "הוספה" at bounding box center [490, 526] width 64 height 27
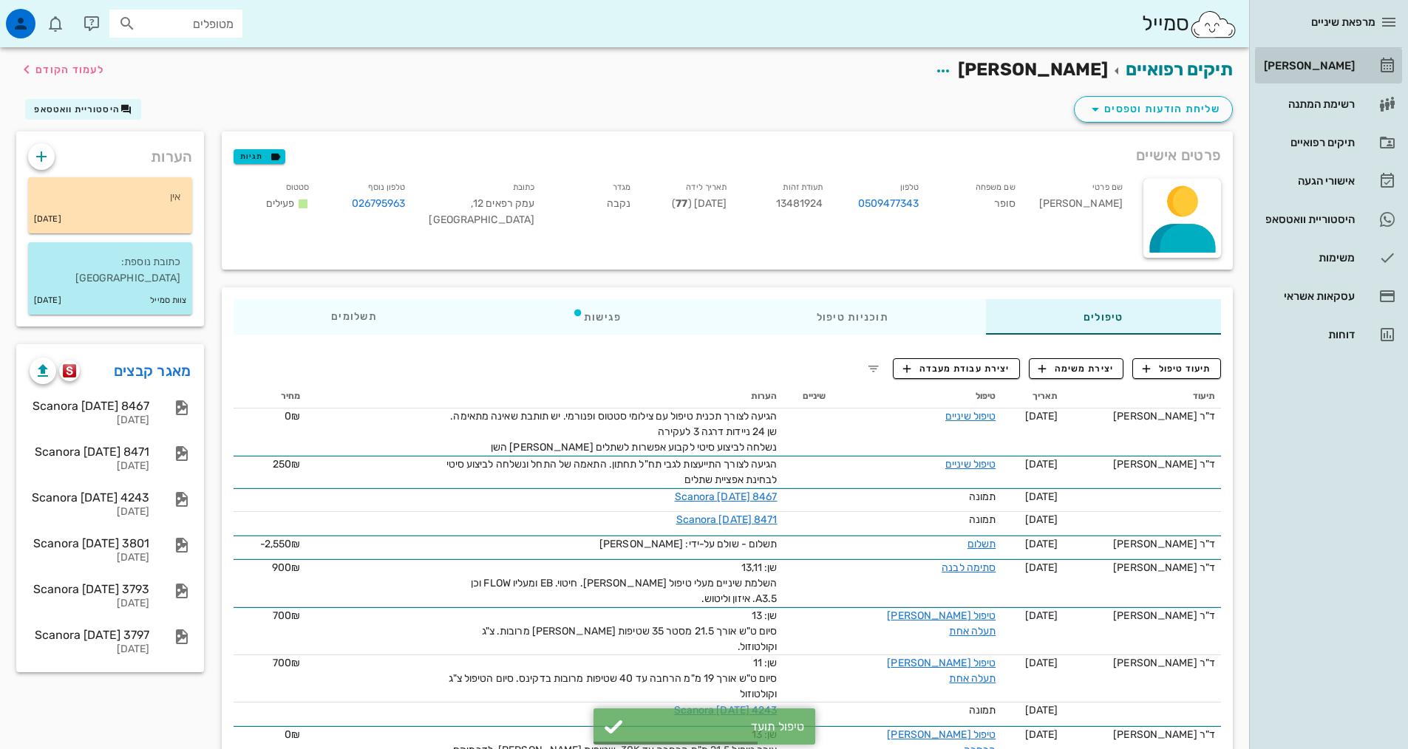
click at [1338, 69] on div "[PERSON_NAME]" at bounding box center [1308, 66] width 94 height 12
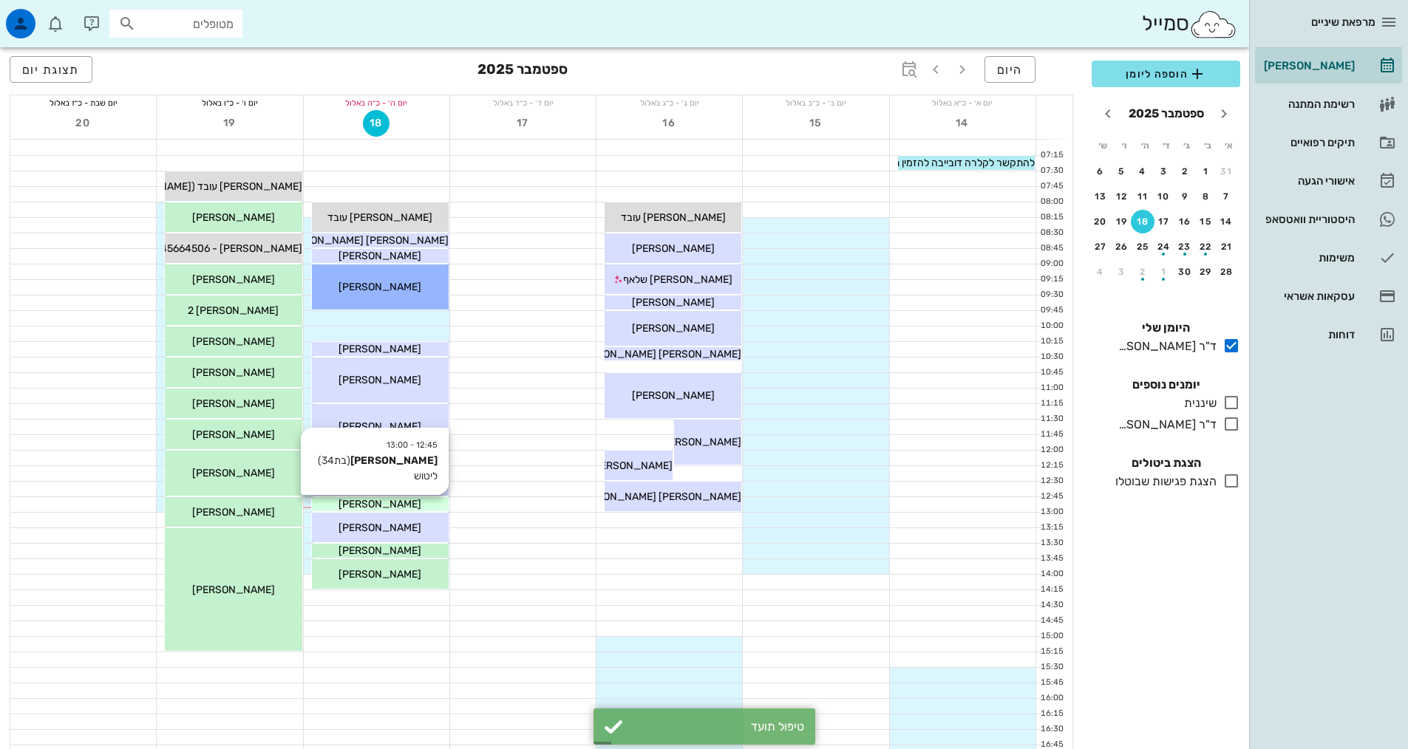
click at [428, 507] on div "[PERSON_NAME]" at bounding box center [380, 505] width 137 height 16
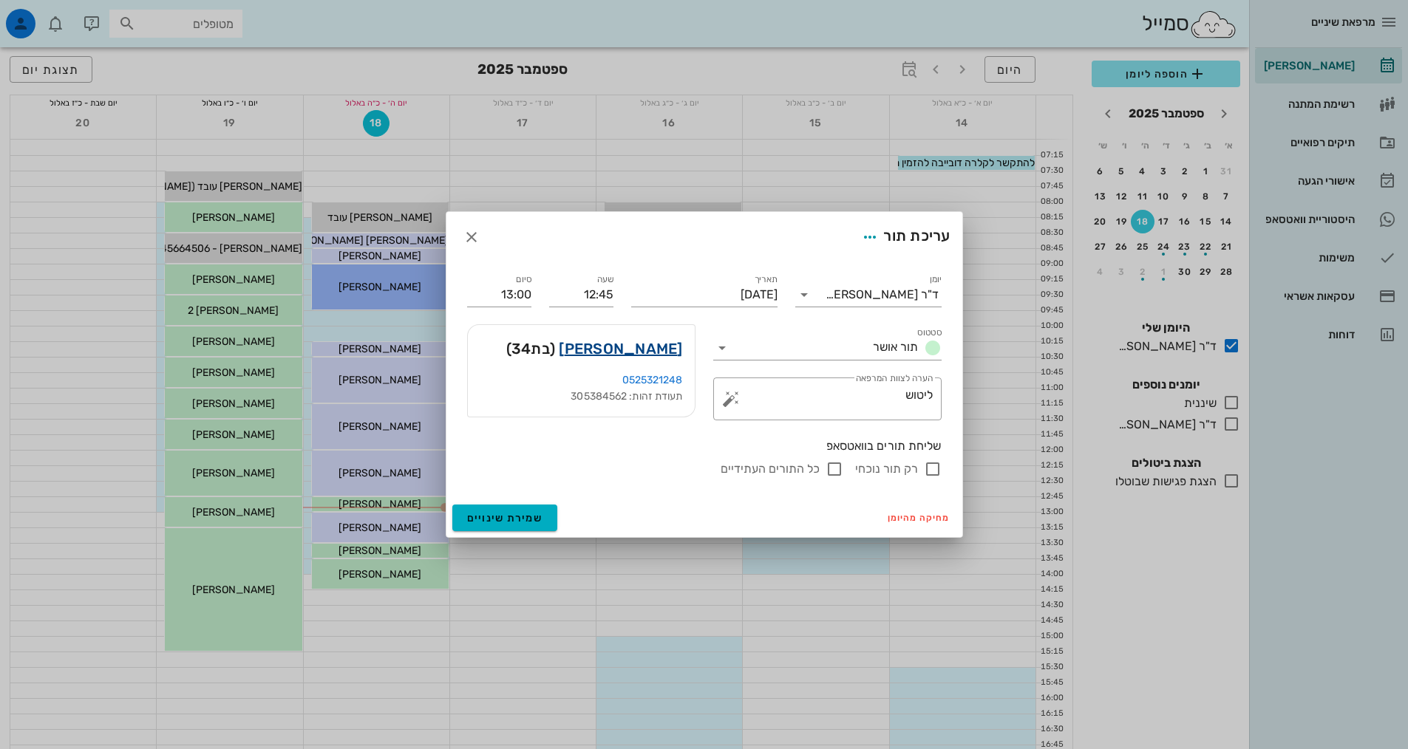
click at [653, 343] on link "עדי ברלין" at bounding box center [620, 349] width 123 height 24
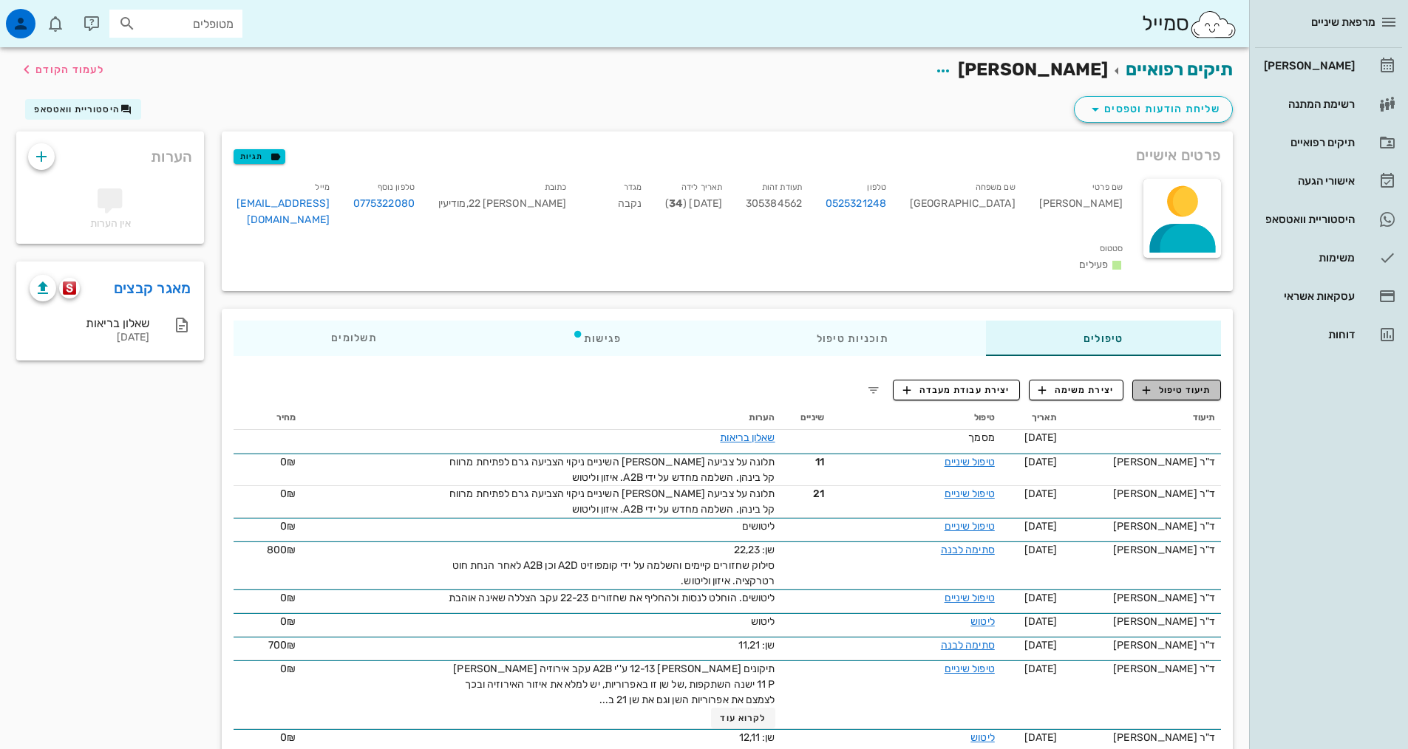
click at [1176, 384] on span "תיעוד טיפול" at bounding box center [1176, 390] width 69 height 13
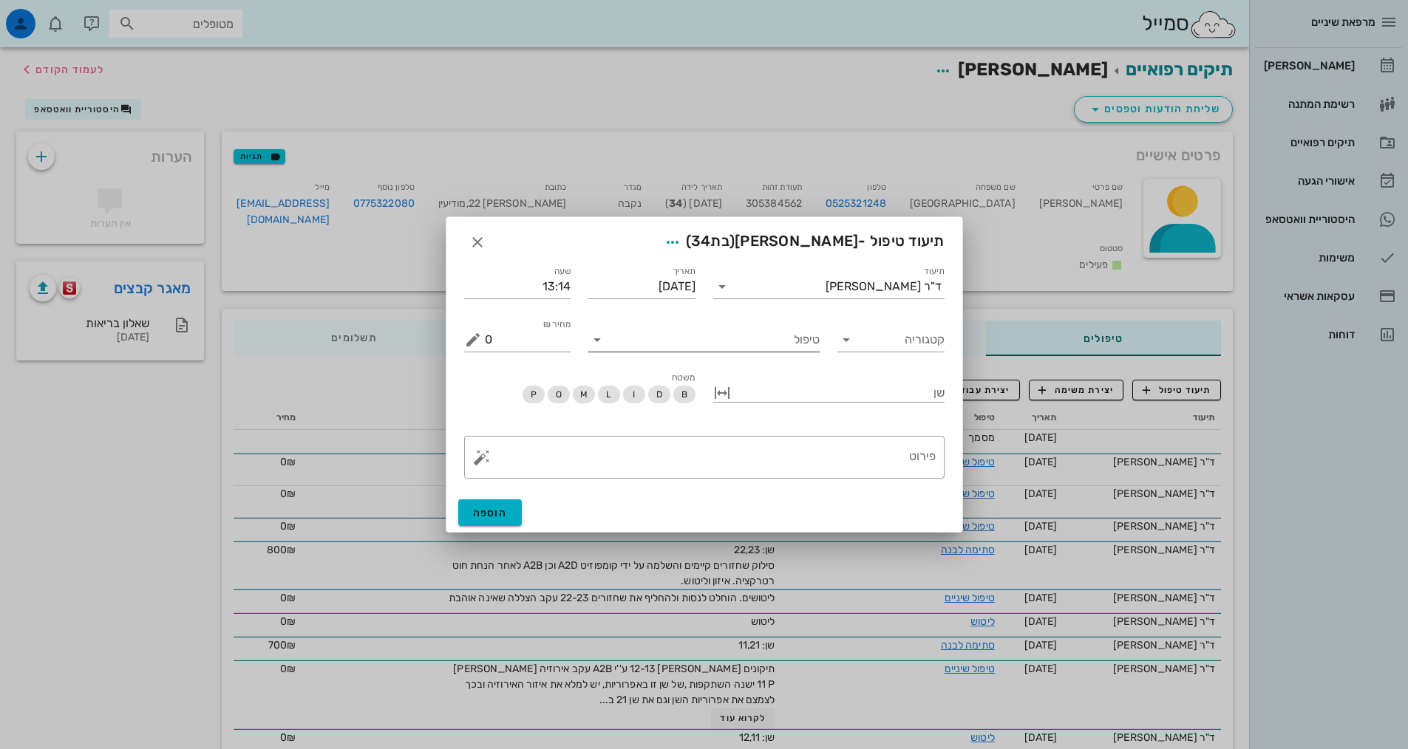
click at [756, 336] on input "טיפול" at bounding box center [714, 340] width 211 height 24
type input "ט"
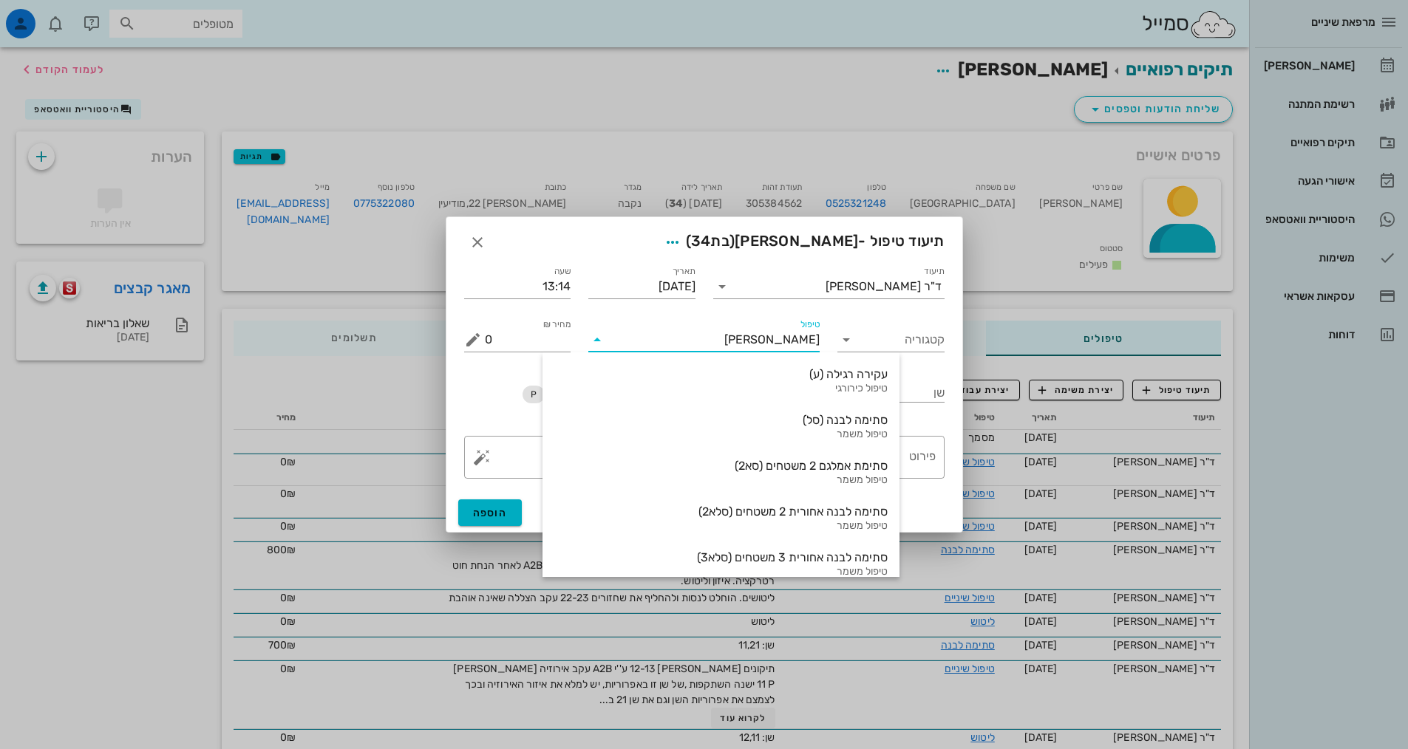
type input "ליט"
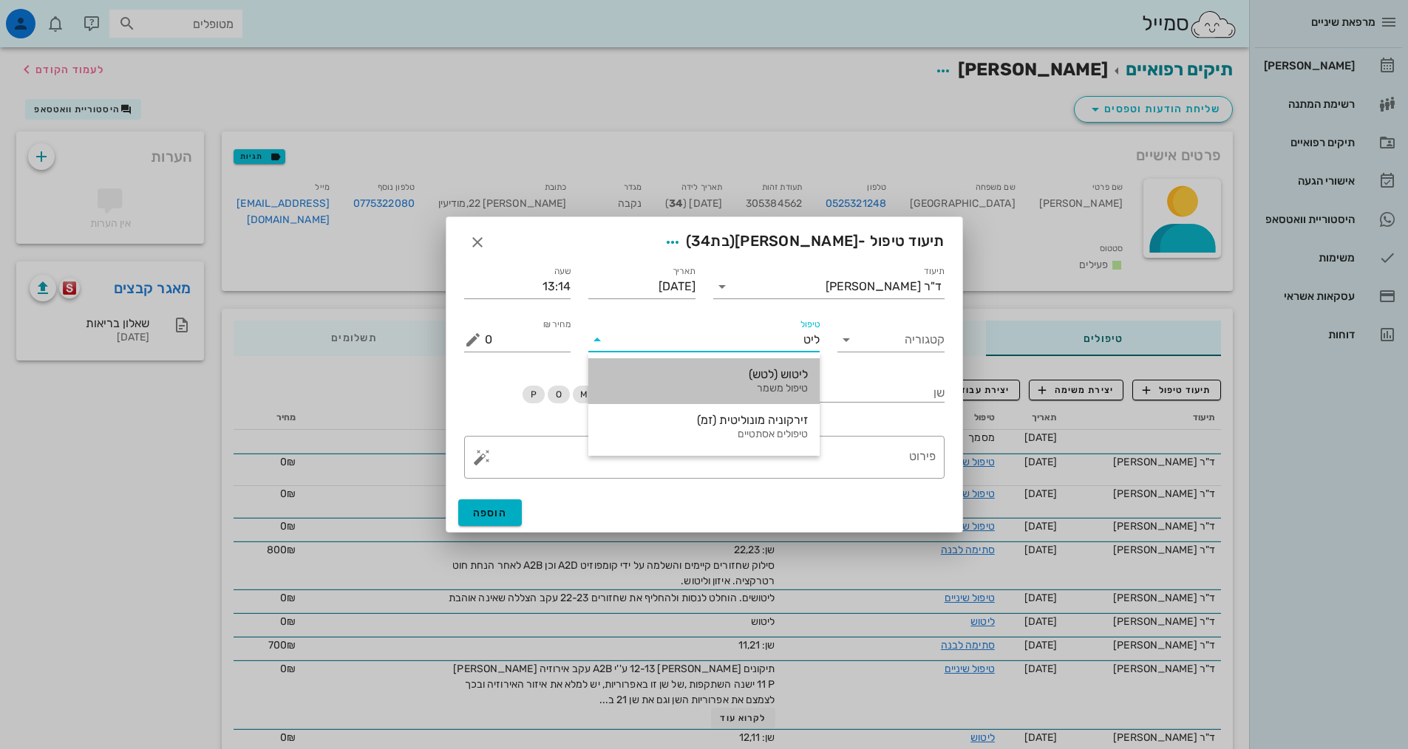
click at [777, 372] on div "ליטוש (לטש)" at bounding box center [704, 374] width 208 height 14
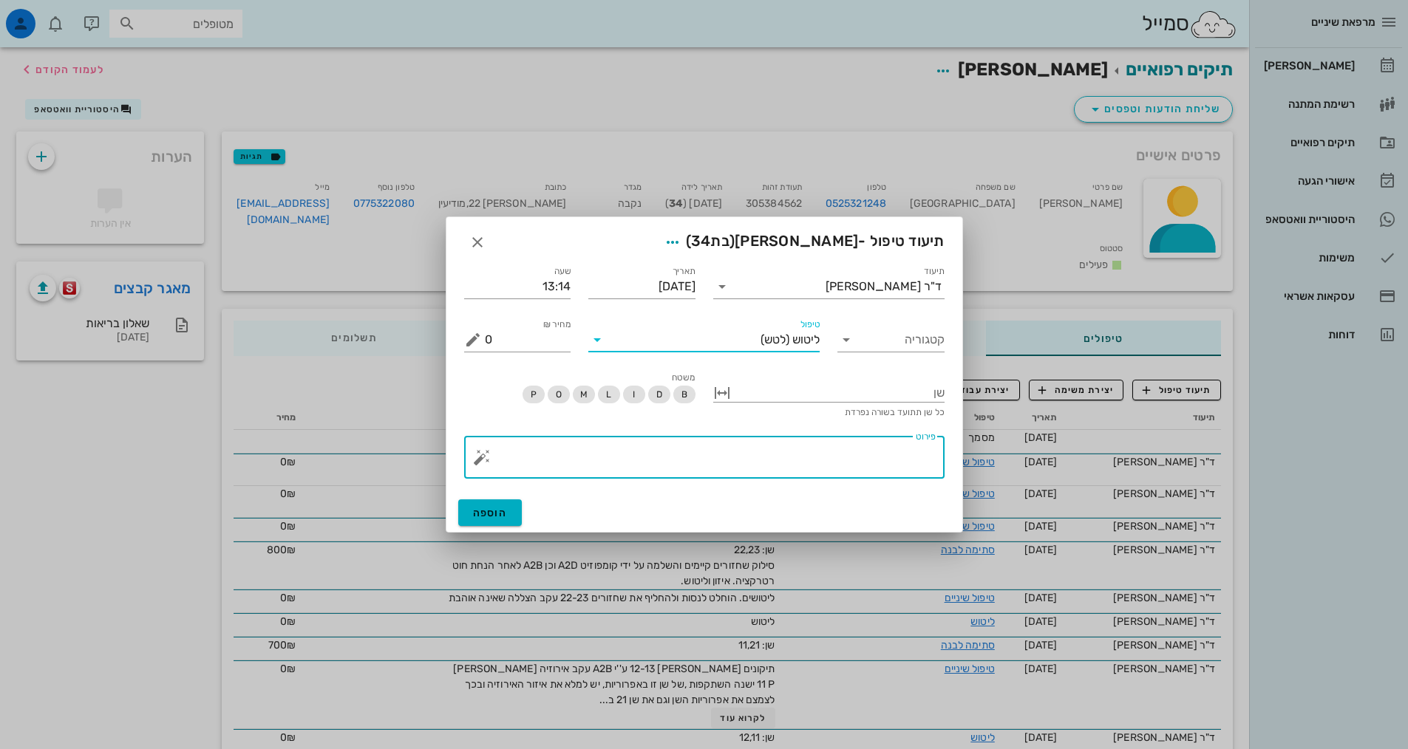
click at [877, 449] on textarea "פירוט" at bounding box center [710, 460] width 451 height 35
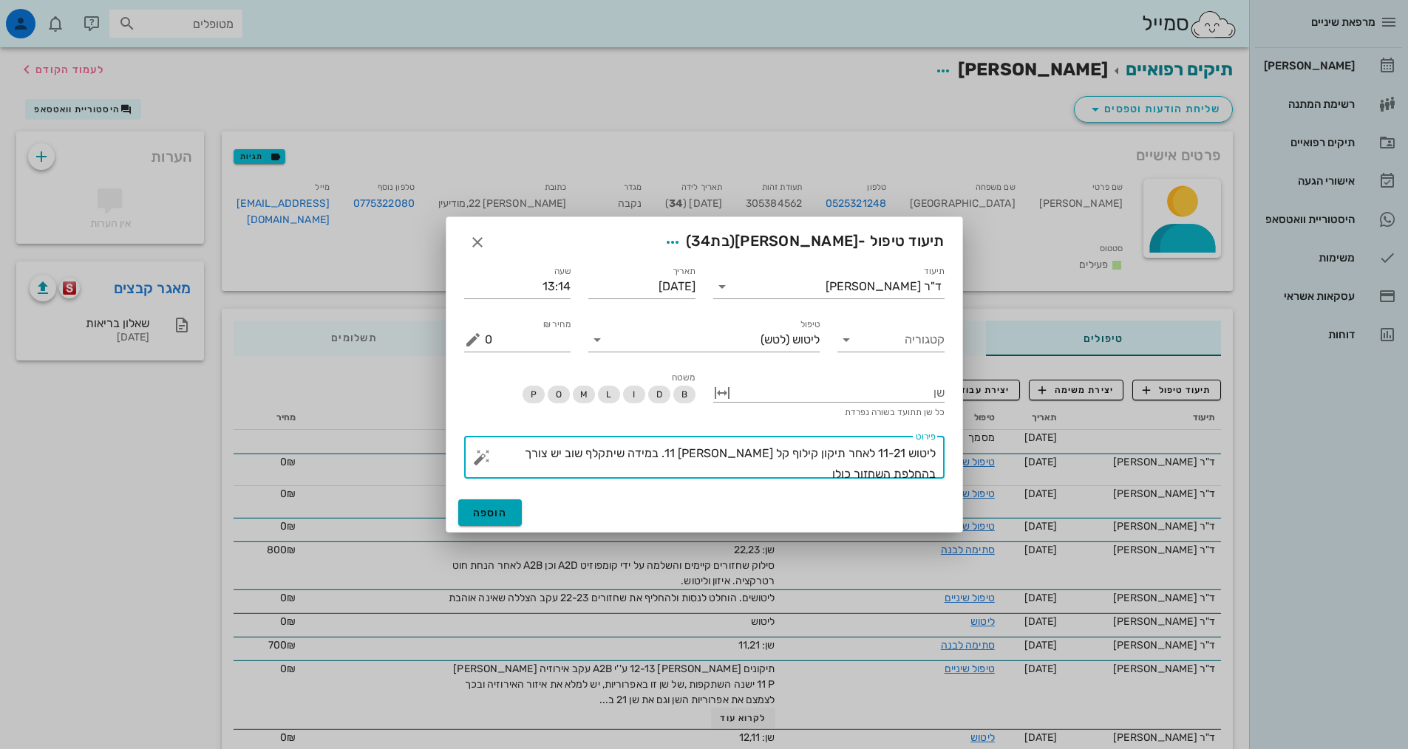
type textarea "ליטוש 11-21 לאחר תיקון קילוף קל בשן 11. במידה שיתקלף שוב יש צורך בהחלפת השחזור …"
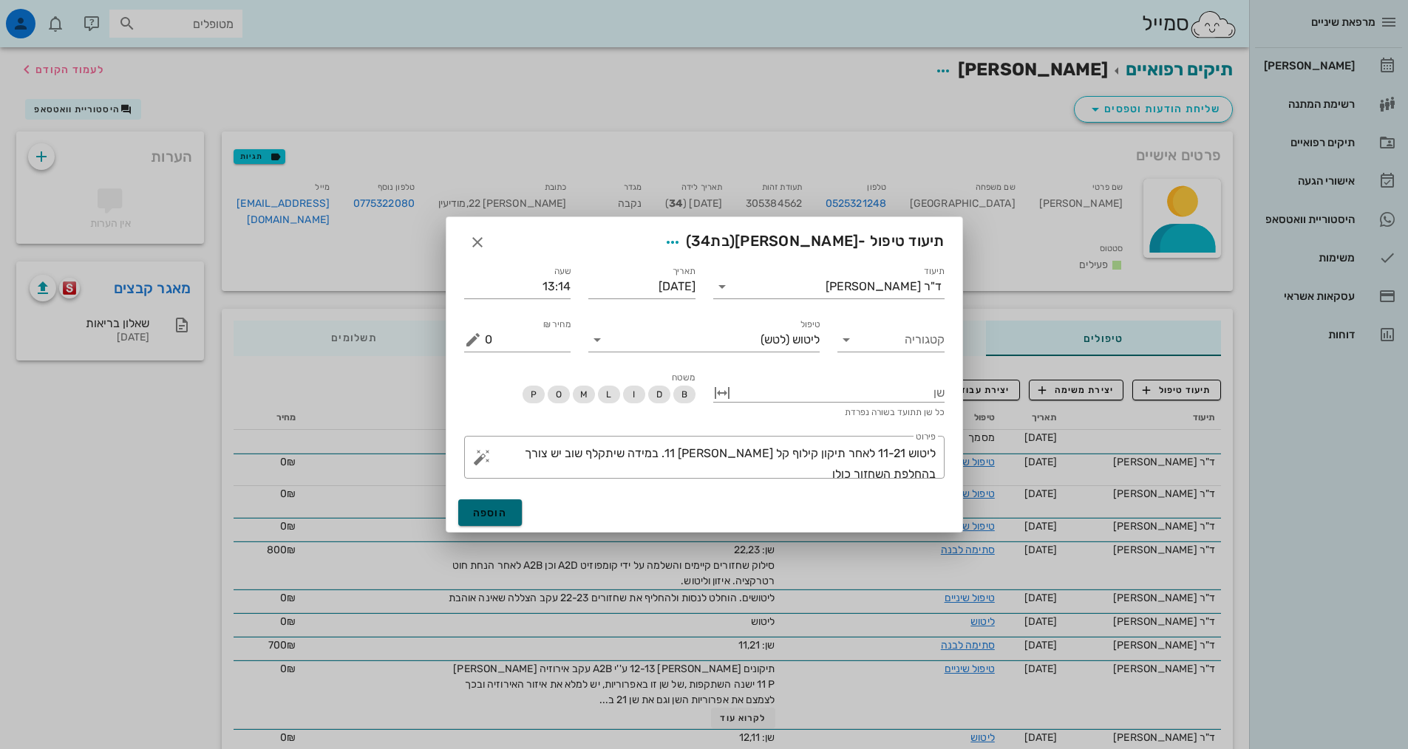
click at [483, 508] on span "הוספה" at bounding box center [490, 513] width 35 height 13
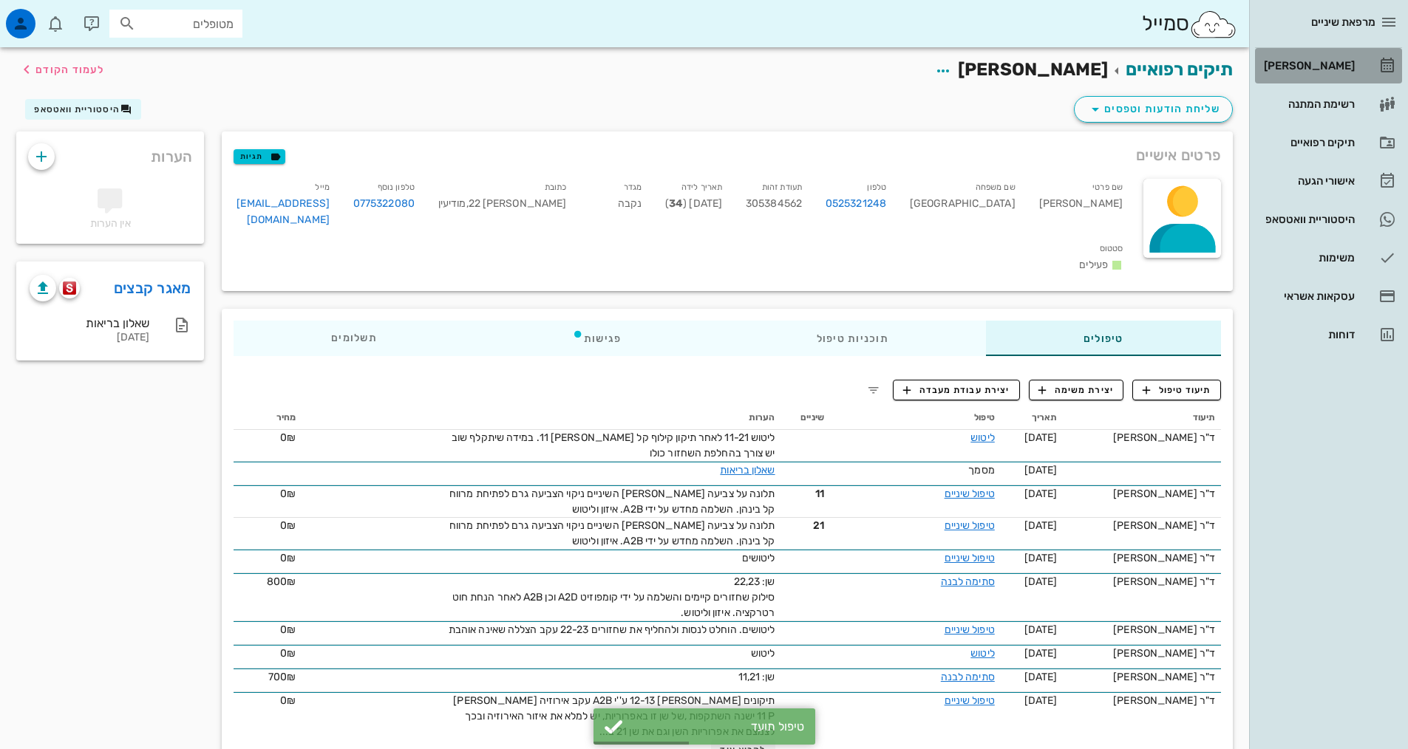
click at [1319, 67] on div "[PERSON_NAME]" at bounding box center [1308, 66] width 94 height 12
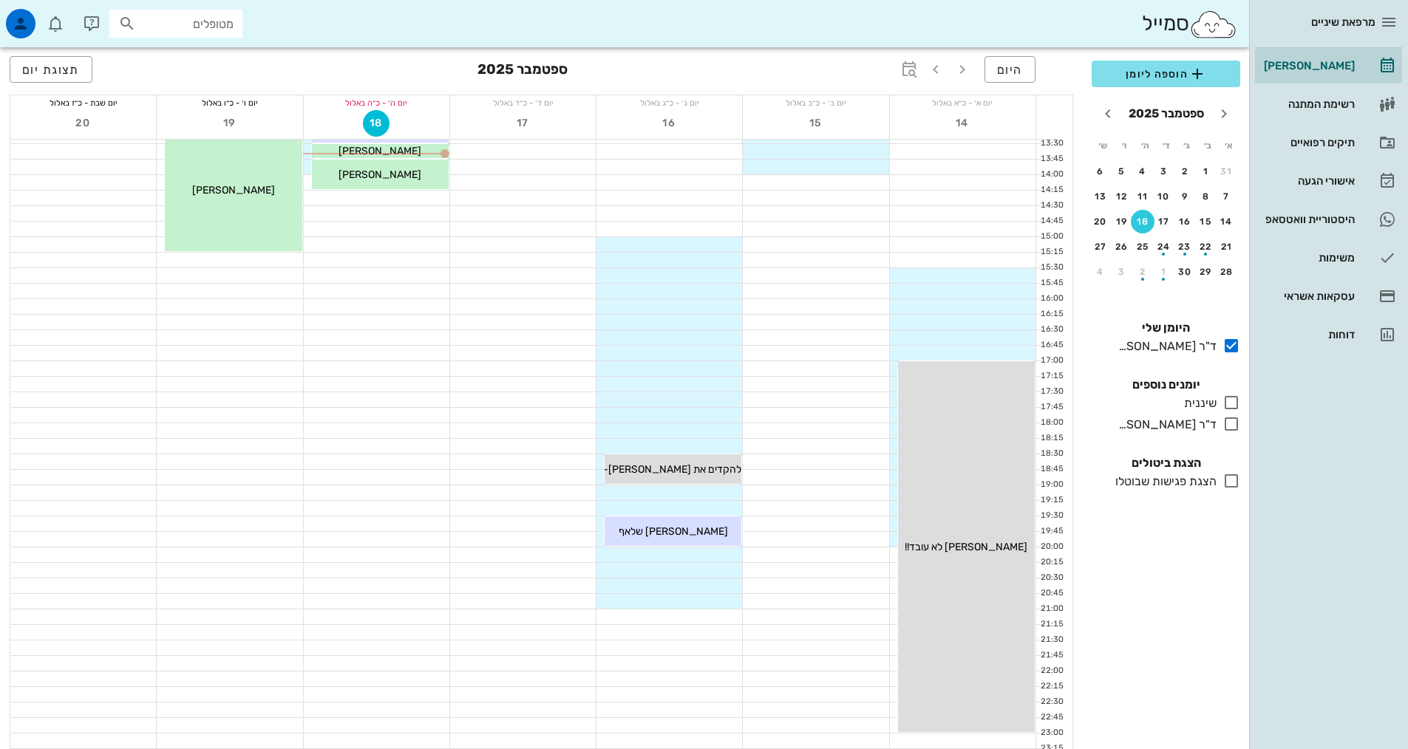
scroll to position [446, 0]
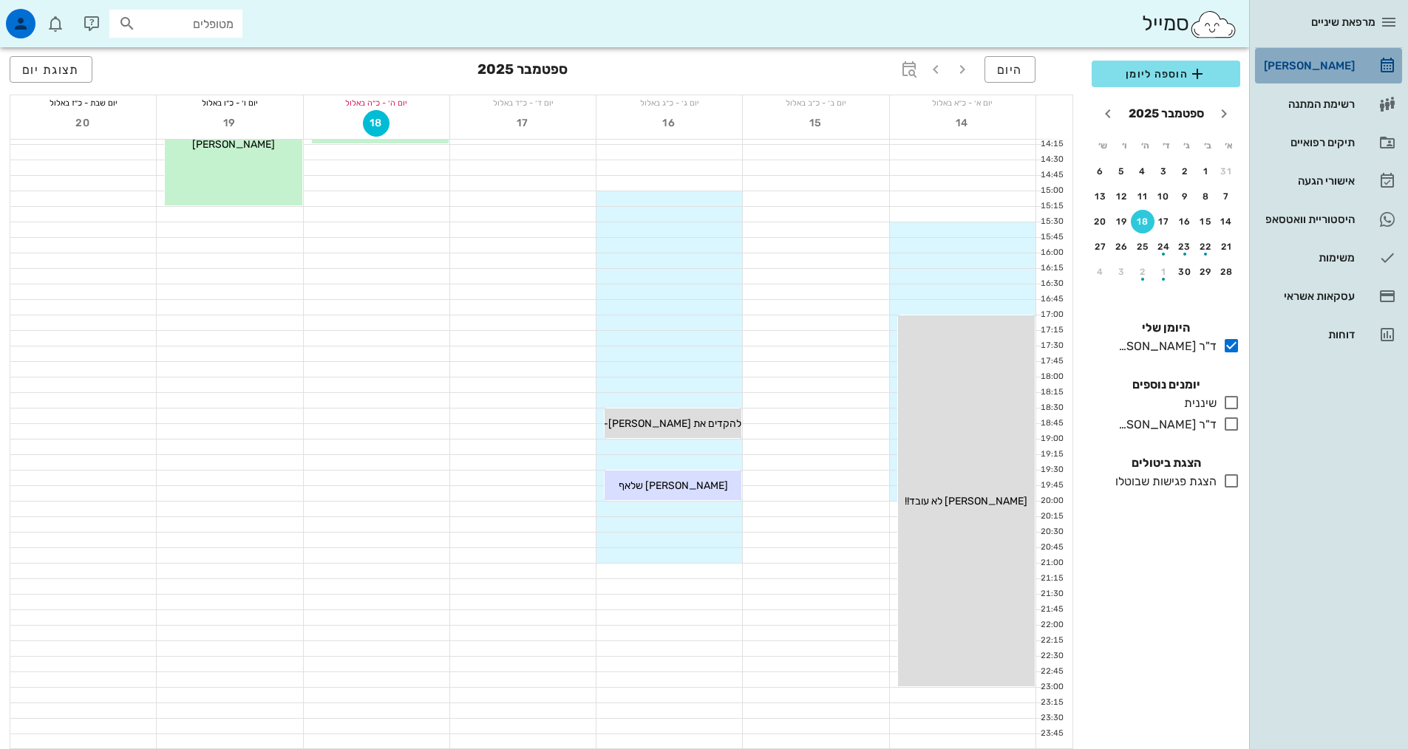
click at [1313, 64] on div "[PERSON_NAME]" at bounding box center [1308, 66] width 94 height 12
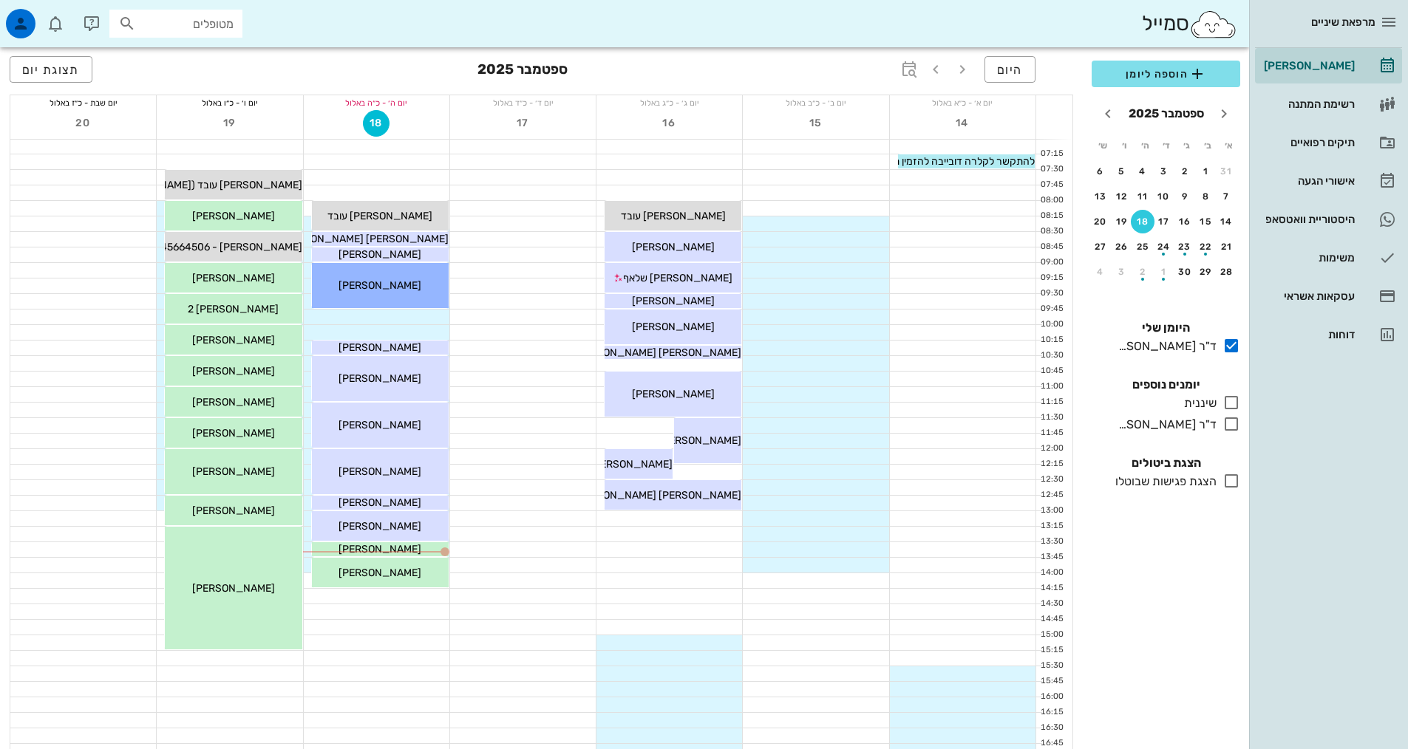
scroll to position [0, 0]
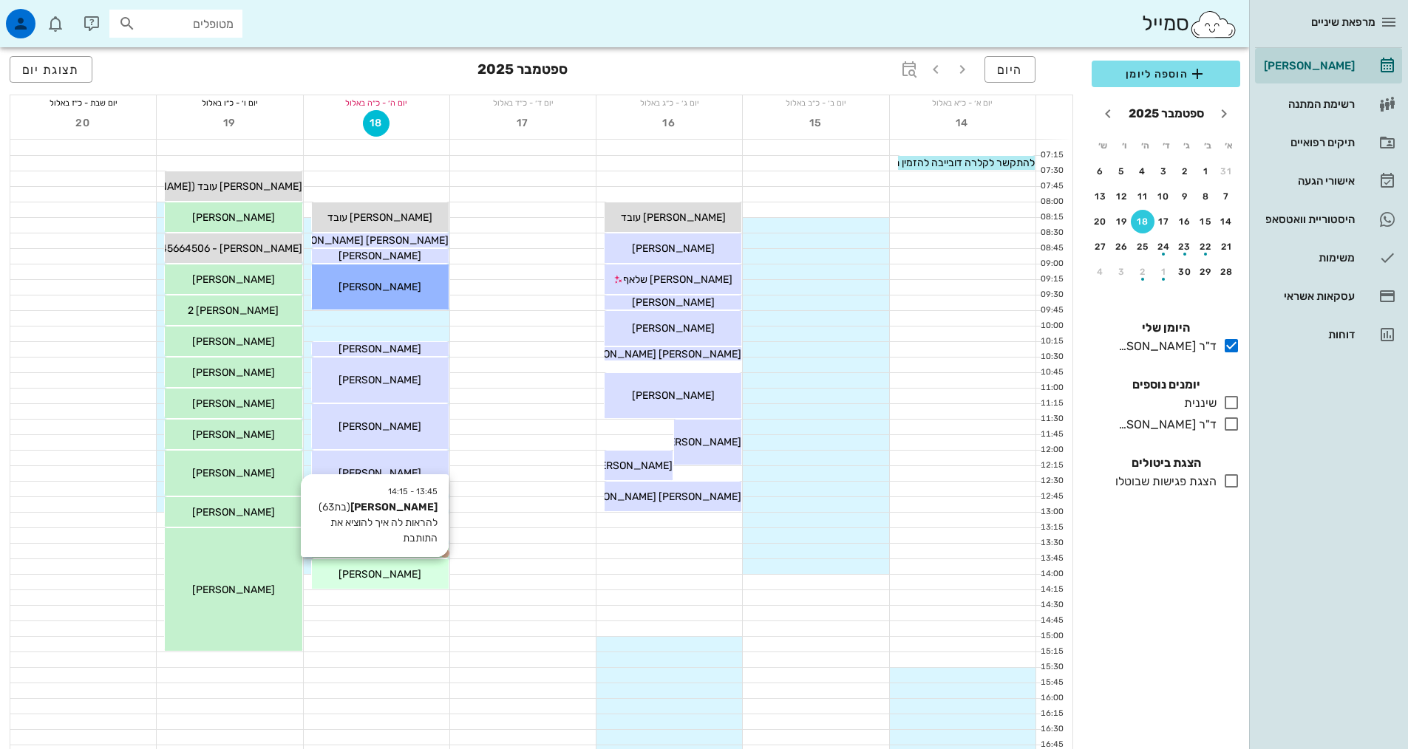
click at [415, 577] on div "[PERSON_NAME]" at bounding box center [380, 575] width 137 height 16
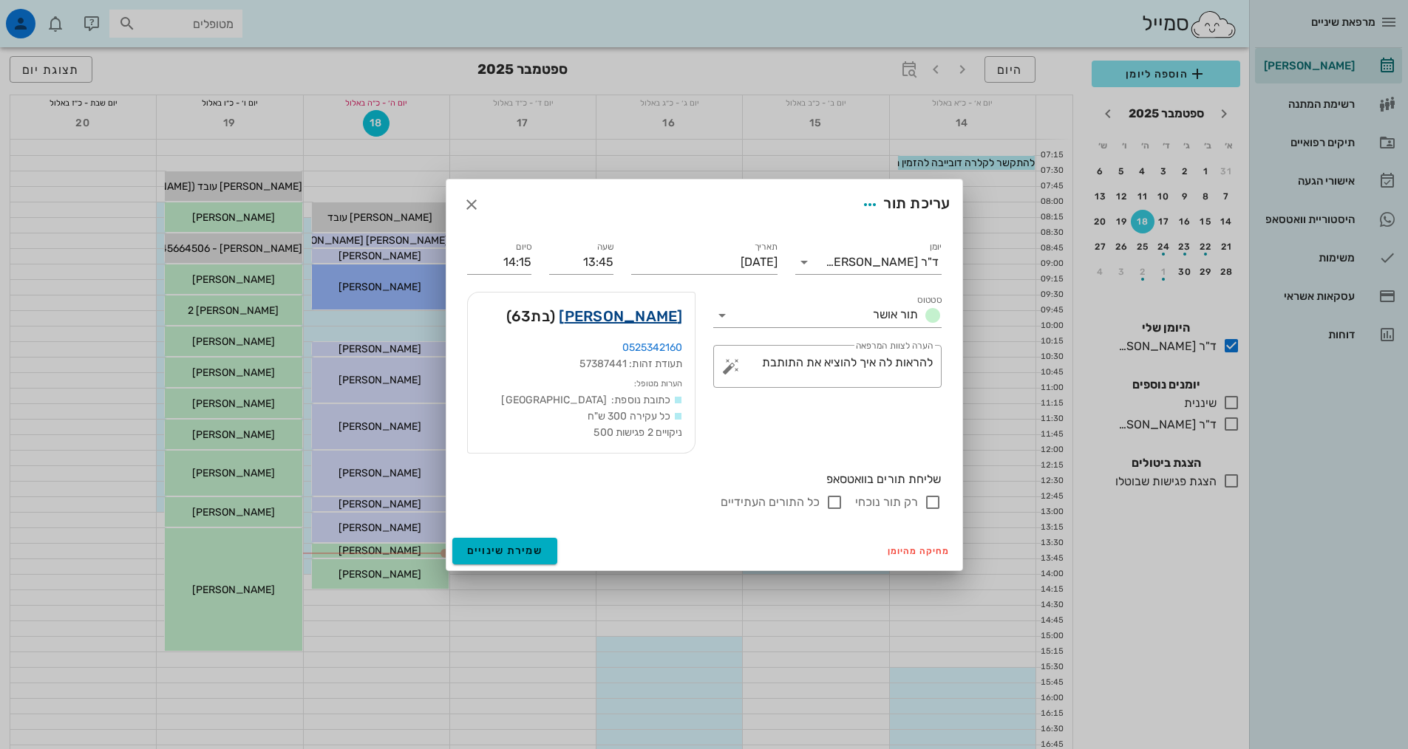
click at [648, 309] on link "פנינה שמחון" at bounding box center [620, 316] width 123 height 24
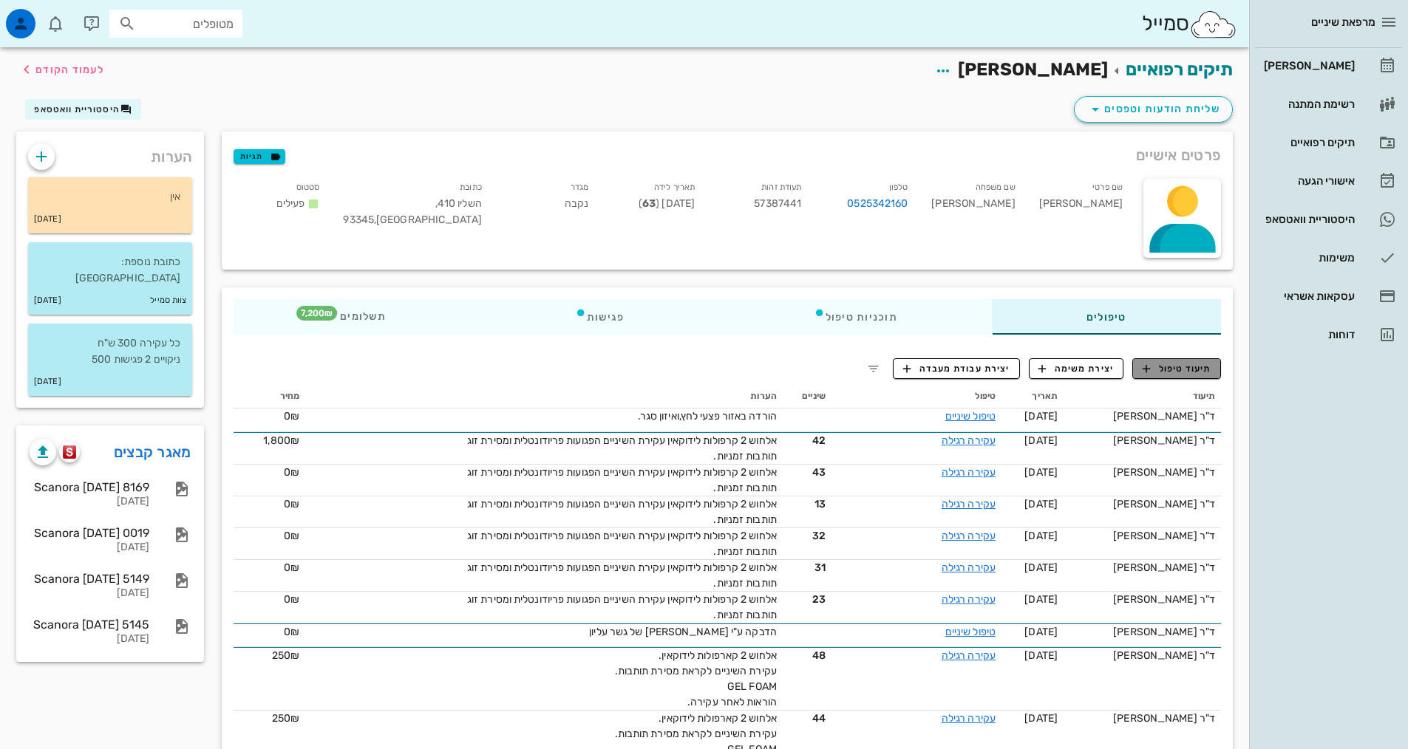
click at [1179, 372] on span "תיעוד טיפול" at bounding box center [1176, 368] width 69 height 13
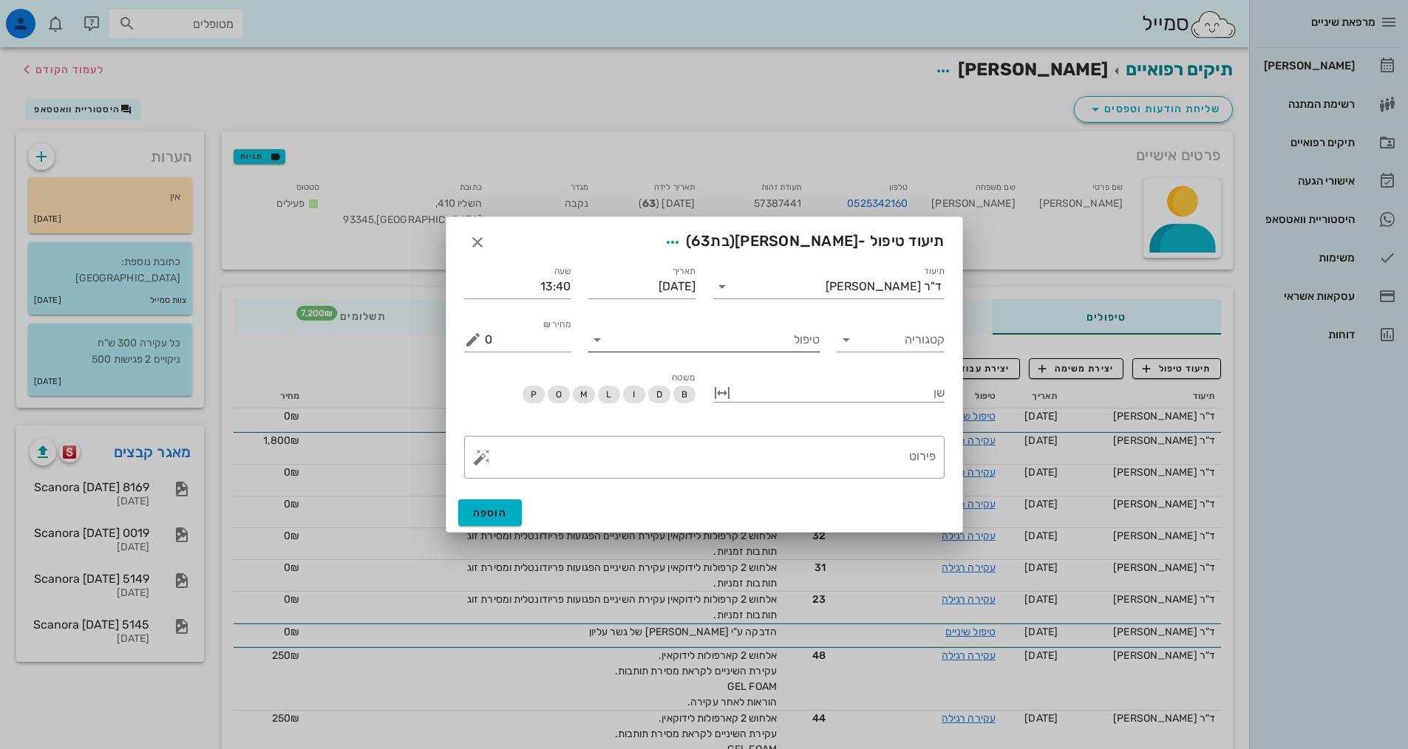
click at [783, 338] on input "טיפול" at bounding box center [714, 340] width 211 height 24
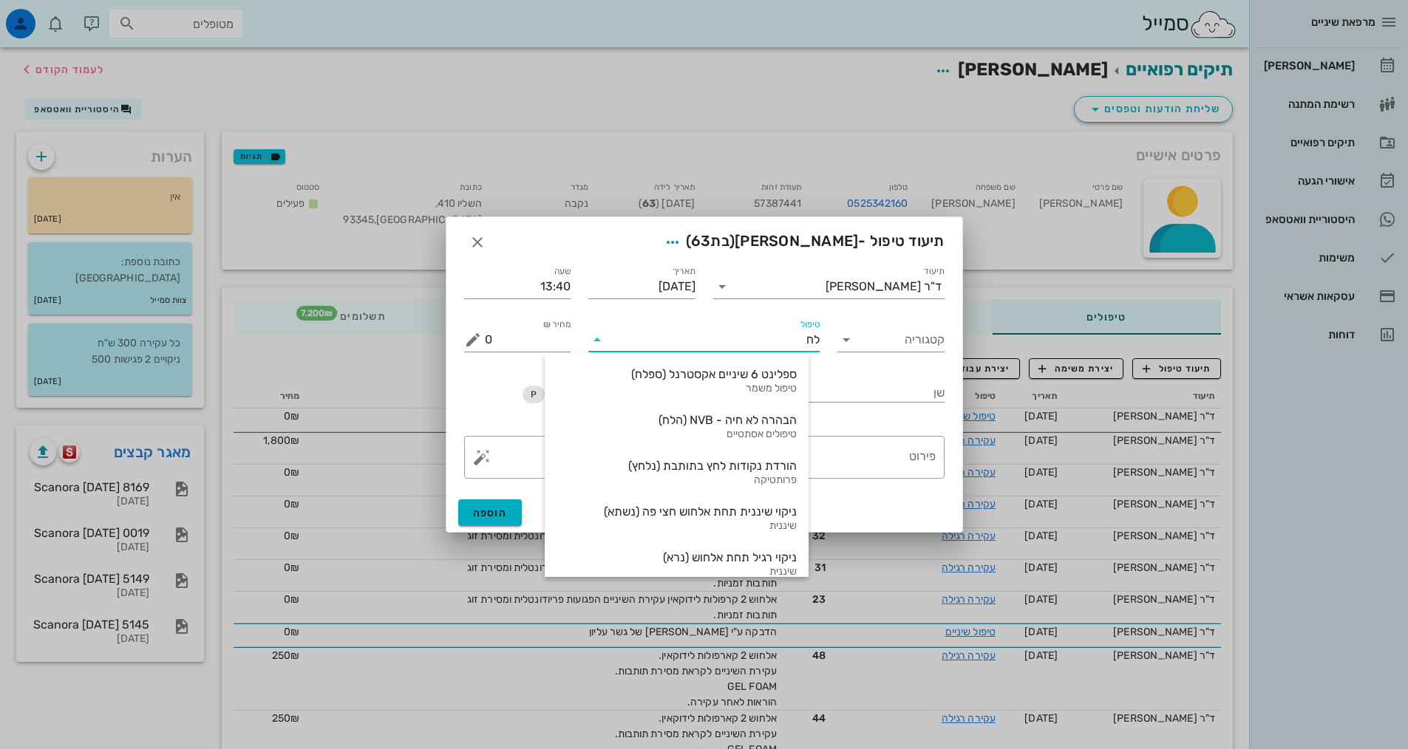
type input "ל"
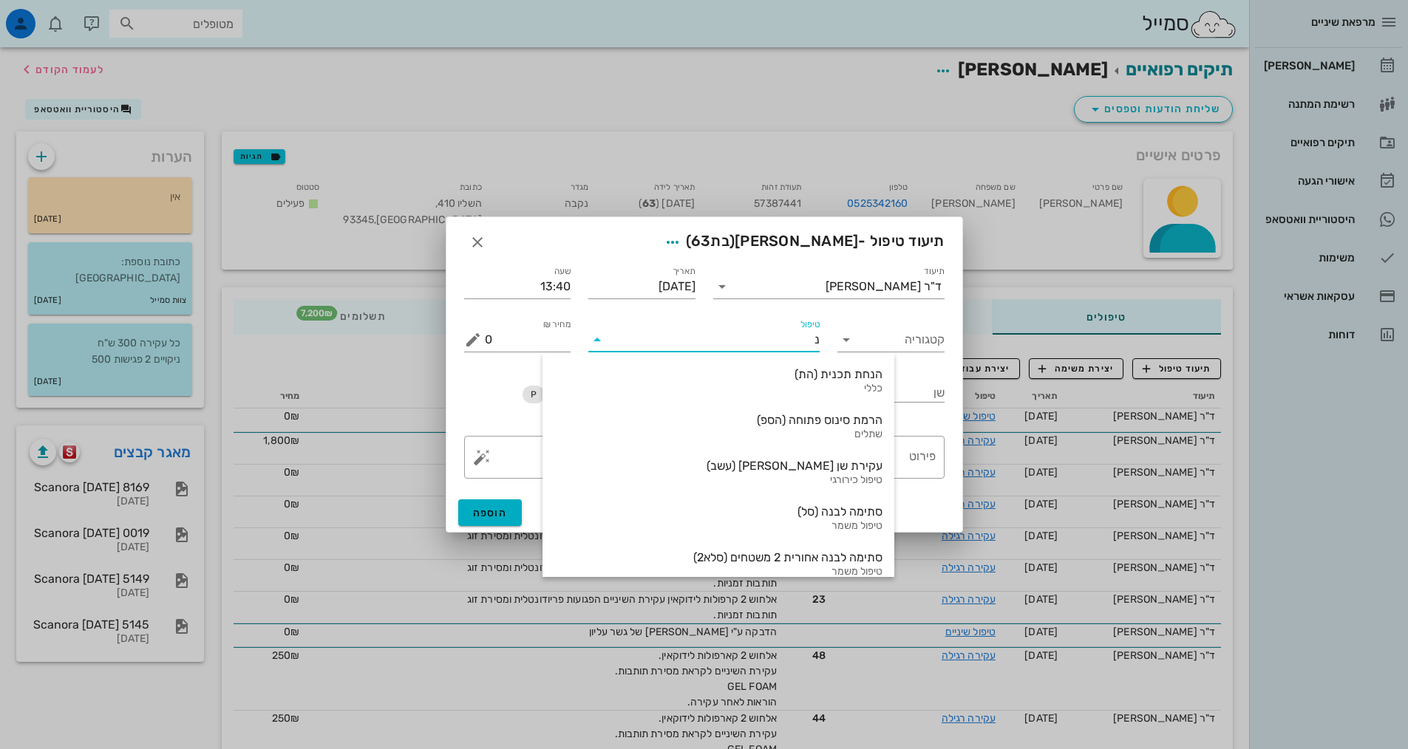
type input "נל"
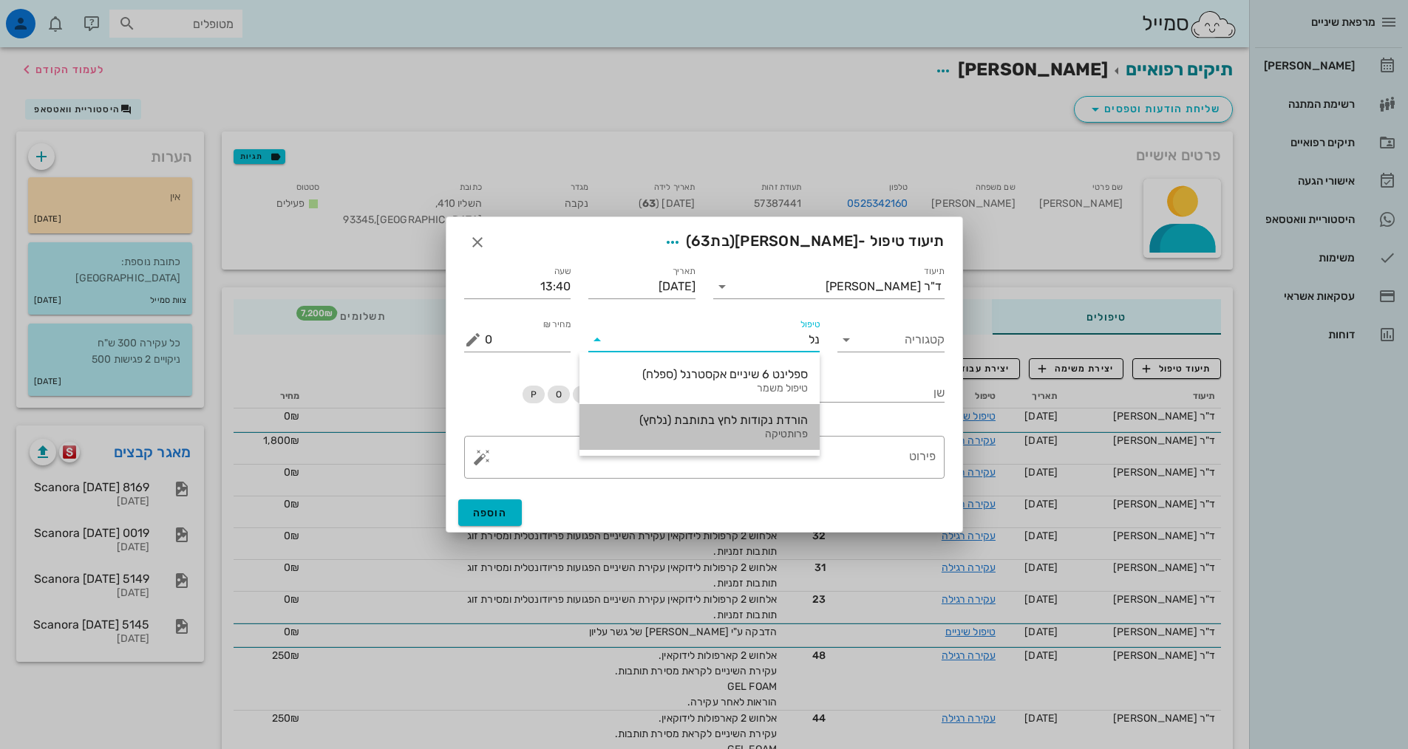
click at [782, 426] on div "הורדת נקודות לחץ בתותבת (נלחץ)" at bounding box center [699, 420] width 217 height 14
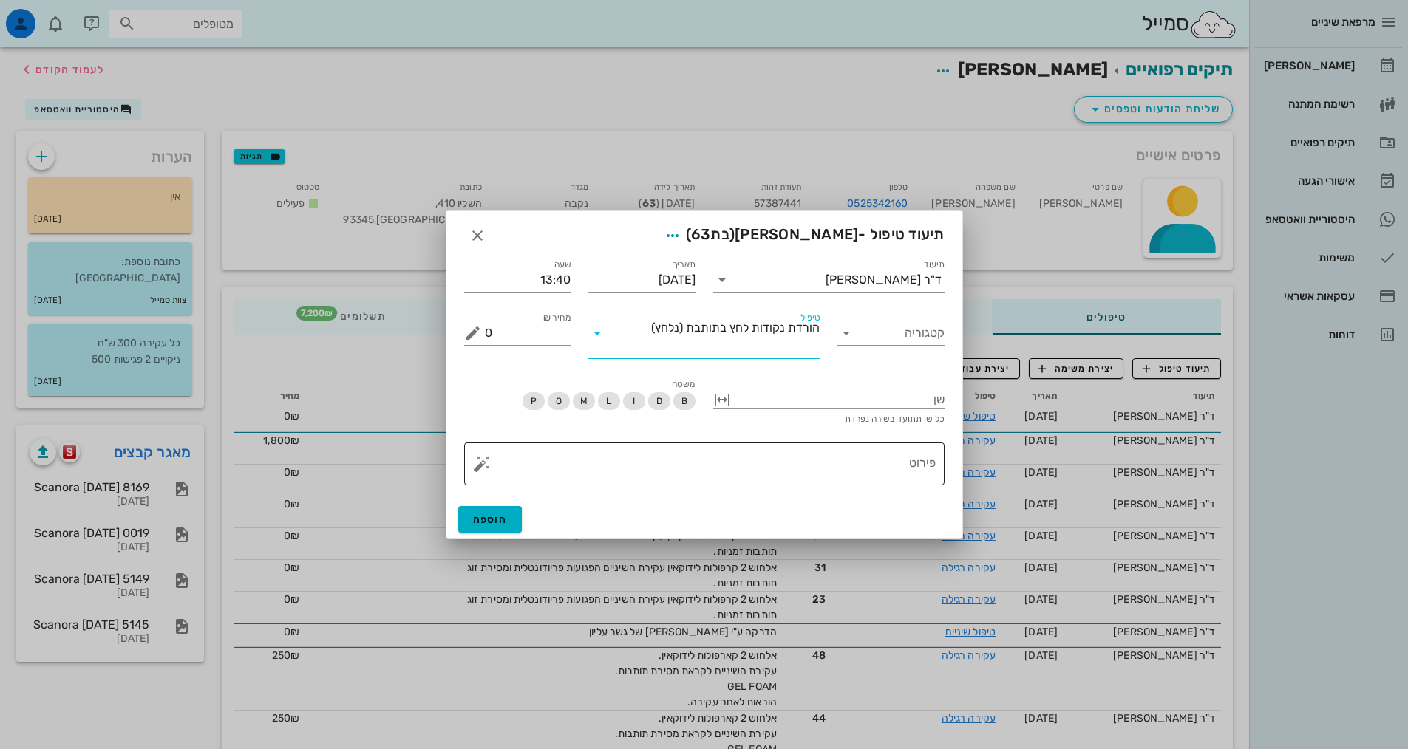
click at [896, 457] on textarea "פירוט" at bounding box center [710, 467] width 451 height 35
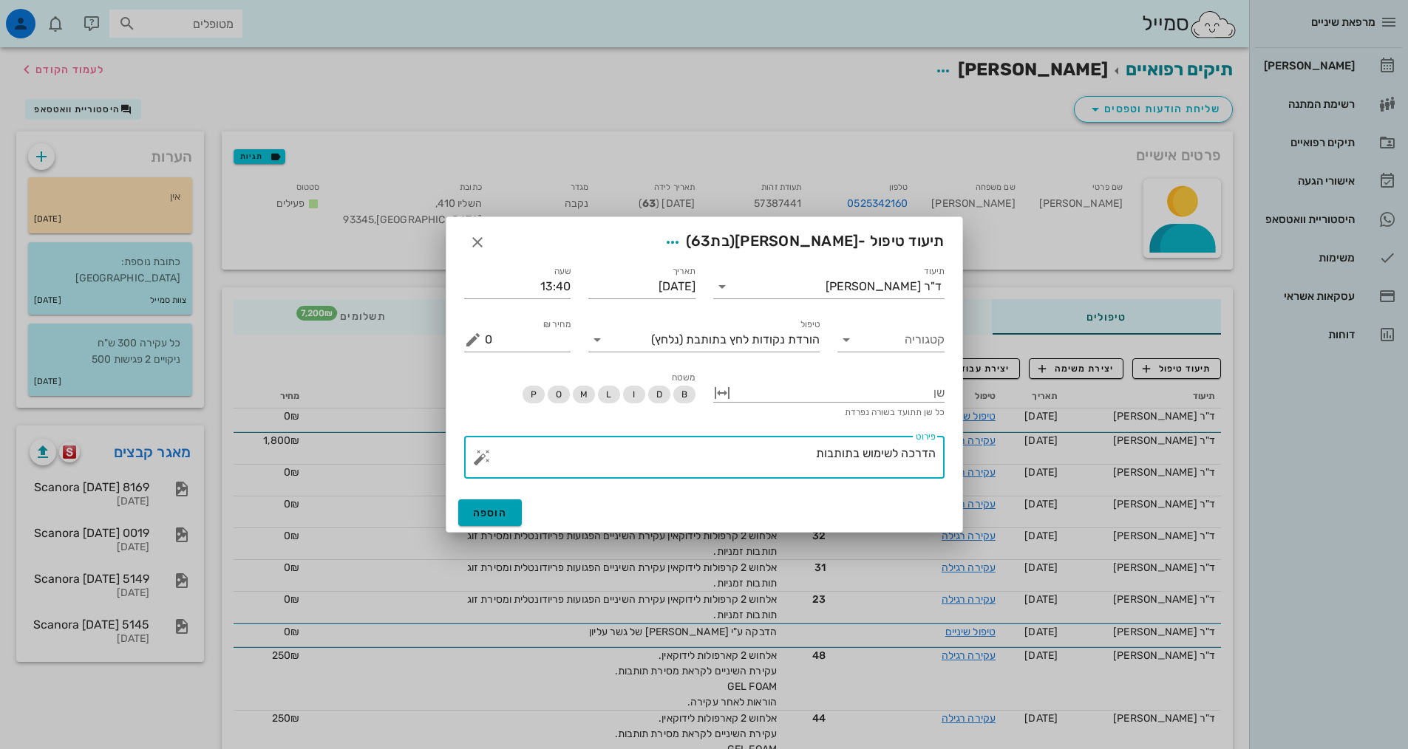
type textarea "הדרכה לשימוש בתותבות"
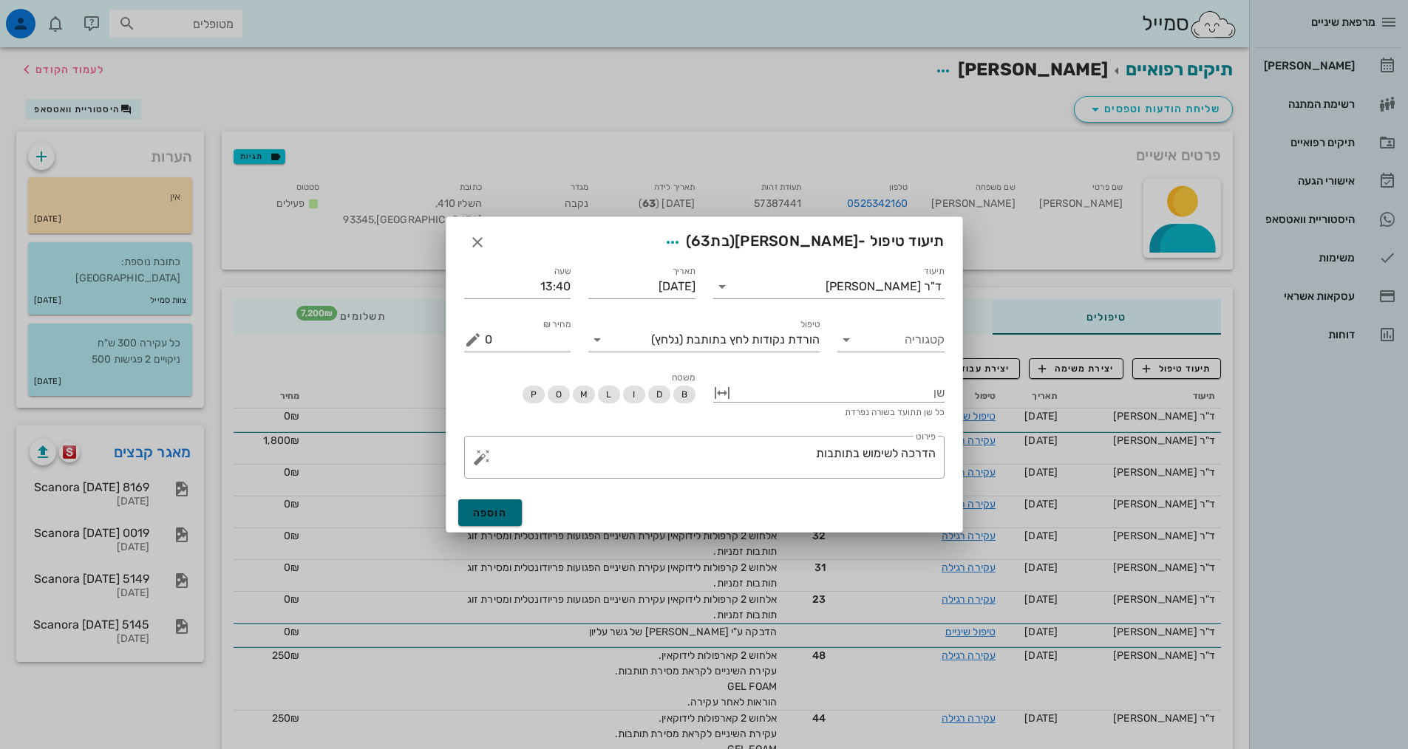
click at [500, 517] on span "הוספה" at bounding box center [490, 513] width 35 height 13
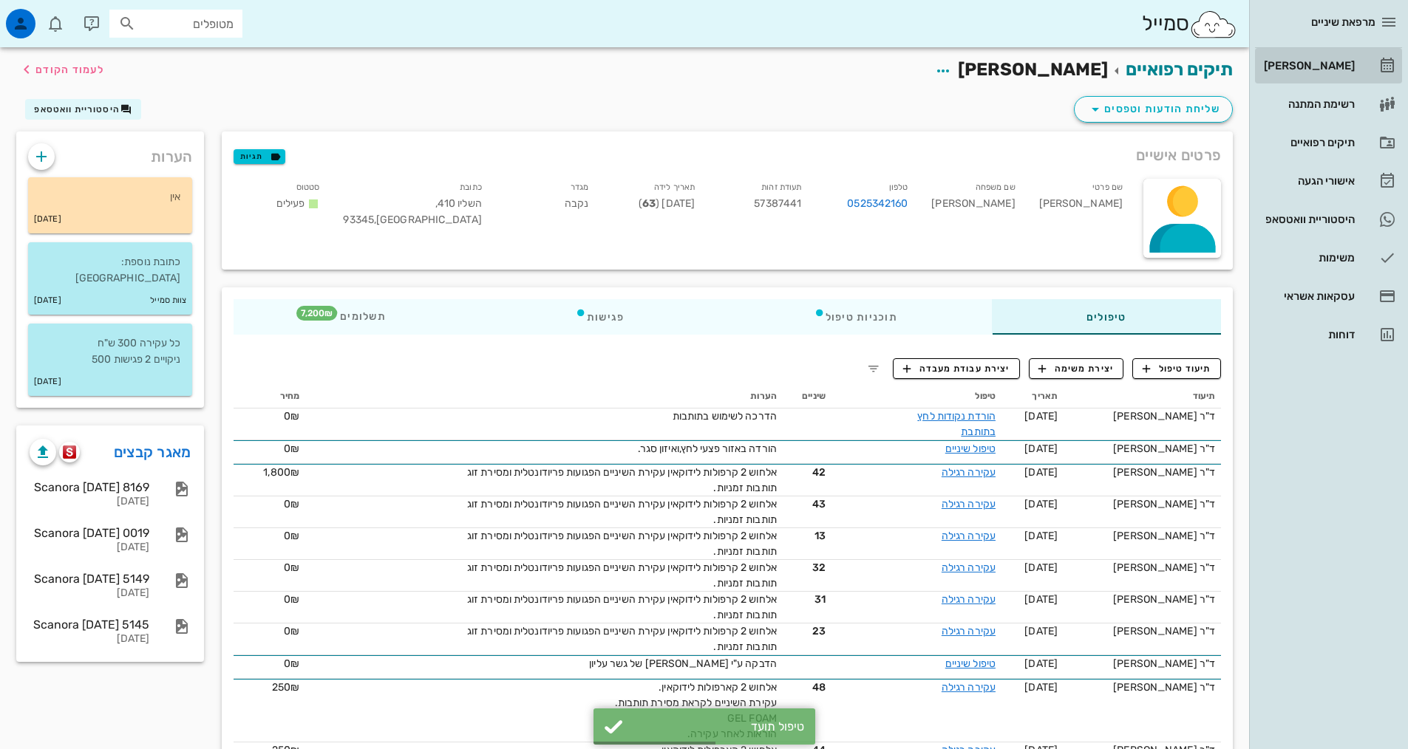
click at [1326, 67] on div "[PERSON_NAME]" at bounding box center [1308, 66] width 94 height 12
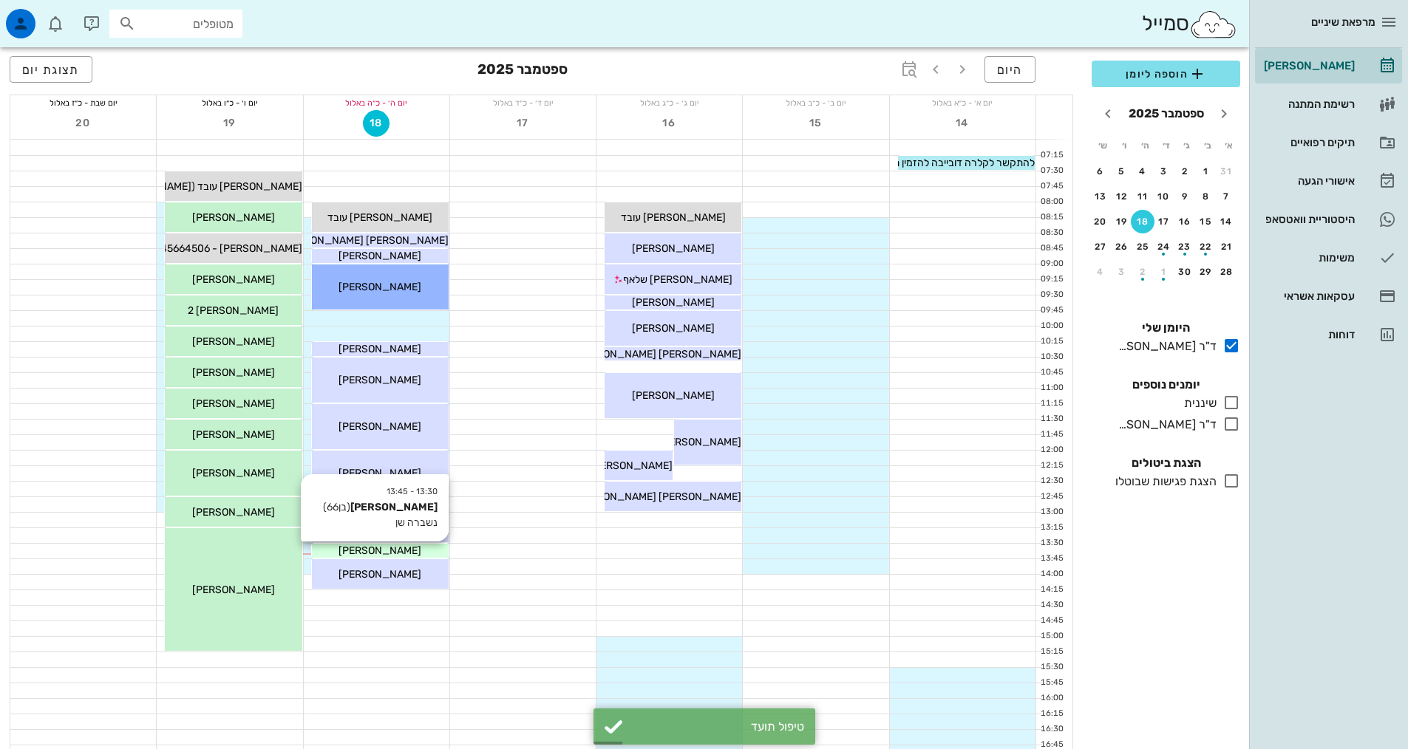
click at [413, 554] on div "[PERSON_NAME]" at bounding box center [380, 551] width 137 height 16
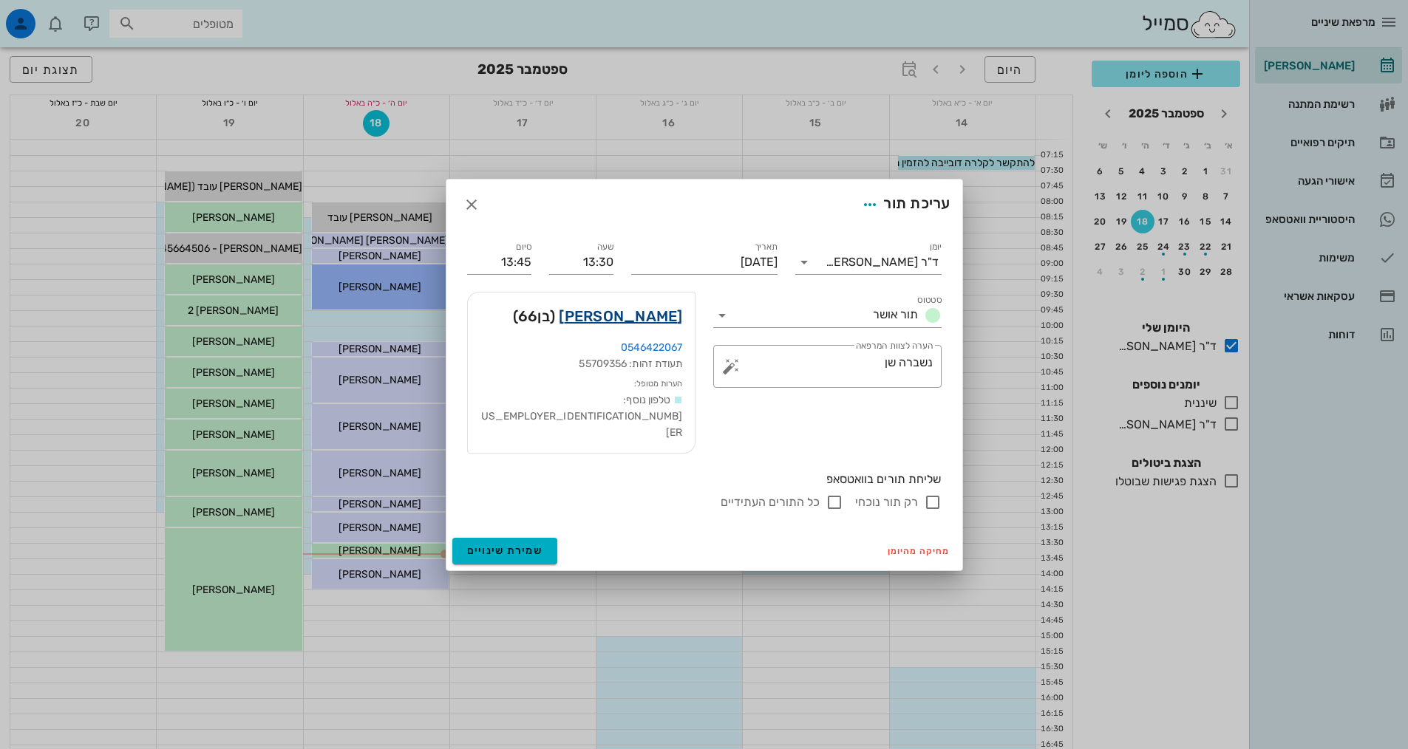
click at [638, 328] on link "אבנר ליטב" at bounding box center [620, 316] width 123 height 24
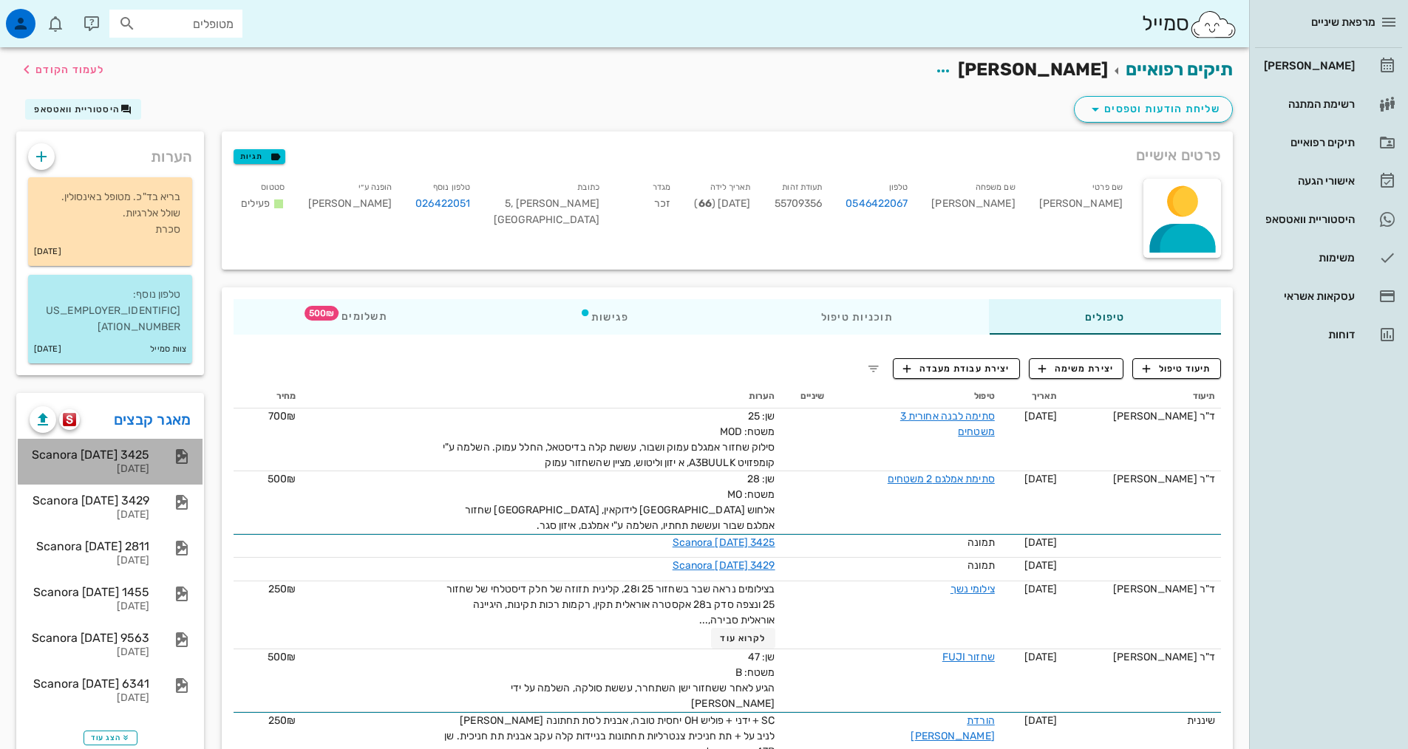
click at [134, 463] on div "25-03-2025" at bounding box center [90, 469] width 120 height 13
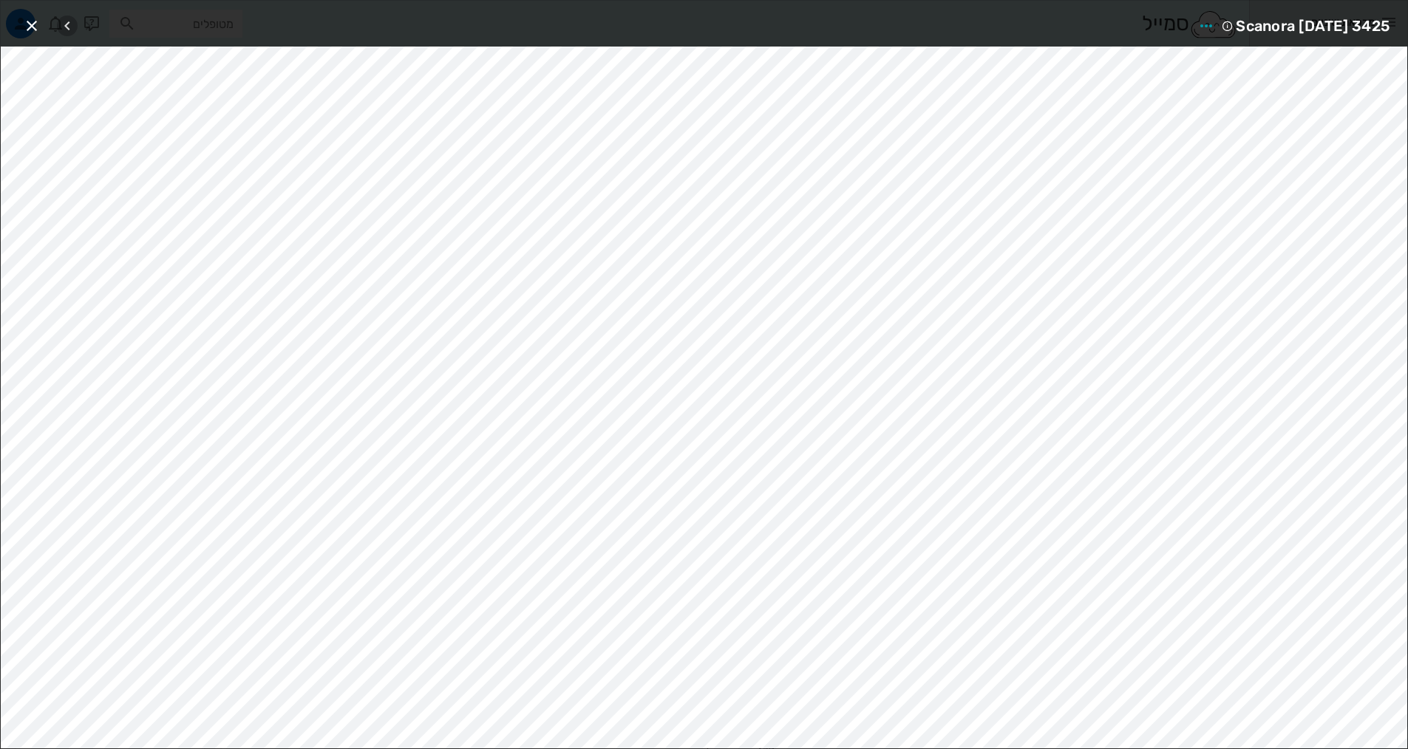
click at [65, 23] on icon "button" at bounding box center [67, 26] width 18 height 18
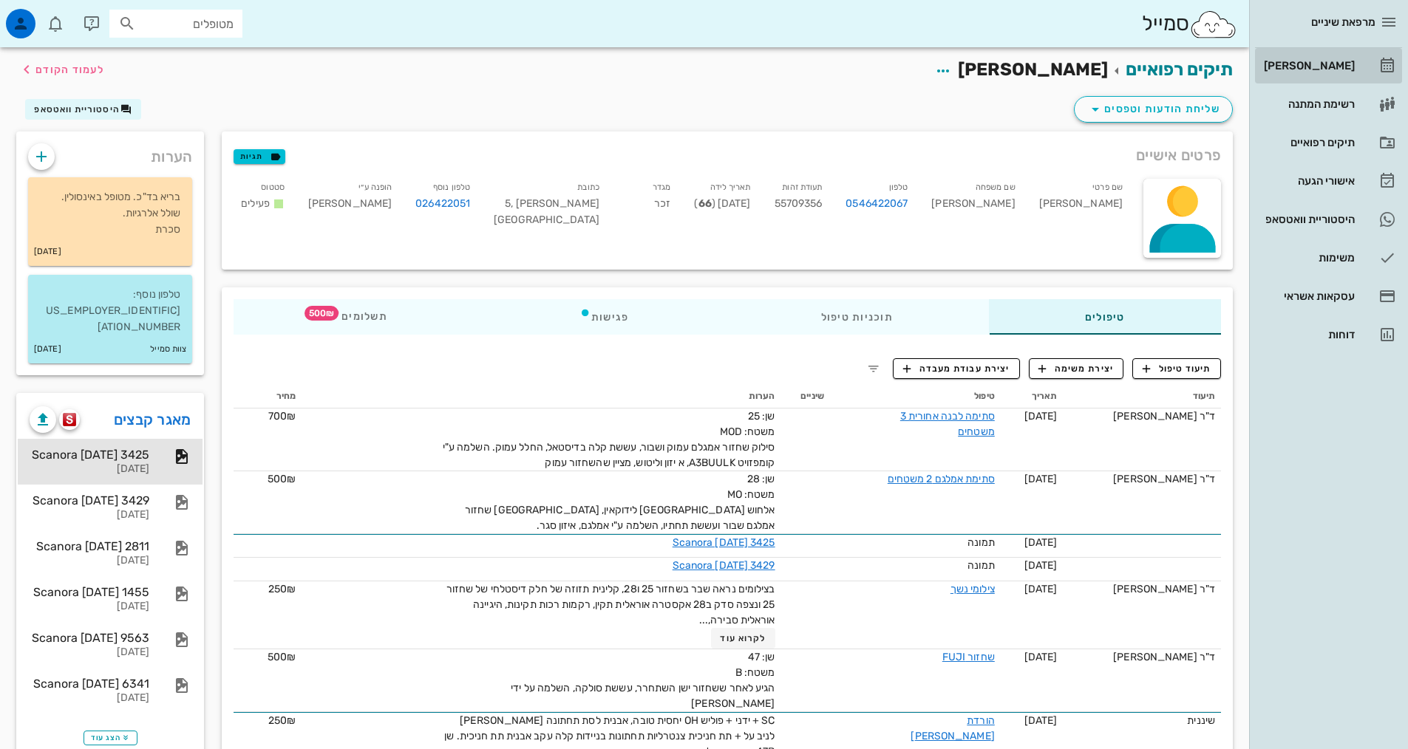
click at [1352, 73] on div "[PERSON_NAME]" at bounding box center [1308, 66] width 94 height 24
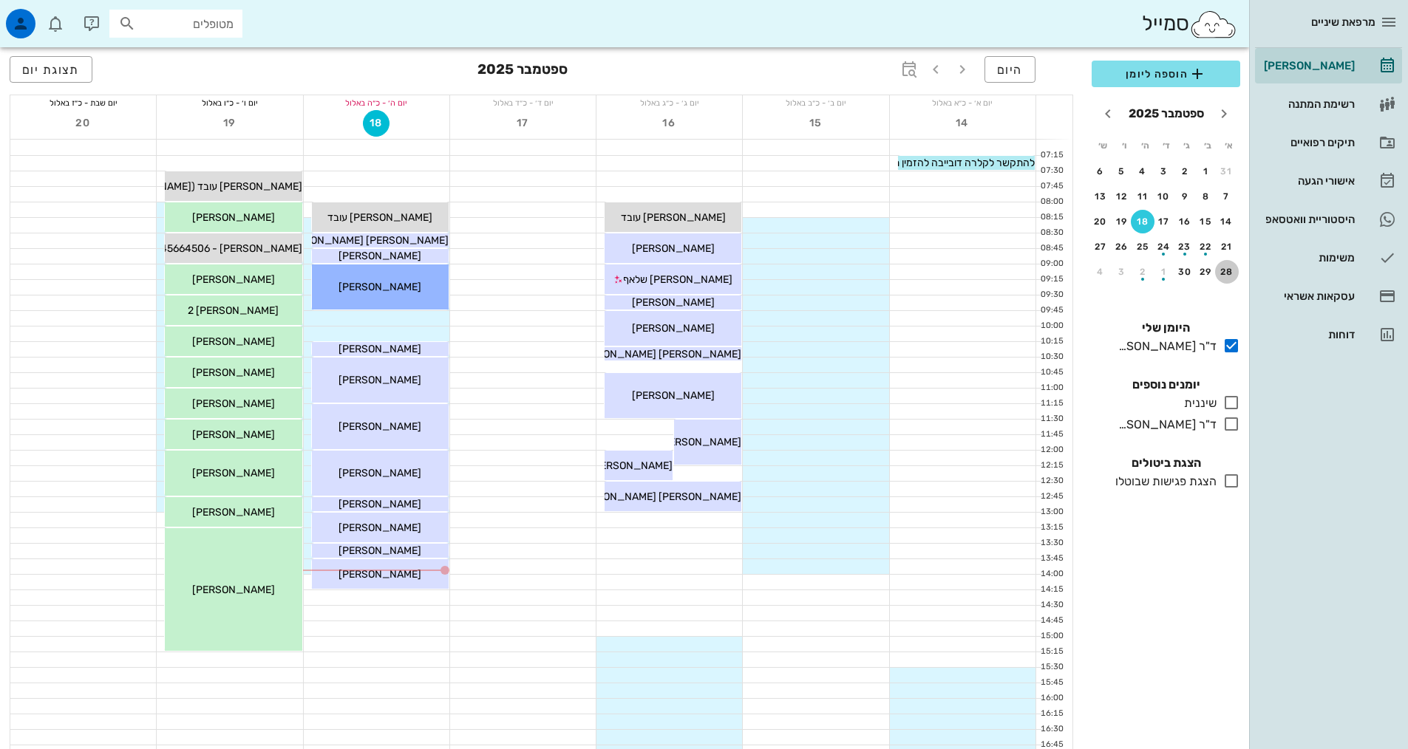
click at [1225, 274] on div "28" at bounding box center [1227, 272] width 24 height 10
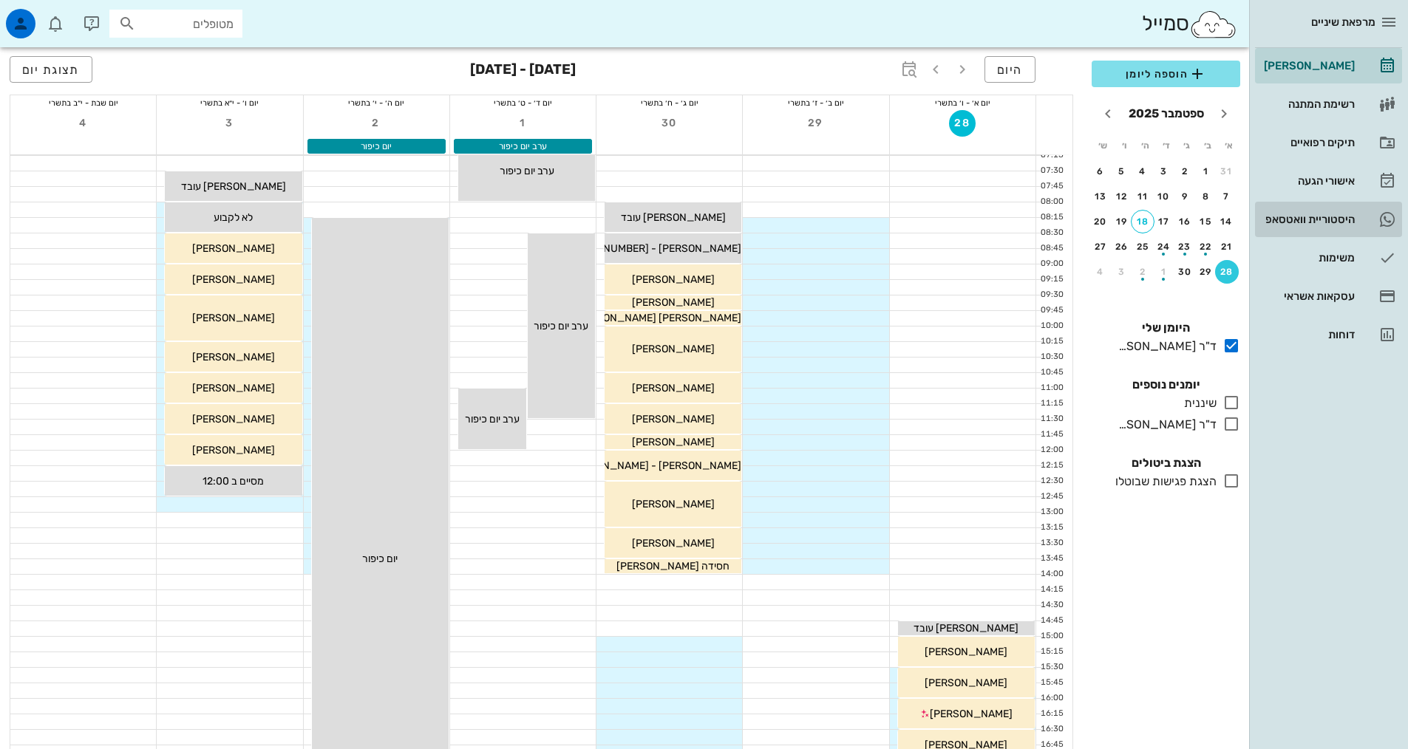
click at [1310, 209] on div "היסטוריית וואטסאפ" at bounding box center [1308, 220] width 94 height 24
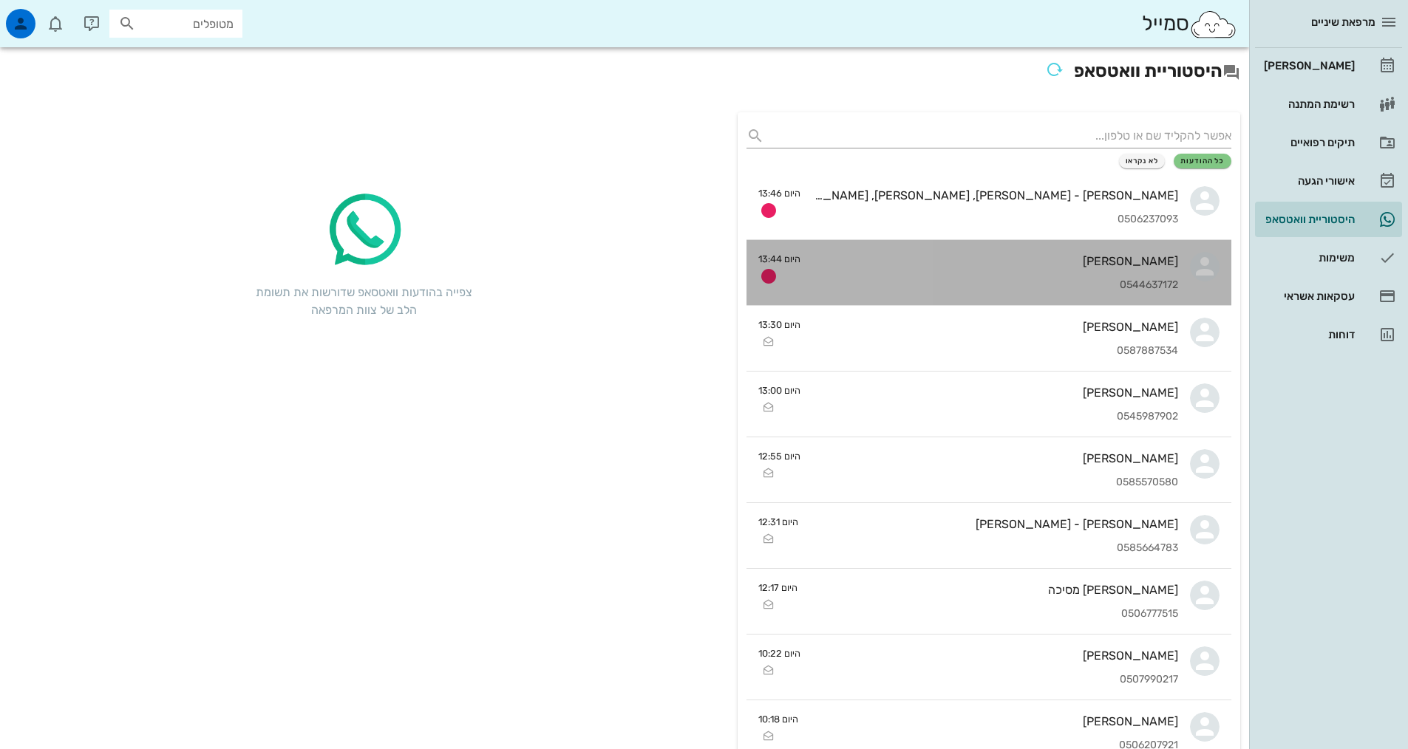
click at [1154, 283] on div "0544637172" at bounding box center [995, 285] width 366 height 13
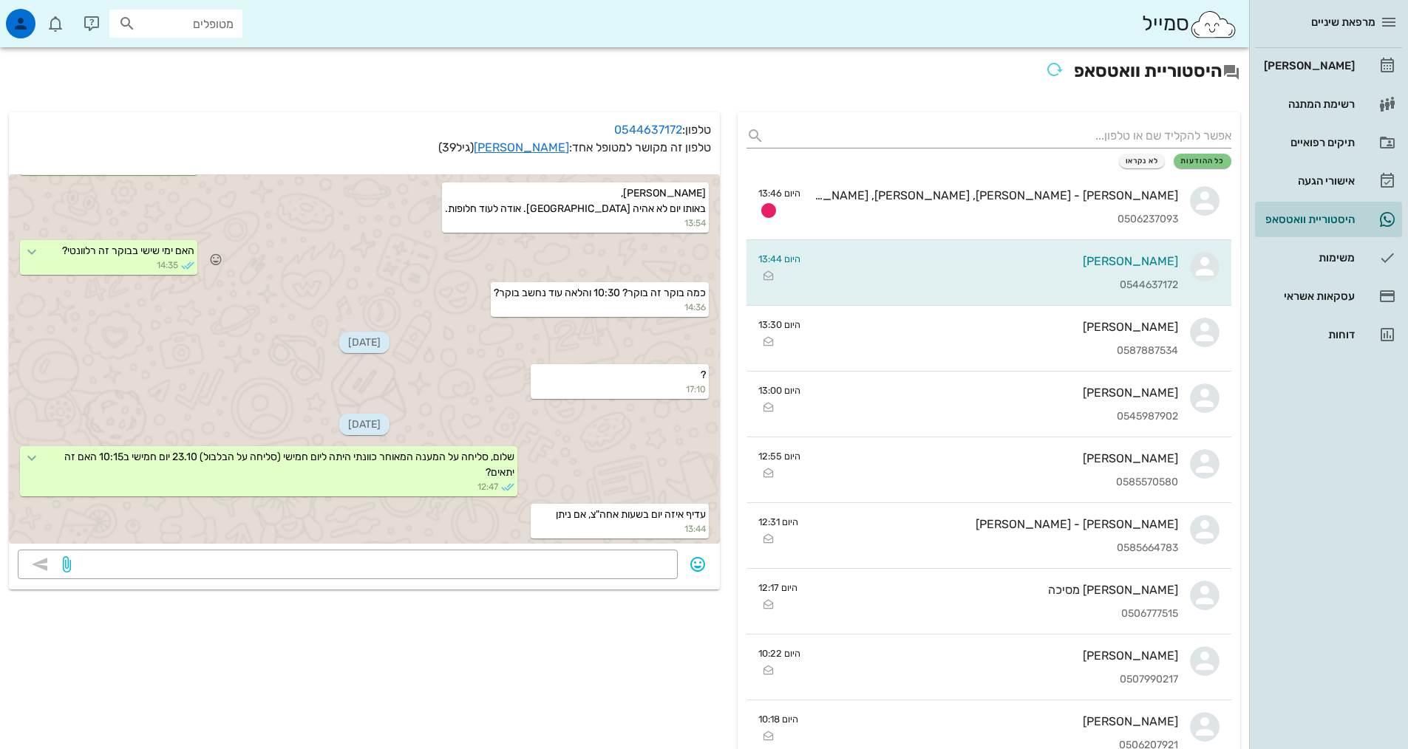
click at [318, 234] on div "שלום, באותו יום לא אהיה בירושלים. אודה לעוד חלופות. 13:54" at bounding box center [364, 209] width 711 height 58
click at [542, 143] on link "עופר זילברטל" at bounding box center [521, 147] width 95 height 14
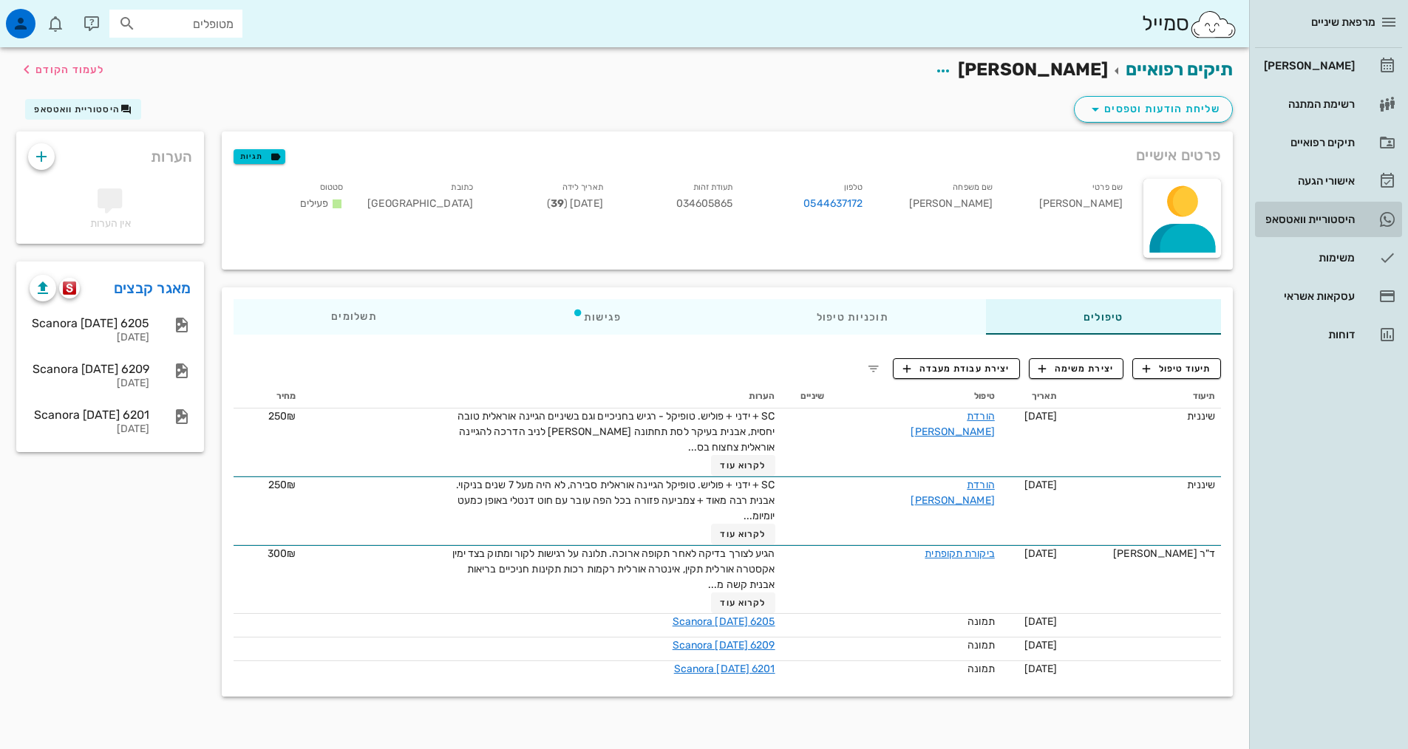
click at [1332, 228] on div "היסטוריית וואטסאפ" at bounding box center [1308, 220] width 94 height 24
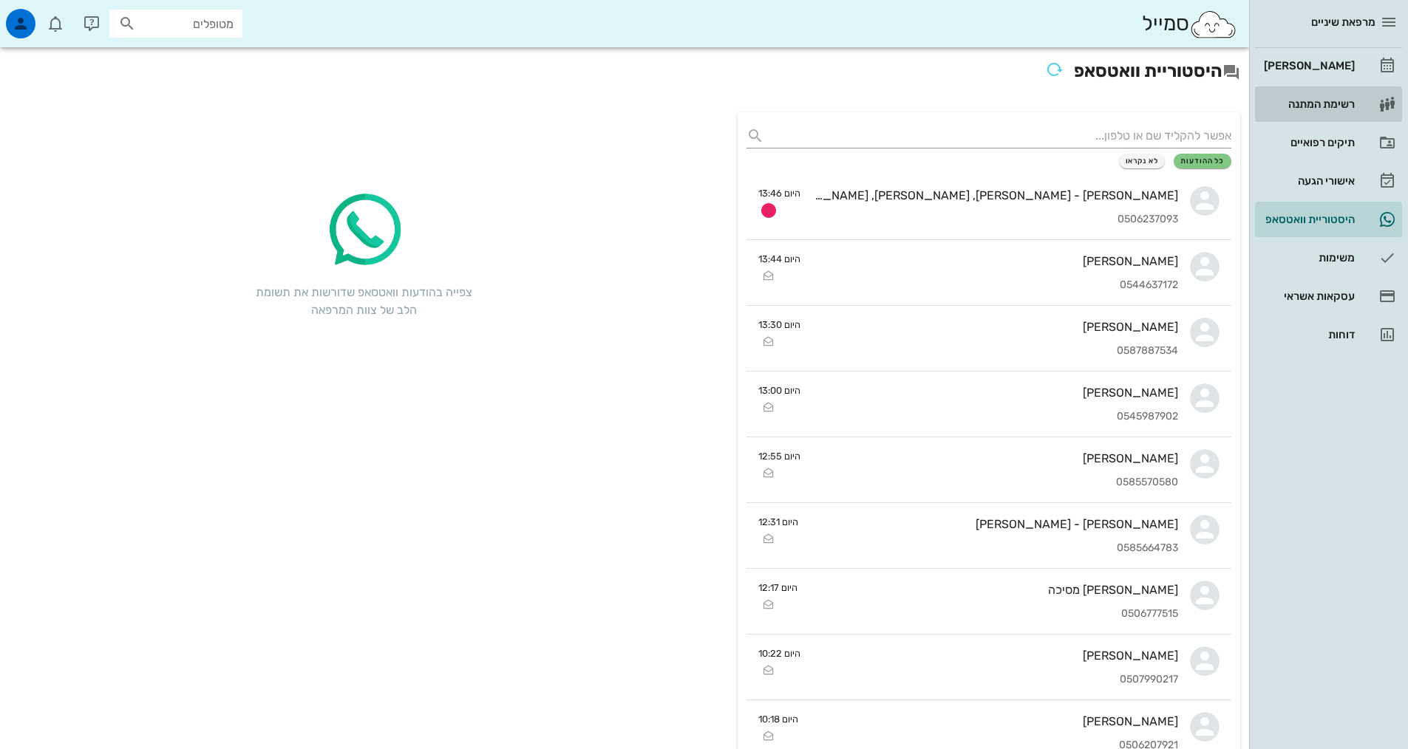
click at [1350, 106] on div "רשימת המתנה" at bounding box center [1308, 104] width 94 height 12
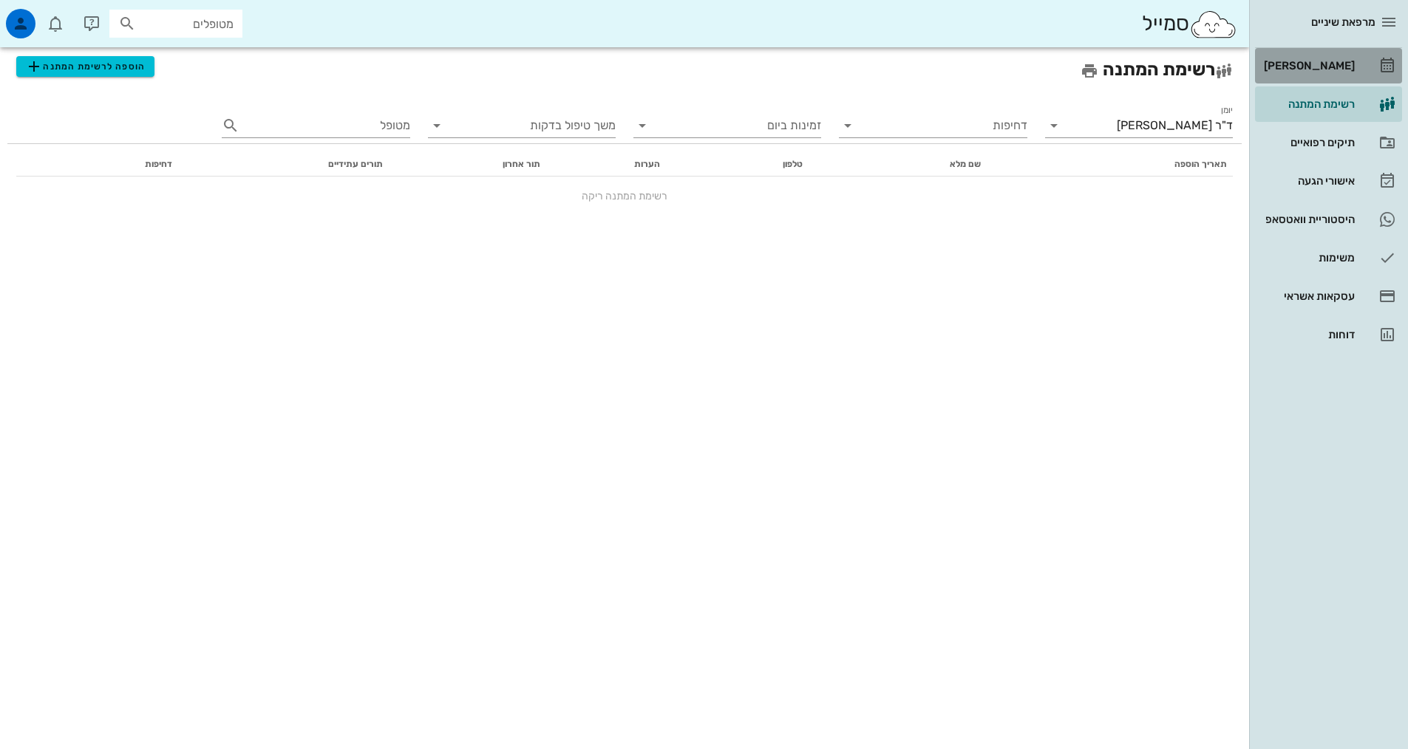
click at [1348, 79] on link "[PERSON_NAME]" at bounding box center [1328, 65] width 147 height 35
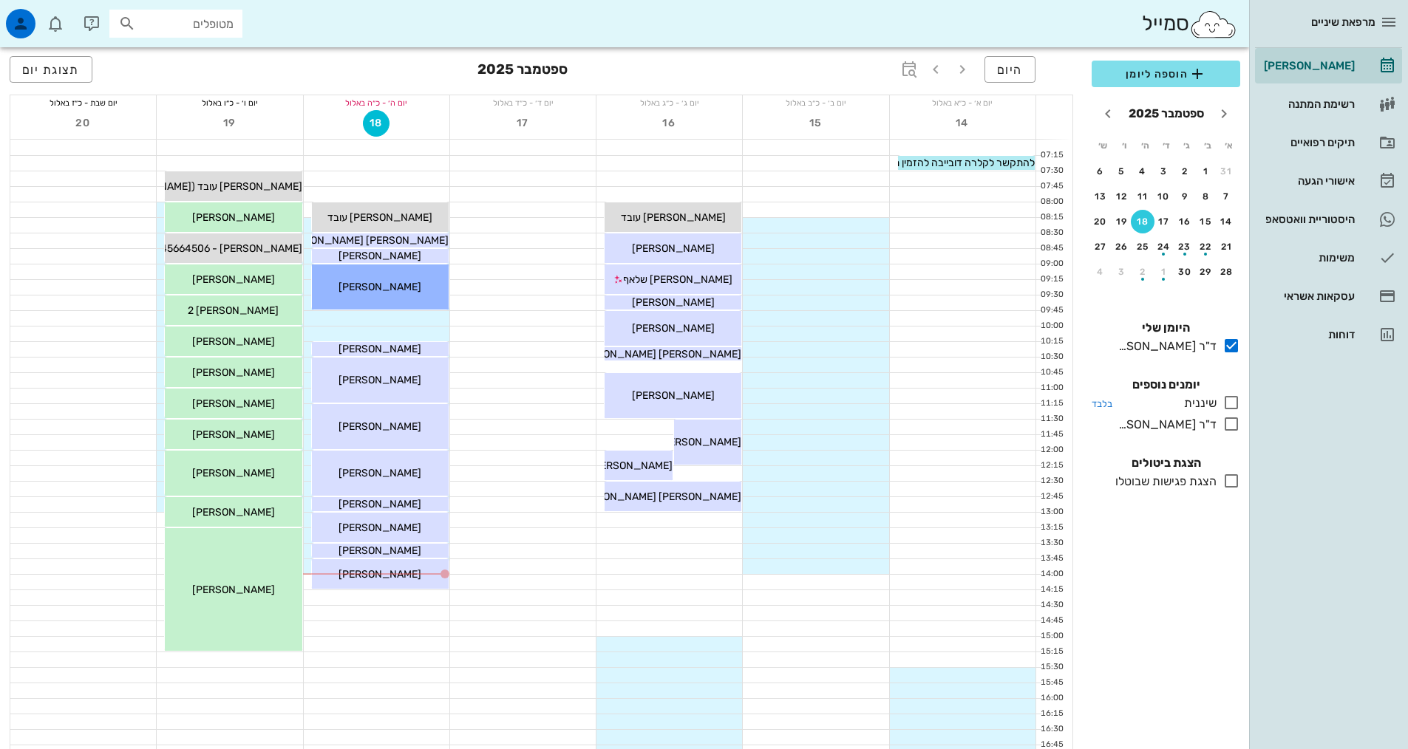
click at [1234, 401] on icon at bounding box center [1231, 403] width 18 height 18
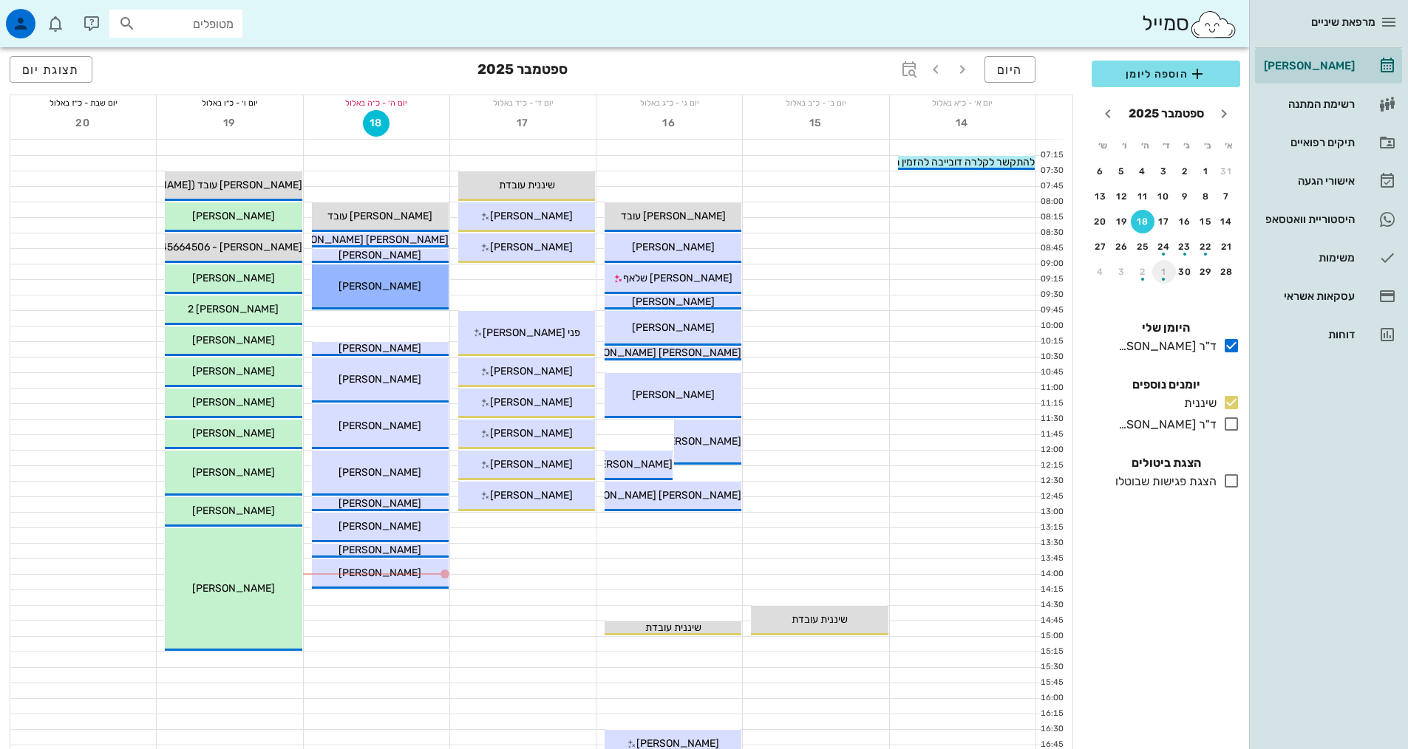
click at [1160, 264] on button "1" at bounding box center [1164, 272] width 24 height 24
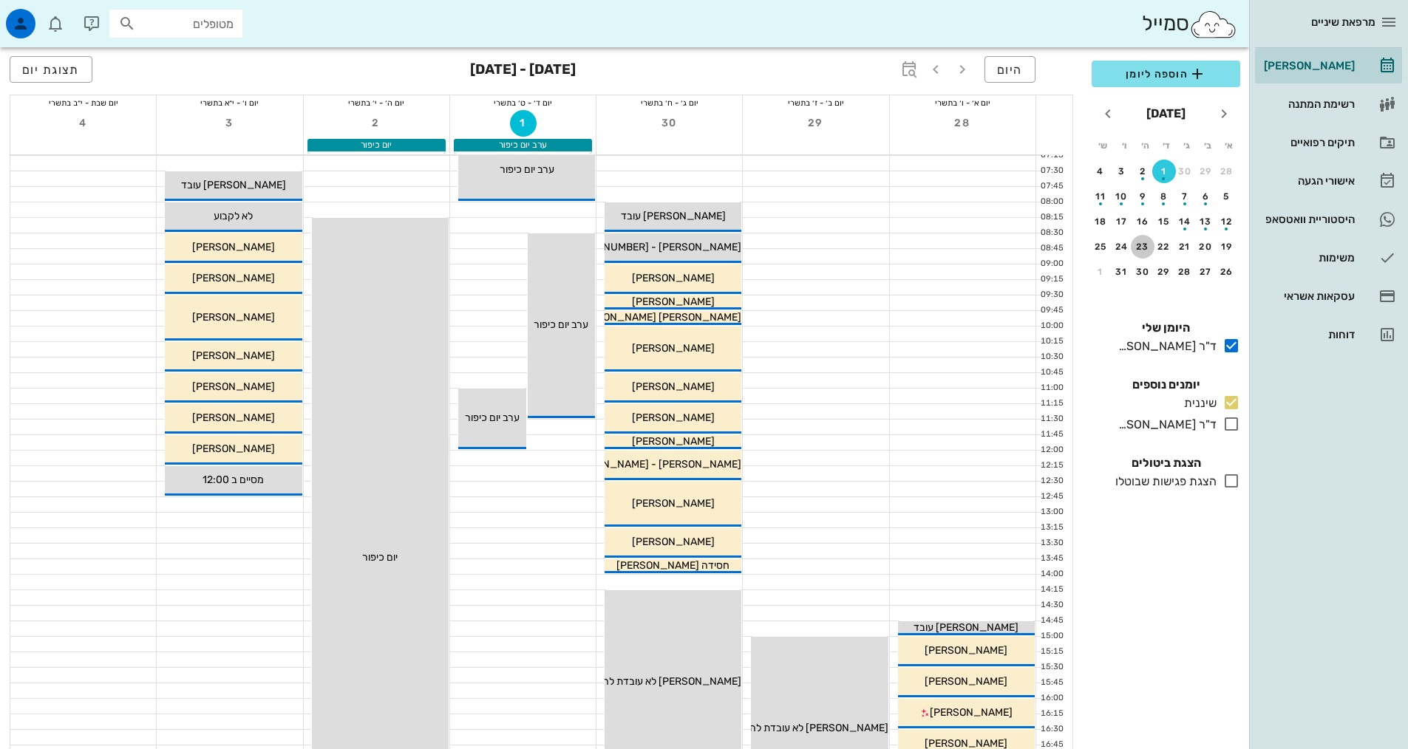
click at [1139, 247] on div "23" at bounding box center [1143, 247] width 24 height 10
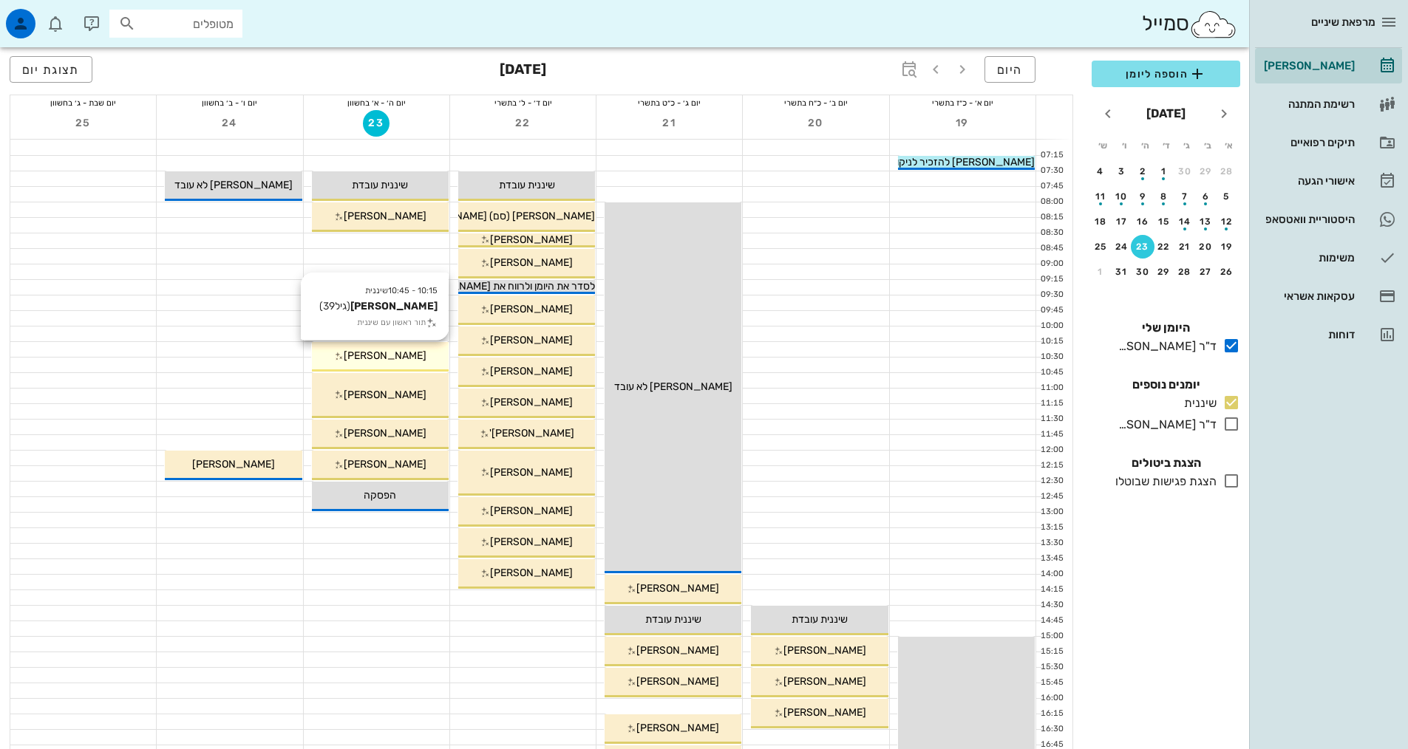
click at [411, 354] on span "עופר זילברטל" at bounding box center [385, 356] width 83 height 13
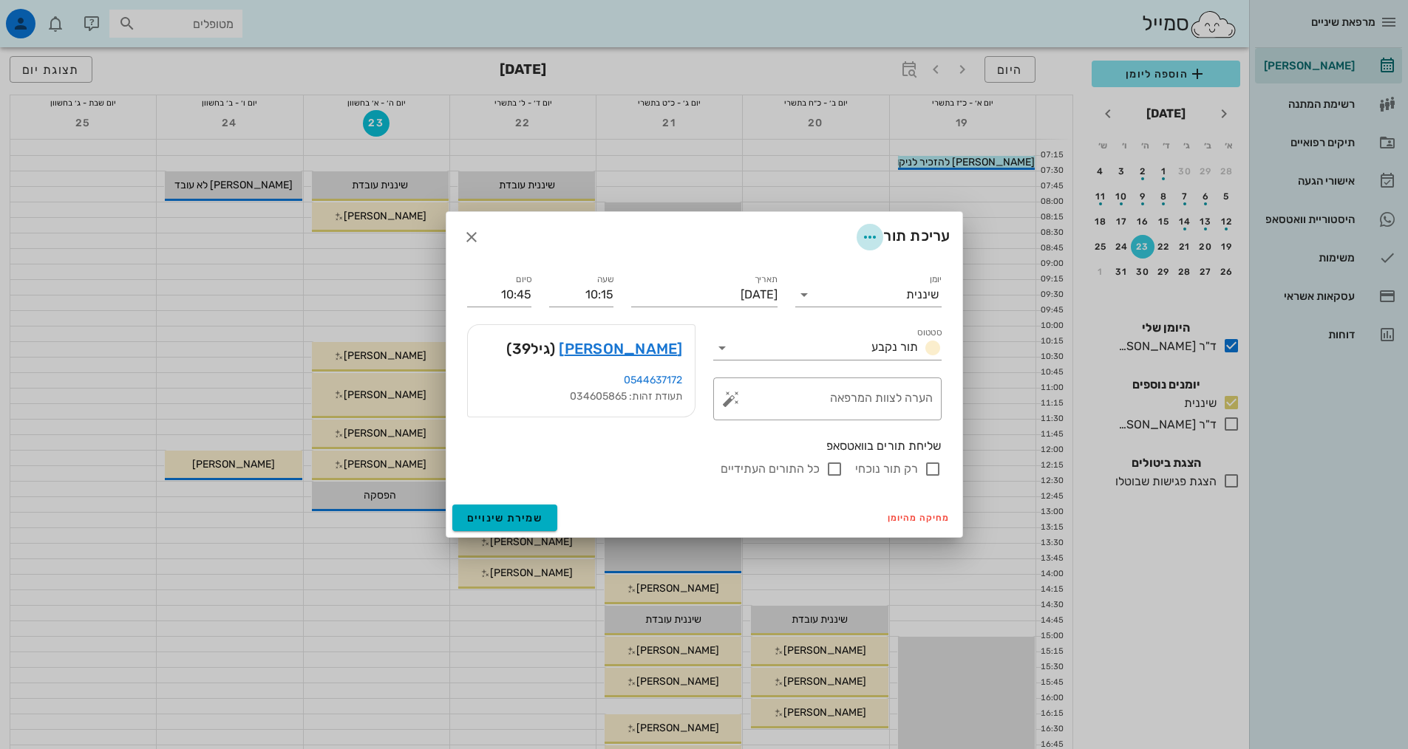
click at [868, 236] on icon "button" at bounding box center [870, 237] width 18 height 18
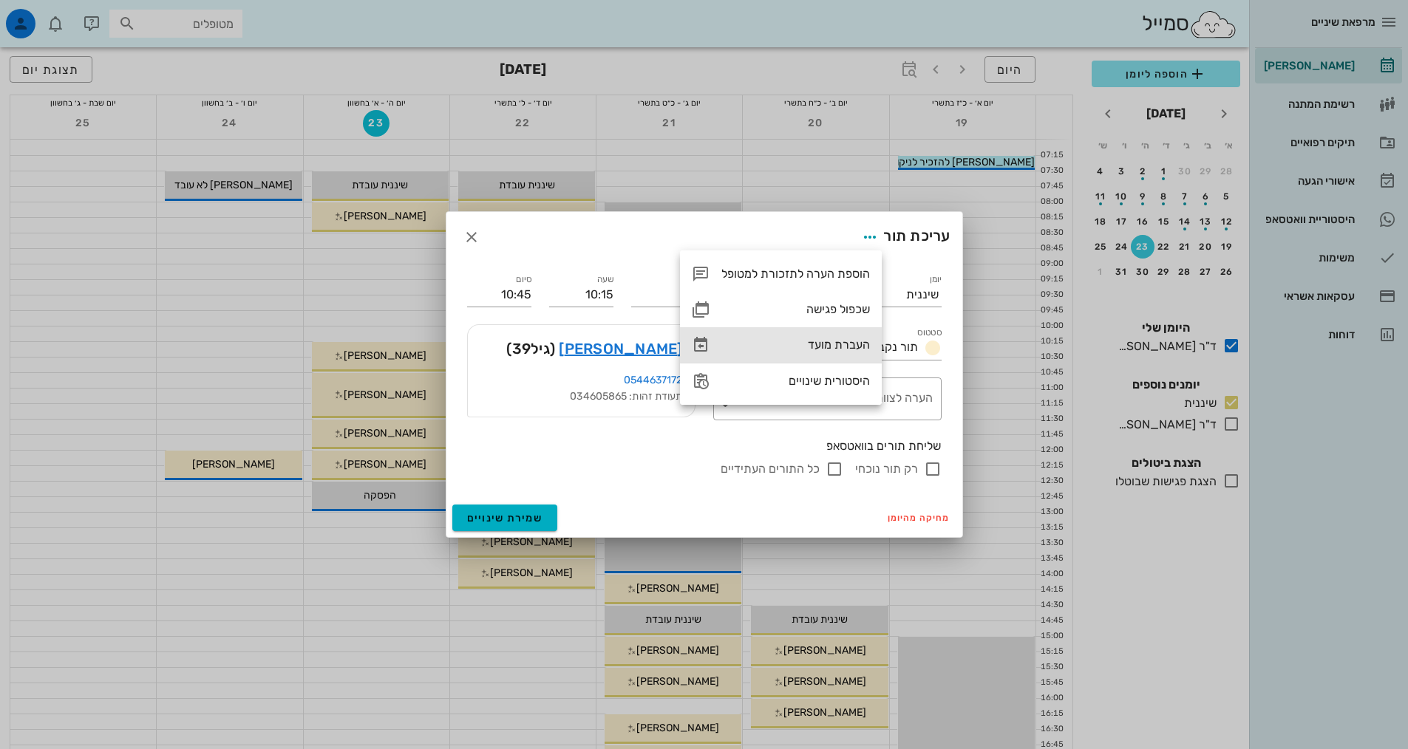
click at [854, 349] on div "העברת מועד" at bounding box center [795, 345] width 149 height 14
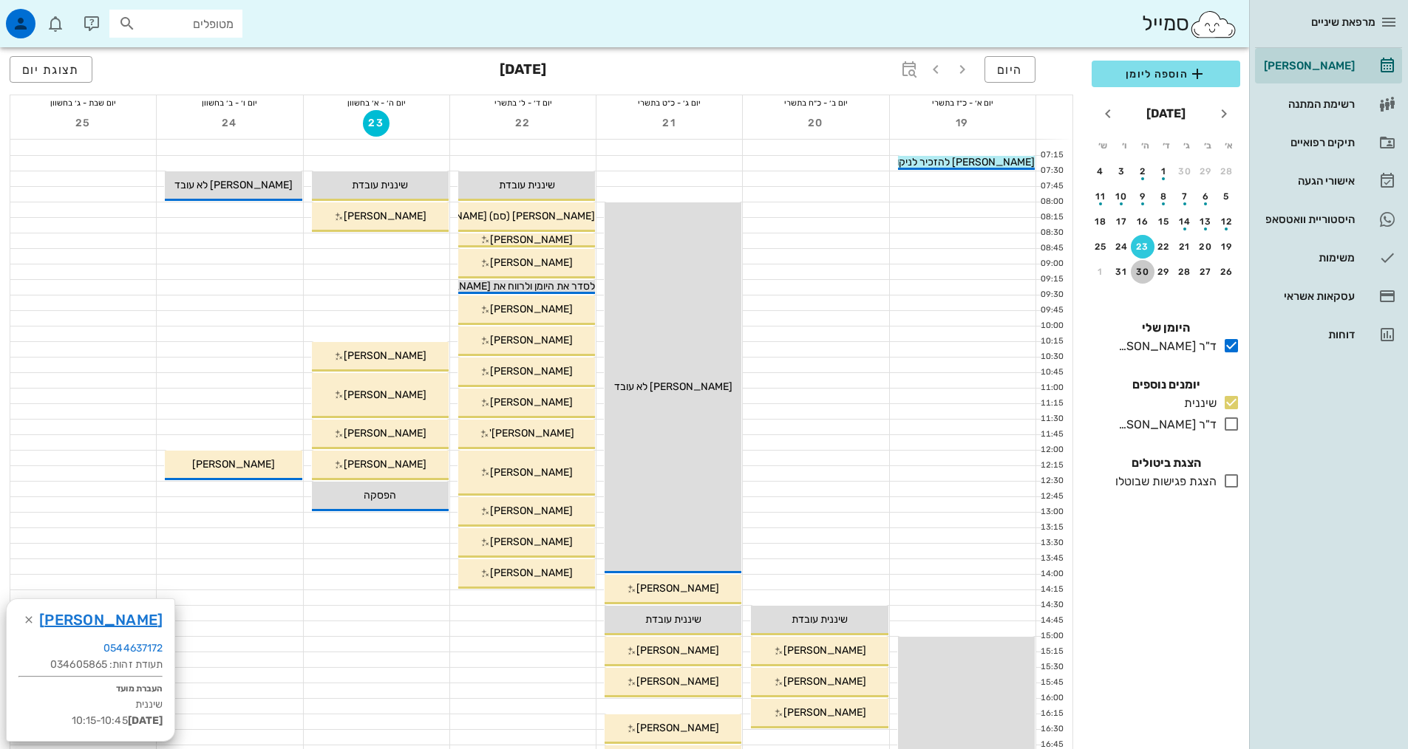
click at [1142, 268] on div "30" at bounding box center [1143, 272] width 24 height 10
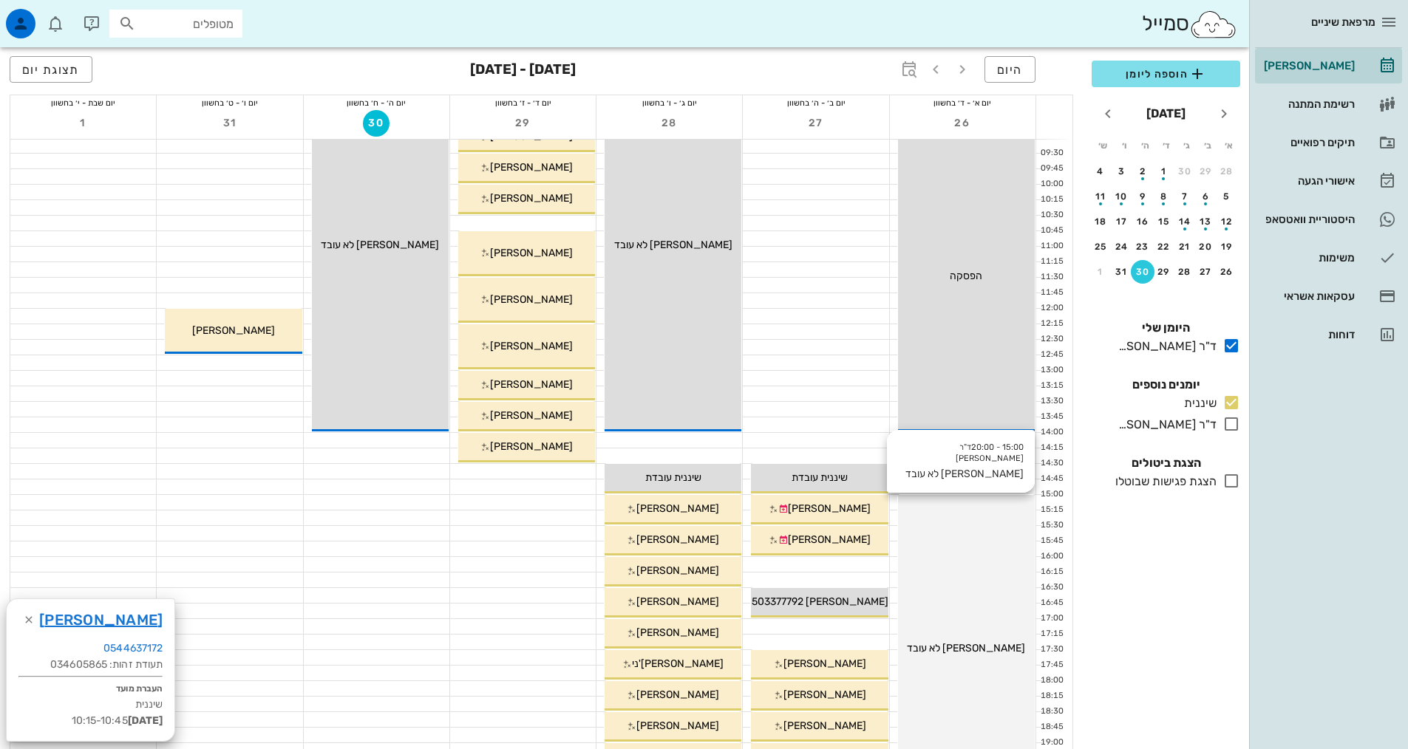
scroll to position [296, 0]
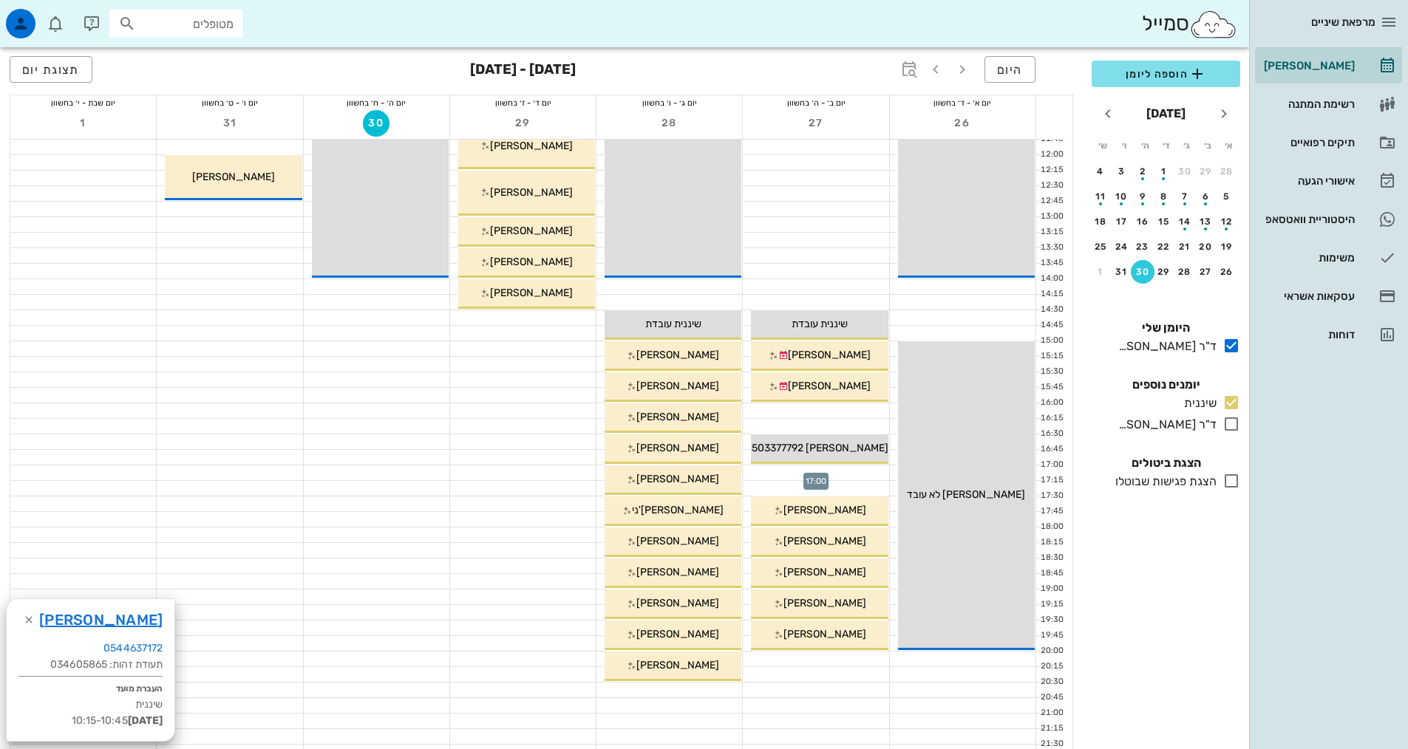
click at [864, 473] on div at bounding box center [816, 473] width 146 height 15
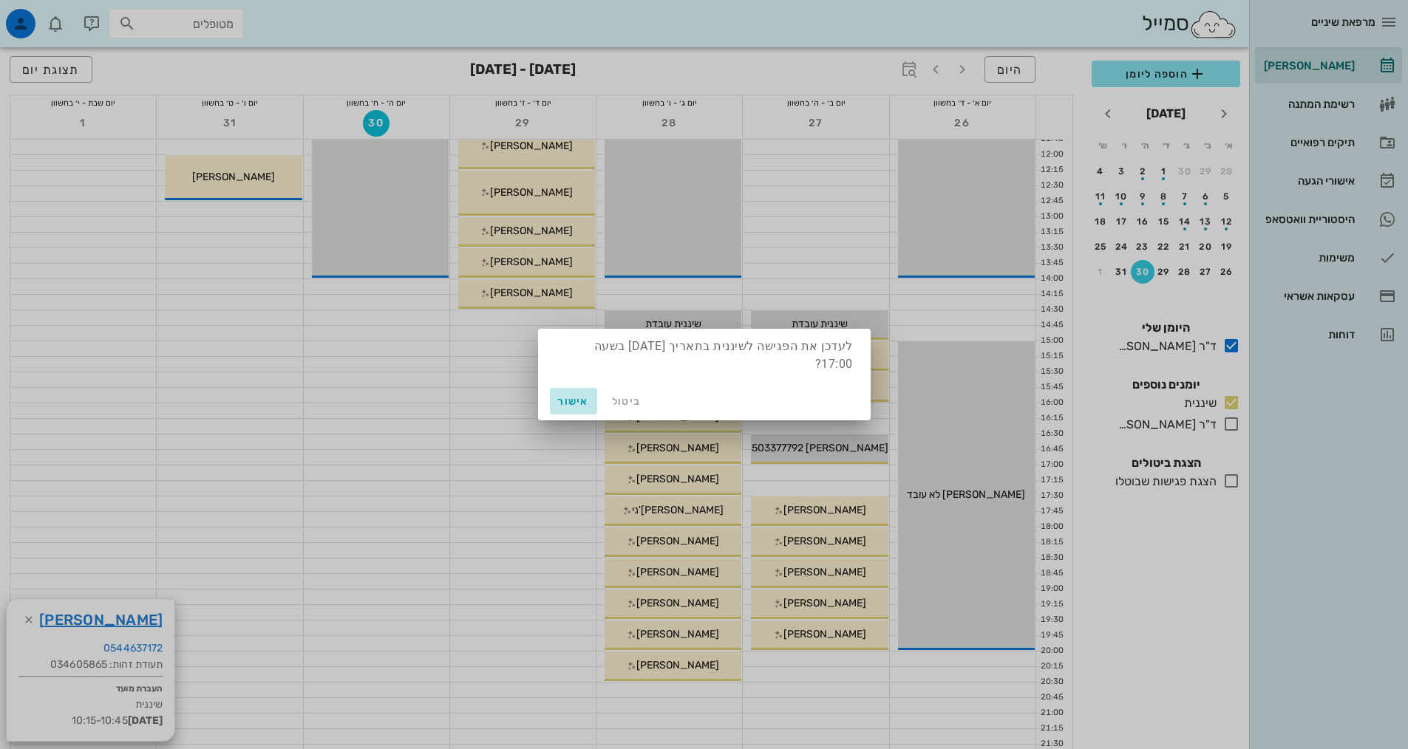
click at [565, 405] on span "אישור" at bounding box center [573, 401] width 35 height 13
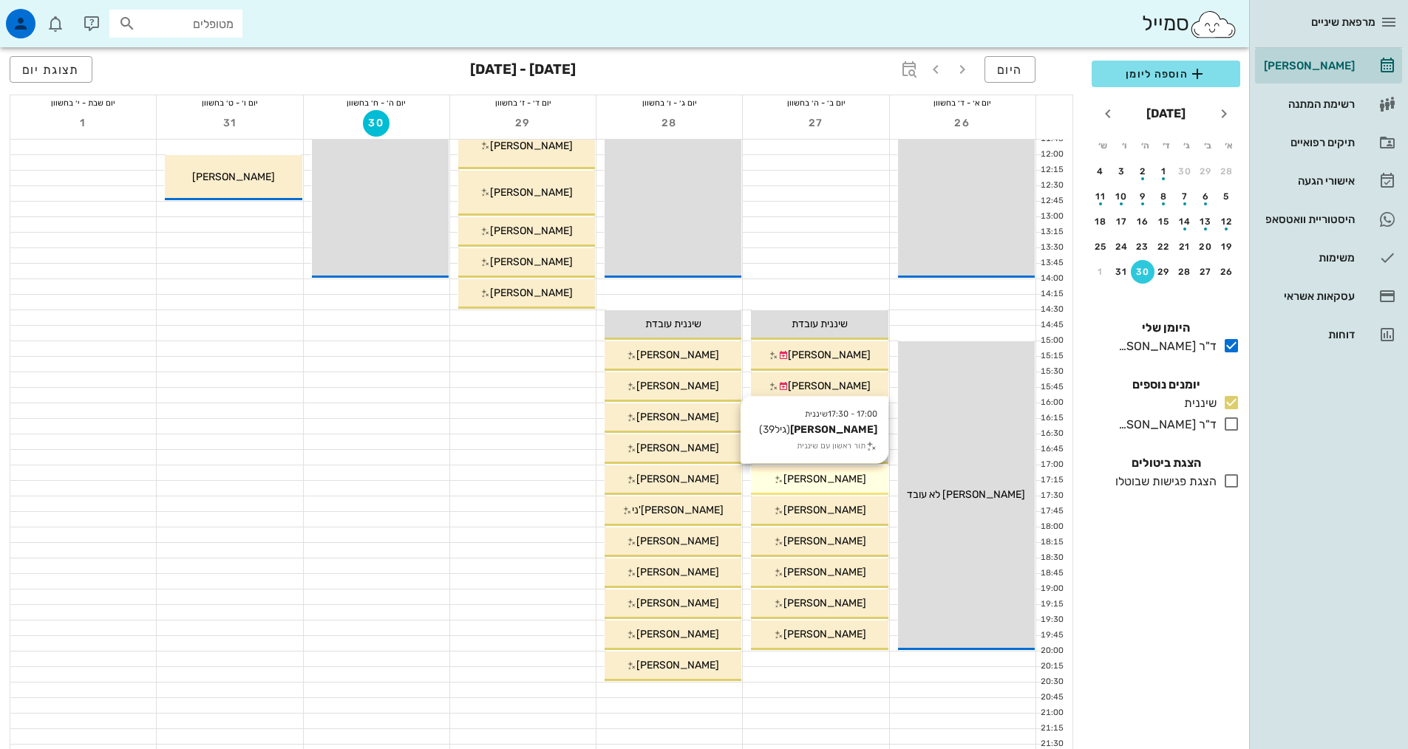
click at [823, 487] on div "17:00 - 17:30 שיננית עופר זילברטל (גיל 39 ) תור ראשון עם שיננית עופר זילברטל" at bounding box center [819, 481] width 137 height 30
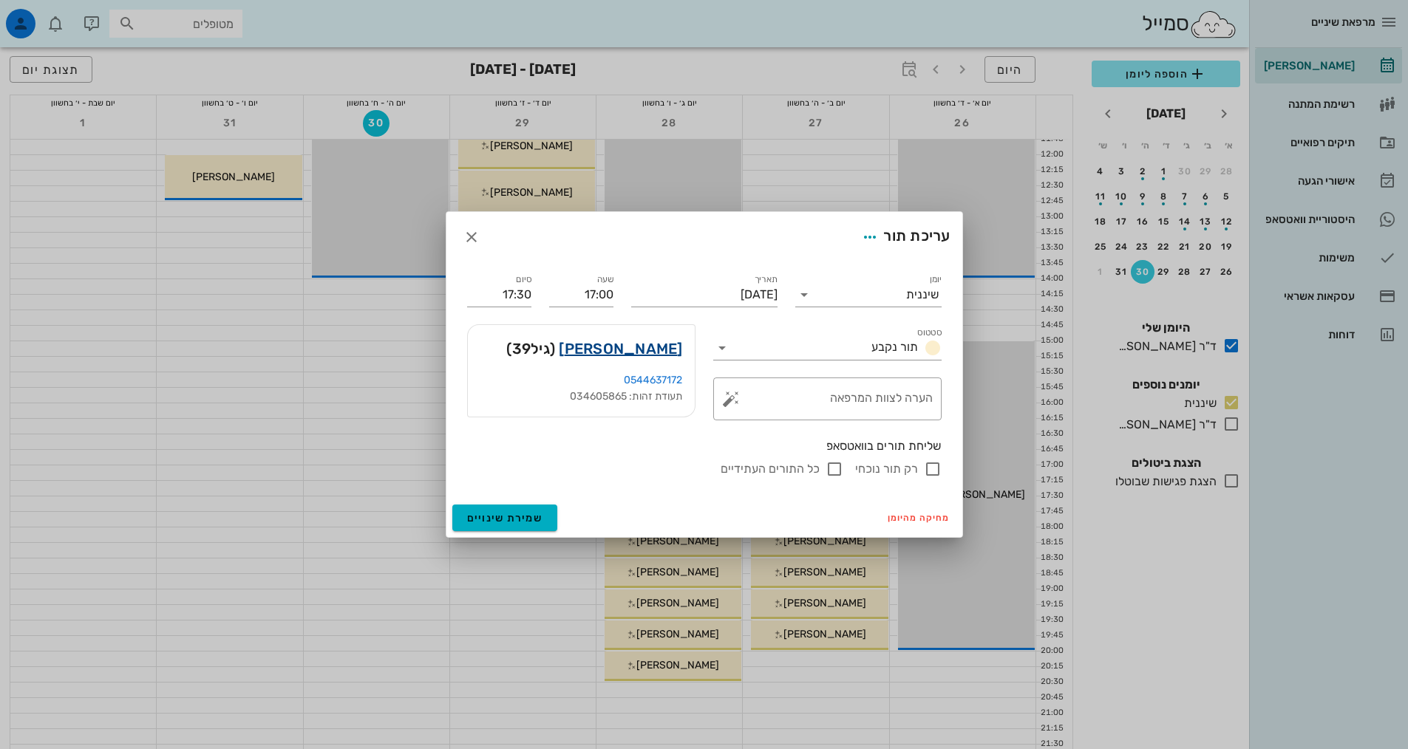
click at [613, 349] on link "עופר זילברטל" at bounding box center [620, 349] width 123 height 24
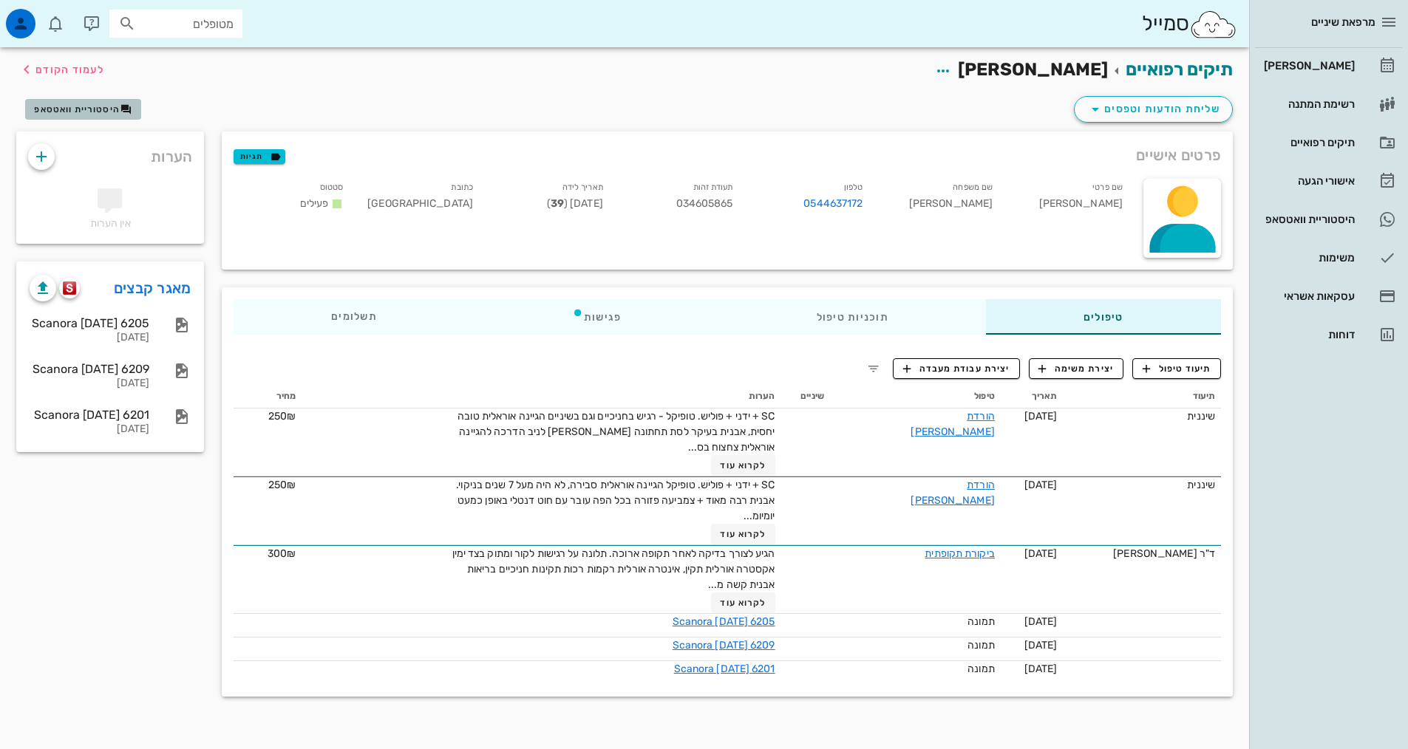
click at [108, 111] on span "היסטוריית וואטסאפ" at bounding box center [77, 109] width 86 height 10
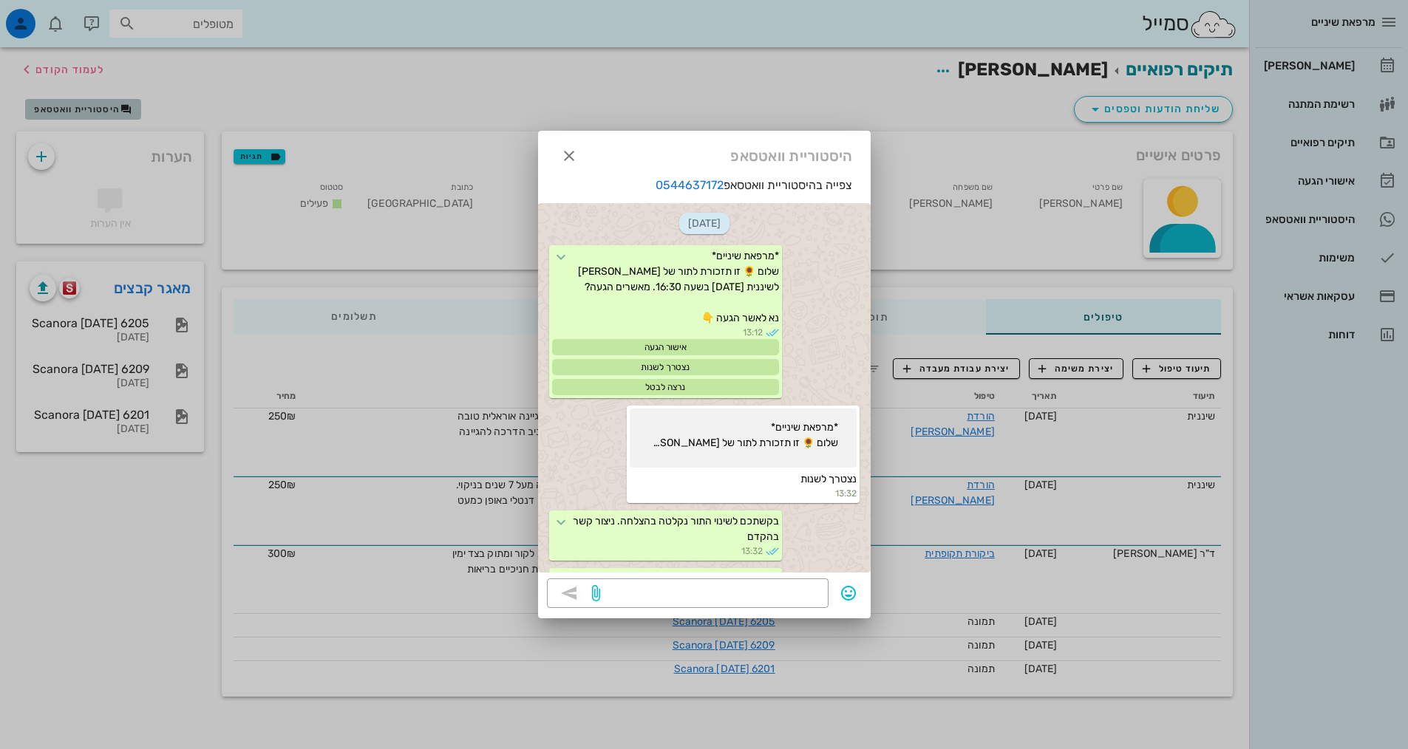
scroll to position [472, 0]
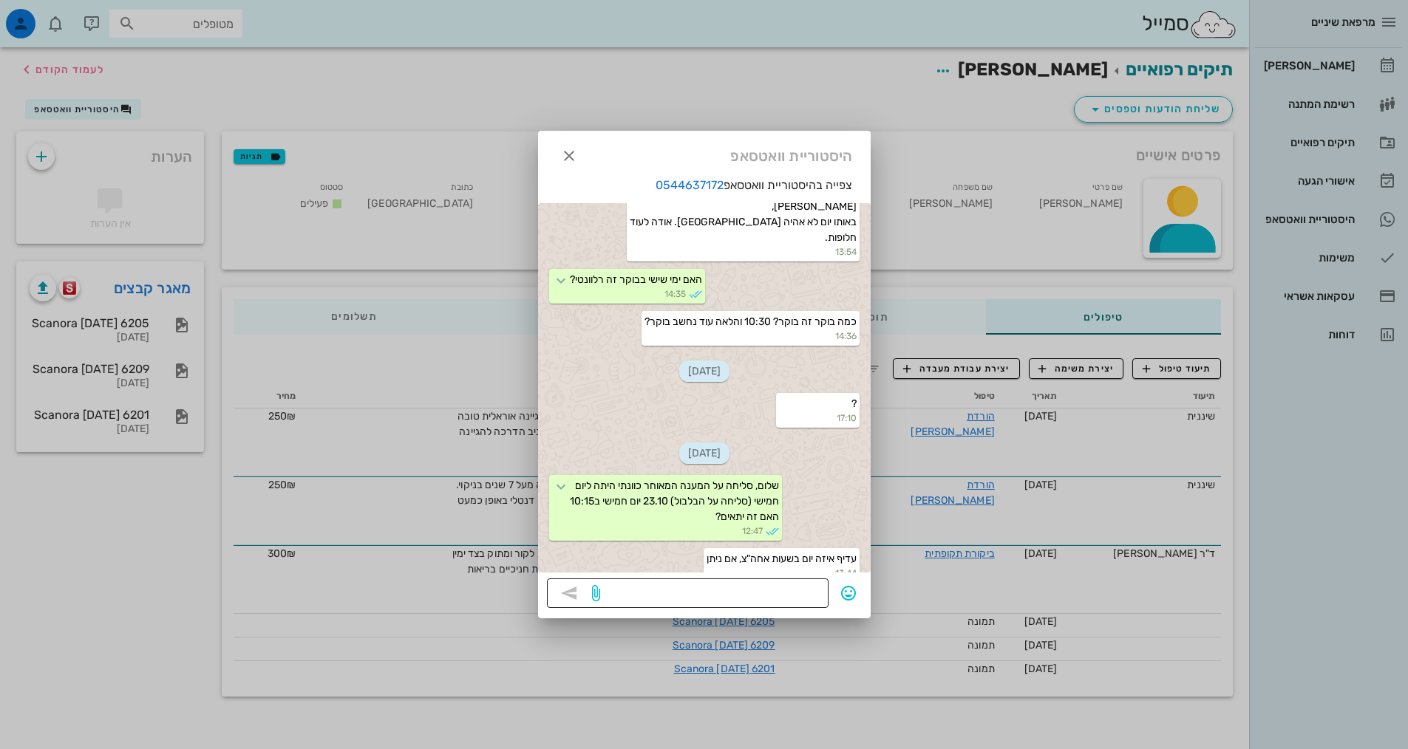
click at [805, 590] on textarea at bounding box center [711, 595] width 217 height 24
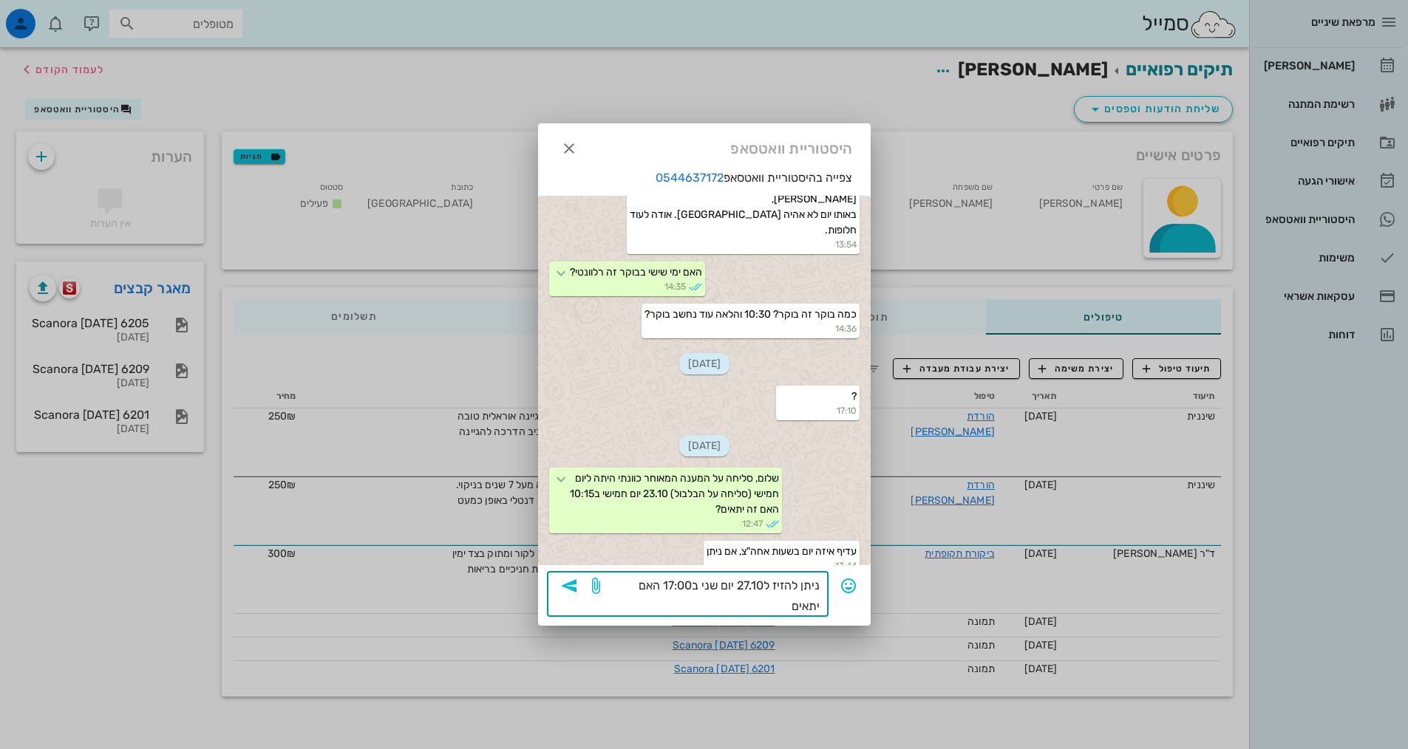
type textarea "ניתן להזיז ל27.10 יום שני ב17:00 האם יתאים?"
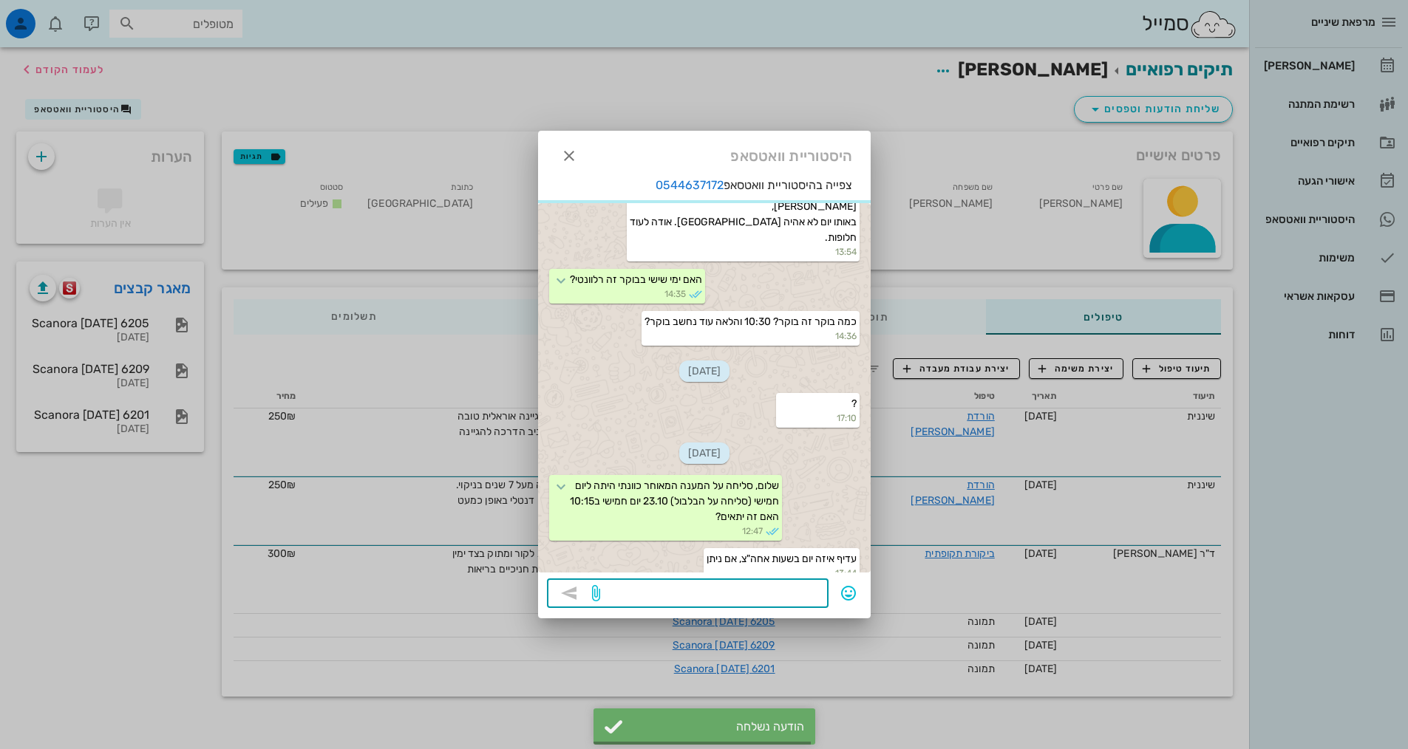
scroll to position [514, 0]
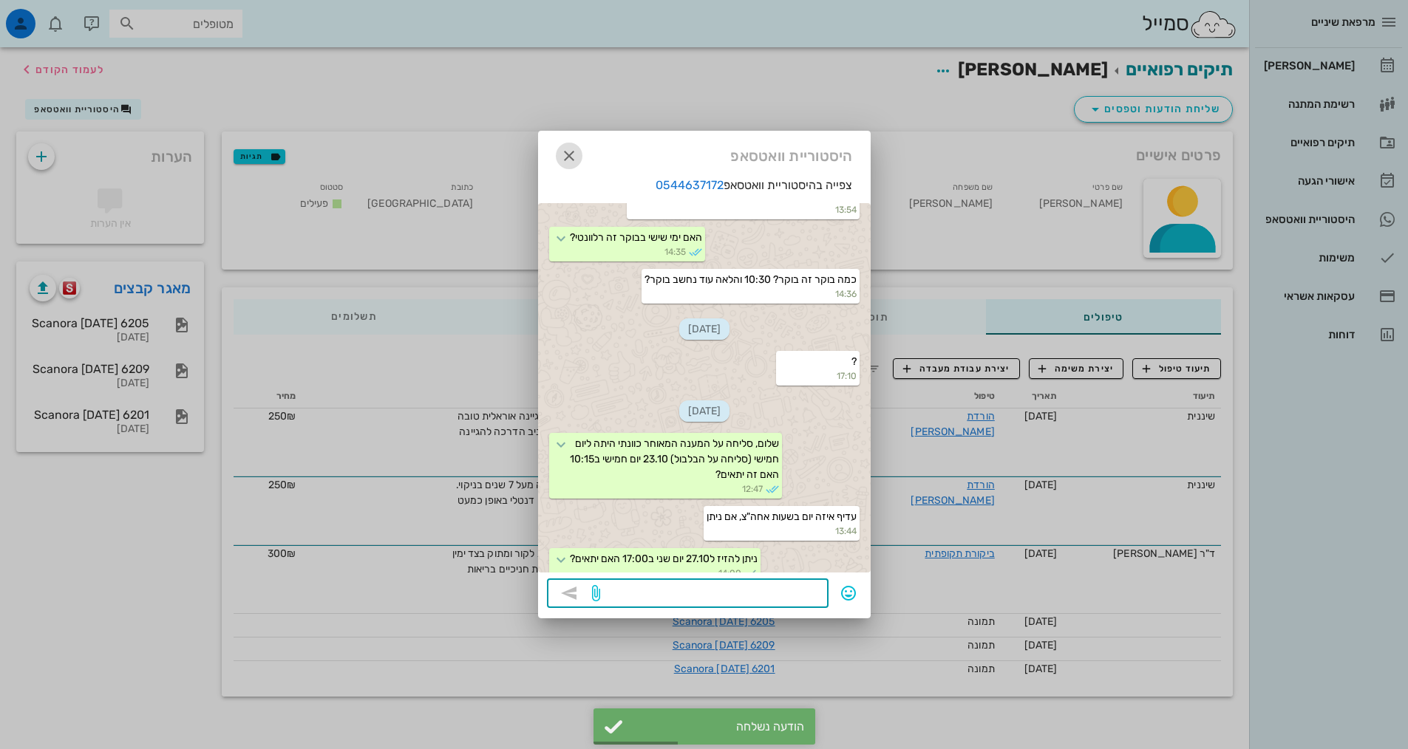
click at [579, 160] on span "button" at bounding box center [569, 156] width 27 height 18
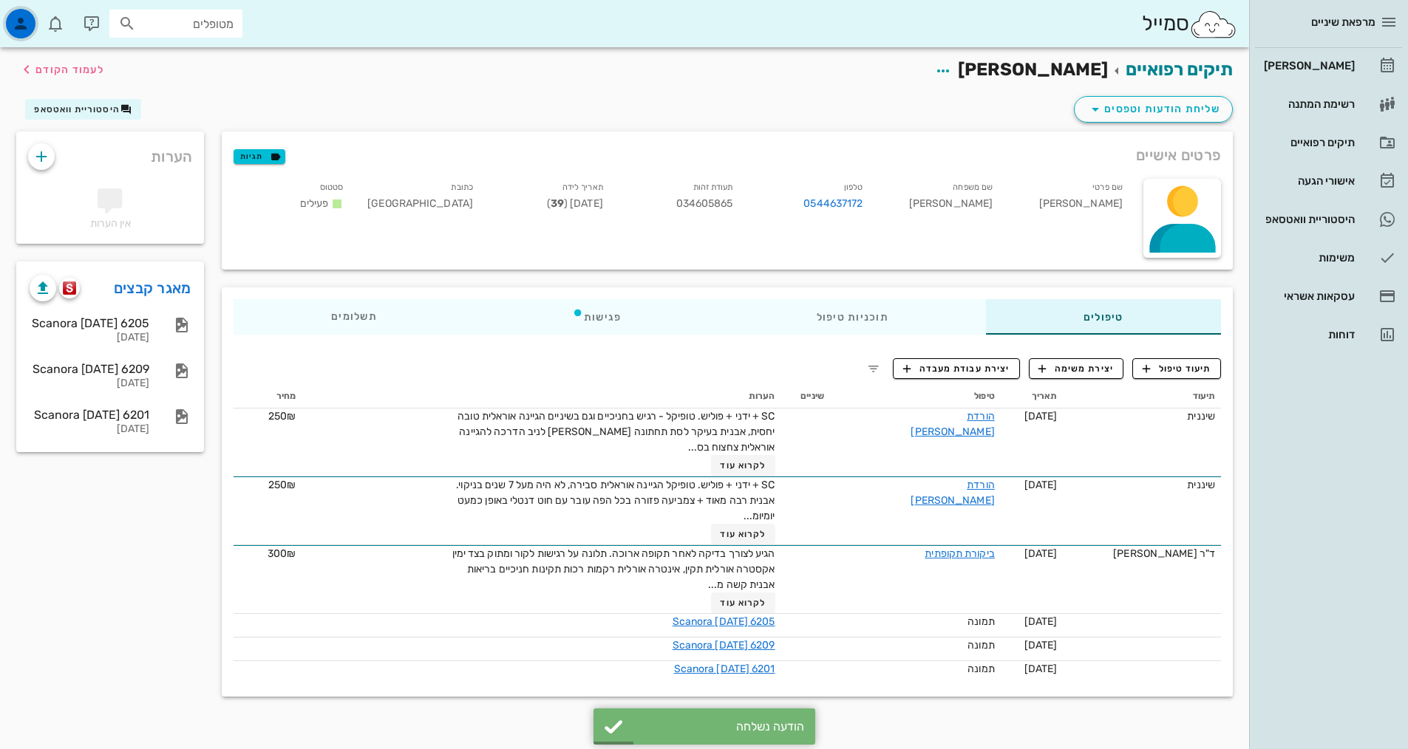
click at [24, 13] on div "button" at bounding box center [21, 24] width 30 height 30
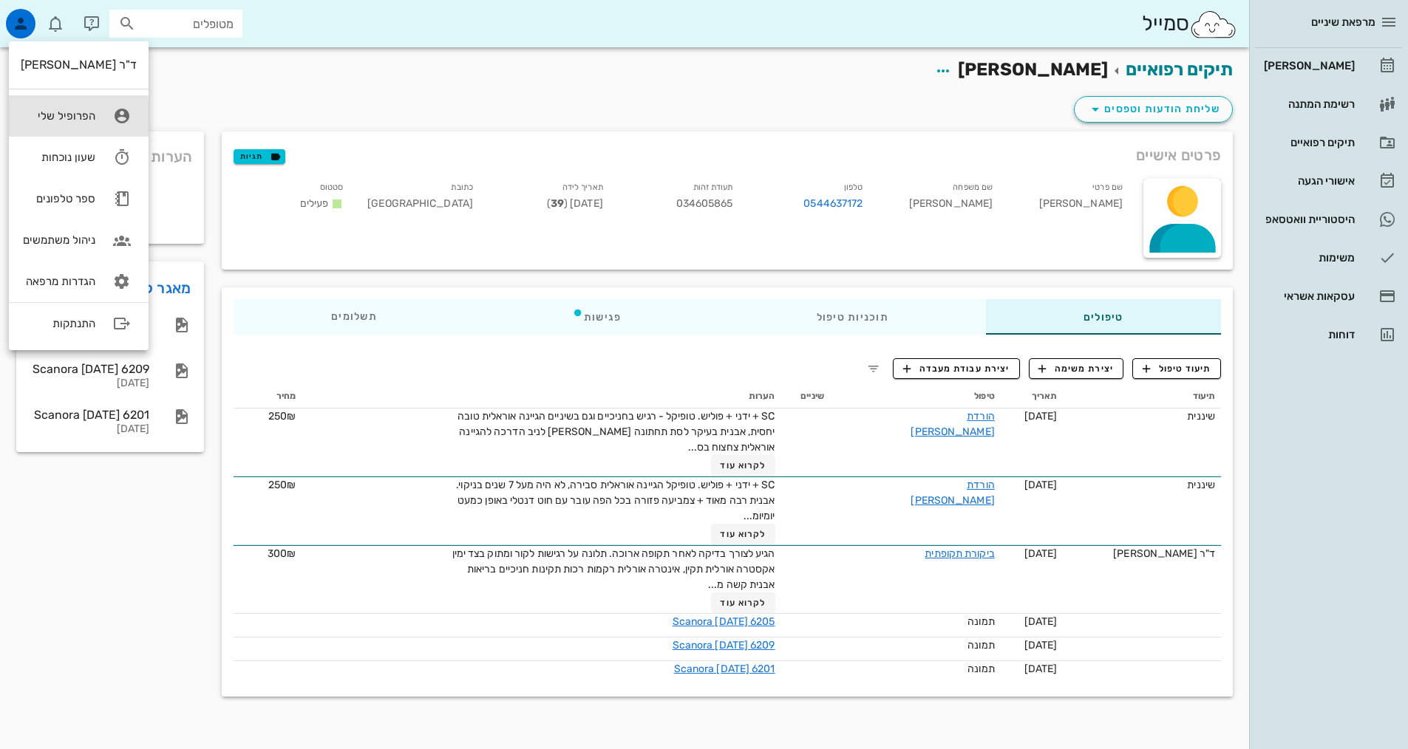
click at [65, 112] on div "הפרופיל שלי" at bounding box center [58, 115] width 75 height 13
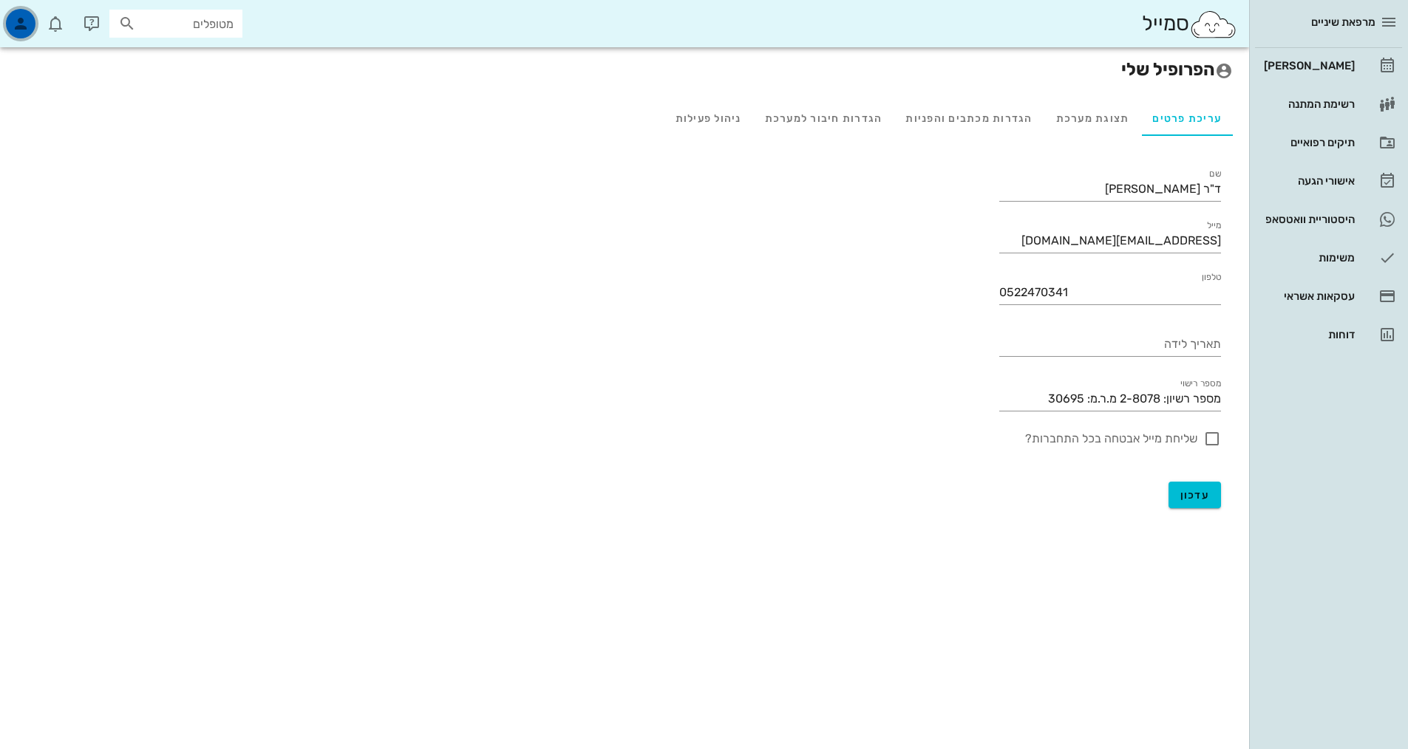
click at [10, 27] on div "button" at bounding box center [21, 24] width 30 height 30
